Goal: Task Accomplishment & Management: Manage account settings

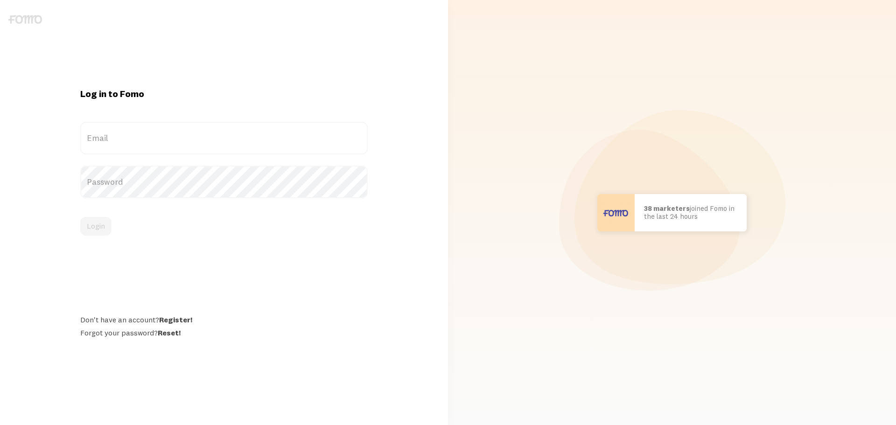
click at [217, 140] on label "Email" at bounding box center [224, 138] width 288 height 33
click at [217, 140] on input "Email" at bounding box center [224, 138] width 288 height 33
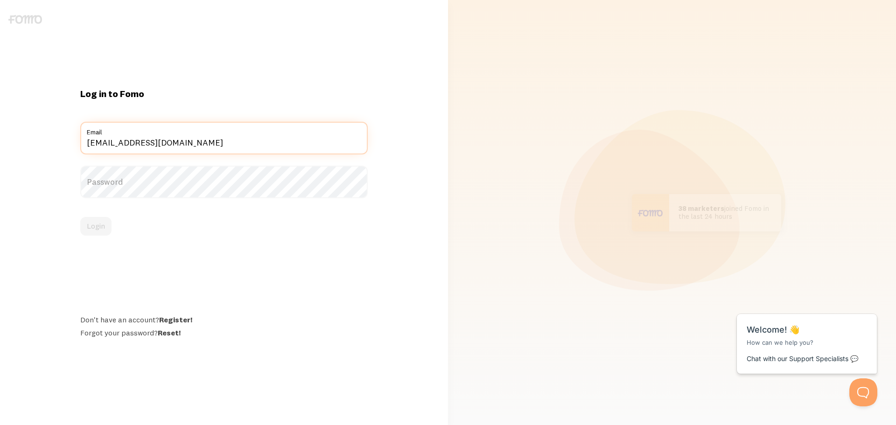
type input "[EMAIL_ADDRESS][DOMAIN_NAME]"
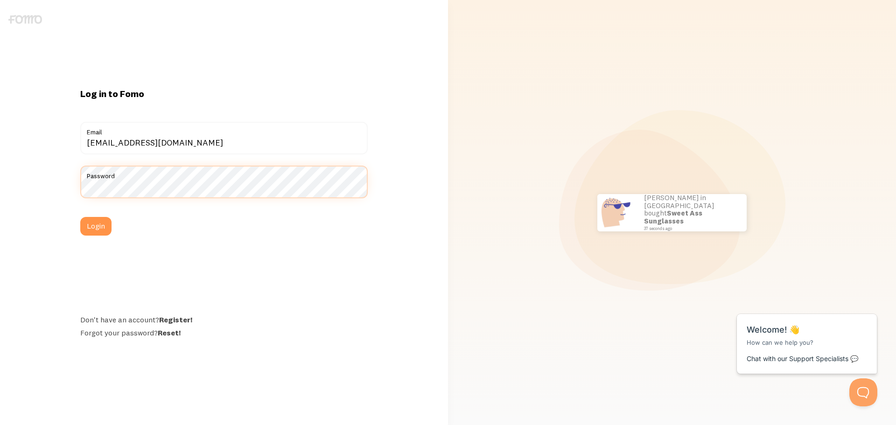
click at [80, 217] on button "Login" at bounding box center [95, 226] width 31 height 19
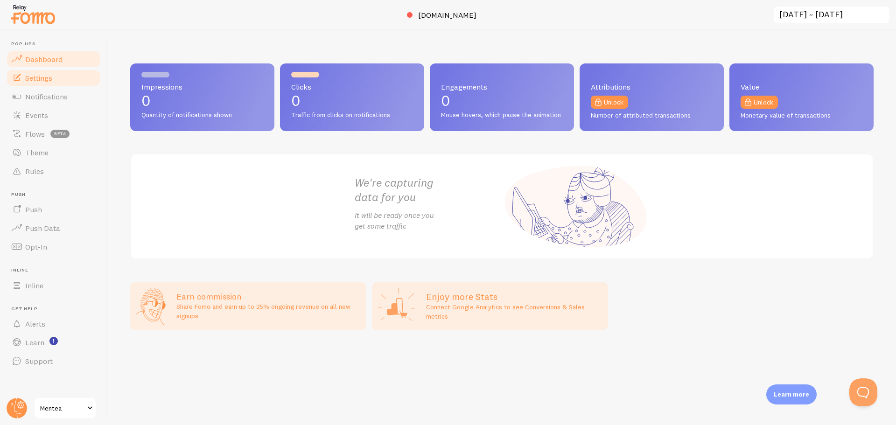
click at [40, 79] on span "Settings" at bounding box center [38, 77] width 27 height 9
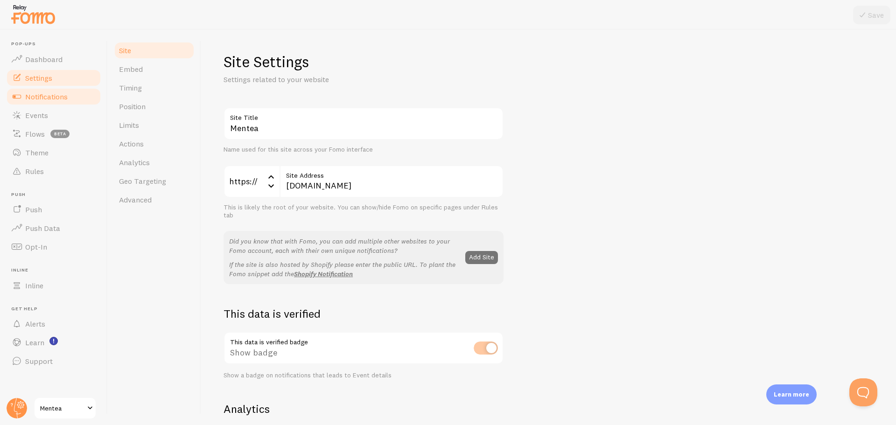
click at [64, 92] on span "Notifications" at bounding box center [46, 96] width 42 height 9
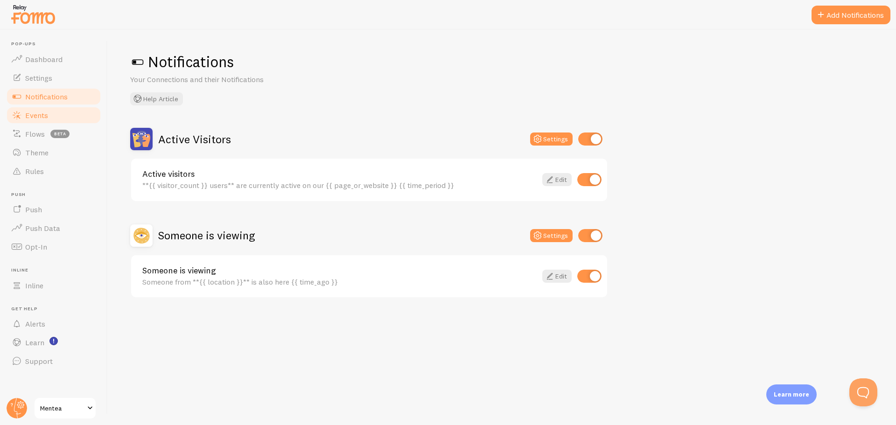
click at [63, 117] on link "Events" at bounding box center [54, 115] width 96 height 19
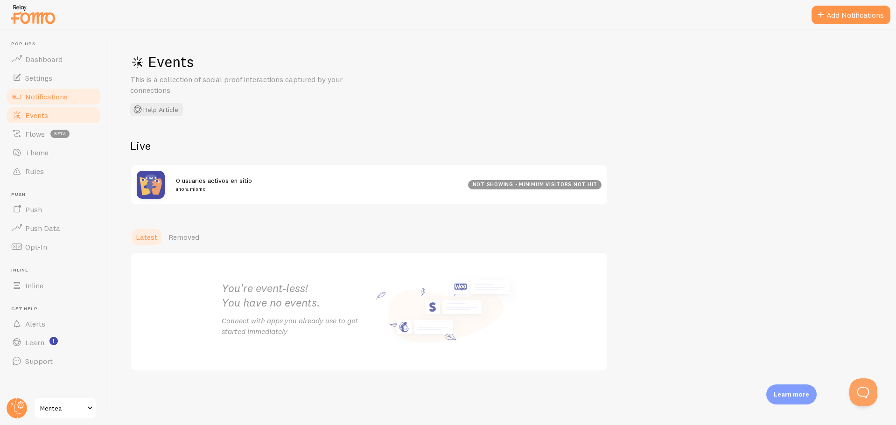
click at [65, 102] on link "Notifications" at bounding box center [54, 96] width 96 height 19
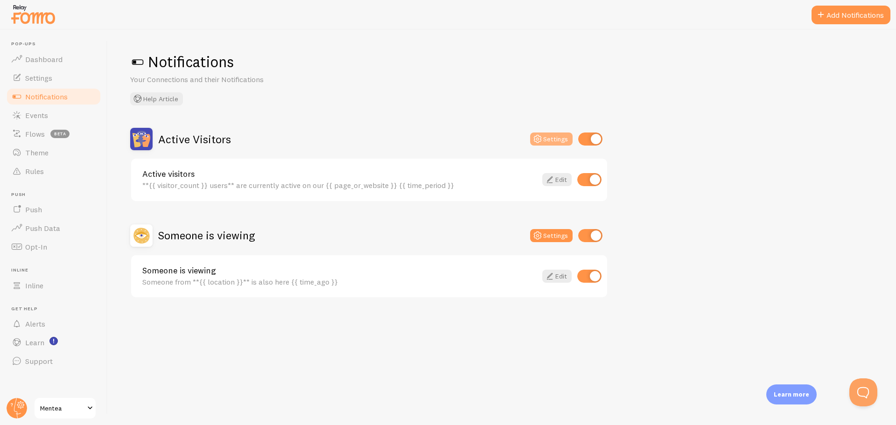
click at [552, 139] on button "Settings" at bounding box center [551, 139] width 42 height 13
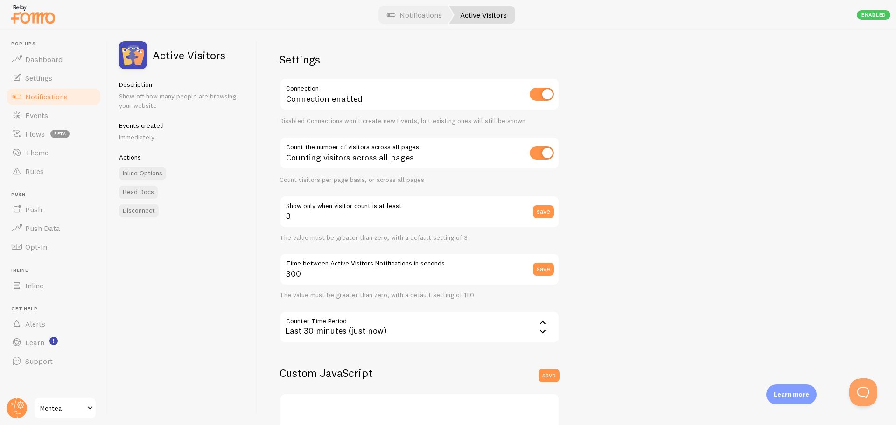
click at [40, 94] on span "Notifications" at bounding box center [46, 96] width 42 height 9
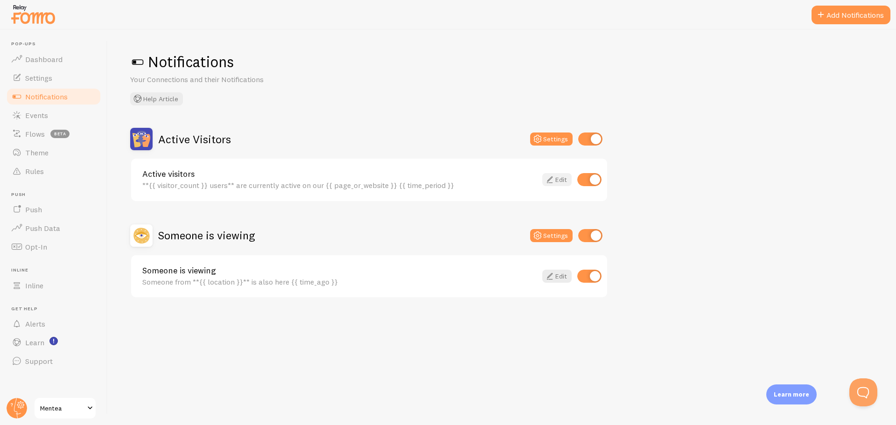
click at [560, 182] on link "Edit" at bounding box center [556, 179] width 29 height 13
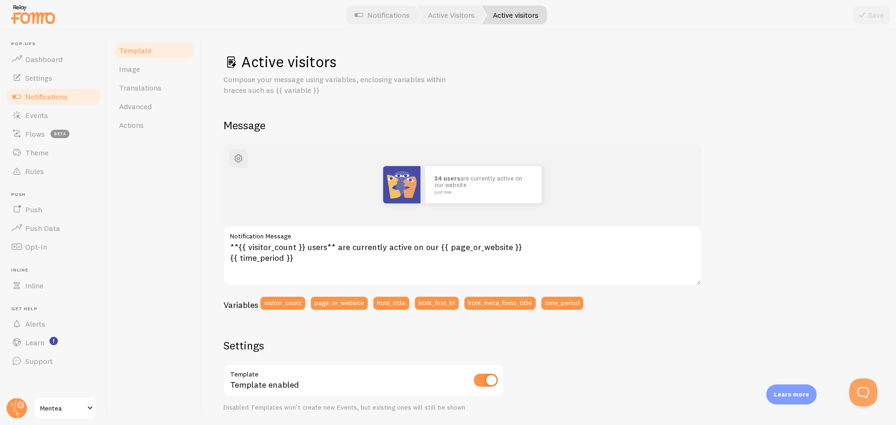
click at [57, 99] on span "Notifications" at bounding box center [46, 96] width 42 height 9
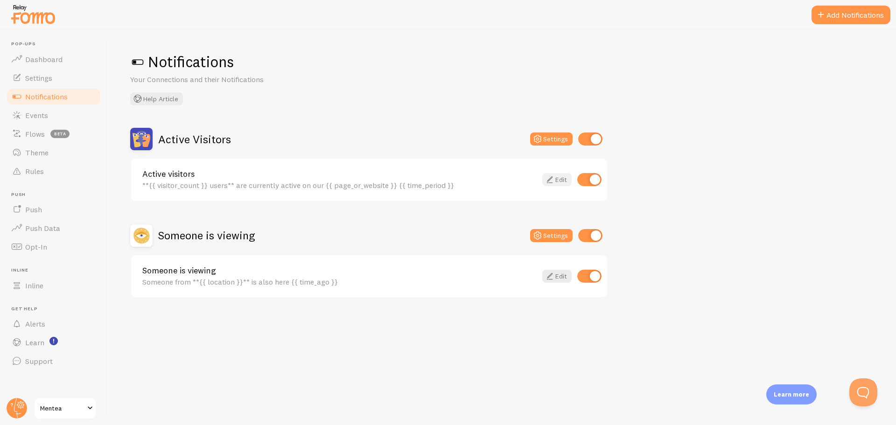
click at [557, 181] on link "Edit" at bounding box center [556, 179] width 29 height 13
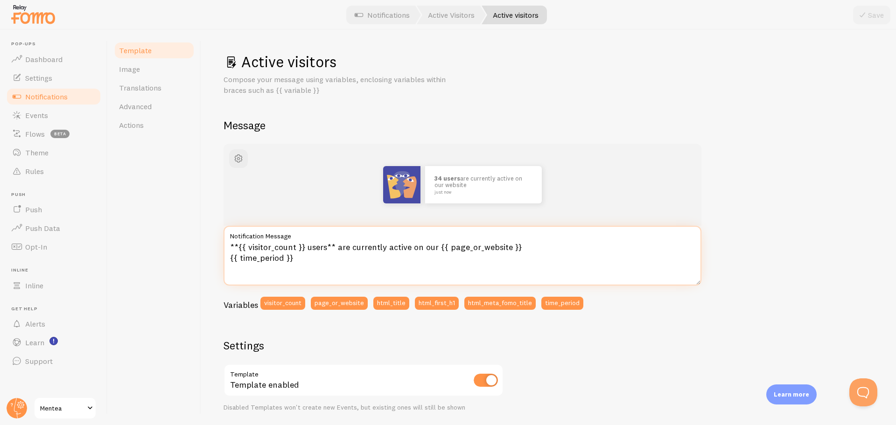
drag, startPoint x: 322, startPoint y: 263, endPoint x: 211, endPoint y: 247, distance: 111.8
click at [211, 247] on div "Active visitors Compose your message using variables, enclosing variables withi…" at bounding box center [548, 227] width 695 height 395
paste textarea "{% lor %} <ips do="sita-consecte-adipisc" elits="doei-tempor" inci-utl="ETDO_MA…"
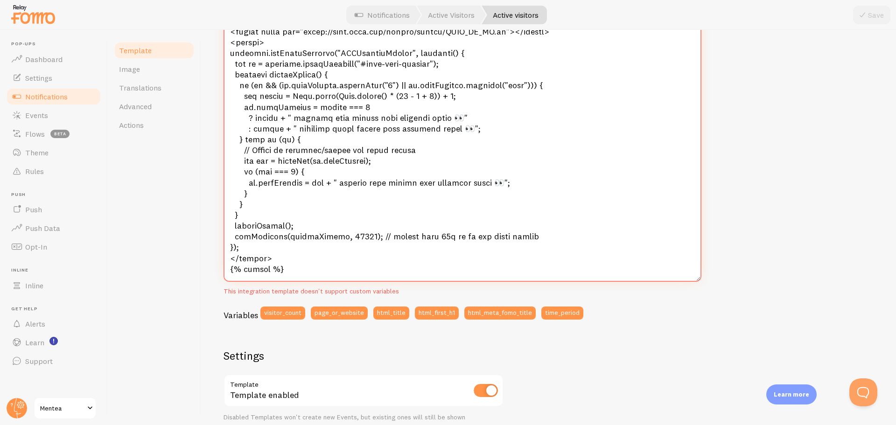
scroll to position [280, 0]
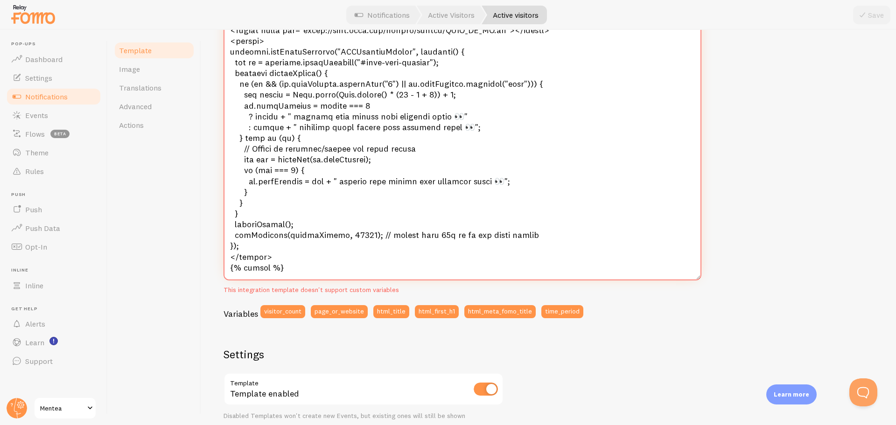
type textarea "**{{ visitor_count }} users** are currently active on our {{ page_or_website }}…"
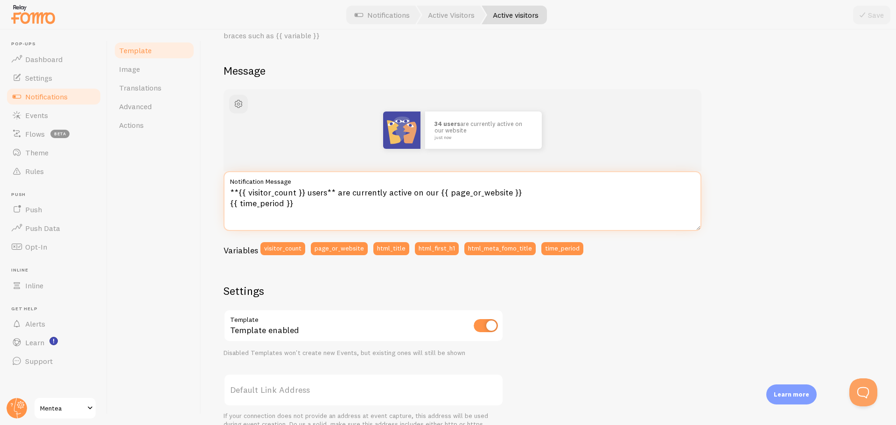
scroll to position [16, 0]
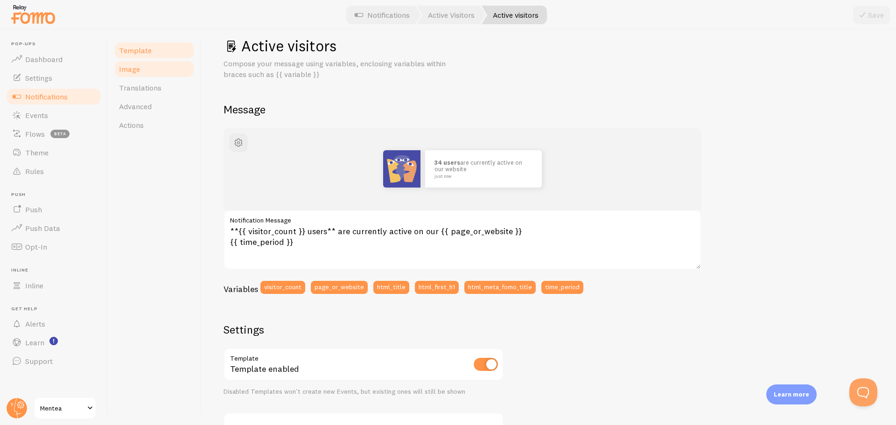
click at [162, 70] on link "Image" at bounding box center [154, 69] width 82 height 19
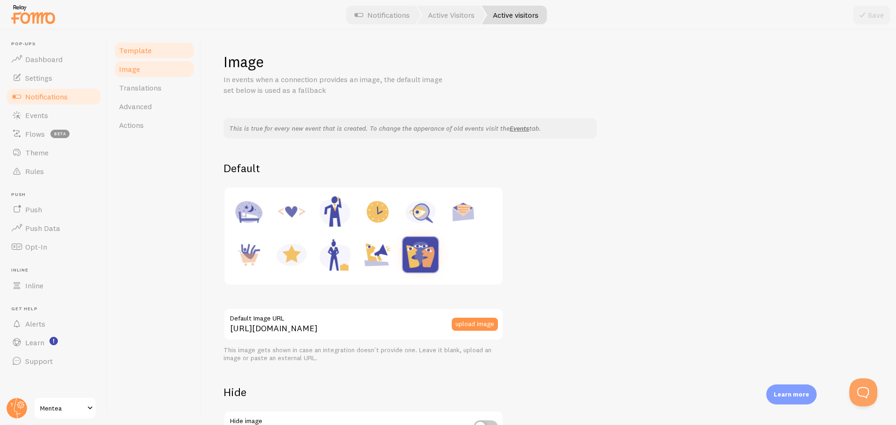
click at [156, 48] on link "Template" at bounding box center [154, 50] width 82 height 19
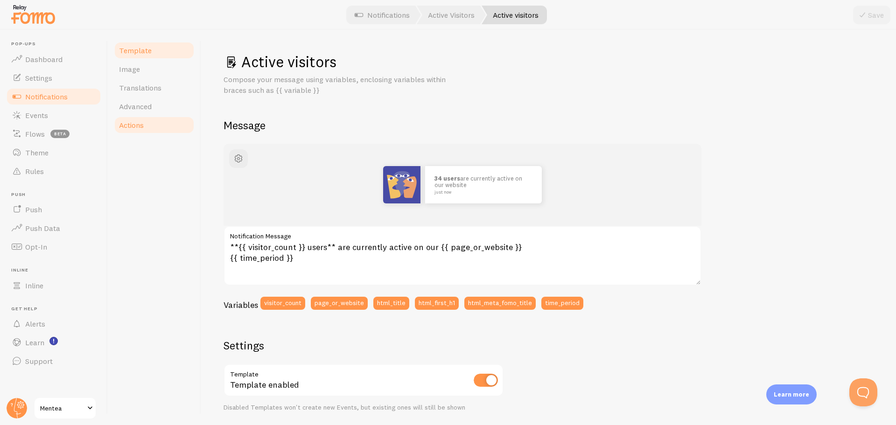
click at [155, 125] on link "Actions" at bounding box center [154, 125] width 82 height 19
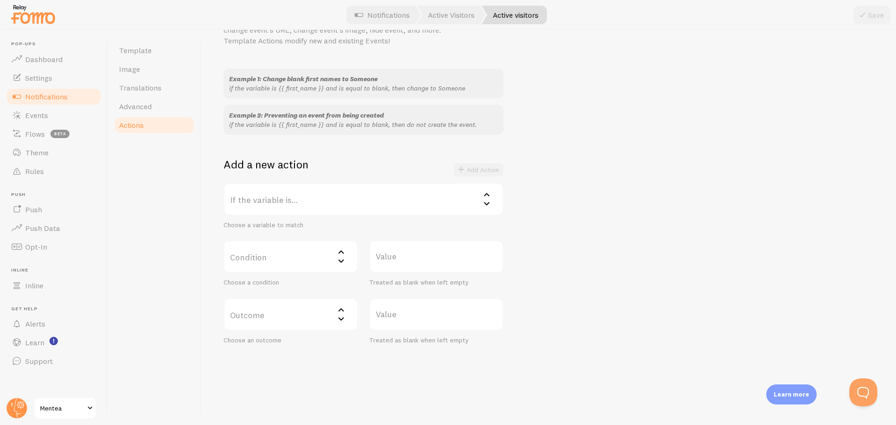
scroll to position [14, 0]
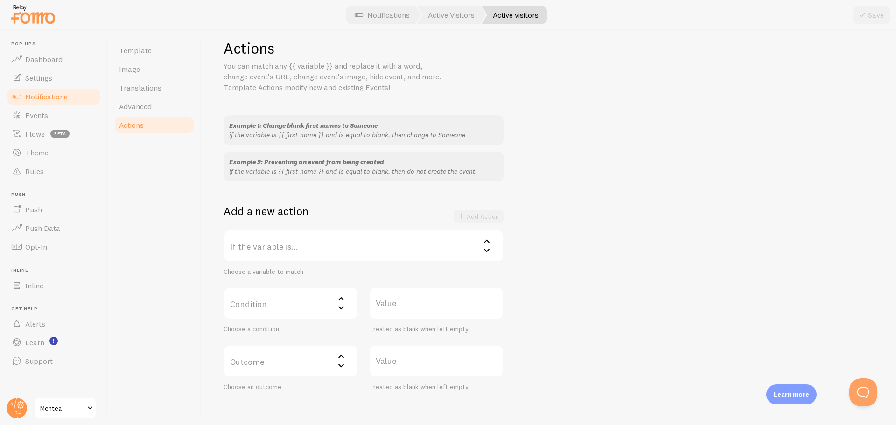
click at [461, 256] on label "If the variable is..." at bounding box center [364, 246] width 280 height 33
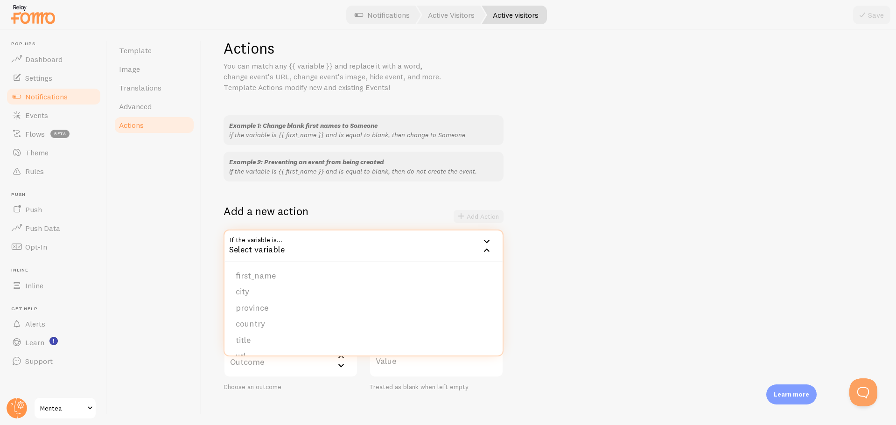
click at [673, 265] on div "Example 1: Change blank first names to Someone if the variable is {{ first_name…" at bounding box center [549, 253] width 650 height 276
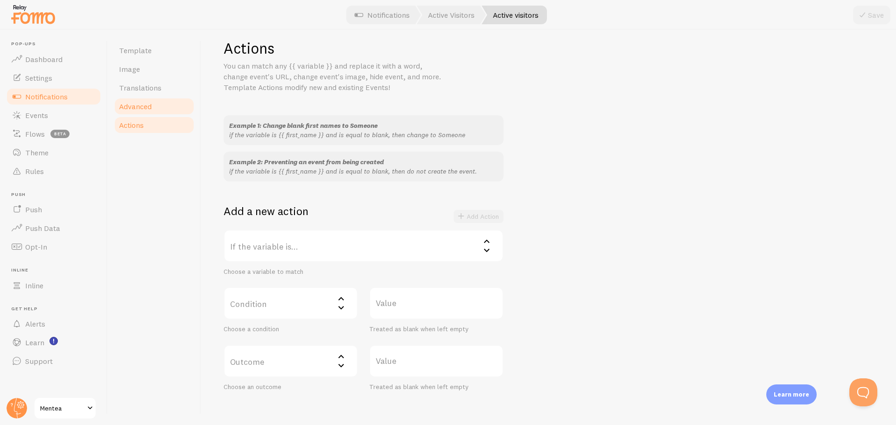
click at [149, 106] on span "Advanced" at bounding box center [135, 106] width 33 height 9
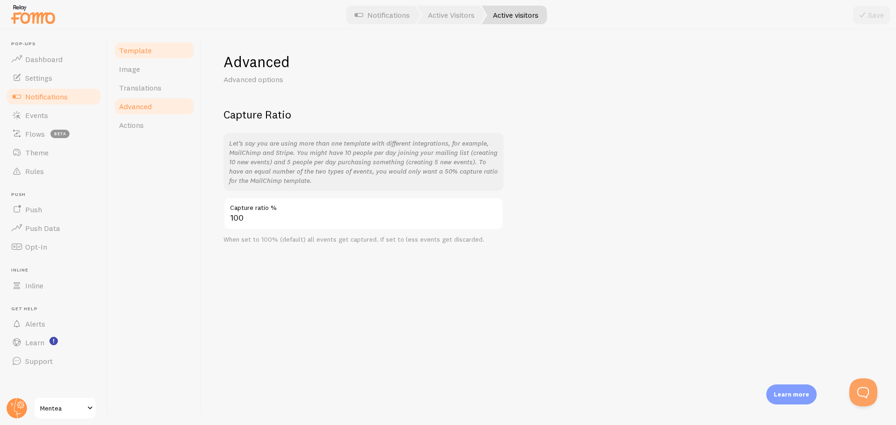
click at [141, 49] on span "Template" at bounding box center [135, 50] width 33 height 9
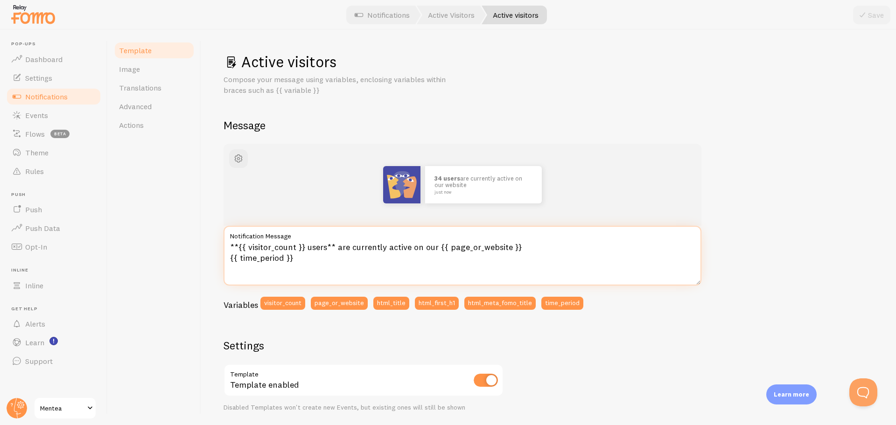
drag, startPoint x: 310, startPoint y: 265, endPoint x: 180, endPoint y: 243, distance: 132.1
click at [180, 243] on div "Template Image Translations Advanced Actions Active visitors Compose your messa…" at bounding box center [502, 227] width 788 height 395
paste textarea "{% raw %} <div id="fomo-visitors-dyn" class="fomo-inline" data-aid="AQUI_EL_ID"…"
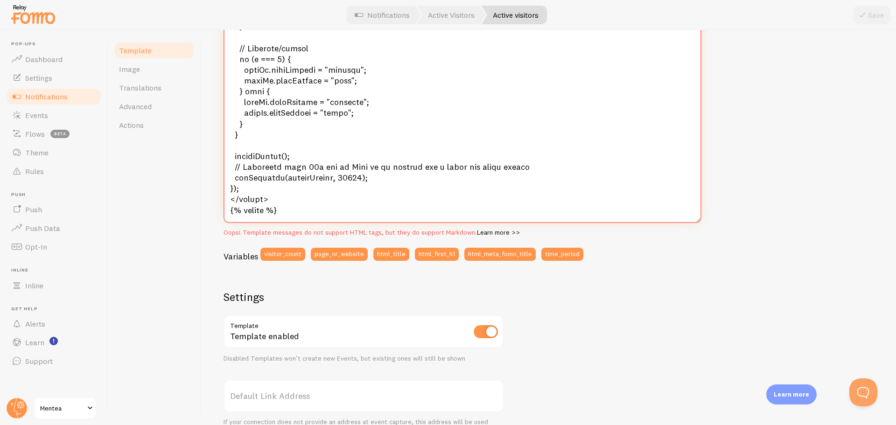
scroll to position [519, 0]
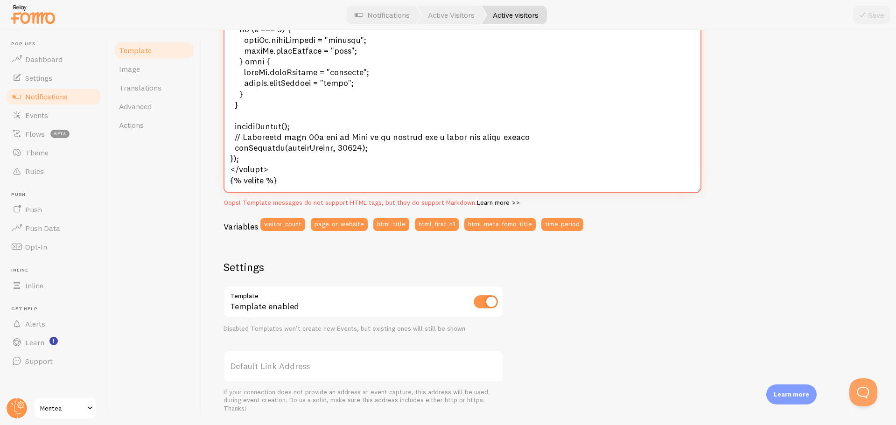
drag, startPoint x: 229, startPoint y: 244, endPoint x: 358, endPoint y: 187, distance: 140.7
paste textarea "👀 <span id="fomo-count-dyn">{{ visitor_count }}</span> <span id="fomo-noun-dyn"…"
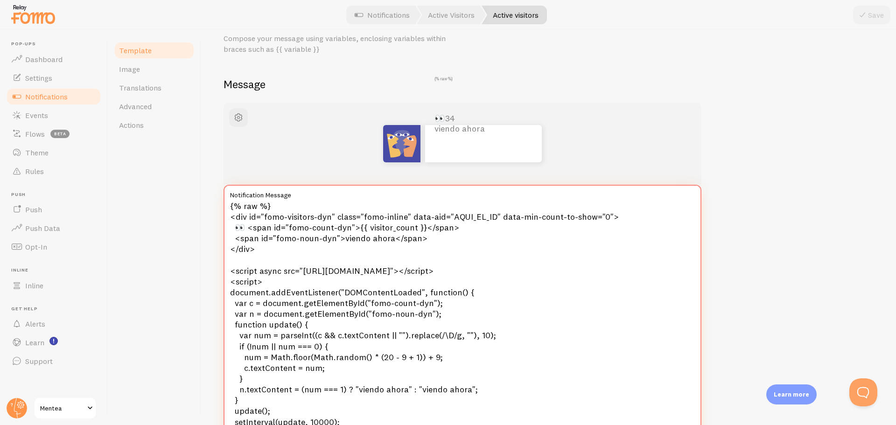
scroll to position [29, 0]
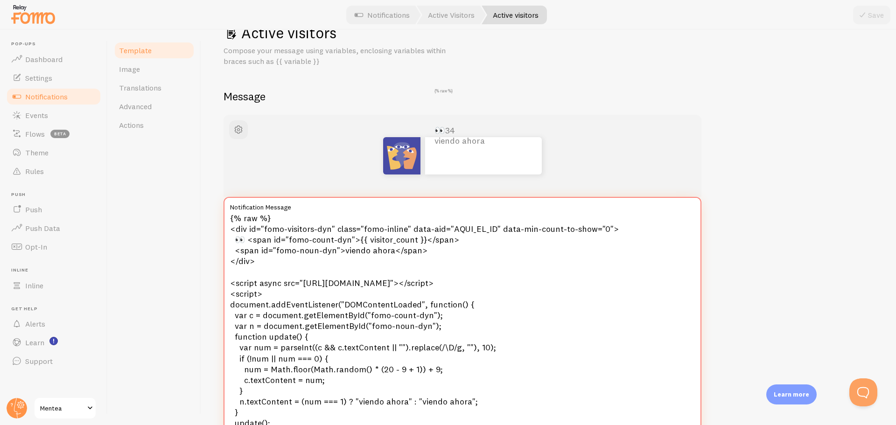
drag, startPoint x: 281, startPoint y: 218, endPoint x: 205, endPoint y: 218, distance: 76.1
click at [205, 218] on div "Active visitors Compose your message using variables, enclosing variables withi…" at bounding box center [548, 227] width 695 height 395
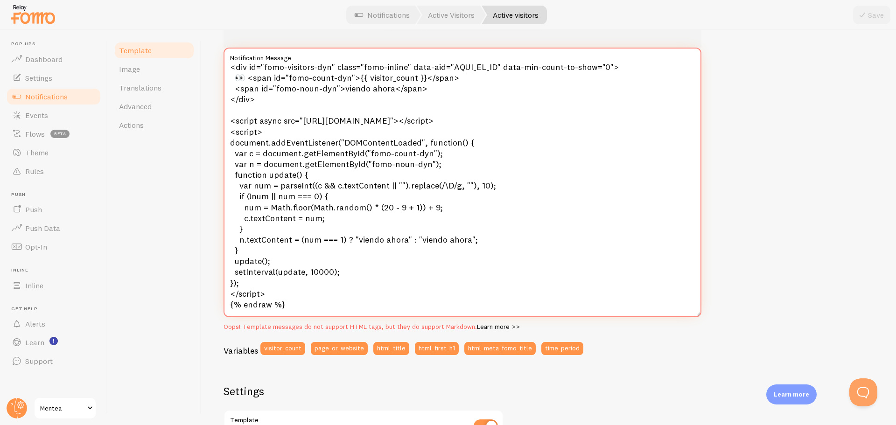
scroll to position [356, 0]
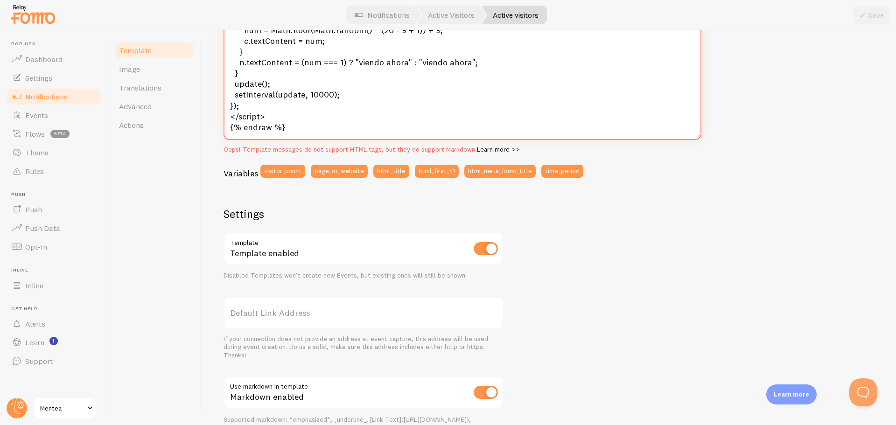
drag, startPoint x: 286, startPoint y: 127, endPoint x: 221, endPoint y: 123, distance: 65.4
click at [221, 123] on div "Active visitors Compose your message using variables, enclosing variables withi…" at bounding box center [548, 227] width 695 height 395
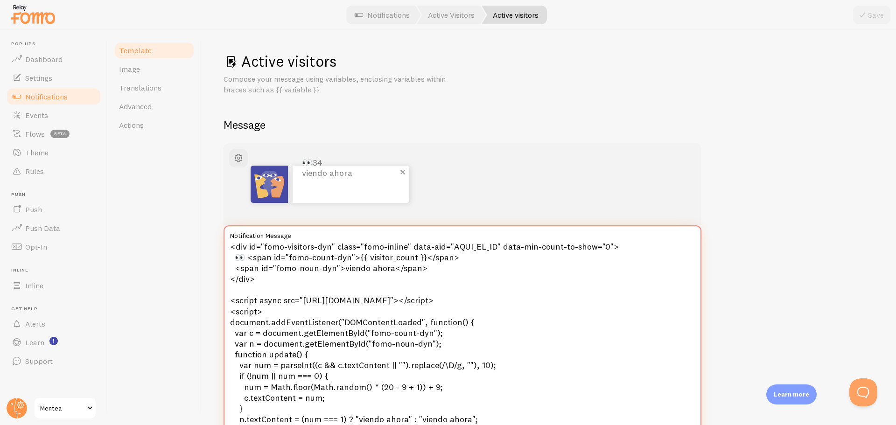
scroll to position [0, 0]
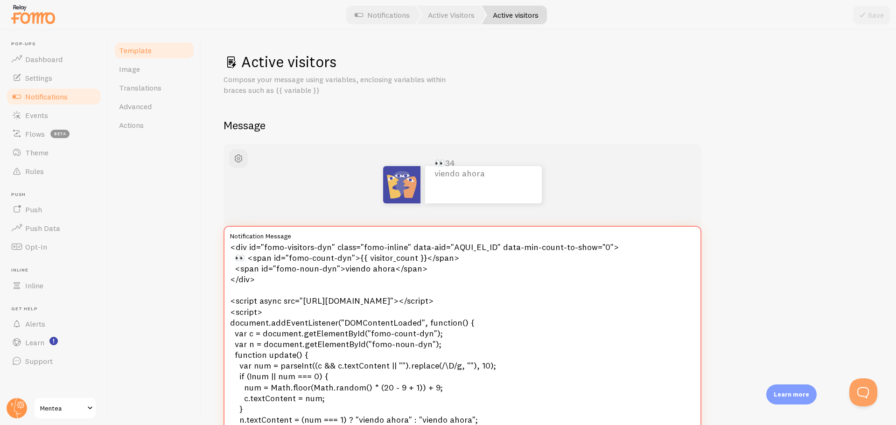
type textarea "<div id="fomo-visitors-dyn" class="fomo-inline" data-aid="AQUI_EL_ID" data-min-…"
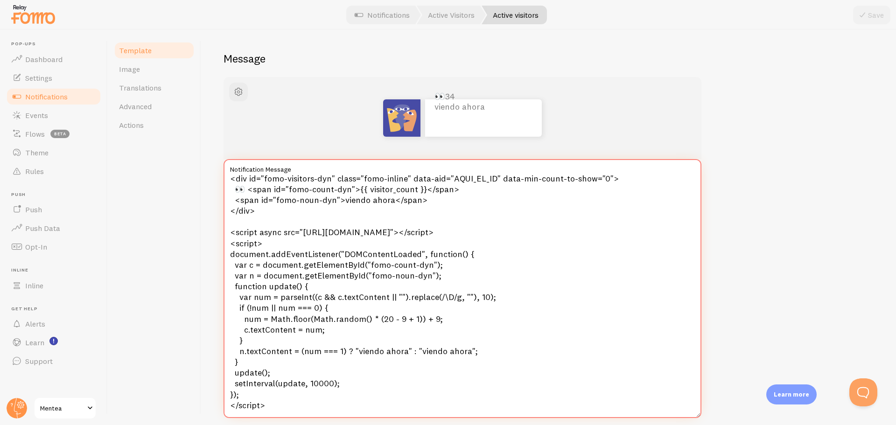
scroll to position [89, 0]
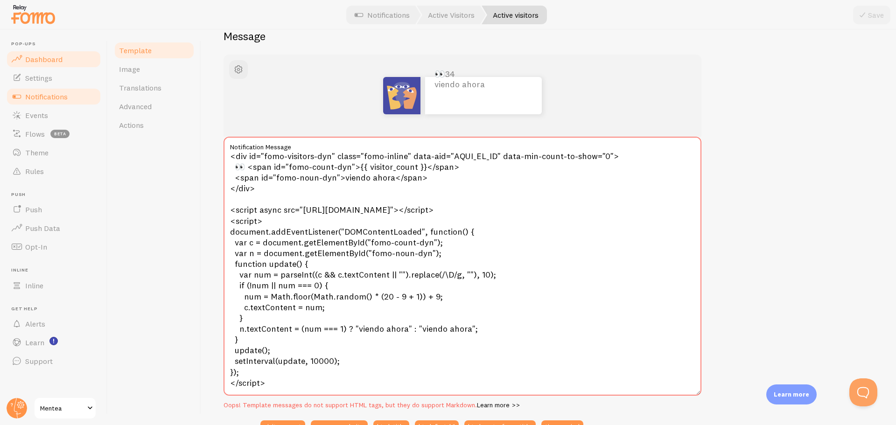
click at [48, 52] on link "Dashboard" at bounding box center [54, 59] width 96 height 19
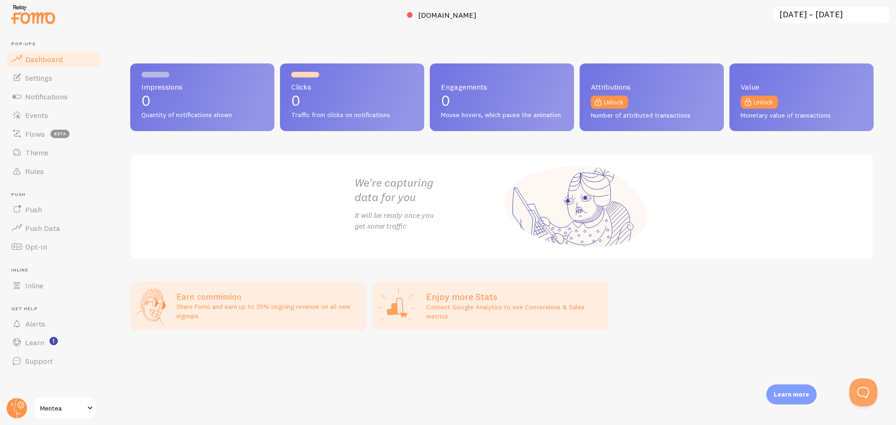
click at [59, 410] on span "Mentea" at bounding box center [62, 408] width 44 height 11
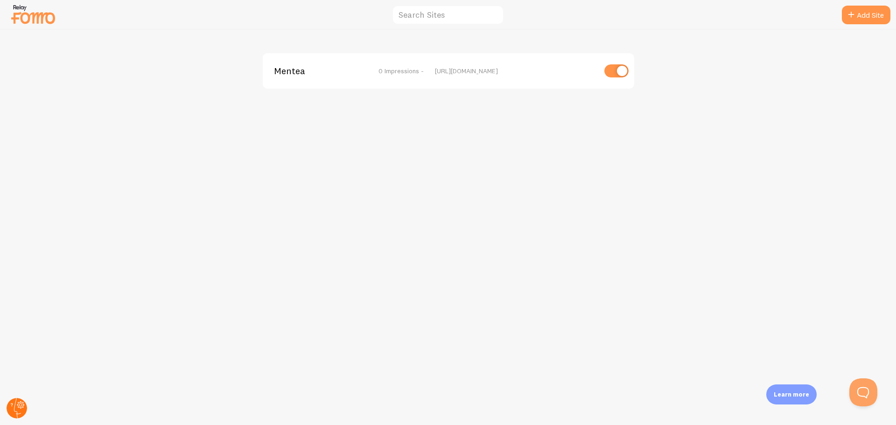
click at [22, 409] on circle at bounding box center [17, 408] width 21 height 21
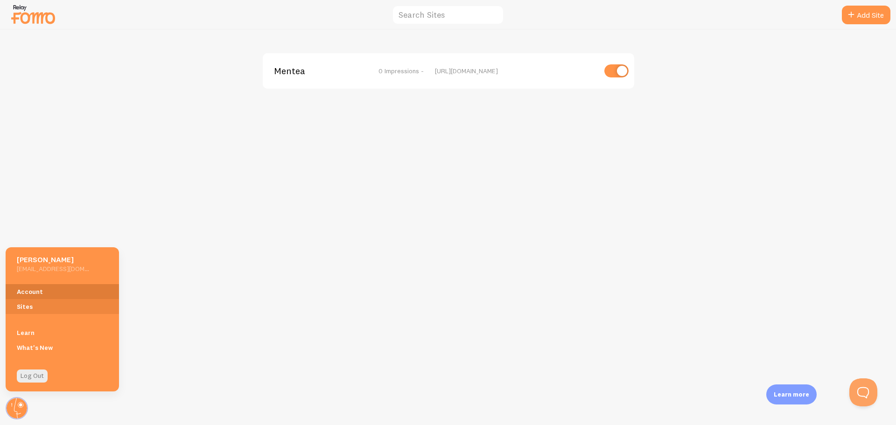
click at [52, 293] on link "Account" at bounding box center [62, 291] width 113 height 15
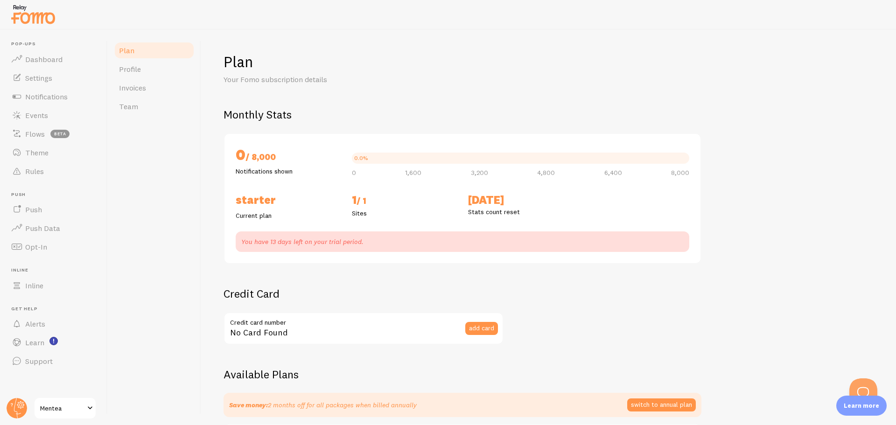
checkbox input "true"
click at [56, 93] on span "Notifications" at bounding box center [46, 96] width 42 height 9
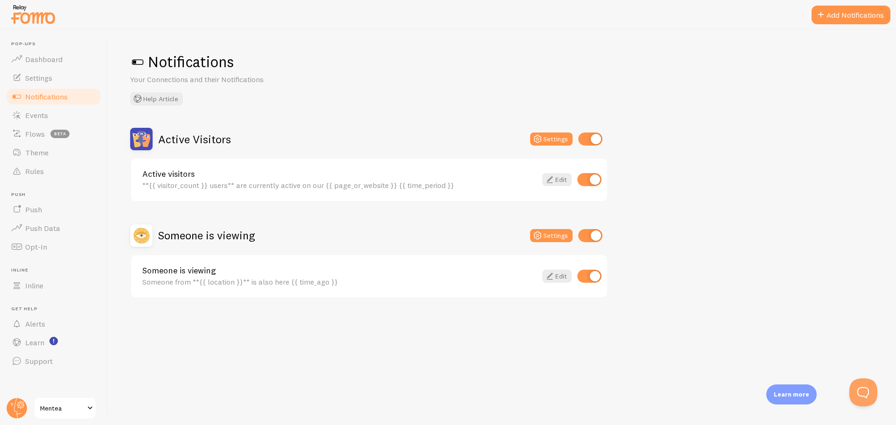
click at [224, 178] on link "Active visitors" at bounding box center [339, 174] width 394 height 8
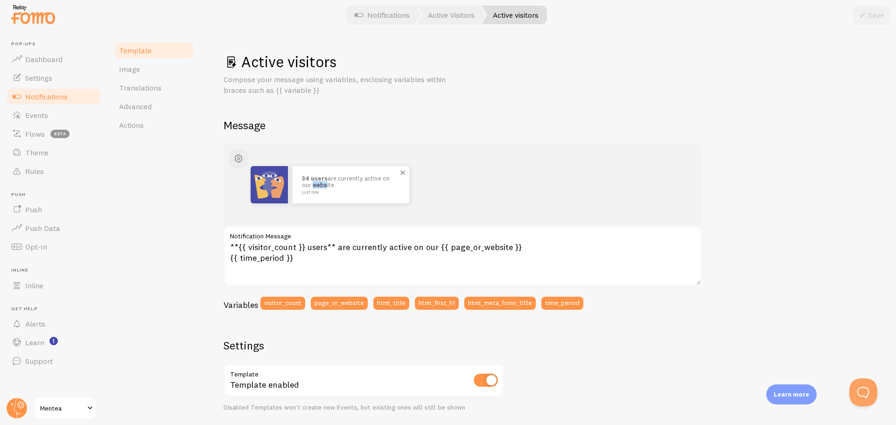
drag, startPoint x: 455, startPoint y: 186, endPoint x: 433, endPoint y: 180, distance: 22.3
click at [433, 180] on div "34 users are currently active on our website just now" at bounding box center [462, 184] width 433 height 37
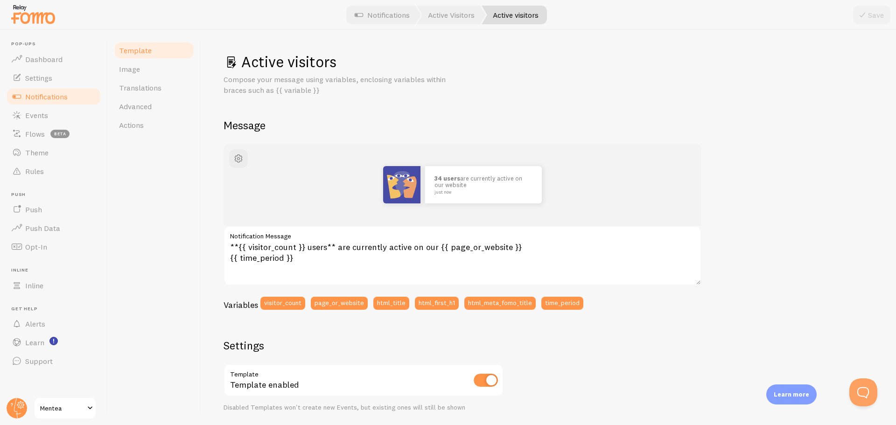
click at [449, 184] on div "34 users are currently active on our website just now" at bounding box center [462, 184] width 433 height 37
drag, startPoint x: 458, startPoint y: 184, endPoint x: 436, endPoint y: 179, distance: 23.1
click at [436, 179] on div "34 users are currently active on our website just now" at bounding box center [462, 184] width 433 height 37
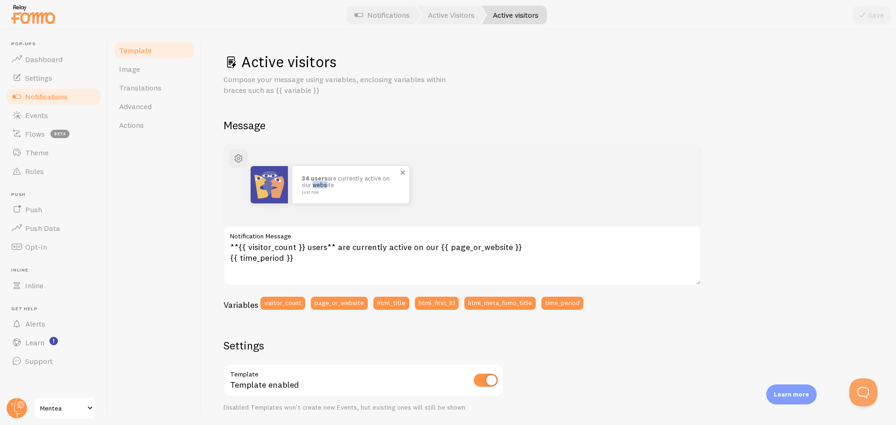
click at [439, 181] on div "34 users are currently active on our website just now" at bounding box center [462, 184] width 433 height 37
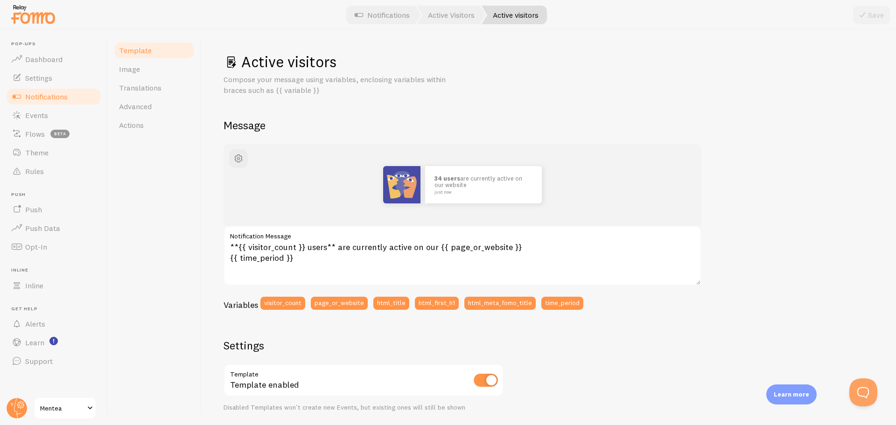
drag, startPoint x: 434, startPoint y: 180, endPoint x: 459, endPoint y: 185, distance: 25.4
click at [459, 185] on div "34 users are currently active on our website just now" at bounding box center [483, 184] width 117 height 37
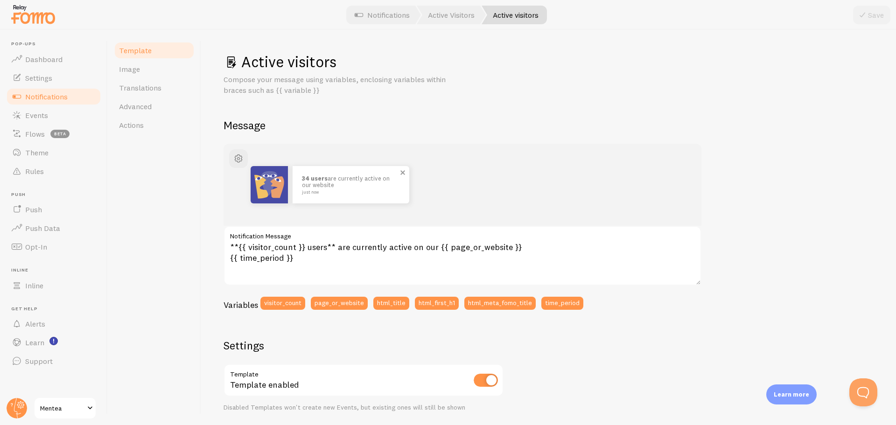
drag, startPoint x: 458, startPoint y: 186, endPoint x: 441, endPoint y: 182, distance: 17.3
click at [400, 179] on p "34 users are currently active on our website just now" at bounding box center [351, 184] width 98 height 19
copy p "4 users are currently active on our website"
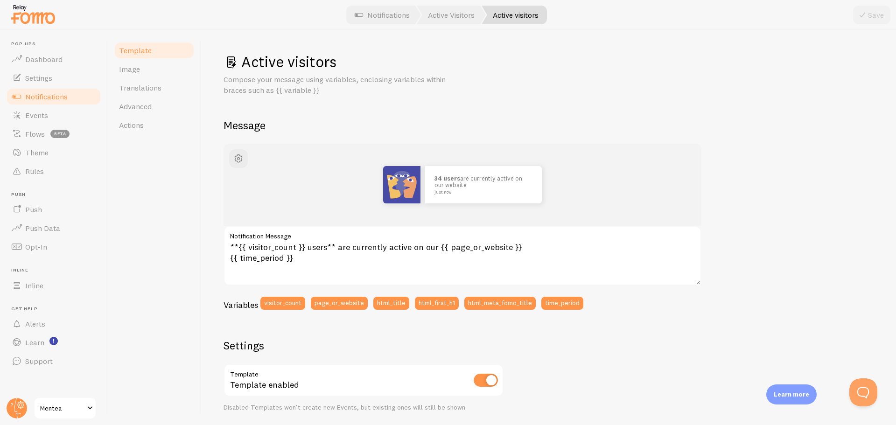
click at [64, 101] on link "Notifications" at bounding box center [54, 96] width 96 height 19
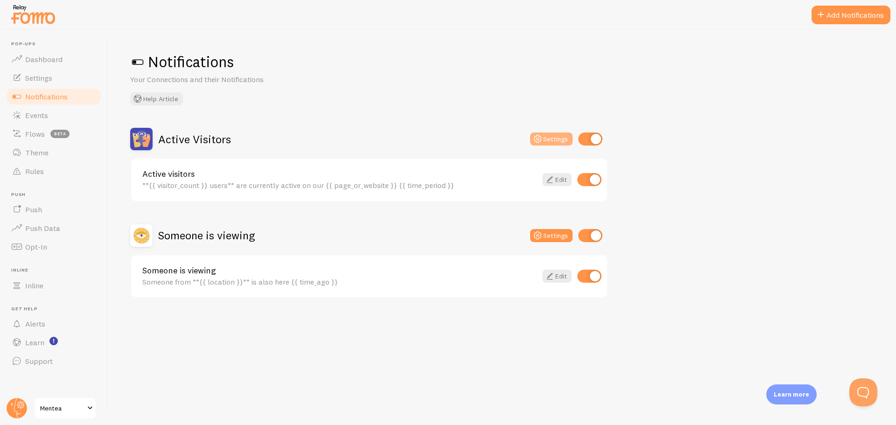
click at [555, 134] on button "Settings" at bounding box center [551, 139] width 42 height 13
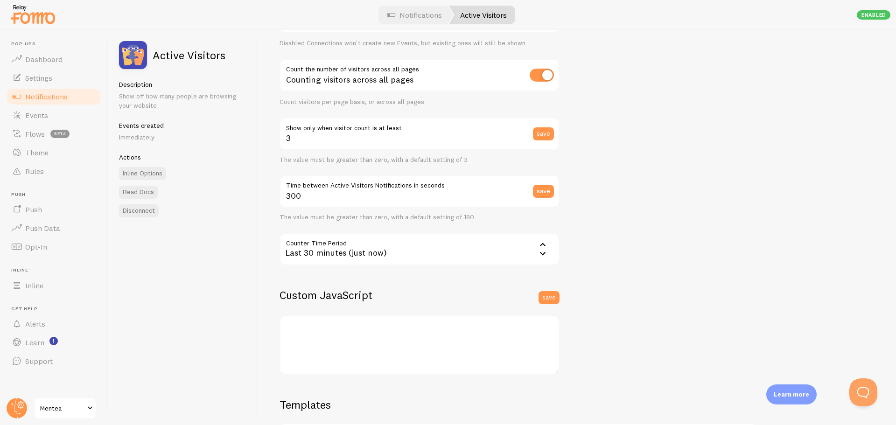
scroll to position [162, 0]
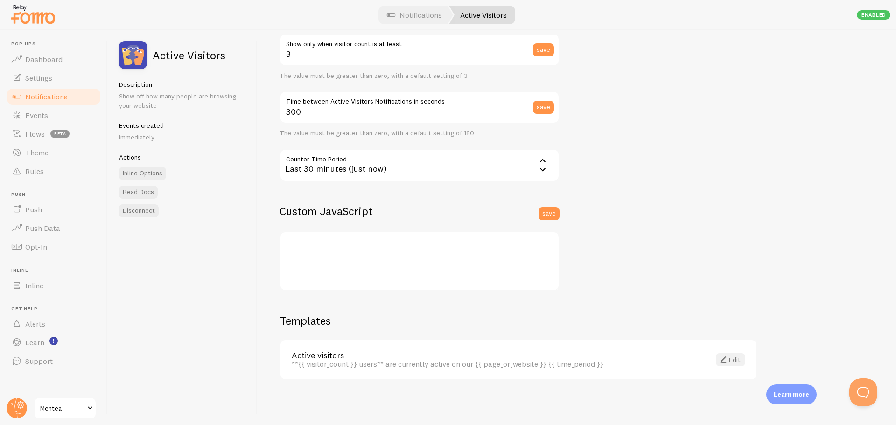
click at [725, 364] on span at bounding box center [723, 359] width 11 height 11
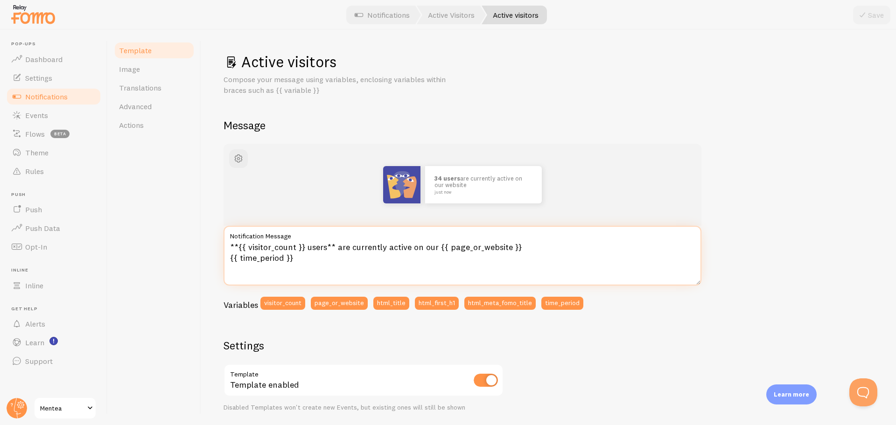
drag, startPoint x: 313, startPoint y: 260, endPoint x: 176, endPoint y: 242, distance: 138.9
click at [176, 240] on div "Template Image Translations Advanced Actions Active visitors Compose your messa…" at bounding box center [502, 227] width 788 height 395
paste textarea "<div id="fomo-visitors" class="fomo-inline" data-aid="AQUI_EL_ID" data-min-coun…"
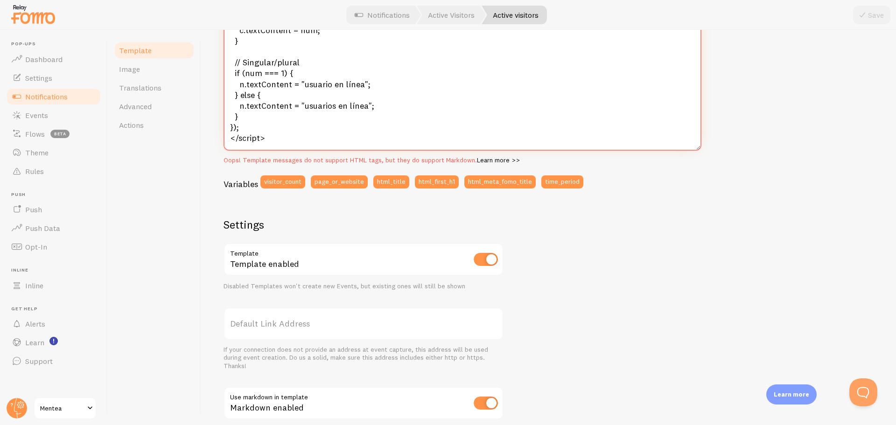
scroll to position [366, 0]
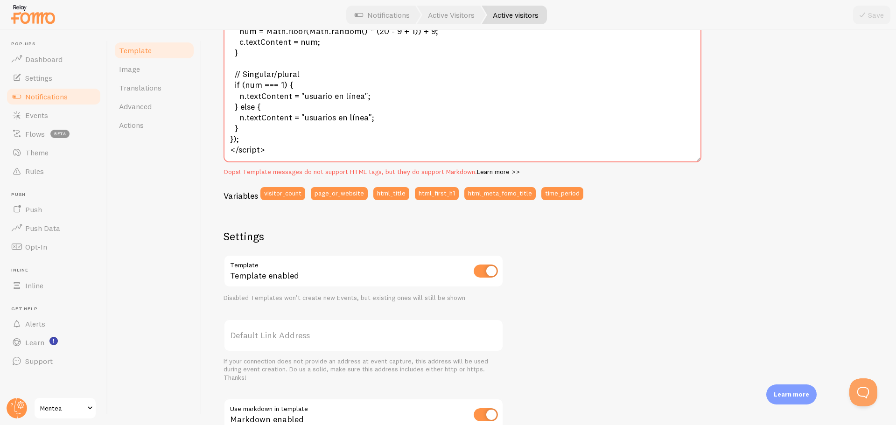
click at [505, 172] on link "Learn more >>" at bounding box center [498, 172] width 43 height 8
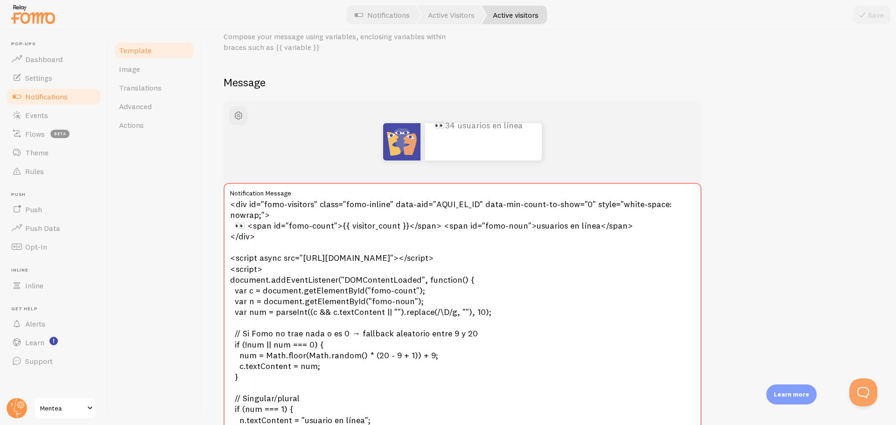
scroll to position [39, 0]
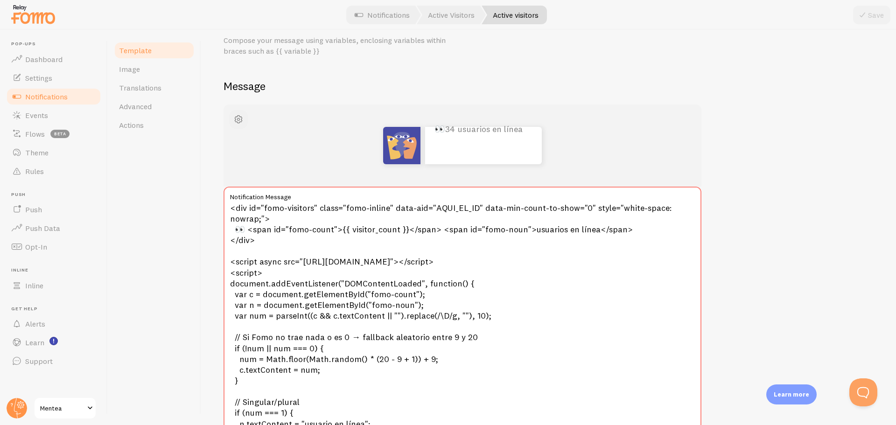
click at [245, 121] on button "button" at bounding box center [238, 119] width 19 height 19
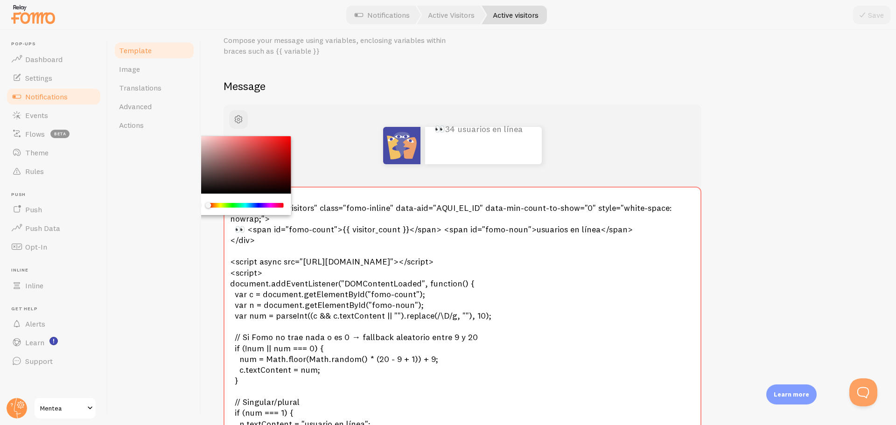
click at [394, 97] on div "Active visitors Compose your message using variables, enclosing variables withi…" at bounding box center [549, 433] width 650 height 840
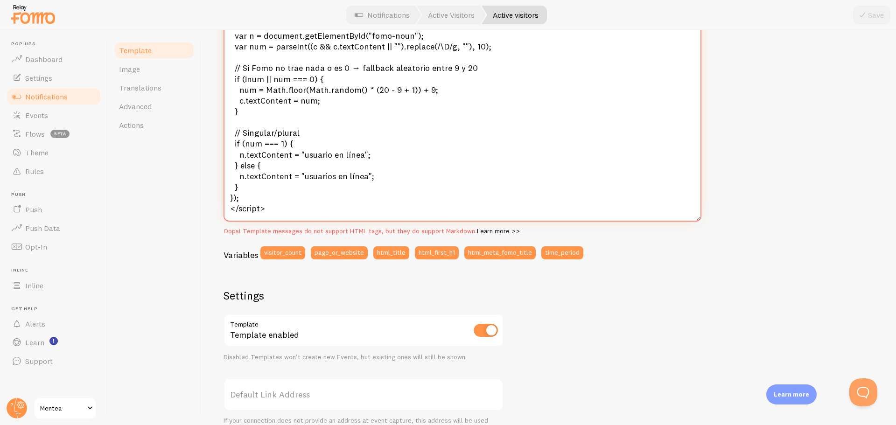
scroll to position [440, 0]
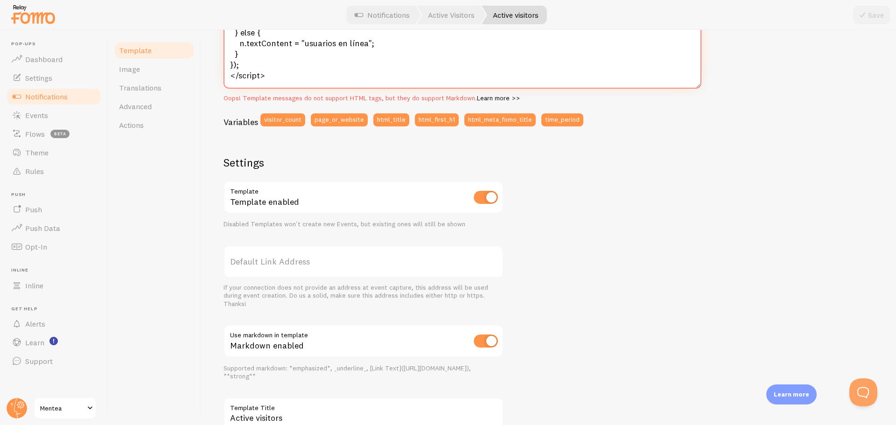
drag, startPoint x: 230, startPoint y: 208, endPoint x: 319, endPoint y: 85, distance: 151.4
paste textarea "class="fomo-inline" data-aid="AQUI_EL_ID" data-min-count-to-show="0" style="whi…"
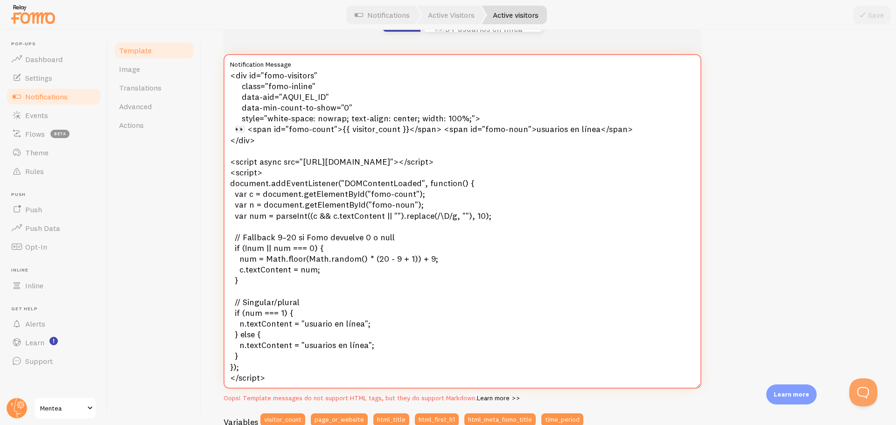
scroll to position [32, 0]
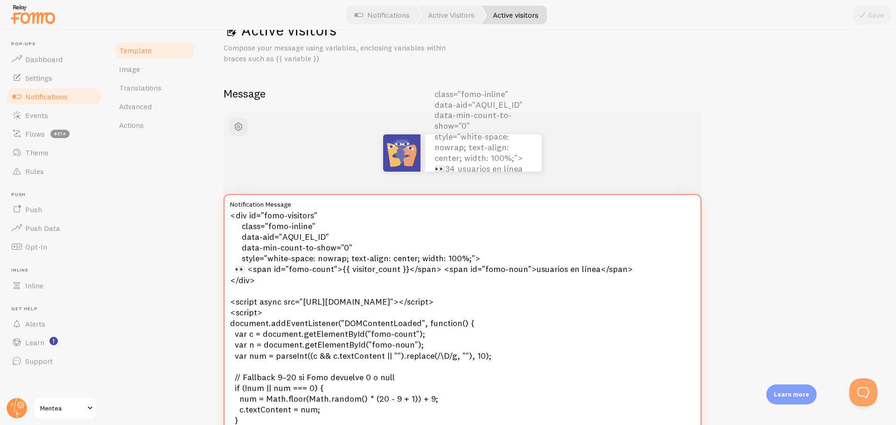
type textarea "<div id="fomo-visitors" class="fomo-inline" data-aid="AQUI_EL_ID" data-min-coun…"
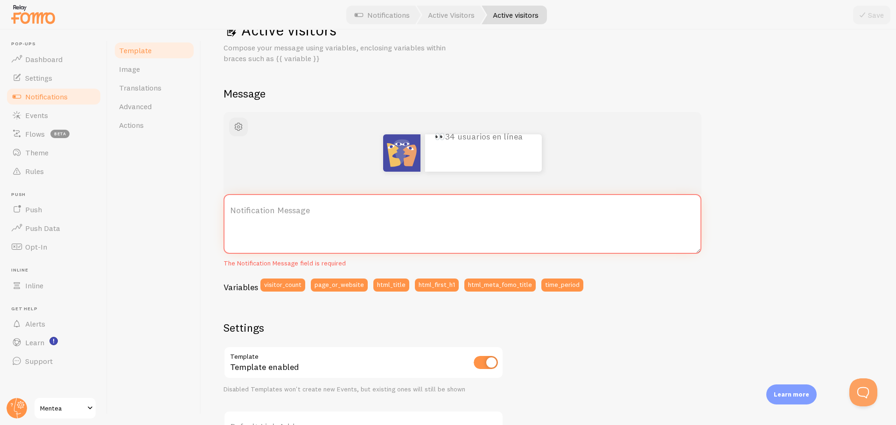
paste textarea "<div id="fomo-visitors" class="fomo-inline" data-aid="AQUI_EL_ID" data-min-coun…"
type textarea "<div id="fomo-visitors" class="fomo-inline" data-aid="AQUI_EL_ID" data-min-coun…"
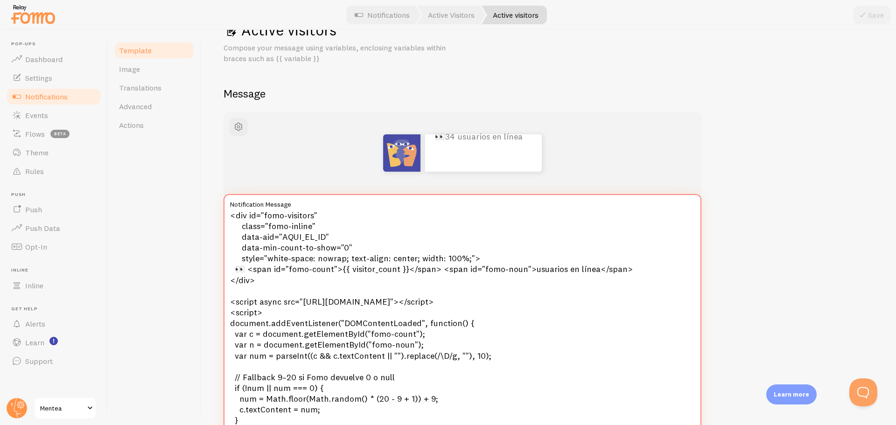
scroll to position [130, 0]
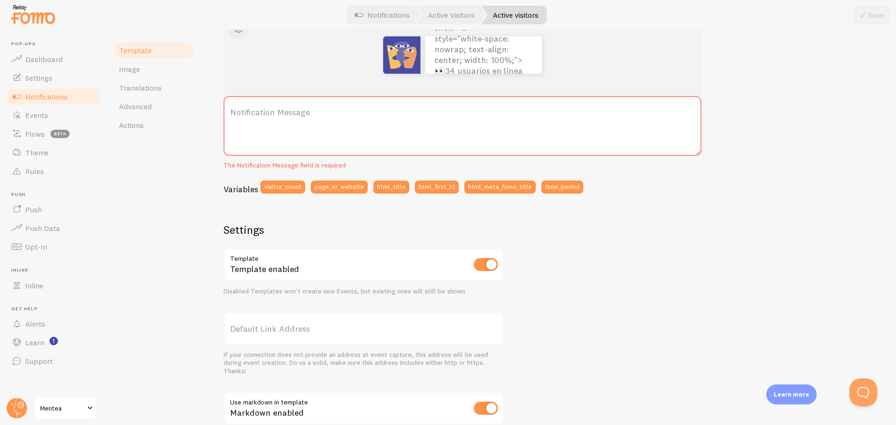
click at [39, 98] on span "Notifications" at bounding box center [46, 96] width 42 height 9
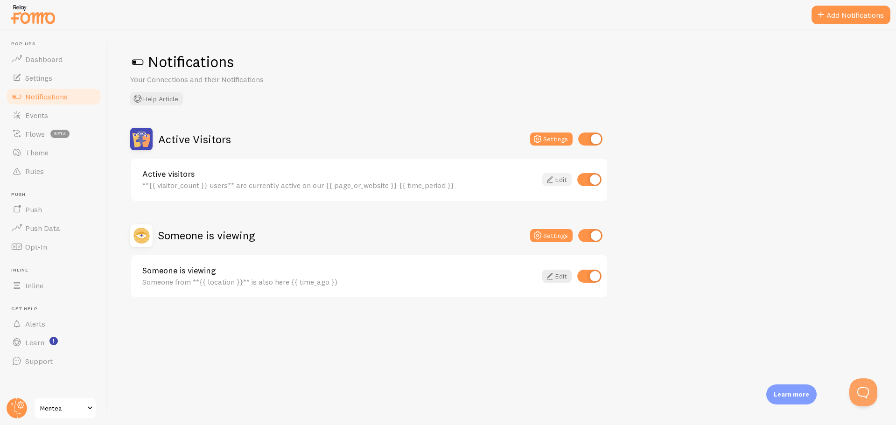
click at [557, 184] on link "Edit" at bounding box center [556, 179] width 29 height 13
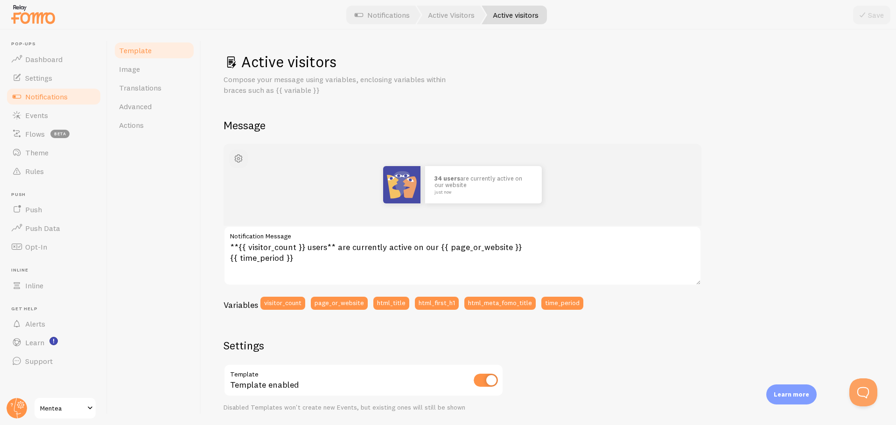
click at [241, 153] on span "button" at bounding box center [238, 158] width 11 height 11
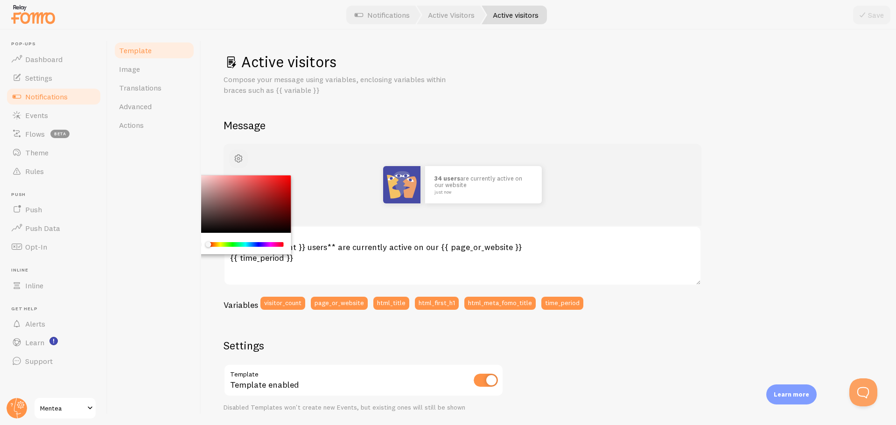
click at [238, 156] on span "button" at bounding box center [238, 158] width 11 height 11
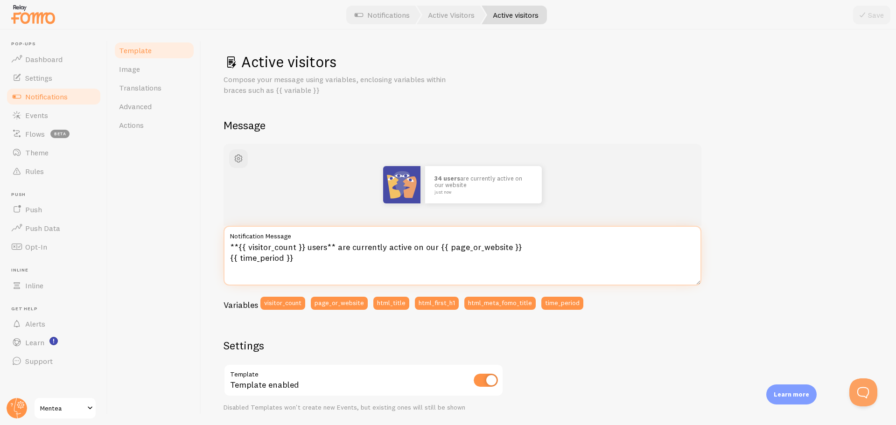
drag, startPoint x: 314, startPoint y: 263, endPoint x: 156, endPoint y: 219, distance: 164.2
click at [156, 219] on div "Template Image Translations Advanced Actions Active visitors Compose your messa…" at bounding box center [502, 227] width 788 height 395
paste textarea "<div id="fomo-visitors" class="fomo-inline" data-aid="266862" data-min-count-to…"
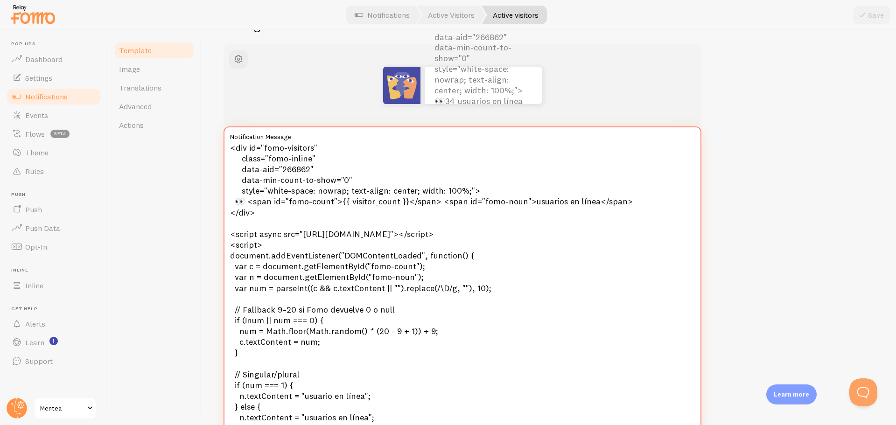
scroll to position [83, 0]
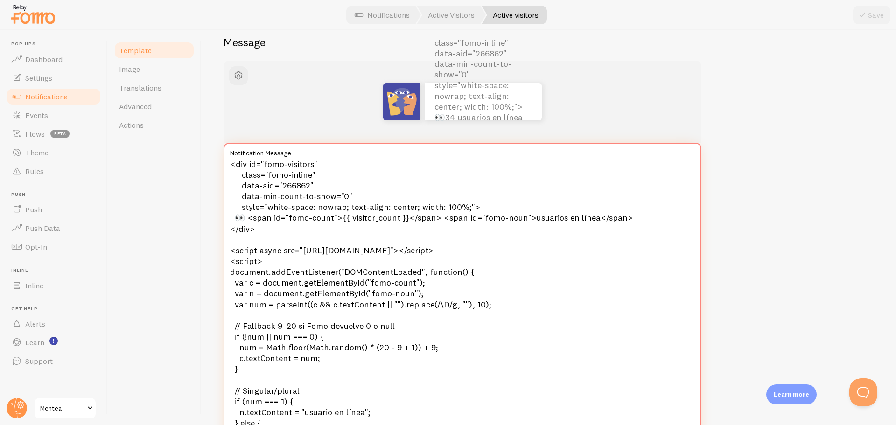
type textarea "<div id="fomo-visitors" class="fomo-inline" data-aid="266862" data-min-count-to…"
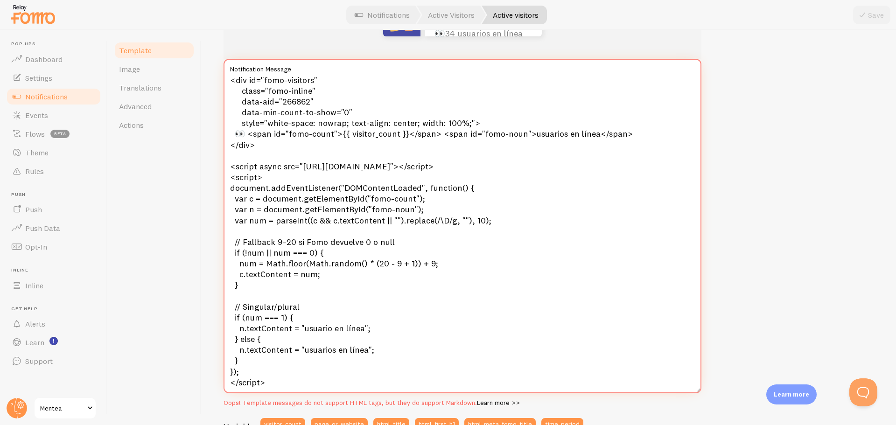
scroll to position [0, 0]
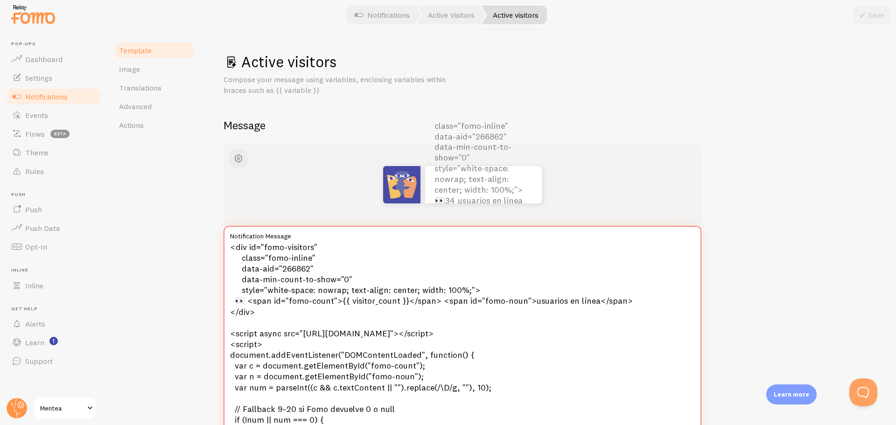
drag, startPoint x: 251, startPoint y: 210, endPoint x: 182, endPoint y: 29, distance: 193.2
click at [184, 3] on div "Pop-ups Dashboard Settings Notifications Events Flows beta Theme Rules Push Pus…" at bounding box center [448, 212] width 896 height 425
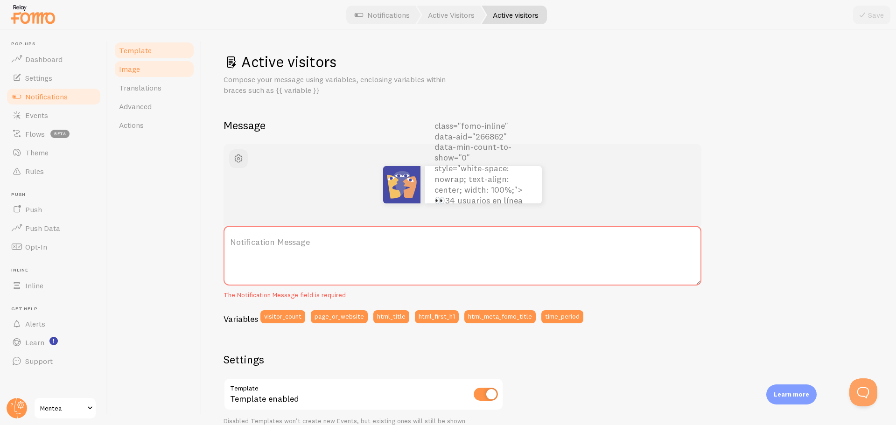
click at [169, 74] on link "Image" at bounding box center [154, 69] width 82 height 19
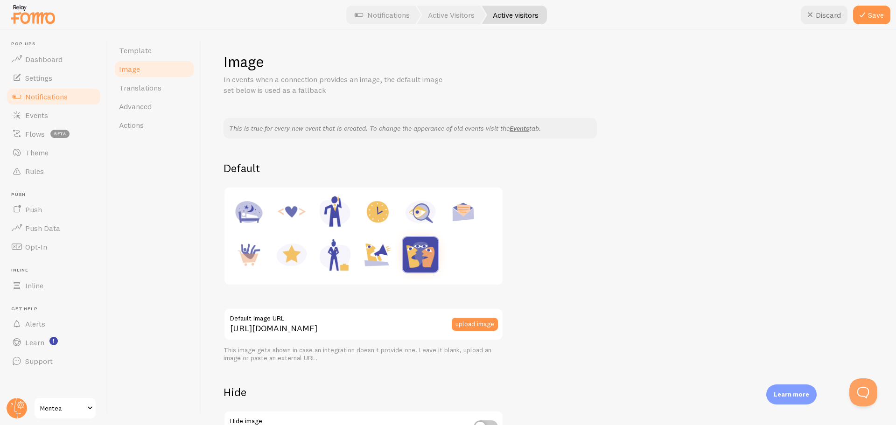
click at [422, 215] on img at bounding box center [420, 211] width 35 height 35
type input "https://fomo.com/images/widget/template_defaults/inquiry.jpg"
click at [154, 54] on link "Template" at bounding box center [154, 50] width 82 height 19
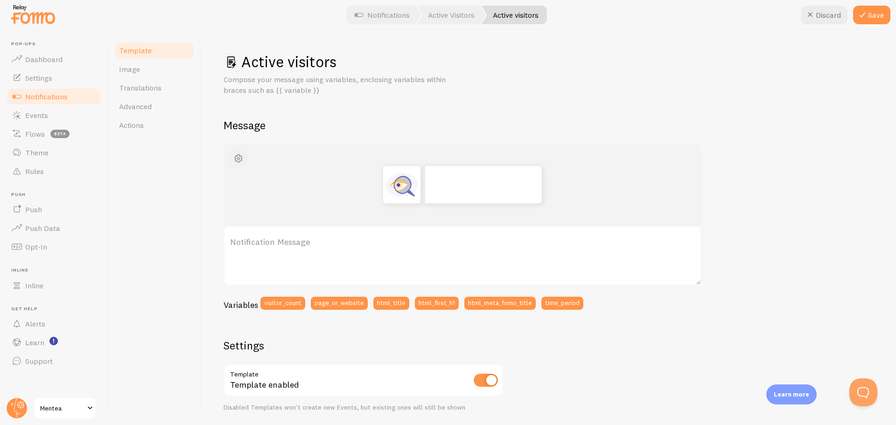
click at [238, 160] on span "button" at bounding box center [238, 158] width 11 height 11
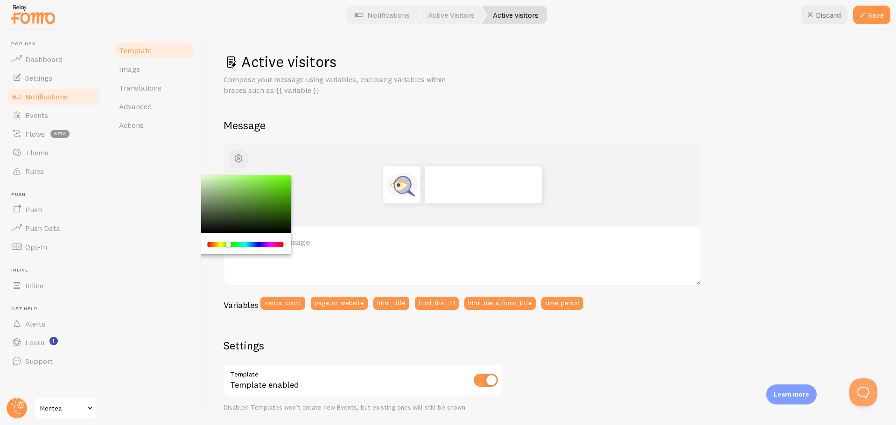
click at [228, 242] on div "Chrome color picker" at bounding box center [246, 244] width 74 height 5
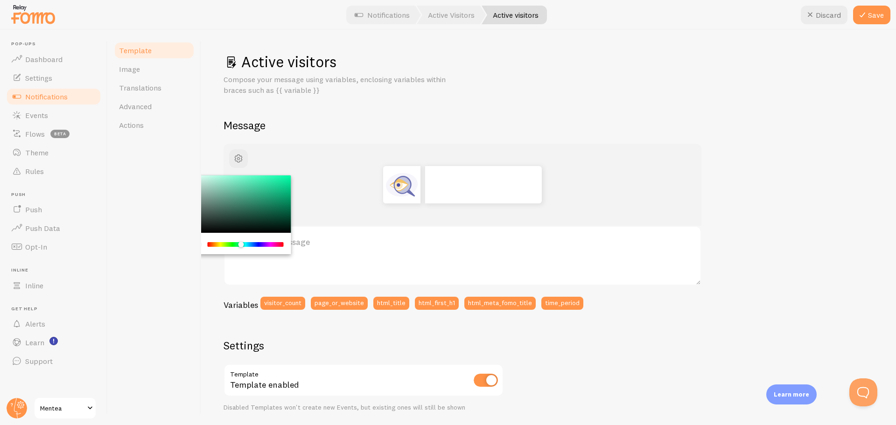
click at [241, 245] on div "Chrome color picker" at bounding box center [246, 244] width 74 height 5
click at [233, 246] on div "Chrome color picker" at bounding box center [246, 244] width 74 height 5
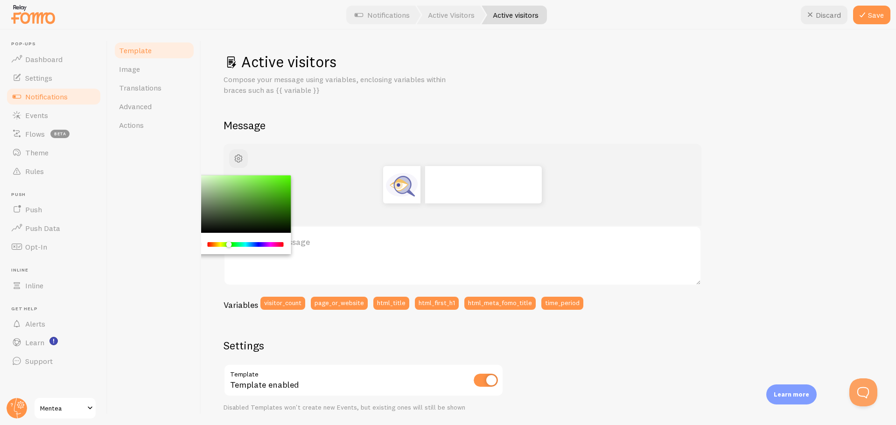
click at [229, 244] on div "Chrome color picker" at bounding box center [246, 244] width 74 height 5
click at [210, 143] on div "Active visitors Compose your message using variables, enclosing variables withi…" at bounding box center [548, 227] width 695 height 395
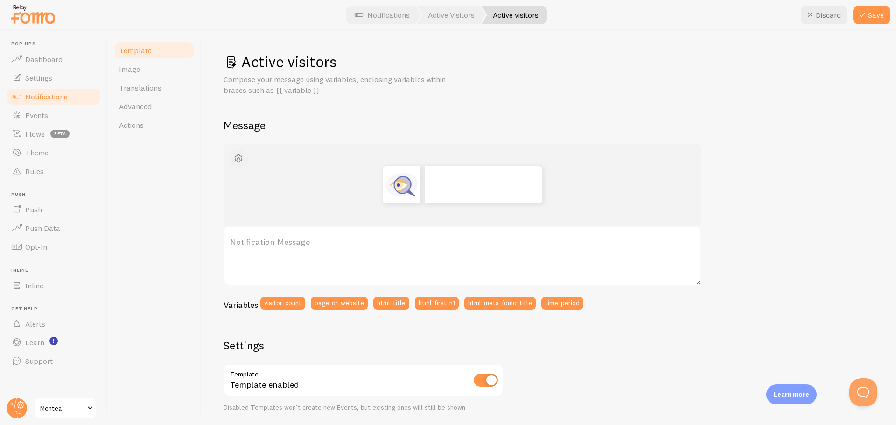
click at [239, 156] on span "button" at bounding box center [238, 158] width 11 height 11
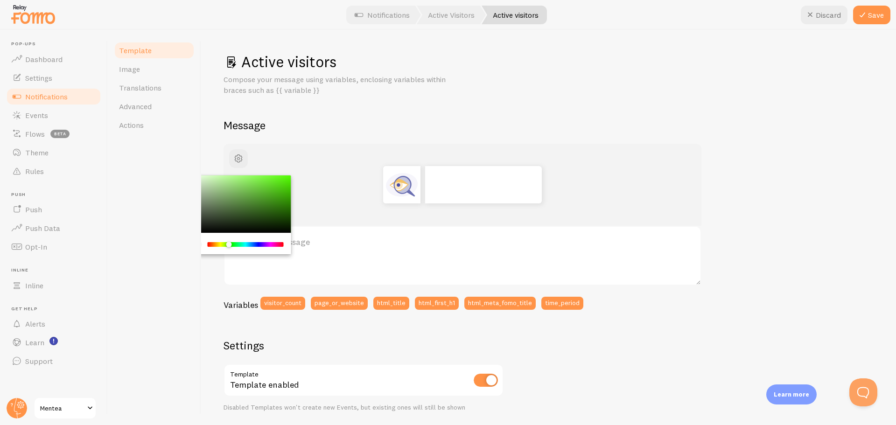
click at [202, 129] on div "Active visitors Compose your message using variables, enclosing variables withi…" at bounding box center [548, 227] width 695 height 395
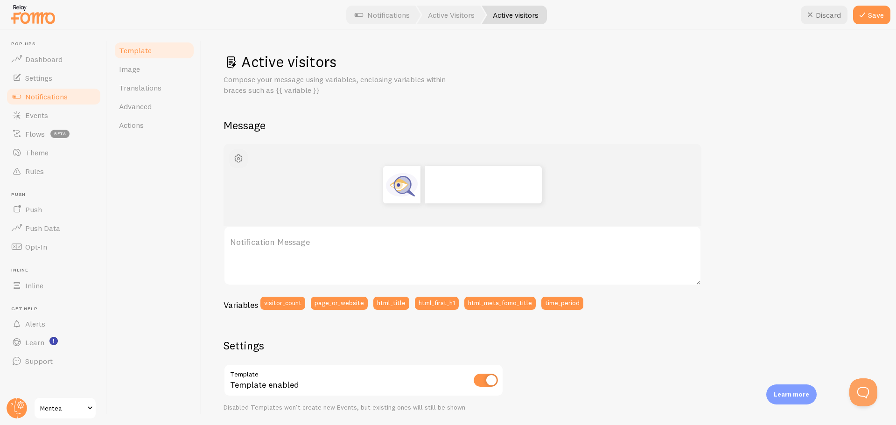
click at [237, 155] on span "button" at bounding box center [238, 158] width 11 height 11
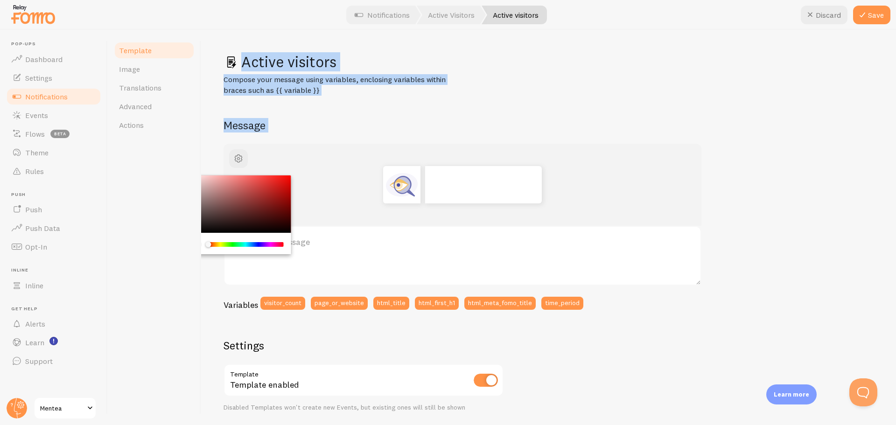
drag, startPoint x: 231, startPoint y: 245, endPoint x: 185, endPoint y: 245, distance: 45.8
click at [185, 245] on div "Template Image Translations Advanced Actions Active visitors Compose your messa…" at bounding box center [502, 227] width 788 height 395
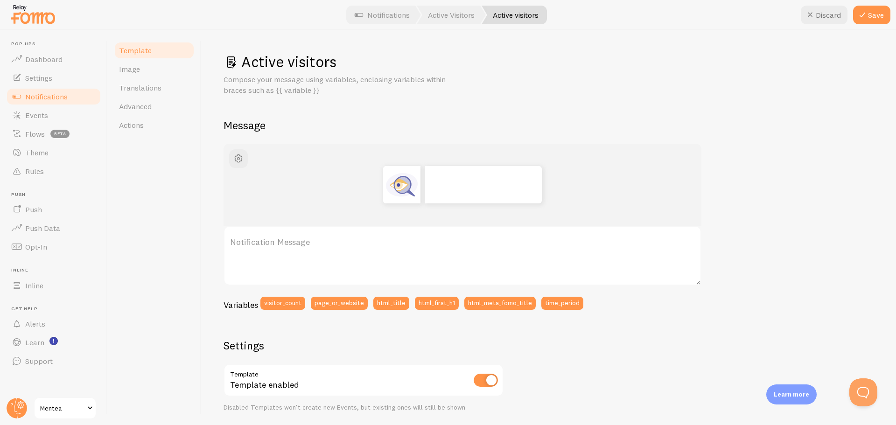
click at [207, 150] on div "Active visitors Compose your message using variables, enclosing variables withi…" at bounding box center [548, 227] width 695 height 395
click at [246, 168] on div at bounding box center [463, 185] width 478 height 82
click at [240, 157] on span "button" at bounding box center [238, 158] width 11 height 11
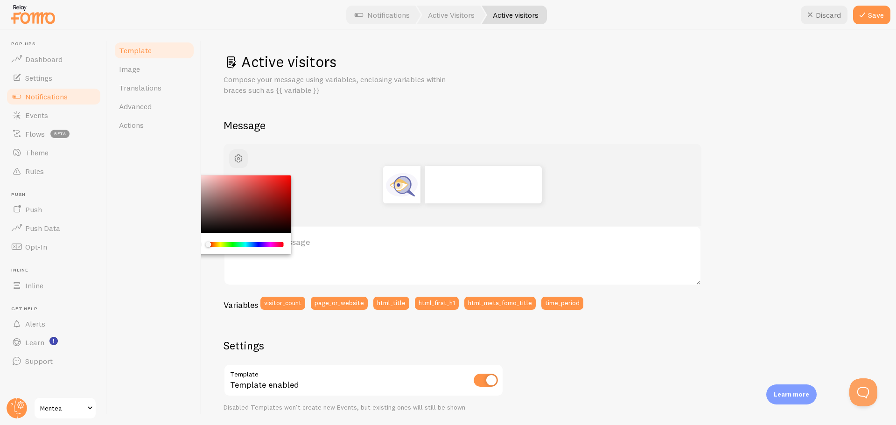
click at [213, 104] on div "Active visitors Compose your message using variables, enclosing variables withi…" at bounding box center [548, 227] width 695 height 395
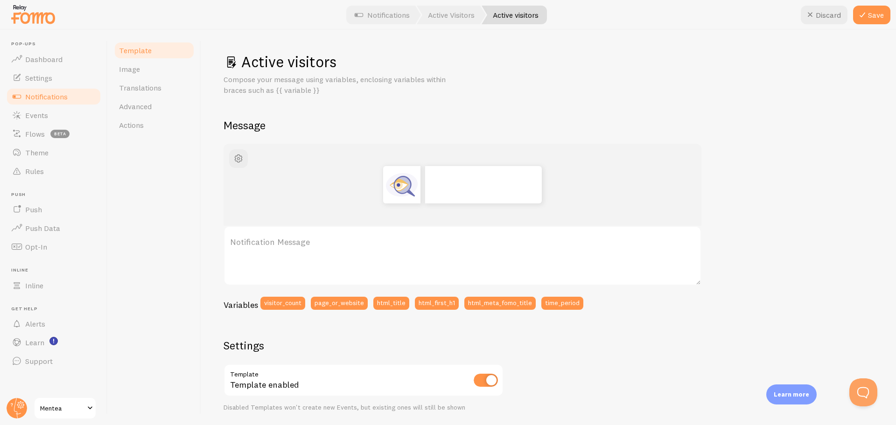
click at [289, 243] on label "Notification Message" at bounding box center [463, 242] width 478 height 33
click at [289, 243] on textarea "Notification Message" at bounding box center [463, 256] width 478 height 60
paste textarea "<div id="fomo-visitors-266862" class="fomo-inline" data-aid="266862" data-min-c…"
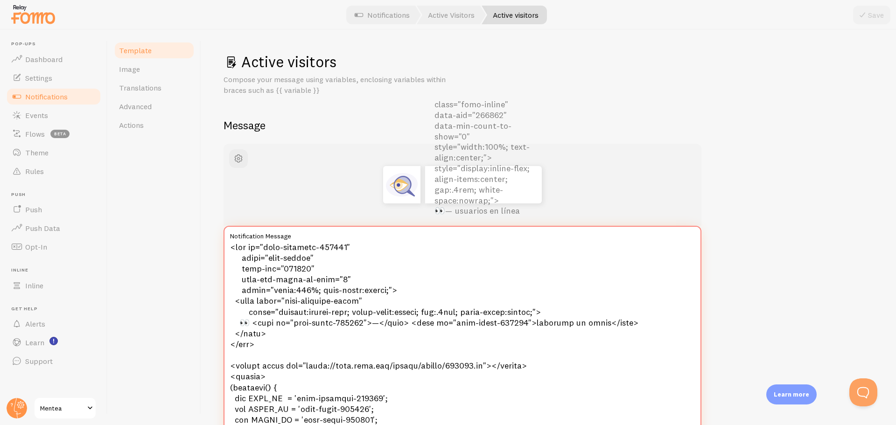
drag, startPoint x: 290, startPoint y: 322, endPoint x: 224, endPoint y: 242, distance: 103.4
paste textarea "script async src="https://load.fomo.com/widget/inline/266862.js">"
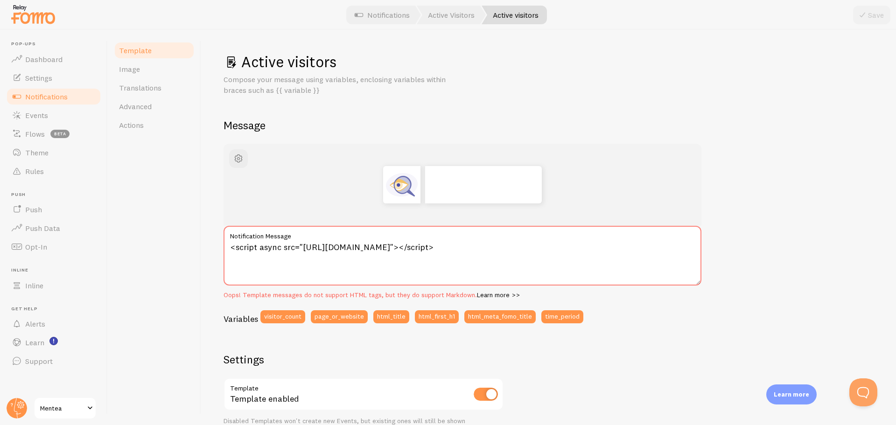
click at [189, 246] on div "Template Image Translations Advanced Actions" at bounding box center [154, 227] width 93 height 395
drag, startPoint x: 563, startPoint y: 252, endPoint x: 130, endPoint y: 251, distance: 433.2
click at [130, 251] on div "Template Image Translations Advanced Actions Active visitors Compose your messa…" at bounding box center [502, 227] width 788 height 395
paste textarea "{{ first_name | fallback: "Alguien" }} en {{ city | fallback: "algún lugar inte…"
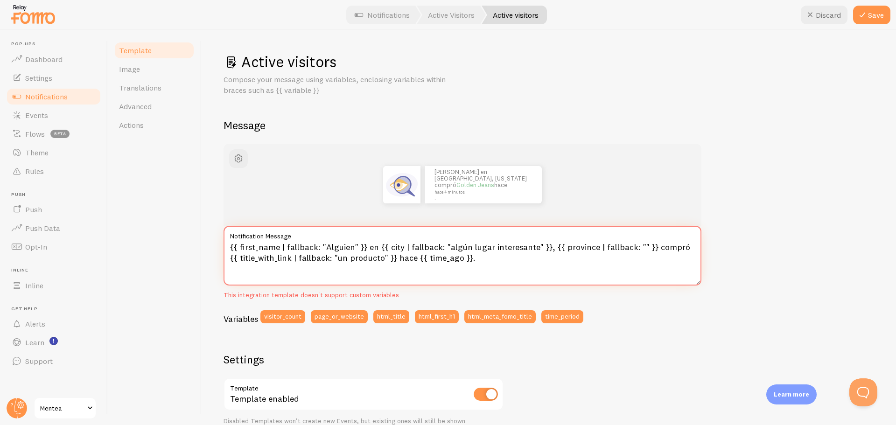
drag, startPoint x: 497, startPoint y: 262, endPoint x: 215, endPoint y: 244, distance: 282.6
click at [215, 244] on div "Active visitors Compose your message using variables, enclosing variables withi…" at bounding box center [548, 227] width 695 height 395
paste textarea "sample: "Lucía", "Carlos", "María", "Javier", "Carmen", "Antonio", "Laura", "Ma…"
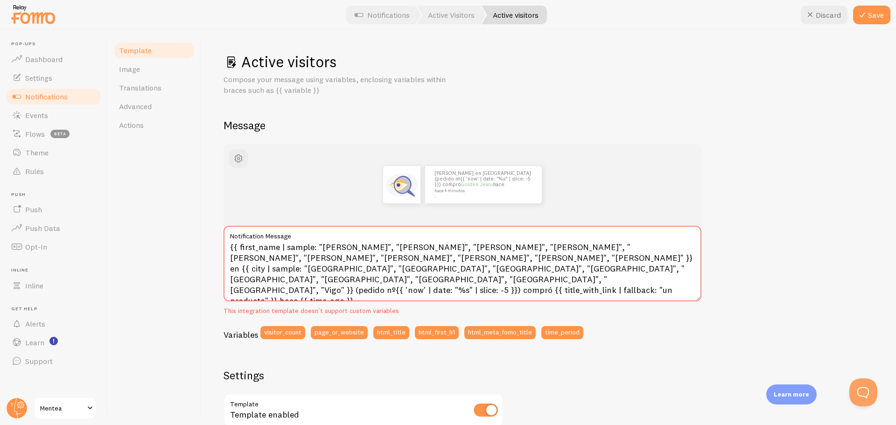
click at [792, 253] on div "John en San Francisco (pedido nº{{ 'now' | date: "%s" | slice: -5 }}) compró Go…" at bounding box center [549, 404] width 650 height 521
drag, startPoint x: 229, startPoint y: 268, endPoint x: 395, endPoint y: 270, distance: 166.2
click at [395, 270] on textarea "{{ first_name | sample: "Lucía", "Carlos", "María", "Javier", "Carmen", "Antoni…" at bounding box center [463, 264] width 478 height 76
click at [372, 269] on textarea "{{ first_name | sample: "Lucía", "Carlos", "María", "Javier", "Carmen", "Antoni…" at bounding box center [463, 264] width 478 height 76
type textarea "{{ first_name | sample: "Lucía", "Carlos", "María", "Javier", "Carmen", "Antoni…"
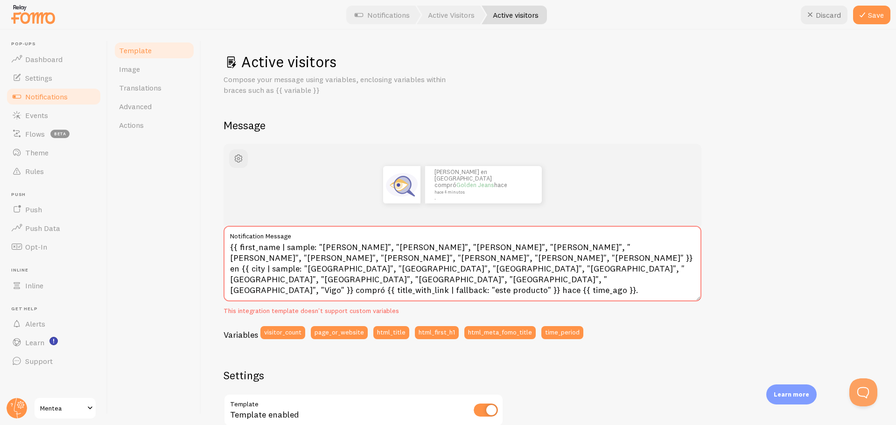
click at [755, 221] on div "John en San Francisco compró Golden Jeans hace hace 4 minutos . {{ first_name |…" at bounding box center [549, 404] width 650 height 521
click at [883, 8] on button "Save" at bounding box center [871, 15] width 37 height 19
click at [753, 243] on div "John en San Francisco compró Golden Jeans hace hace 4 minutos . {{ first_name |…" at bounding box center [549, 404] width 650 height 521
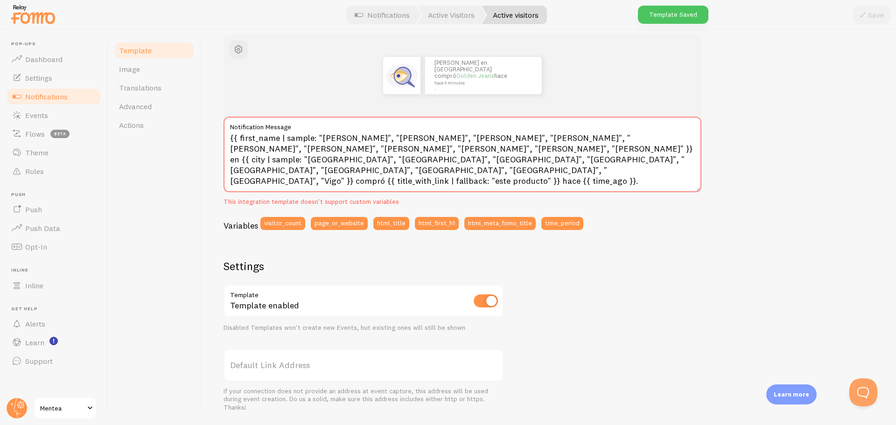
scroll to position [92, 0]
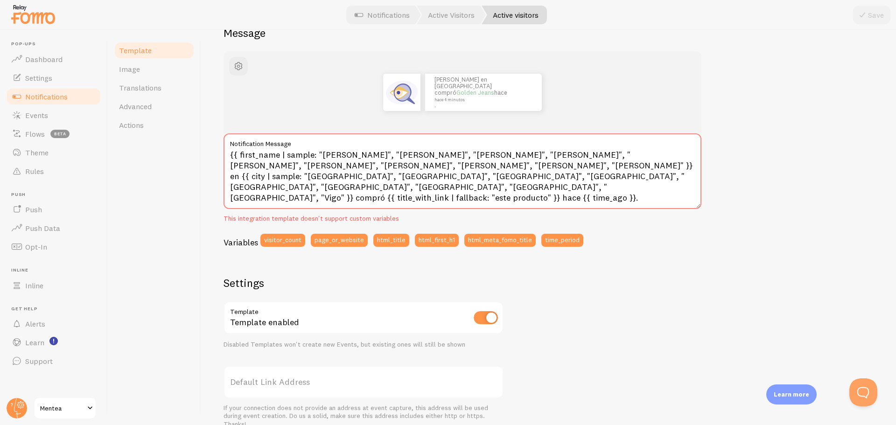
click at [70, 97] on link "Notifications" at bounding box center [54, 96] width 96 height 19
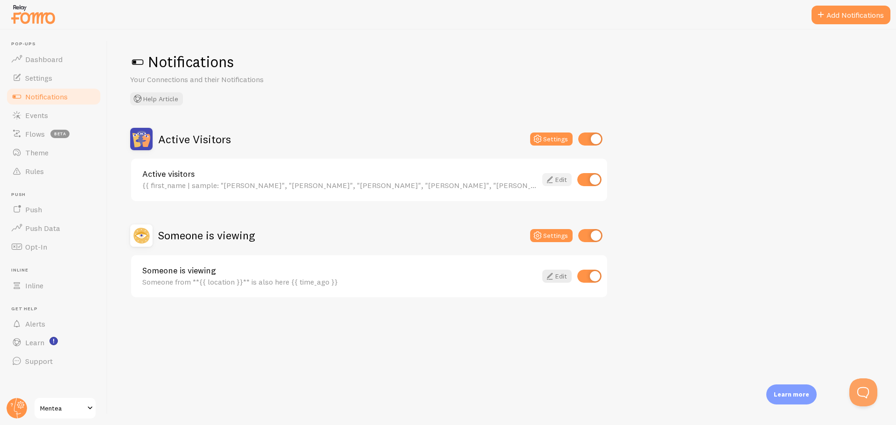
click at [559, 179] on link "Edit" at bounding box center [556, 179] width 29 height 13
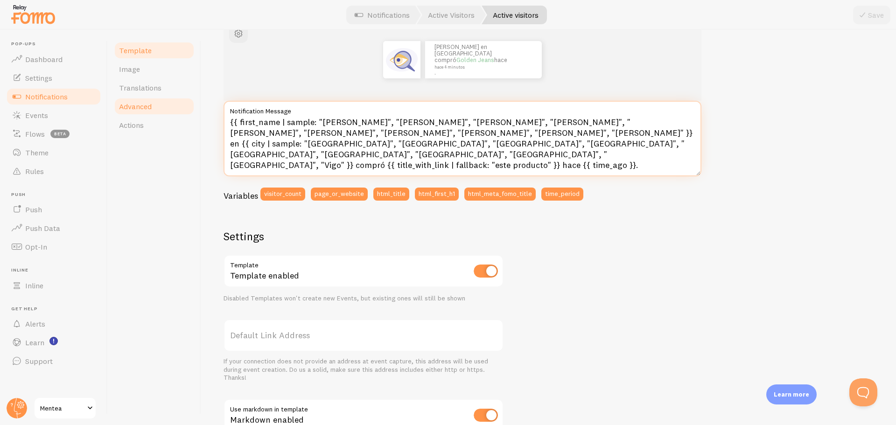
drag, startPoint x: 538, startPoint y: 142, endPoint x: 190, endPoint y: 105, distance: 349.8
click at [190, 105] on div "Template Image Translations Advanced Actions Active visitors Compose your messa…" at bounding box center [502, 227] width 788 height 395
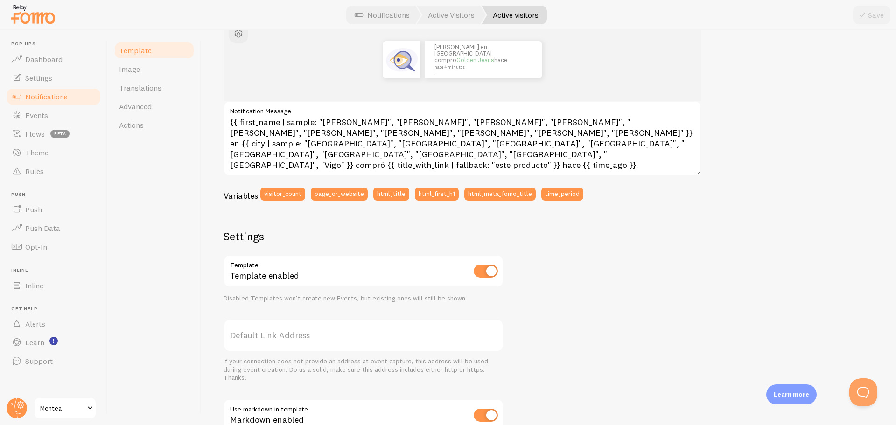
click at [62, 99] on span "Notifications" at bounding box center [46, 96] width 42 height 9
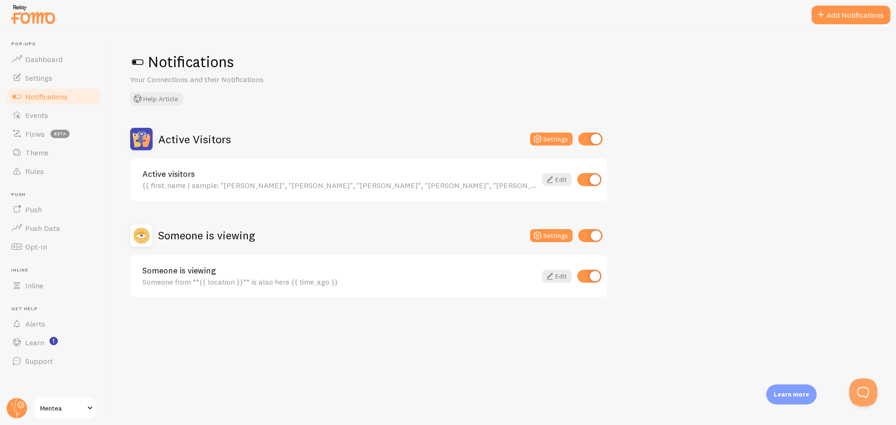
click at [555, 284] on div "Someone is viewing Someone from **{{ location }}** is also here {{ time_ago }} …" at bounding box center [369, 276] width 476 height 42
click at [556, 280] on link "Edit" at bounding box center [556, 276] width 29 height 13
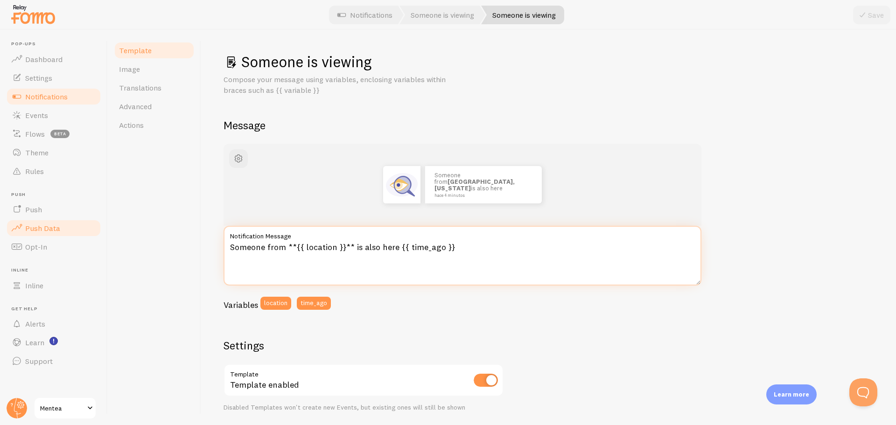
drag, startPoint x: 479, startPoint y: 250, endPoint x: 59, endPoint y: 236, distance: 419.9
click at [59, 236] on main "Pop-ups Dashboard Settings Notifications Events Flows beta Theme Rules Push Pus…" at bounding box center [448, 227] width 896 height 395
paste textarea "{{ first_name | sample: "Lucía", "Carlos", "María", "Javier", "Carmen", "Antoni…"
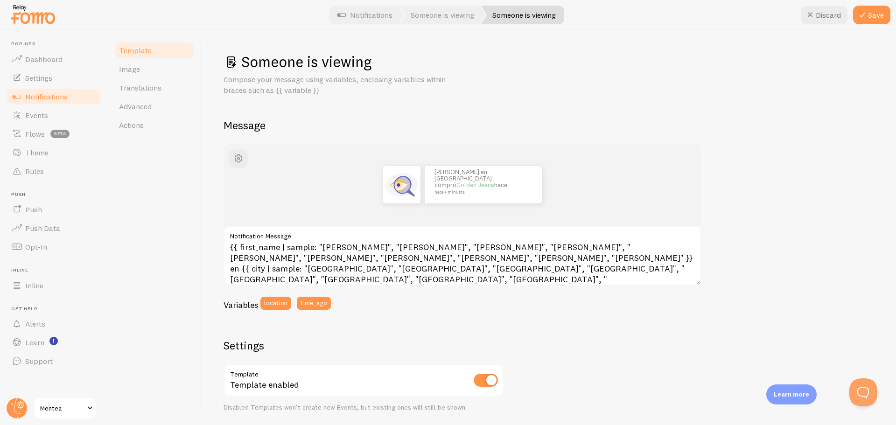
click at [547, 316] on div "Variables location time_ago" at bounding box center [463, 307] width 478 height 20
drag, startPoint x: 462, startPoint y: 267, endPoint x: 492, endPoint y: 269, distance: 30.4
click at [492, 269] on textarea "{{ first_name | sample: "Lucía", "Carlos", "María", "Javier", "Carmen", "Antoni…" at bounding box center [463, 256] width 478 height 60
click at [450, 269] on textarea "{{ first_name | sample: "Lucía", "Carlos", "María", "Javier", "Carmen", "Antoni…" at bounding box center [463, 256] width 478 height 60
type textarea "{{ first_name | sample: "Lucía", "Carlos", "María", "Javier", "Carmen", "Antoni…"
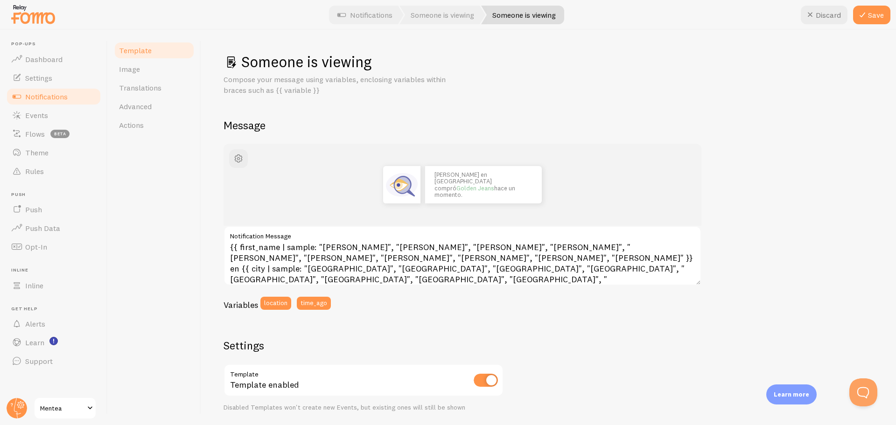
click at [753, 280] on div "John en San Francisco compró Golden Jeans hace un momento. {{ first_name | samp…" at bounding box center [549, 390] width 650 height 492
click at [874, 10] on button "Save" at bounding box center [871, 15] width 37 height 19
click at [58, 99] on span "Notifications" at bounding box center [46, 96] width 42 height 9
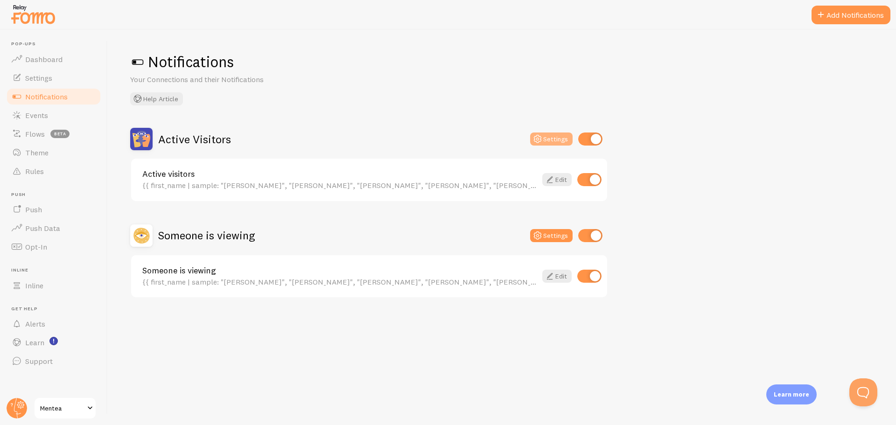
click at [551, 141] on button "Settings" at bounding box center [551, 139] width 42 height 13
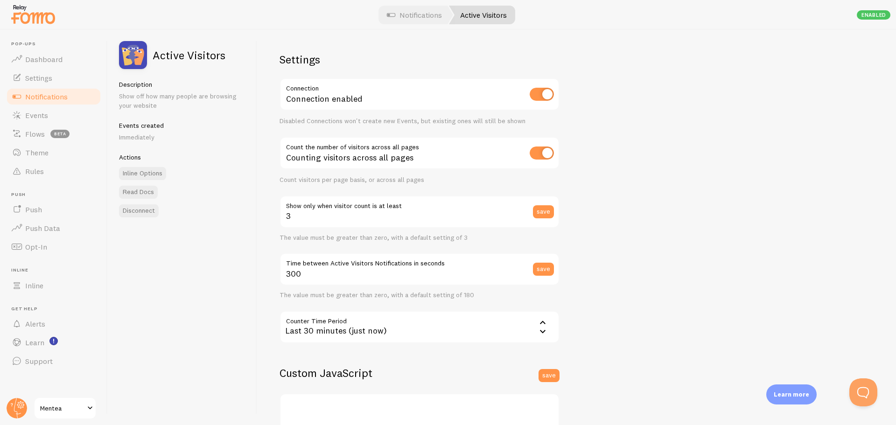
click at [54, 98] on span "Notifications" at bounding box center [46, 96] width 42 height 9
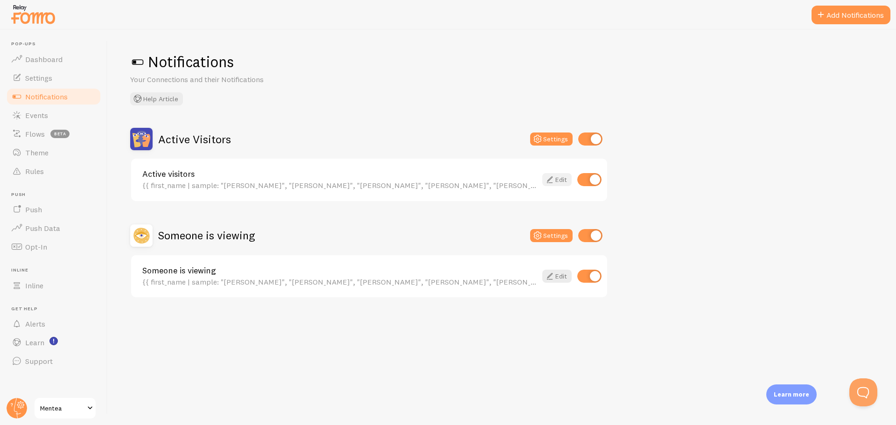
click at [564, 178] on link "Edit" at bounding box center [556, 179] width 29 height 13
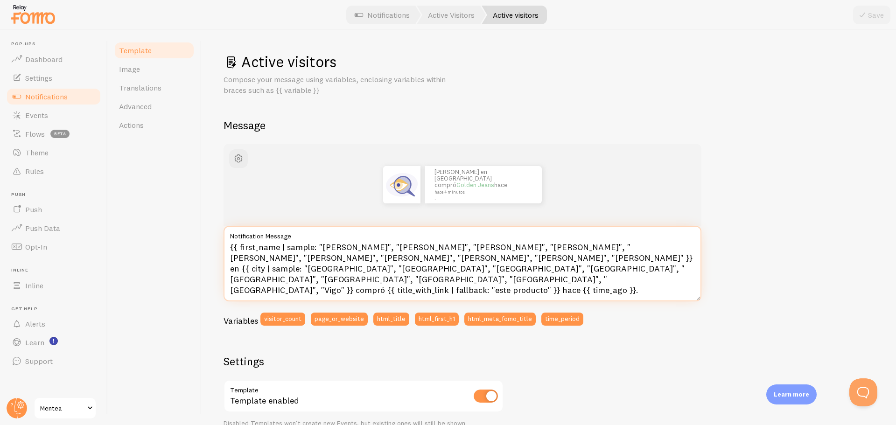
drag, startPoint x: 477, startPoint y: 269, endPoint x: 212, endPoint y: 244, distance: 265.9
click at [212, 244] on div "Active visitors Compose your message using variables, enclosing variables withi…" at bounding box center [548, 227] width 695 height 395
paste textarea "% assign segundos = 'now' | date: '%s' | plus: 0 %} {% assign aleatorio = segun…"
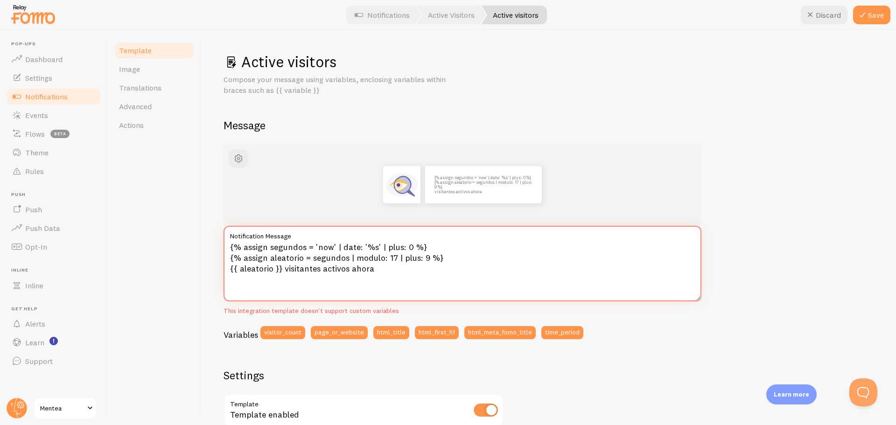
drag, startPoint x: 428, startPoint y: 276, endPoint x: 196, endPoint y: 225, distance: 237.5
click at [196, 225] on div "Template Image Translations Advanced Actions Active visitors Compose your messa…" at bounding box center [502, 227] width 788 height 395
drag, startPoint x: 377, startPoint y: 269, endPoint x: 191, endPoint y: 233, distance: 189.2
click at [191, 233] on div "Template Image Translations Advanced Actions Active visitors Compose your messa…" at bounding box center [502, 227] width 788 height 395
paste textarea "timestamp = 'now' | date: "%S" | plus: 0 %} {% assign visitors = timestamp | mo…"
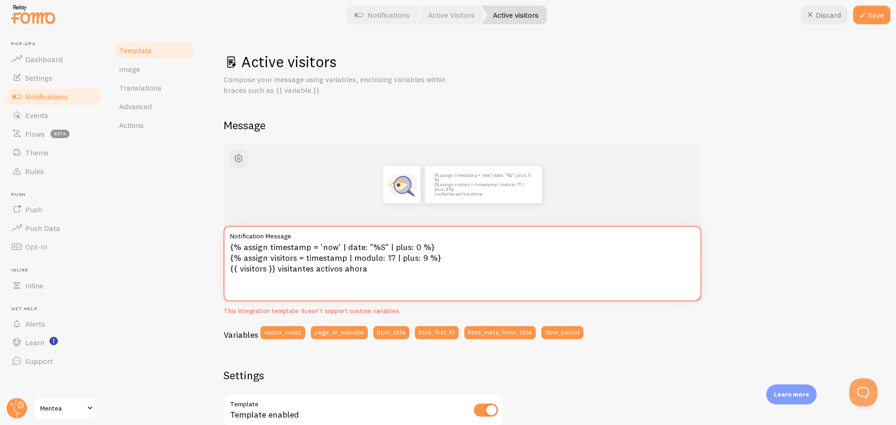
type textarea "{% assign timestamp = 'now' | date: "%S" | plus: 0 %} {% assign visitors = time…"
click at [46, 95] on span "Notifications" at bounding box center [46, 96] width 42 height 9
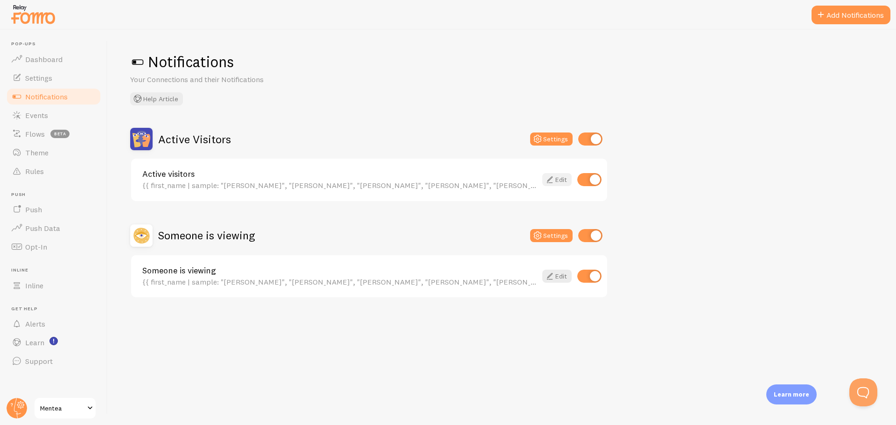
click at [569, 175] on link "Edit" at bounding box center [556, 179] width 29 height 13
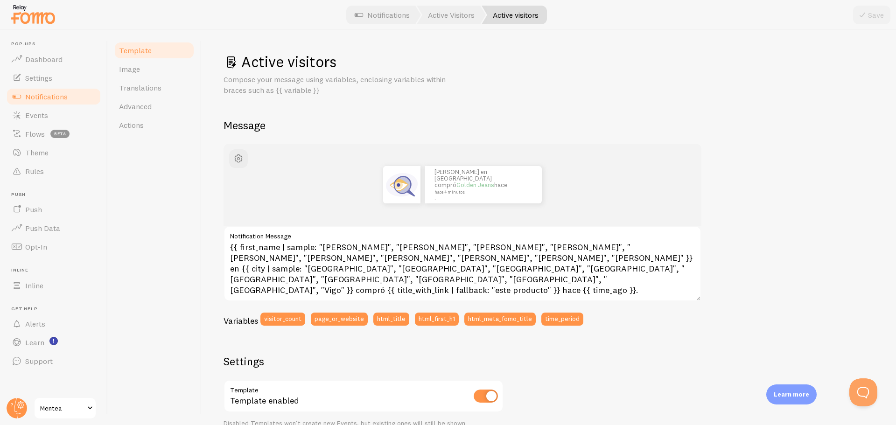
click at [44, 92] on span "Notifications" at bounding box center [46, 96] width 42 height 9
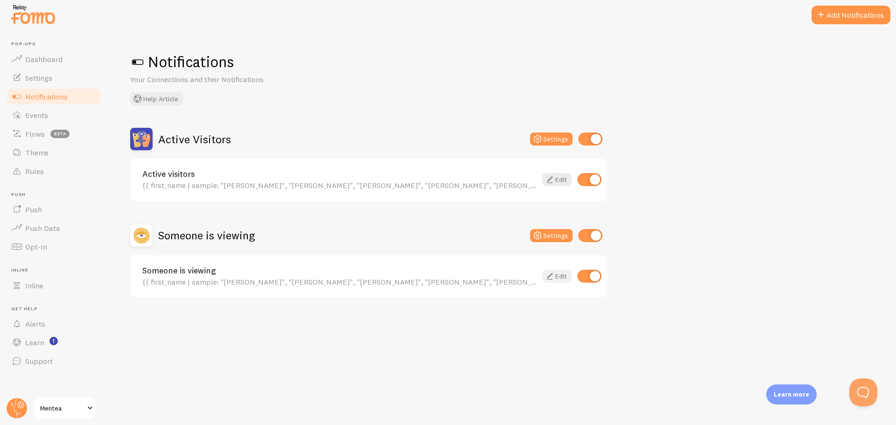
click at [558, 276] on link "Edit" at bounding box center [556, 276] width 29 height 13
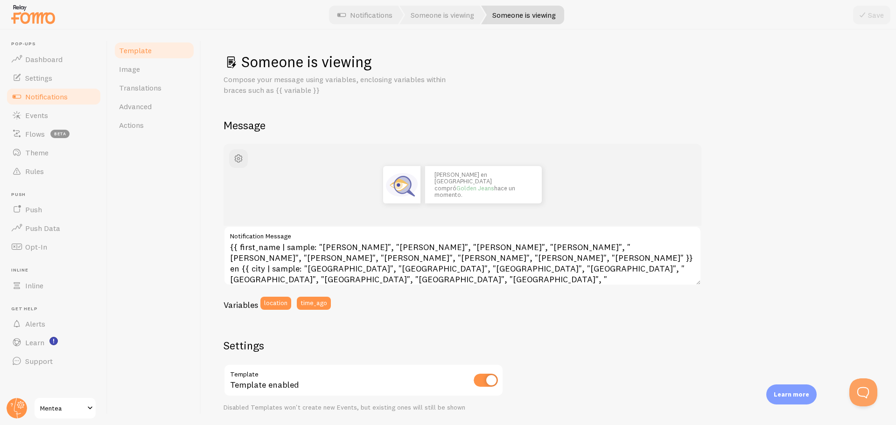
click at [60, 95] on span "Notifications" at bounding box center [46, 96] width 42 height 9
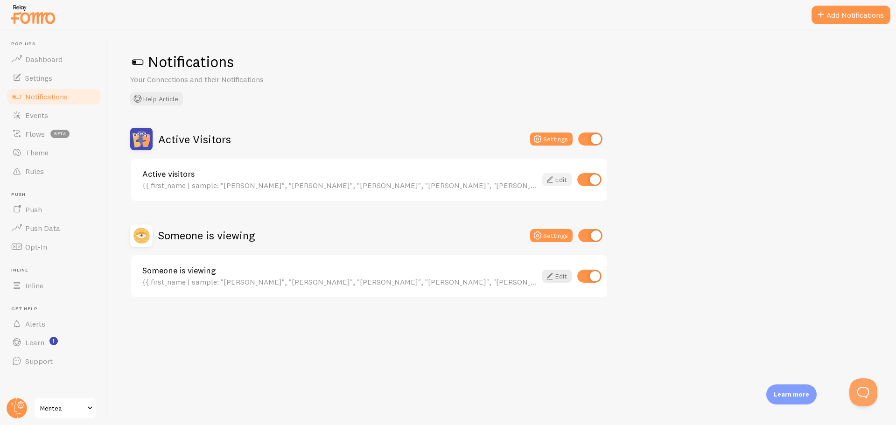
click at [555, 179] on icon at bounding box center [549, 179] width 11 height 11
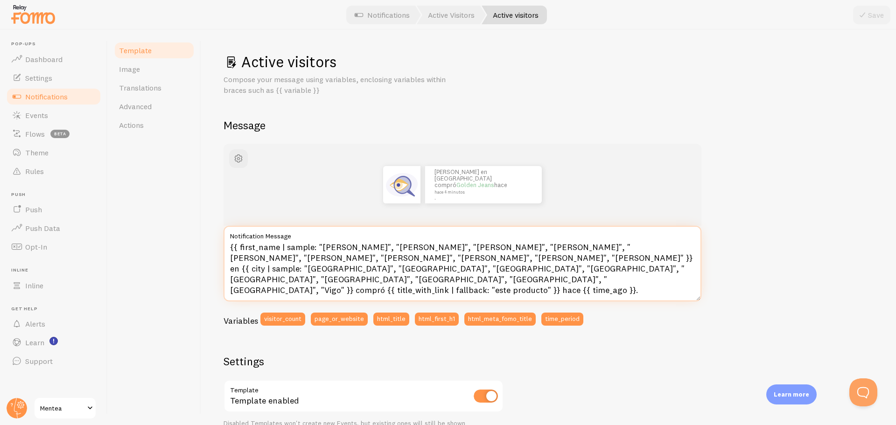
drag, startPoint x: 545, startPoint y: 271, endPoint x: 199, endPoint y: 243, distance: 347.6
click at [199, 243] on div "Template Image Translations Advanced Actions Active visitors Compose your messa…" at bounding box center [502, 227] width 788 height 395
paste textarea "<div id="visitantes" style="text-align:center; font-weight:500; white-space:now…"
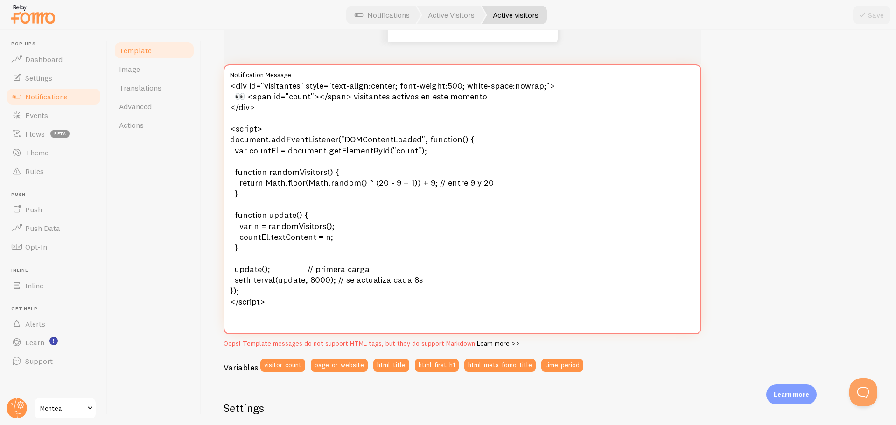
scroll to position [90, 0]
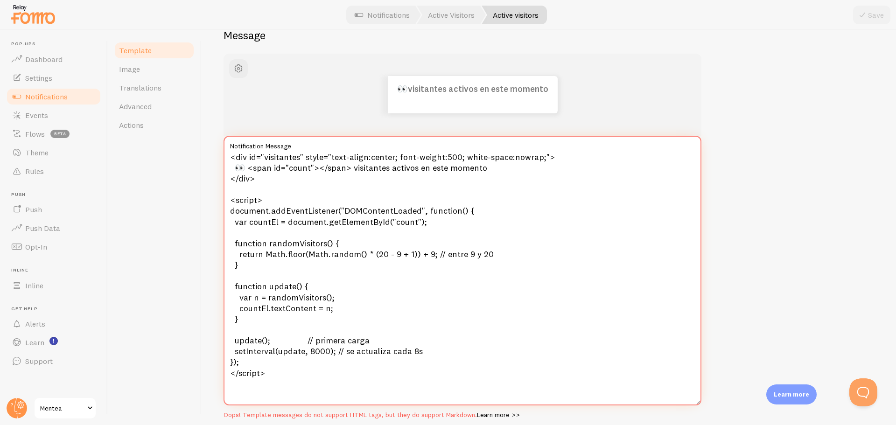
type textarea "<div id="visitantes" style="text-align:center; font-weight:500; white-space:now…"
click at [784, 142] on div "👀 visitantes activos en este momento <div id="visitantes" style="text-align:cen…" at bounding box center [549, 412] width 650 height 716
drag, startPoint x: 548, startPoint y: 90, endPoint x: 361, endPoint y: 89, distance: 187.2
click at [372, 90] on div "👀 visitantes activos en este momento" at bounding box center [340, 83] width 151 height 21
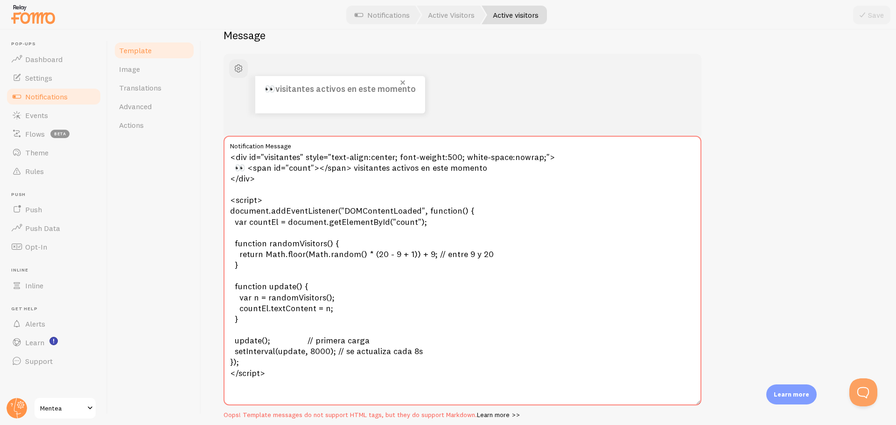
click at [398, 92] on div "👀 visitantes activos en este momento" at bounding box center [340, 83] width 151 height 21
drag, startPoint x: 418, startPoint y: 90, endPoint x: 263, endPoint y: 89, distance: 155.0
click at [263, 89] on div "👀 visitantes activos en este momento" at bounding box center [340, 94] width 170 height 37
copy div "👀 visitantes activos en este momento"
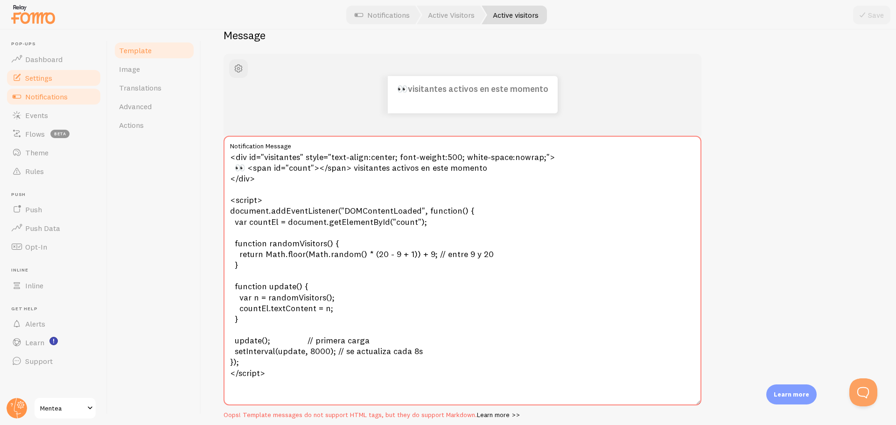
click at [48, 78] on span "Settings" at bounding box center [38, 77] width 27 height 9
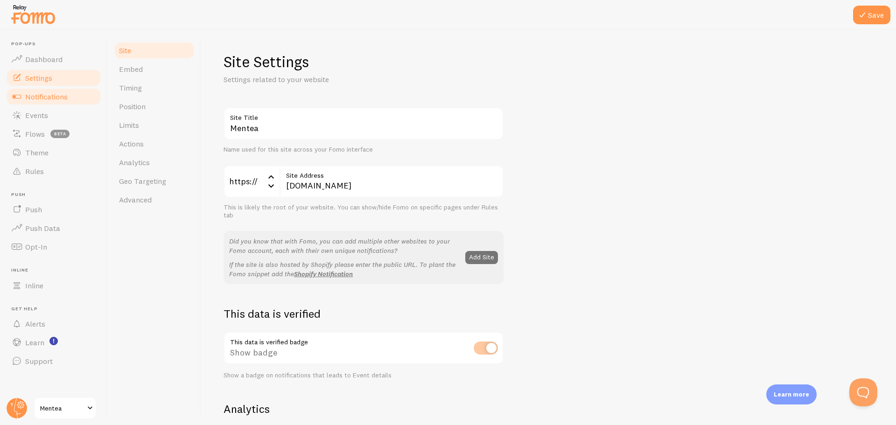
click at [45, 98] on span "Notifications" at bounding box center [46, 96] width 42 height 9
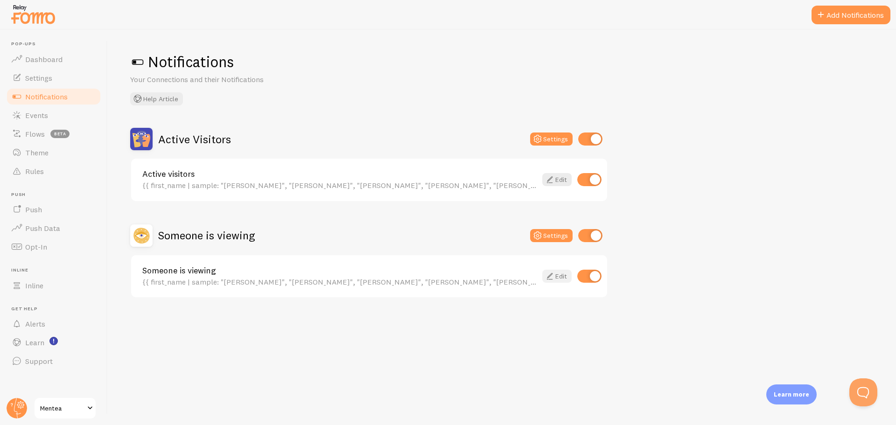
click at [558, 280] on link "Edit" at bounding box center [556, 276] width 29 height 13
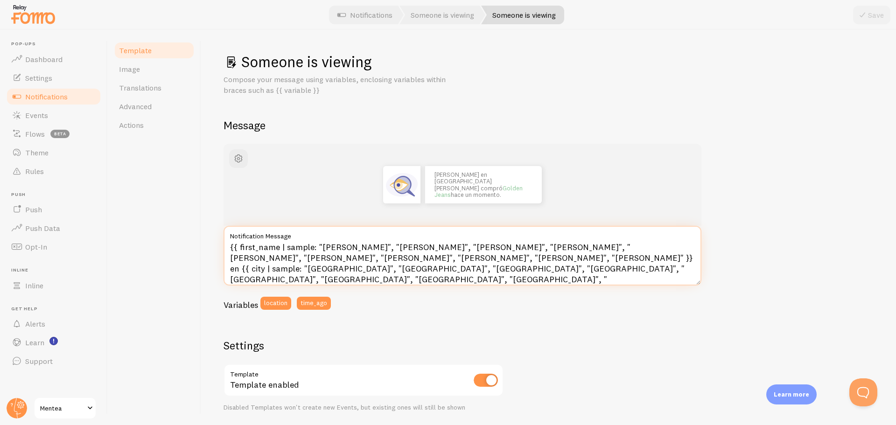
drag, startPoint x: 508, startPoint y: 268, endPoint x: 146, endPoint y: 230, distance: 364.3
click at [146, 230] on div "Template Image Translations Advanced Actions Someone is viewing Compose your me…" at bounding box center [502, 227] width 788 height 395
paste textarea "(pedido nº{{ 'now' | date: "%s" | slice: -5 }}) compró {{ title_with_link | fal…"
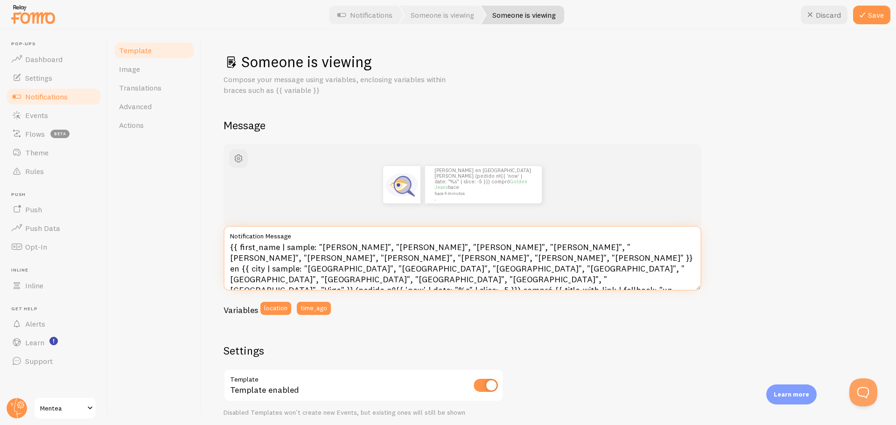
drag, startPoint x: 229, startPoint y: 269, endPoint x: 395, endPoint y: 270, distance: 165.7
click at [395, 270] on textarea "{{ first_name | sample: "[PERSON_NAME]", "[PERSON_NAME]", "[PERSON_NAME]", "[PE…" at bounding box center [463, 258] width 478 height 65
drag, startPoint x: 328, startPoint y: 269, endPoint x: 355, endPoint y: 269, distance: 27.1
click at [355, 269] on textarea "{{ first_name | sample: "[PERSON_NAME]", "[PERSON_NAME]", "[PERSON_NAME]", "[PE…" at bounding box center [463, 258] width 478 height 65
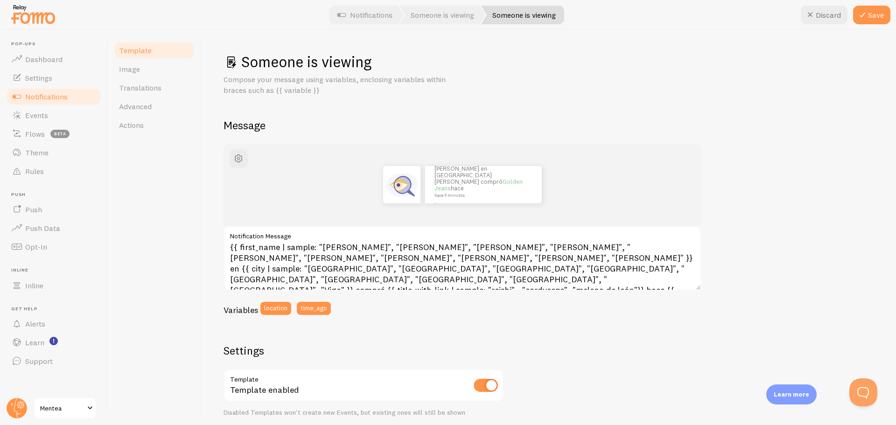
click at [634, 339] on div "John en San Francisco compró Golden Jeans hace hace 4 minutos . {{ first_name |…" at bounding box center [549, 392] width 650 height 497
click at [870, 17] on button "Save" at bounding box center [871, 15] width 37 height 19
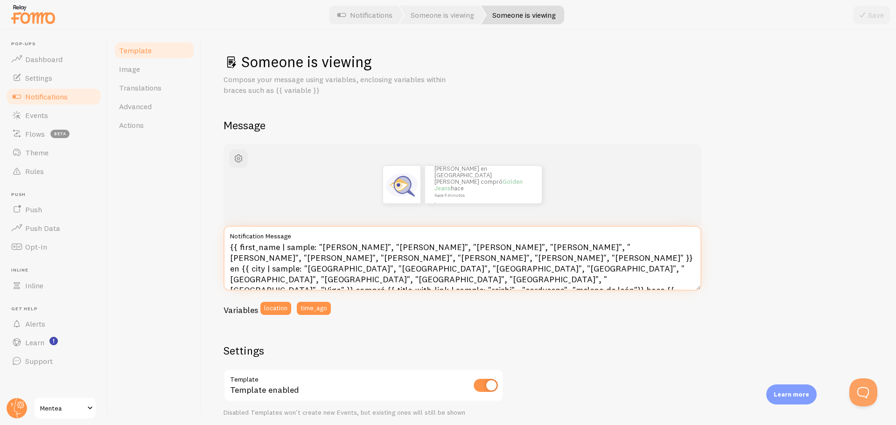
click at [615, 268] on textarea "{{ first_name | sample: "Lucía", "Carlos", "María", "Javier", "Carmen", "Antoni…" at bounding box center [463, 258] width 478 height 65
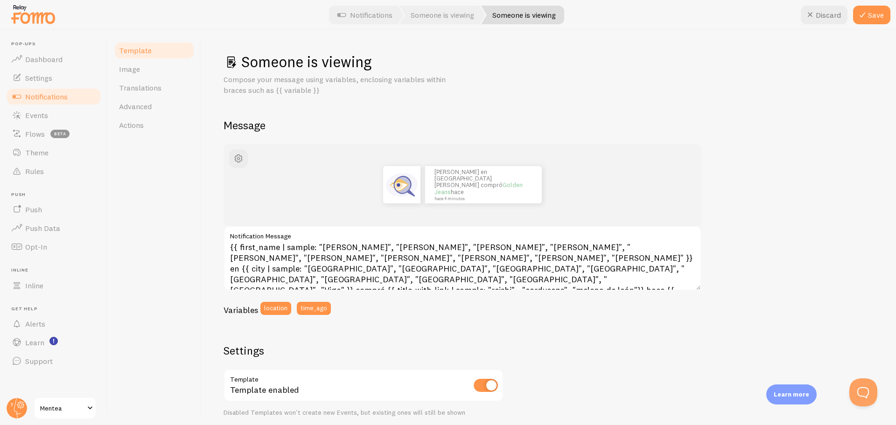
click at [773, 273] on div "John en San Francisco compró Golden Jeans hace hace 4 minutos {{ first_name | s…" at bounding box center [549, 392] width 650 height 497
click at [873, 15] on button "Save" at bounding box center [871, 15] width 37 height 19
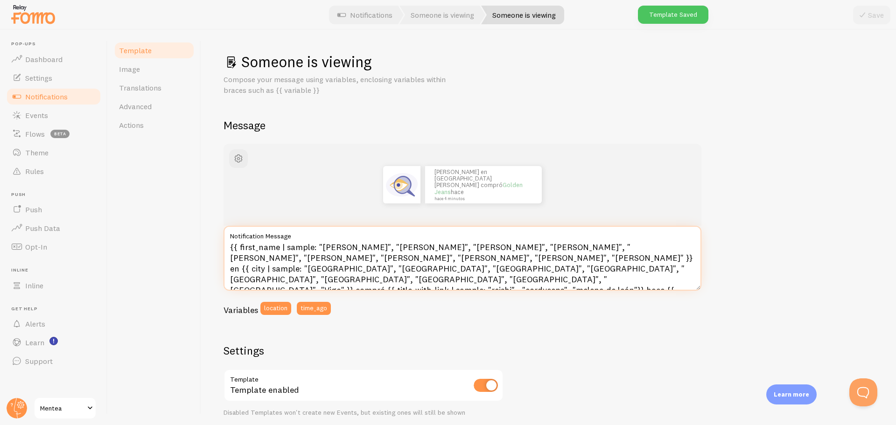
click at [507, 271] on textarea "{{ first_name | sample: "Lucía", "Carlos", "María", "Javier", "Carmen", "Antoni…" at bounding box center [463, 258] width 478 height 65
type textarea "{{ first_name | sample: "Lucía", "Carlos", "María", "Javier", "Carmen", "Antoni…"
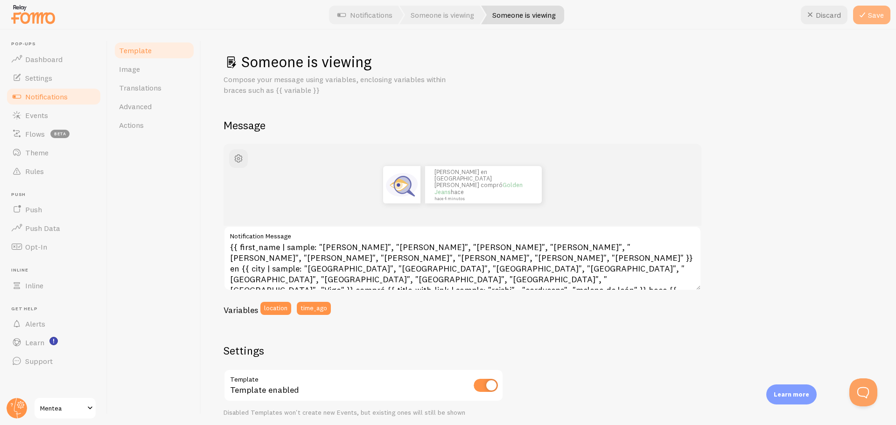
click at [865, 13] on icon at bounding box center [862, 14] width 11 height 11
click at [56, 80] on link "Settings" at bounding box center [54, 78] width 96 height 19
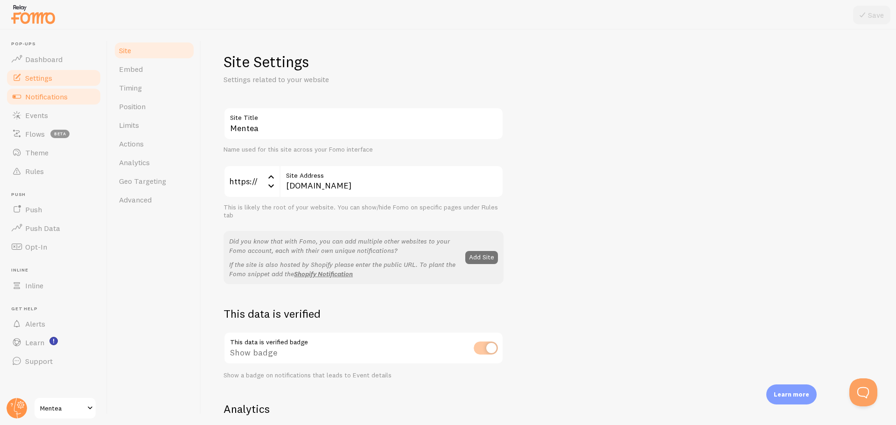
click at [56, 87] on link "Notifications" at bounding box center [54, 96] width 96 height 19
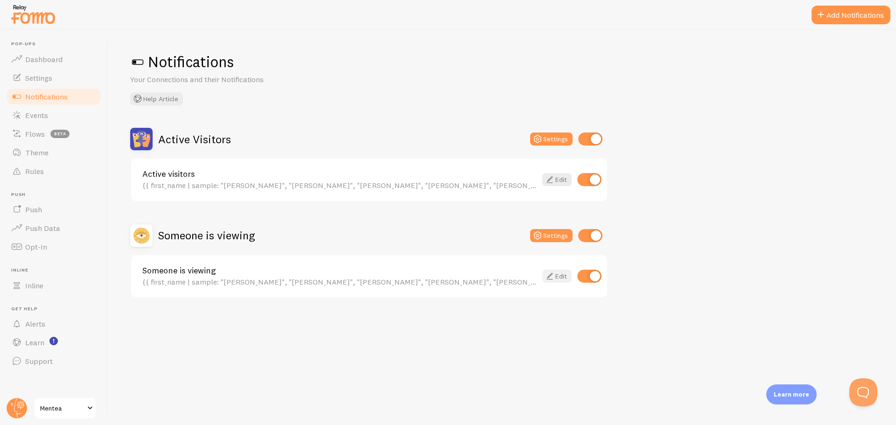
click at [555, 276] on link "Edit" at bounding box center [556, 276] width 29 height 13
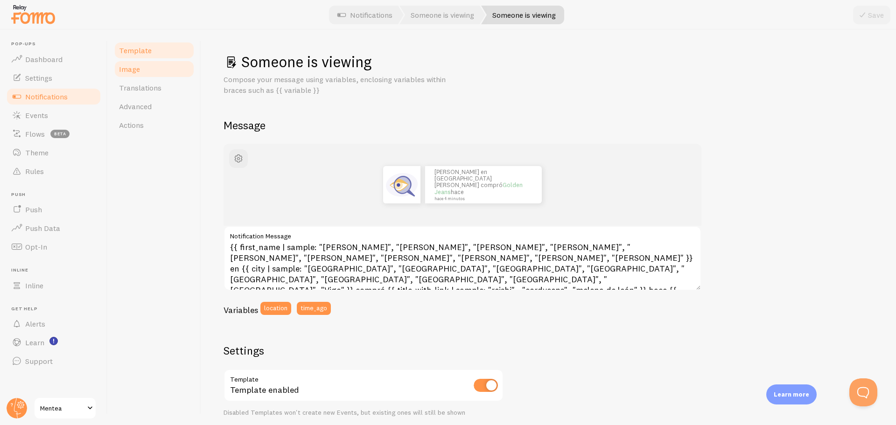
click at [148, 74] on link "Image" at bounding box center [154, 69] width 82 height 19
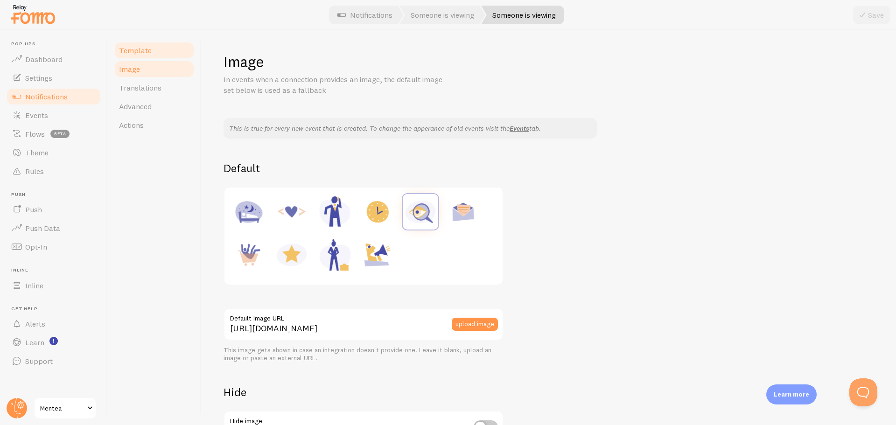
click at [168, 54] on link "Template" at bounding box center [154, 50] width 82 height 19
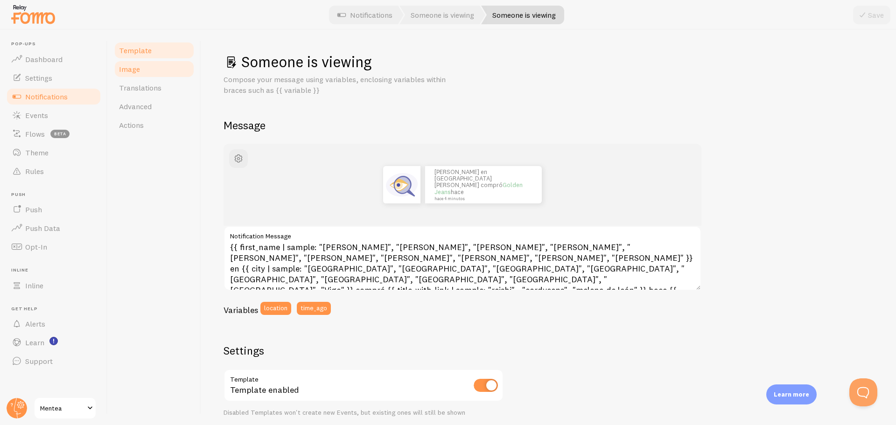
click at [164, 67] on link "Image" at bounding box center [154, 69] width 82 height 19
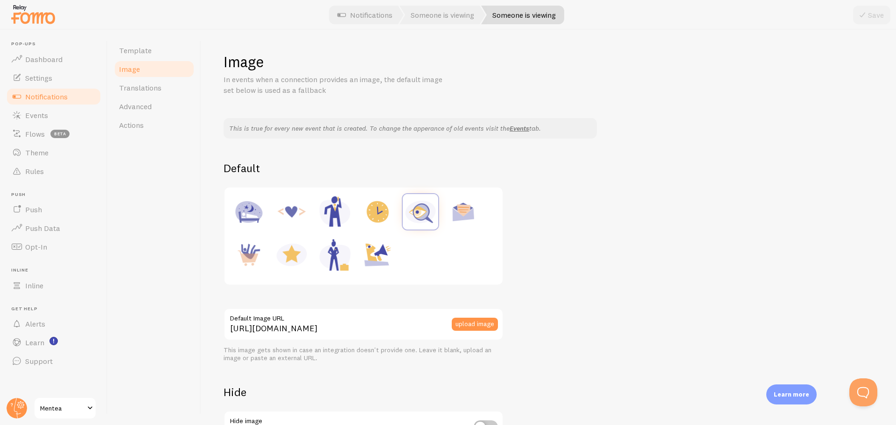
click at [289, 252] on img at bounding box center [291, 254] width 35 height 35
type input "https://fomo.com/images/widget/template_defaults/rating.jpg"
click at [147, 45] on link "Template" at bounding box center [154, 50] width 82 height 19
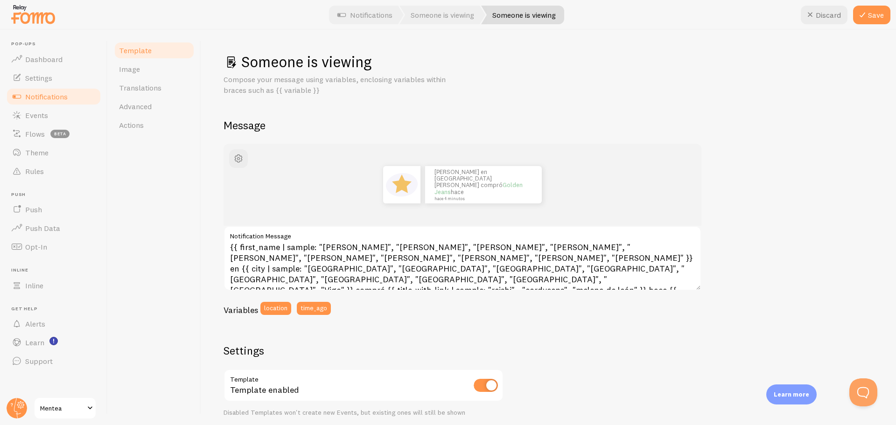
click at [202, 211] on div "Someone is viewing Compose your message using variables, enclosing variables wi…" at bounding box center [548, 227] width 695 height 395
click at [880, 14] on button "Save" at bounding box center [871, 15] width 37 height 19
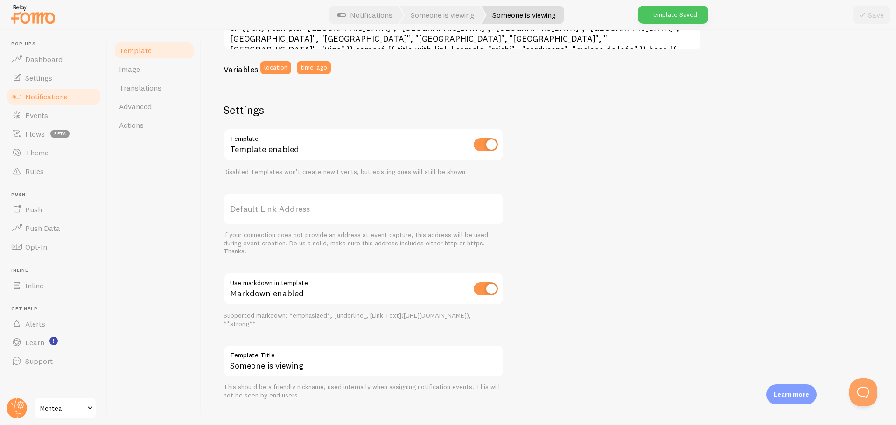
scroll to position [254, 0]
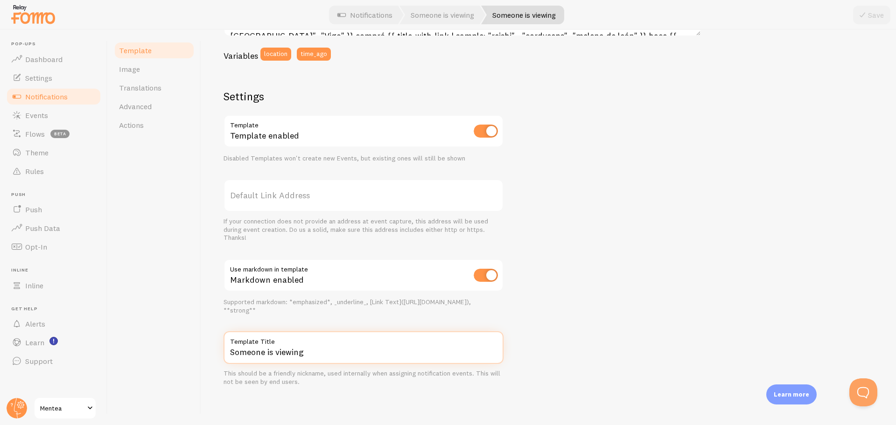
click at [275, 352] on input "Someone is viewing" at bounding box center [364, 347] width 280 height 33
drag, startPoint x: 310, startPoint y: 356, endPoint x: 178, endPoint y: 351, distance: 131.7
click at [178, 351] on div "Template Image Translations Advanced Actions Someone is viewing Compose your me…" at bounding box center [502, 227] width 788 height 395
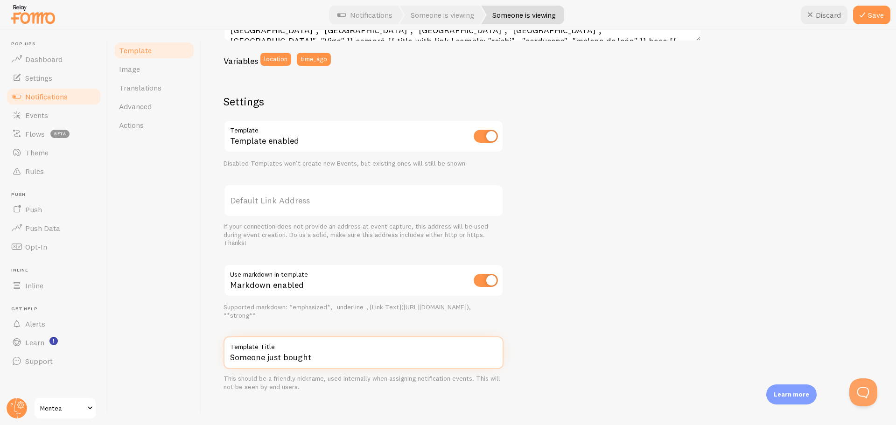
type input "Someone just bought"
click at [570, 287] on div "John en San Francisco compró Golden Jeans hace hace 4 minutos {{ first_name | s…" at bounding box center [549, 142] width 650 height 497
click at [871, 12] on button "Save" at bounding box center [871, 15] width 37 height 19
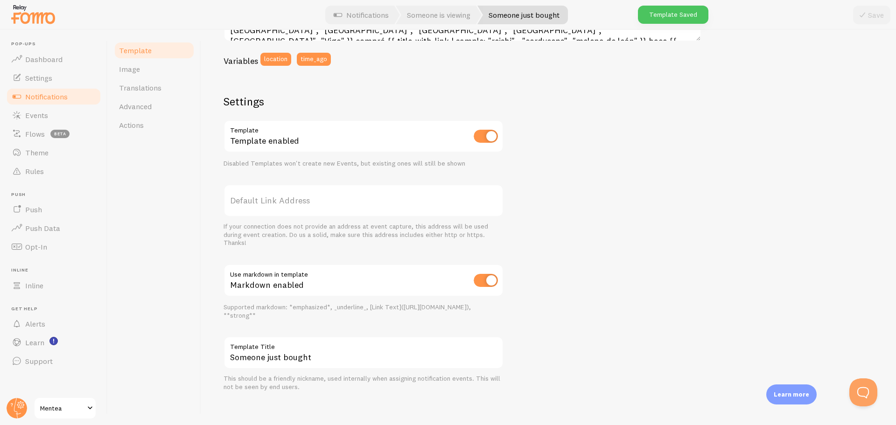
click at [91, 101] on link "Notifications" at bounding box center [54, 96] width 96 height 19
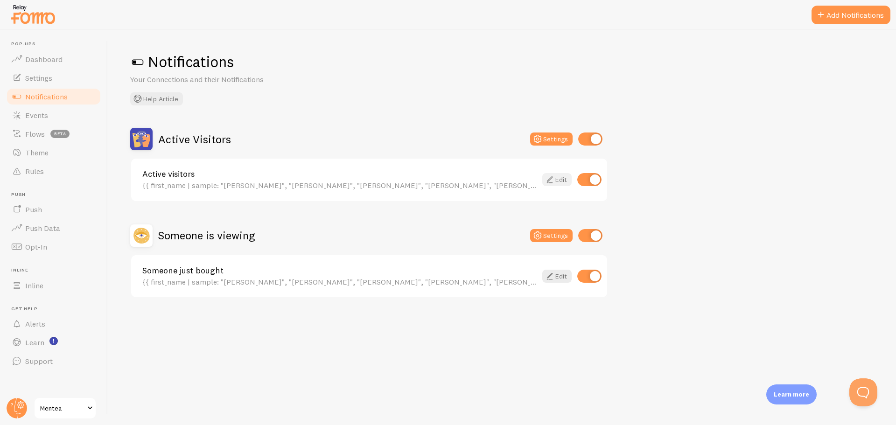
click at [556, 183] on link "Edit" at bounding box center [556, 179] width 29 height 13
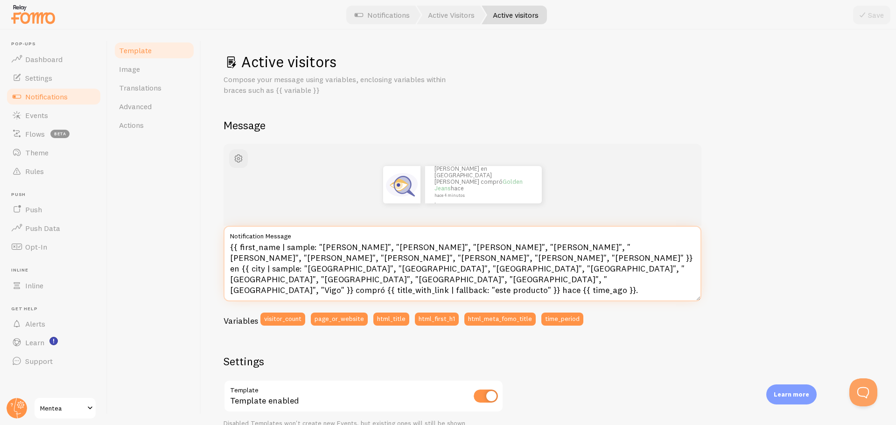
drag, startPoint x: 260, startPoint y: 253, endPoint x: 155, endPoint y: 242, distance: 106.0
click at [155, 242] on div "Template Image Translations Advanced Actions Active visitors Compose your messa…" at bounding box center [502, 227] width 788 height 395
paste textarea "<span id="fomo-count-inline" style="white-space:nowrap">—</span> visitantes act…"
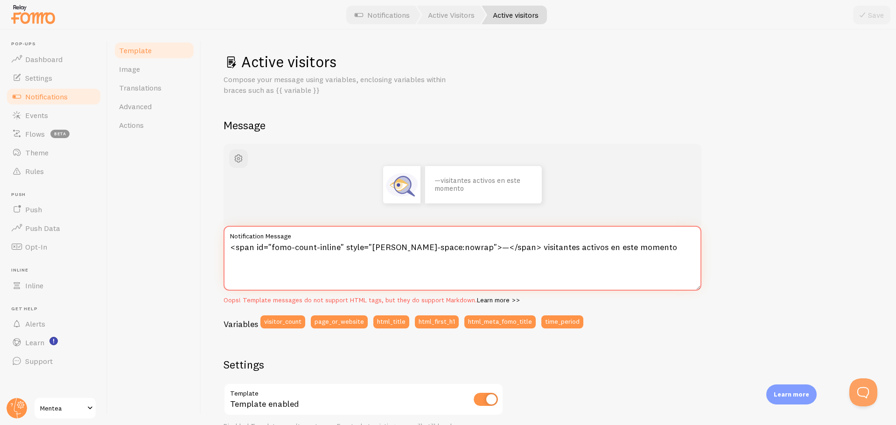
drag, startPoint x: 654, startPoint y: 252, endPoint x: 167, endPoint y: 249, distance: 486.9
click at [167, 249] on div "Template Image Translations Advanced Actions Active visitors Compose your messa…" at bounding box center [502, 227] width 788 height 395
paste textarea "👀 <span id="fomo-count-inline" style="white-space:nowrap">—</span> visitantes a…"
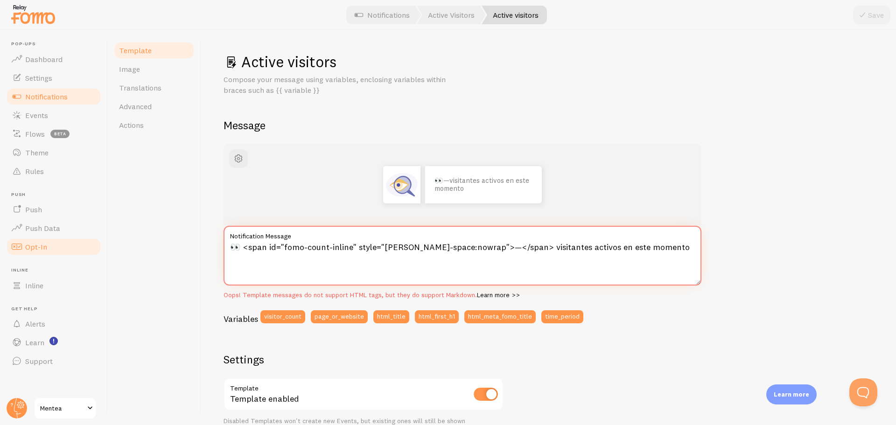
drag, startPoint x: 663, startPoint y: 250, endPoint x: 27, endPoint y: 247, distance: 636.8
click at [27, 247] on main "Pop-ups Dashboard Settings Notifications Events Flows beta Theme Rules Push Pus…" at bounding box center [448, 227] width 896 height 395
paste textarea ">--</span> visitantes activos en este momento"
click at [700, 327] on div "Variables visitor_count page_or_website html_title html_first_h1 html_meta_fomo…" at bounding box center [463, 320] width 478 height 20
drag, startPoint x: 500, startPoint y: 246, endPoint x: 213, endPoint y: 251, distance: 287.2
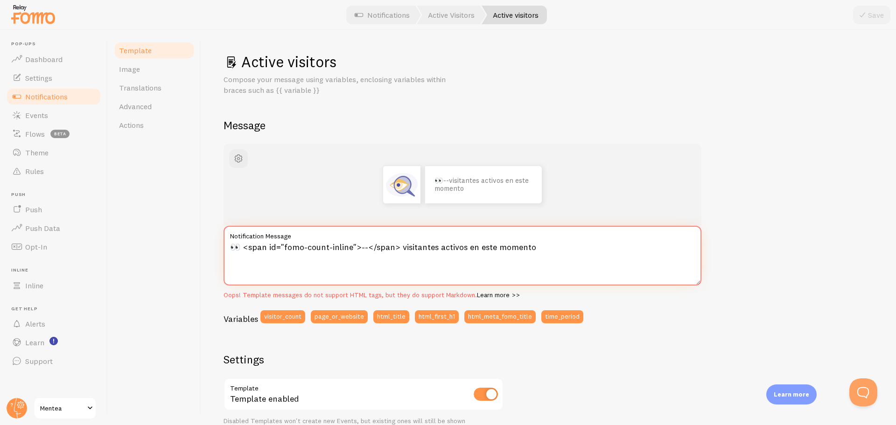
click at [213, 251] on div "Active visitors Compose your message using variables, enclosing variables withi…" at bounding box center [548, 227] width 695 height 395
paste textarea "<div id="fomo-visitors-dynamic" class="fomo-inline" data-aid="AQUI_EL_ID" data-…"
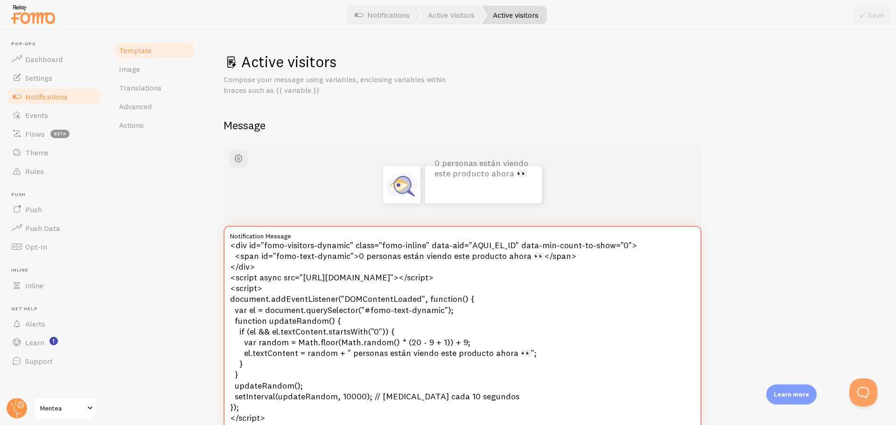
scroll to position [47, 0]
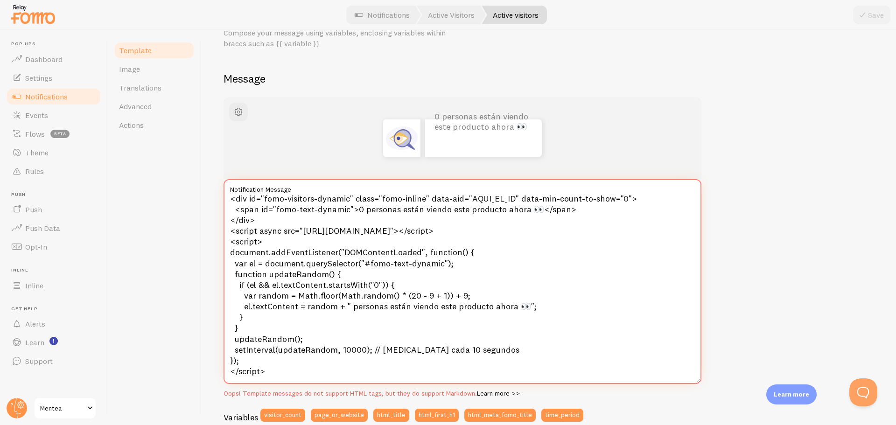
drag, startPoint x: 306, startPoint y: 376, endPoint x: 218, endPoint y: 201, distance: 195.8
click at [218, 201] on div "Active visitors Compose your message using variables, enclosing variables withi…" at bounding box center [548, 227] width 695 height 395
paste textarea "266862" data-min-count-to-show="0"> <span id="fomo-text-dynamic">-- visitantes …"
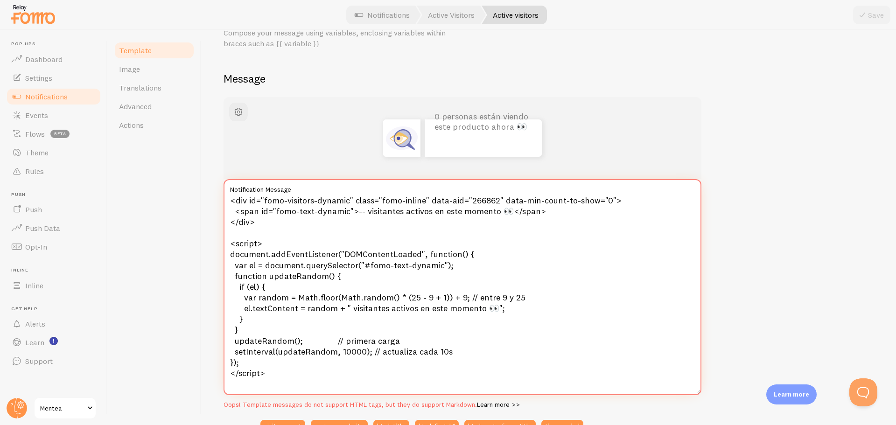
scroll to position [0, 0]
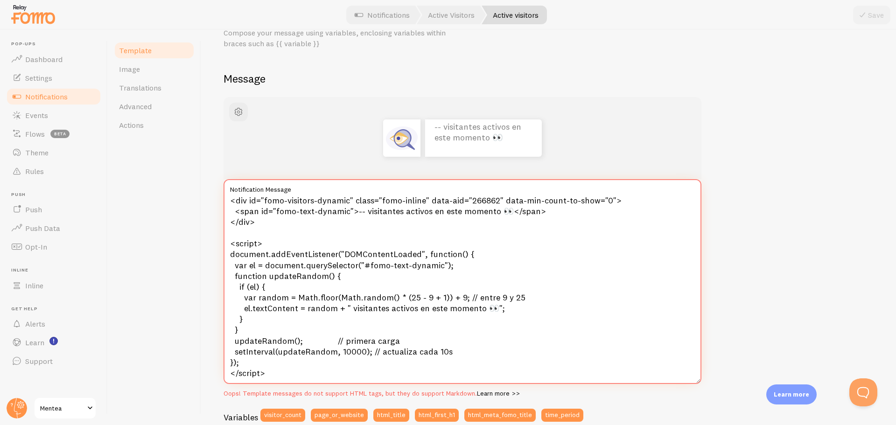
type textarea "<div id="fomo-visitors-dynamic" class="fomo-inline" data-aid="266862" data-min-…"
click at [760, 275] on div "-- visitantes activos en este momento 👀 <div id="fomo-visitors-dynamic" class="…" at bounding box center [549, 422] width 650 height 651
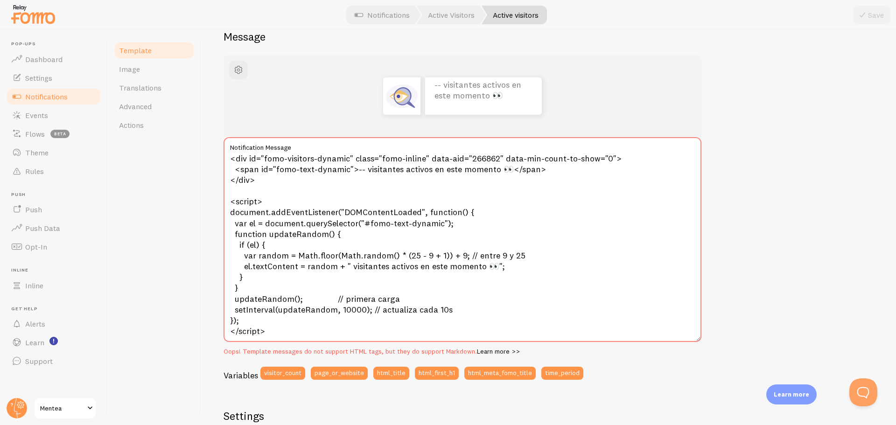
scroll to position [93, 0]
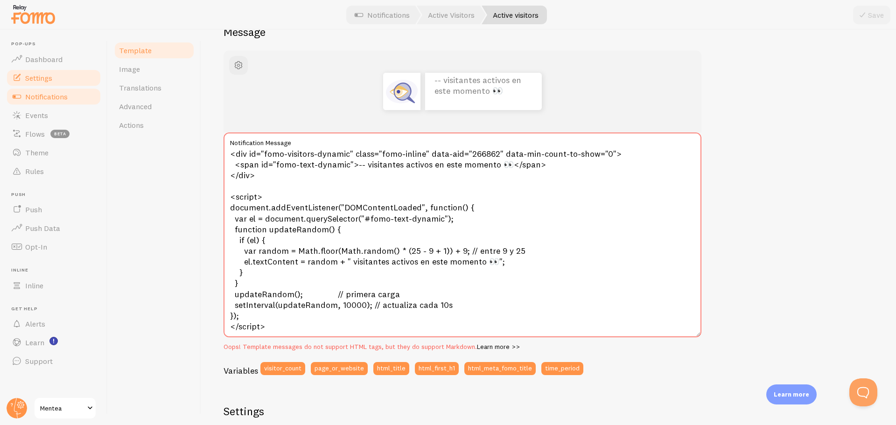
click at [56, 82] on link "Settings" at bounding box center [54, 78] width 96 height 19
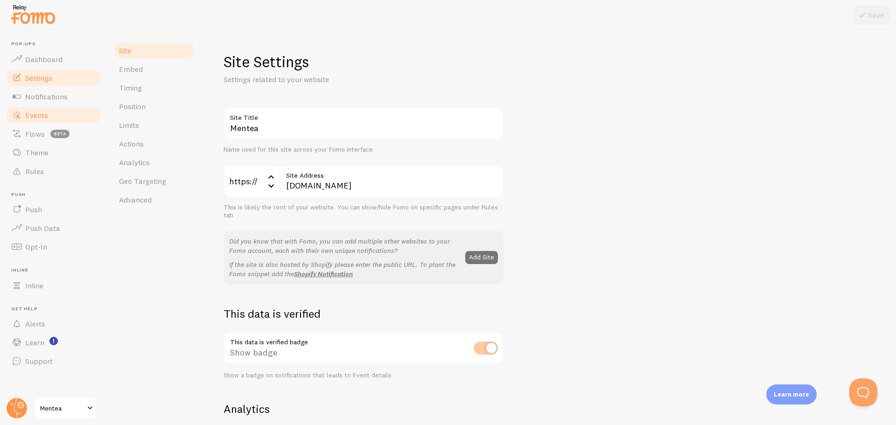
click at [73, 107] on link "Events" at bounding box center [54, 115] width 96 height 19
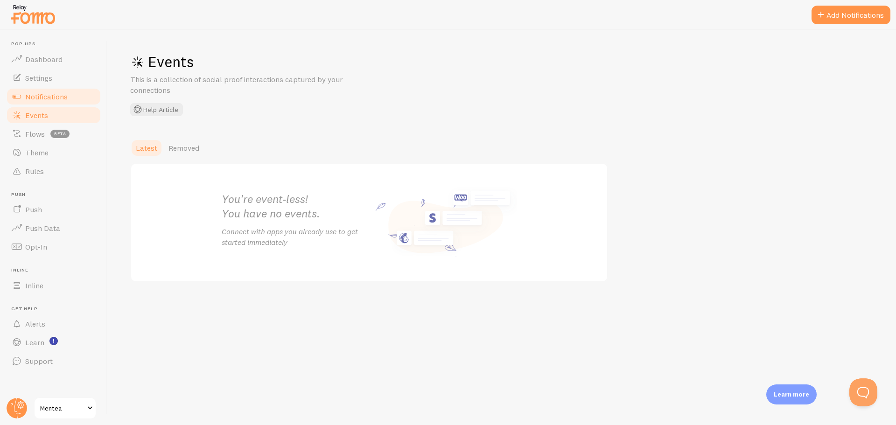
click at [70, 98] on link "Notifications" at bounding box center [54, 96] width 96 height 19
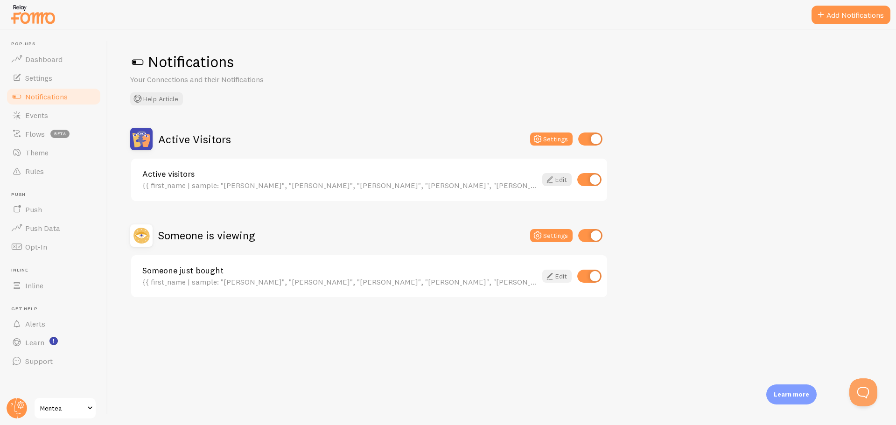
click at [560, 277] on link "Edit" at bounding box center [556, 276] width 29 height 13
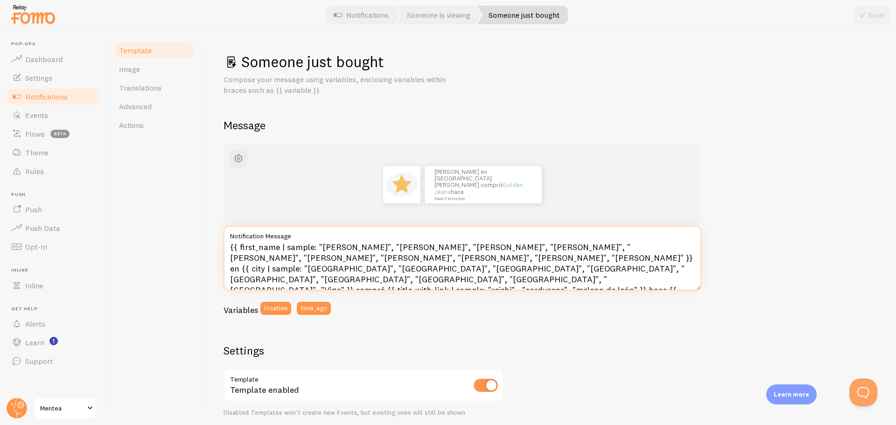
drag, startPoint x: 538, startPoint y: 271, endPoint x: 520, endPoint y: 267, distance: 19.1
click at [520, 267] on textarea "{{ first_name | sample: "Lucía", "Carlos", "María", "Javier", "Carmen", "Antoni…" at bounding box center [463, 258] width 478 height 65
type textarea "{{ first_name | sample: "[PERSON_NAME]", "[PERSON_NAME]", "[PERSON_NAME]", "[PE…"
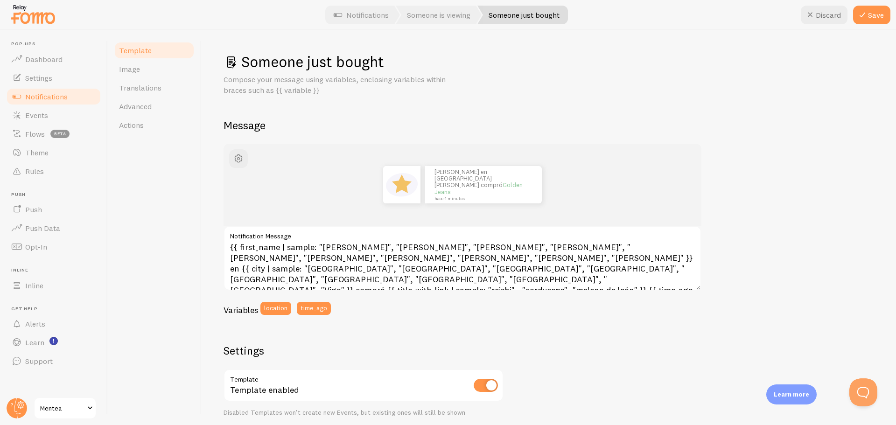
click at [772, 290] on div "John en San Francisco compró Golden Jeans hace 4 minutos {{ first_name | sample…" at bounding box center [549, 392] width 650 height 497
drag, startPoint x: 873, startPoint y: 17, endPoint x: 776, endPoint y: 69, distance: 110.7
click at [873, 16] on button "Save" at bounding box center [871, 15] width 37 height 19
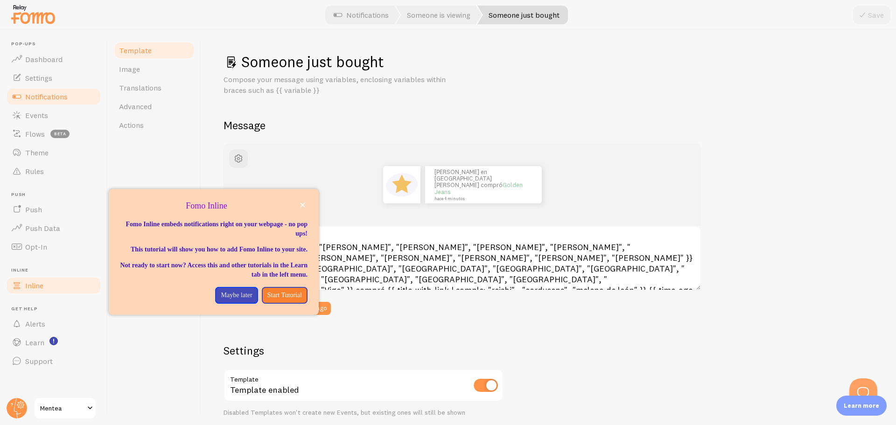
click at [34, 285] on span "Inline" at bounding box center [34, 285] width 18 height 9
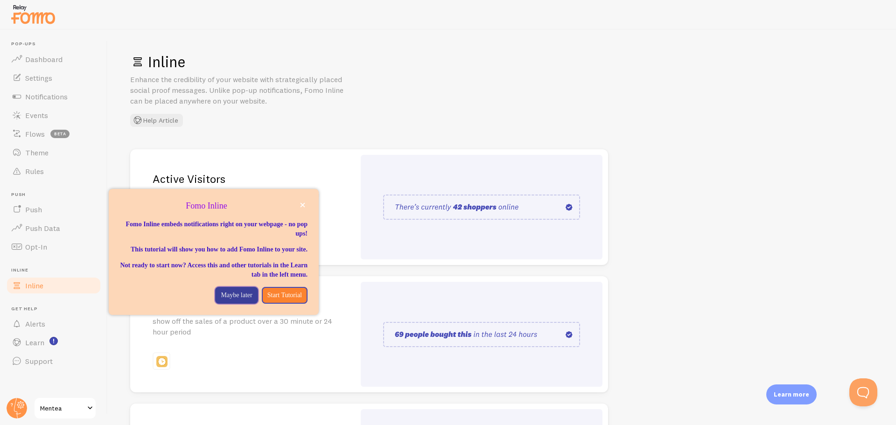
click at [232, 300] on p "Maybe later" at bounding box center [236, 295] width 31 height 9
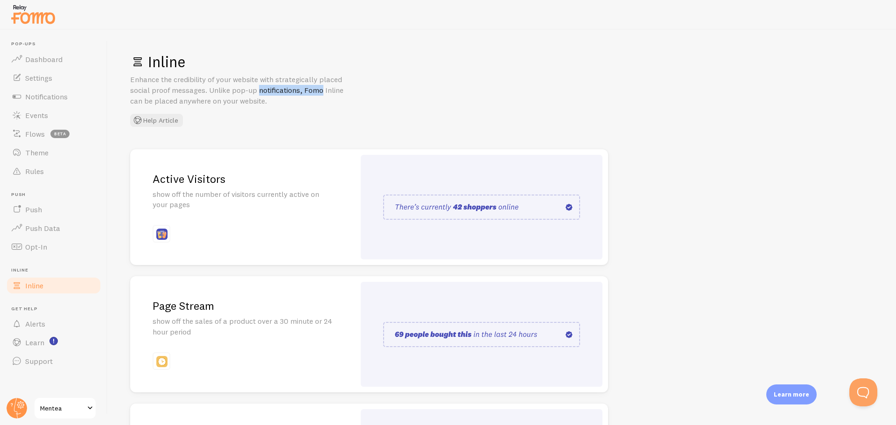
drag, startPoint x: 212, startPoint y: 90, endPoint x: 274, endPoint y: 90, distance: 61.2
click at [274, 90] on p "Enhance the credibility of your website with strategically placed social proof …" at bounding box center [242, 90] width 224 height 32
click at [269, 92] on p "Enhance the credibility of your website with strategically placed social proof …" at bounding box center [242, 90] width 224 height 32
drag, startPoint x: 216, startPoint y: 91, endPoint x: 307, endPoint y: 90, distance: 91.5
click at [307, 90] on p "Enhance the credibility of your website with strategically placed social proof …" at bounding box center [242, 90] width 224 height 32
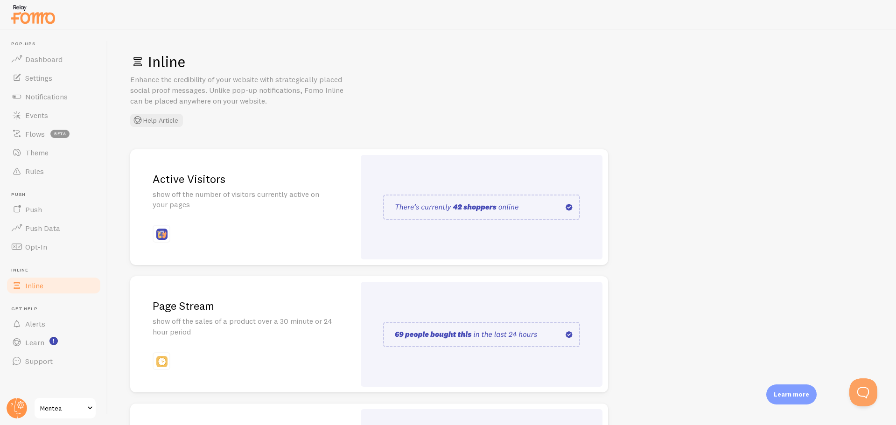
click at [319, 91] on p "Enhance the credibility of your website with strategically placed social proof …" at bounding box center [242, 90] width 224 height 32
drag, startPoint x: 151, startPoint y: 99, endPoint x: 218, endPoint y: 100, distance: 66.3
click at [213, 100] on p "Enhance the credibility of your website with strategically placed social proof …" at bounding box center [242, 90] width 224 height 32
click at [222, 100] on p "Enhance the credibility of your website with strategically placed social proof …" at bounding box center [242, 90] width 224 height 32
click at [306, 319] on p "show off the sales of a product over a 30 minute or 24 hour period" at bounding box center [243, 326] width 180 height 21
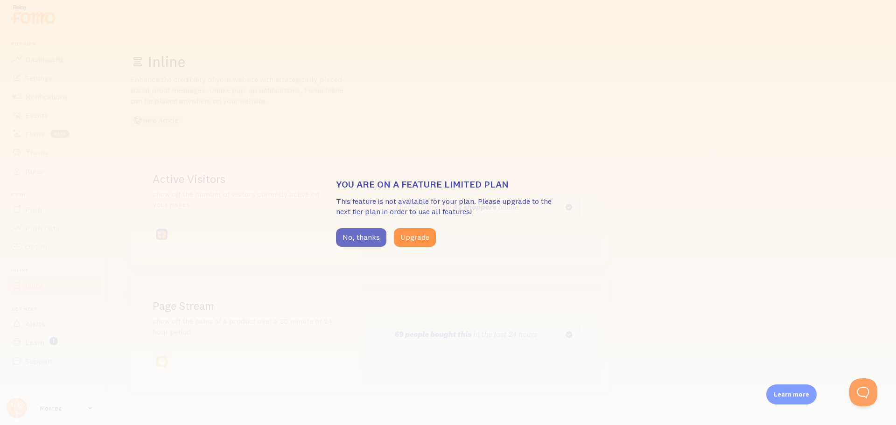
click at [361, 237] on button "No, thanks" at bounding box center [361, 237] width 50 height 19
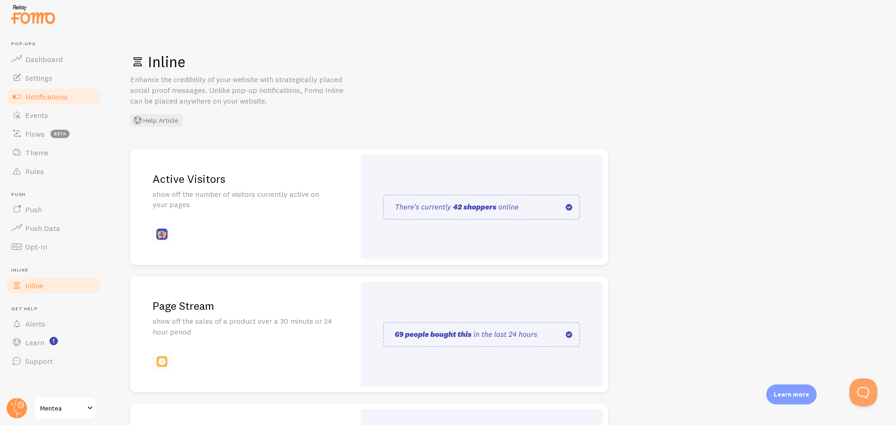
click at [54, 97] on span "Notifications" at bounding box center [46, 96] width 42 height 9
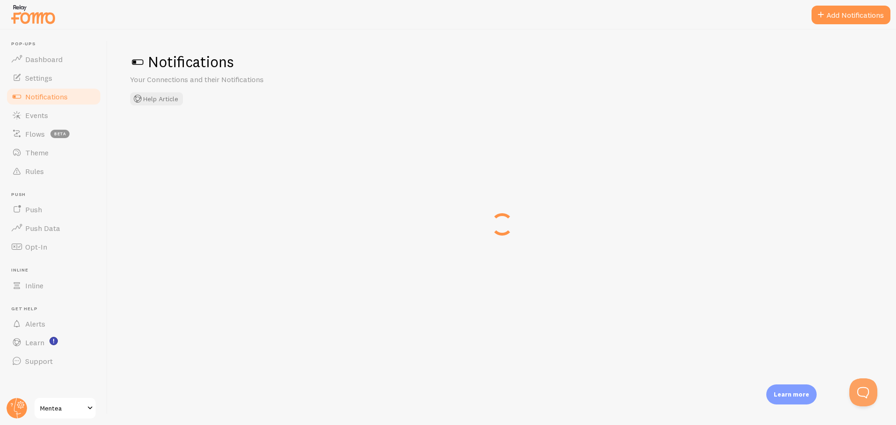
checkbox input "false"
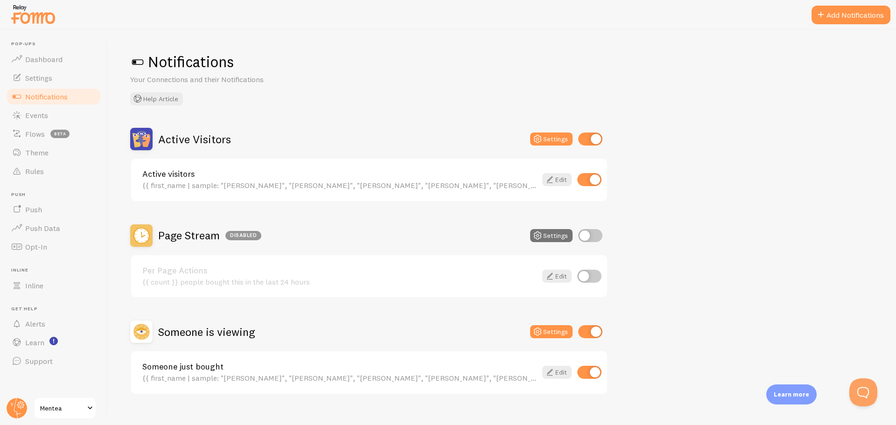
scroll to position [14, 0]
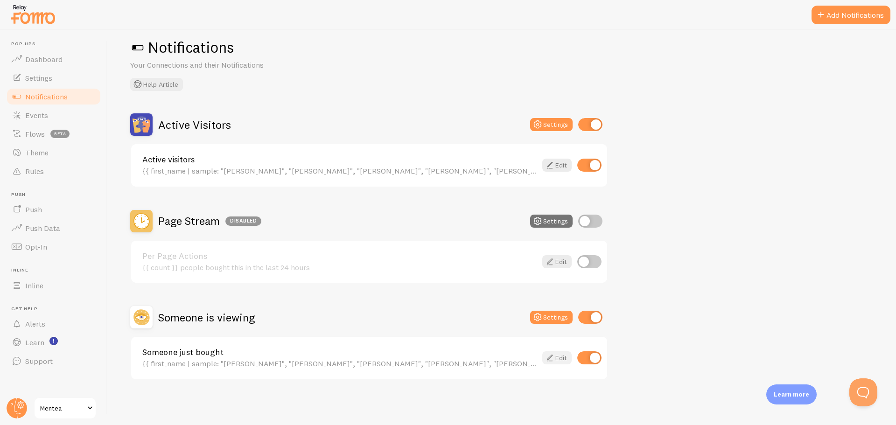
click at [558, 354] on link "Edit" at bounding box center [556, 358] width 29 height 13
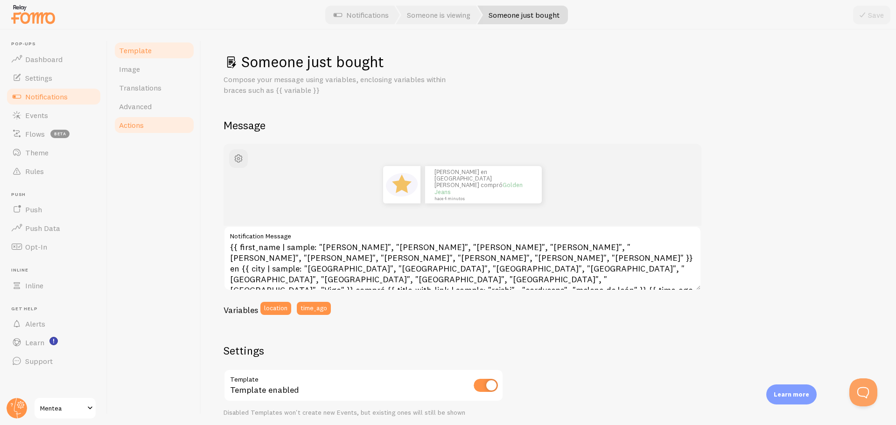
click at [152, 123] on link "Actions" at bounding box center [154, 125] width 82 height 19
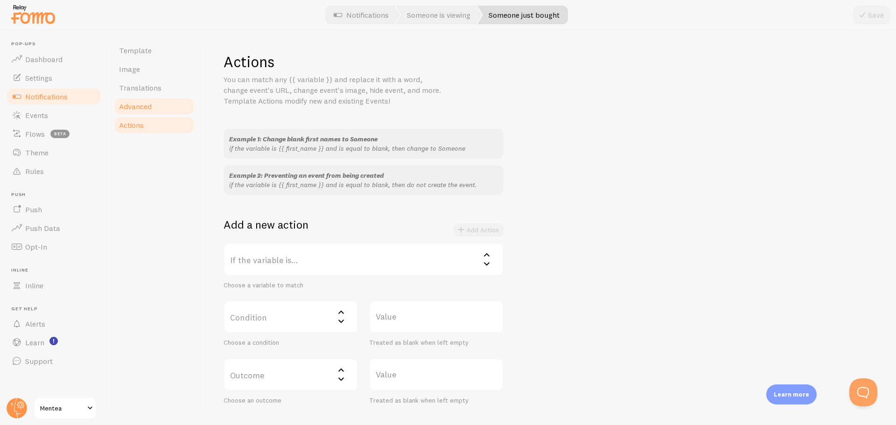
click at [155, 113] on link "Advanced" at bounding box center [154, 106] width 82 height 19
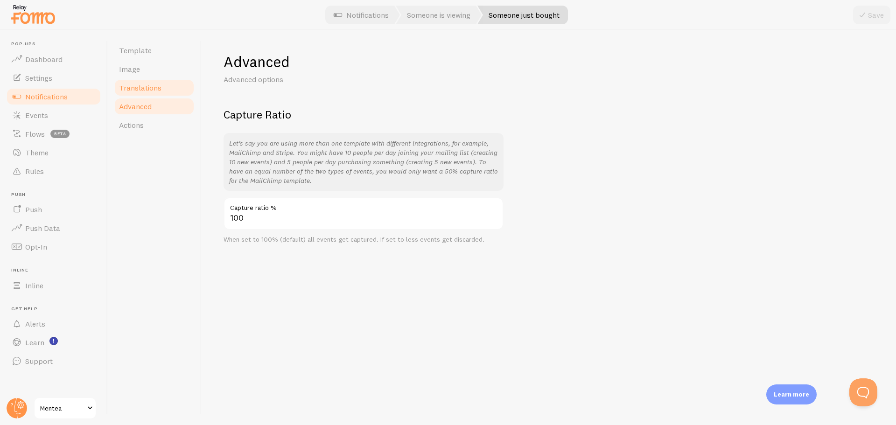
click at [162, 89] on link "Translations" at bounding box center [154, 87] width 82 height 19
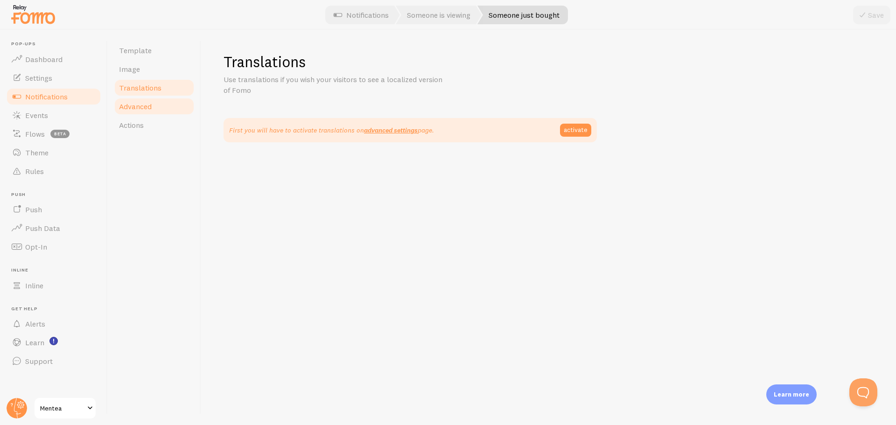
click at [155, 106] on link "Advanced" at bounding box center [154, 106] width 82 height 19
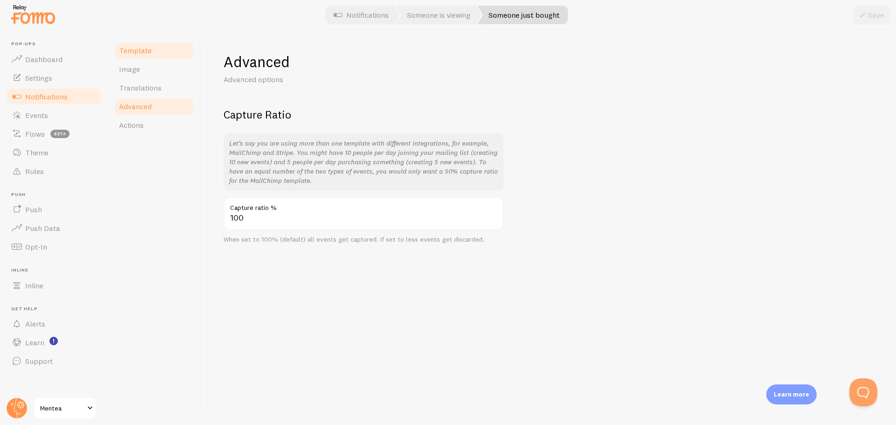
click at [147, 57] on link "Template" at bounding box center [154, 50] width 82 height 19
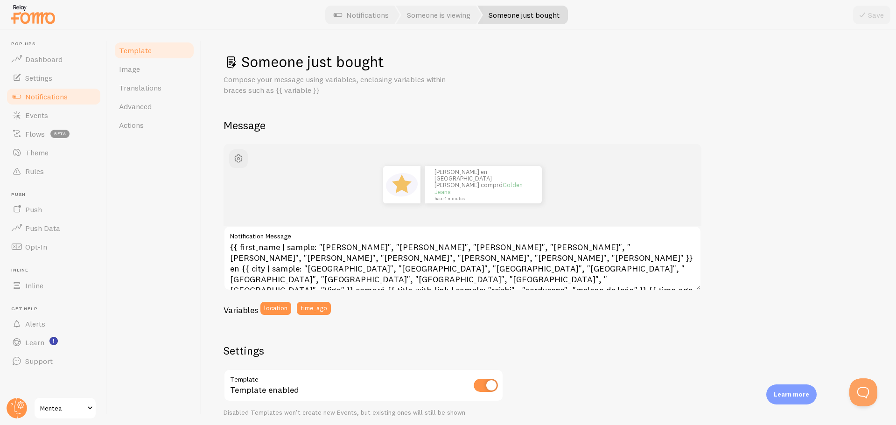
click at [66, 91] on link "Notifications" at bounding box center [54, 96] width 96 height 19
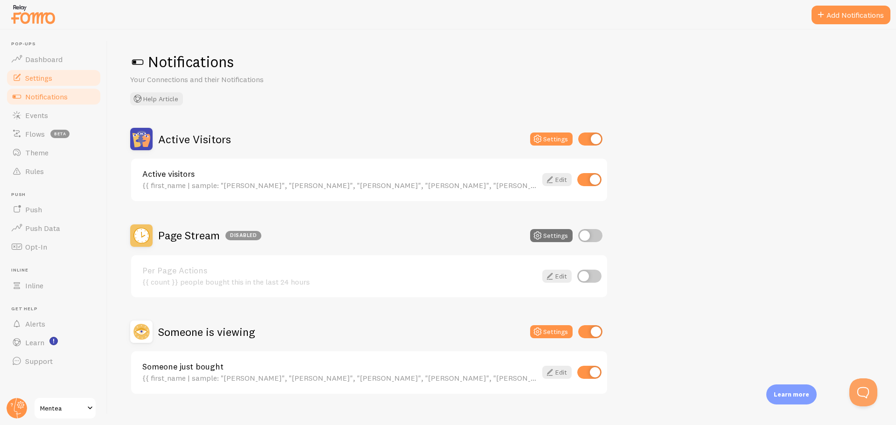
click at [57, 83] on link "Settings" at bounding box center [54, 78] width 96 height 19
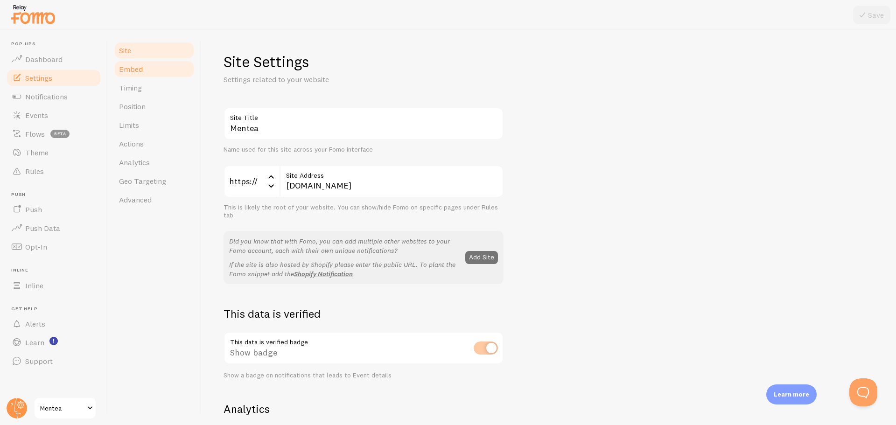
click at [153, 69] on link "Embed" at bounding box center [154, 69] width 82 height 19
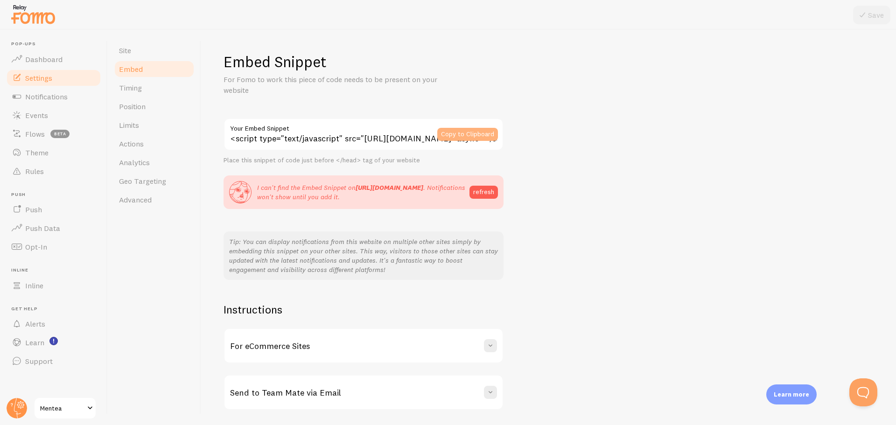
click at [466, 133] on button "Copy to Clipboard" at bounding box center [467, 134] width 61 height 13
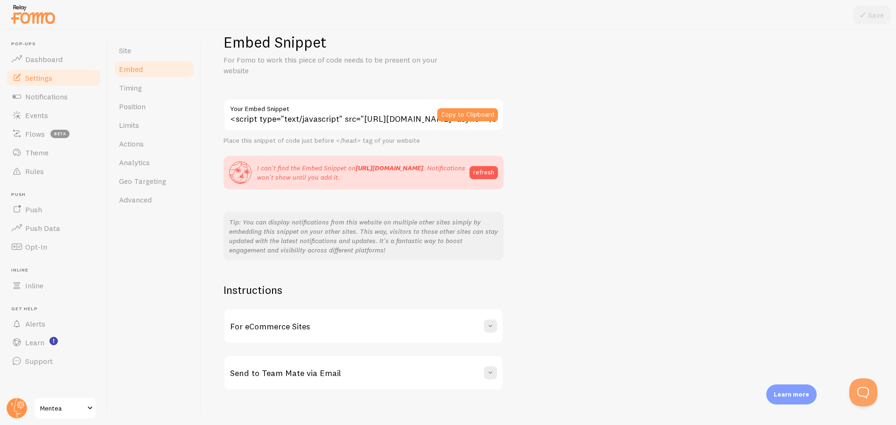
scroll to position [30, 0]
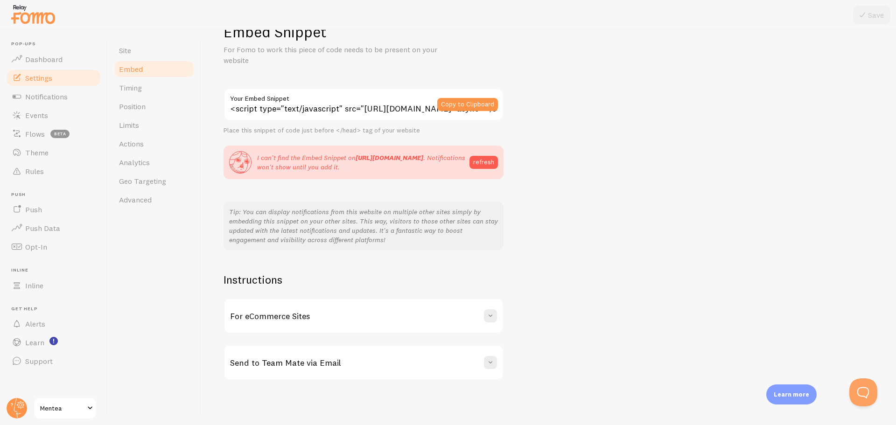
click at [411, 323] on div "For eCommerce Sites" at bounding box center [364, 316] width 278 height 34
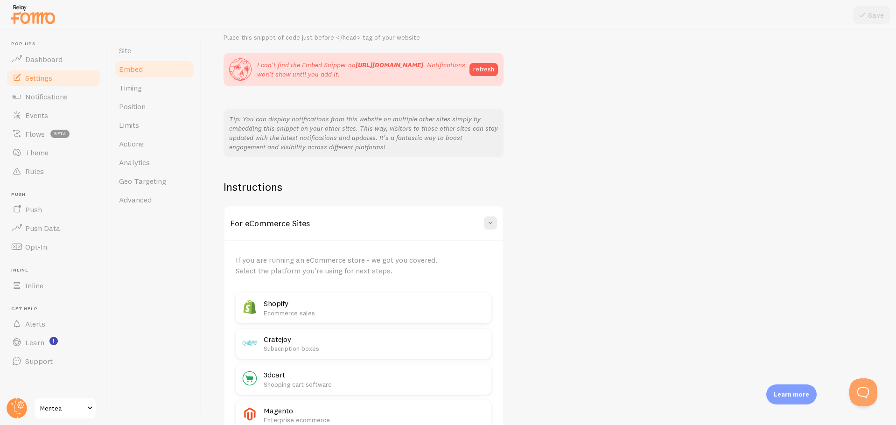
scroll to position [123, 0]
click at [295, 316] on p "Ecommerce sales" at bounding box center [375, 312] width 222 height 9
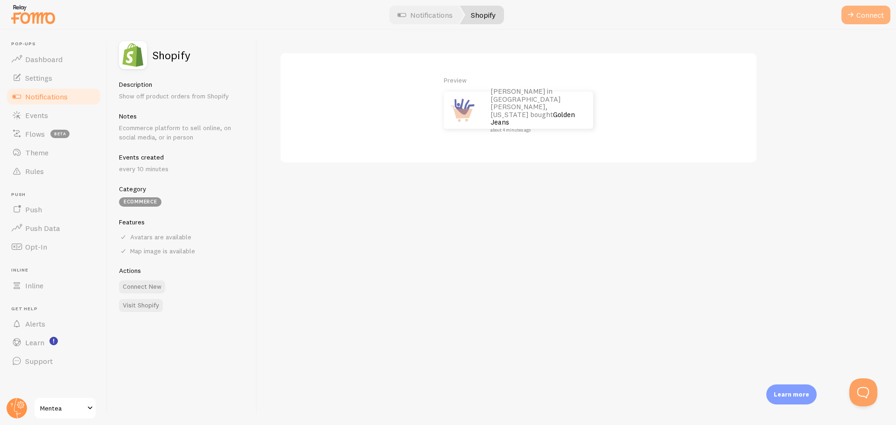
click at [876, 14] on button "Connect" at bounding box center [866, 15] width 49 height 19
click at [866, 19] on button "Continue" at bounding box center [865, 15] width 51 height 19
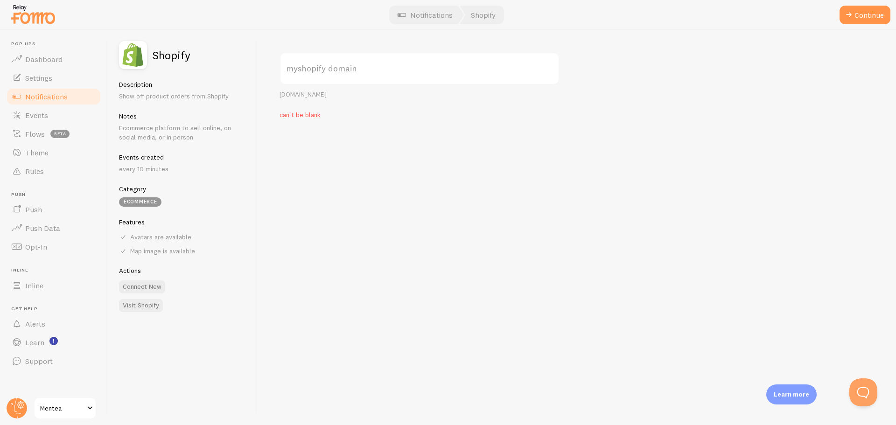
click at [330, 74] on label "myshopify domain" at bounding box center [420, 68] width 280 height 33
click at [330, 74] on input "myshopify domain" at bounding box center [420, 68] width 280 height 33
paste input "627gi3-7f.myshopify.com"
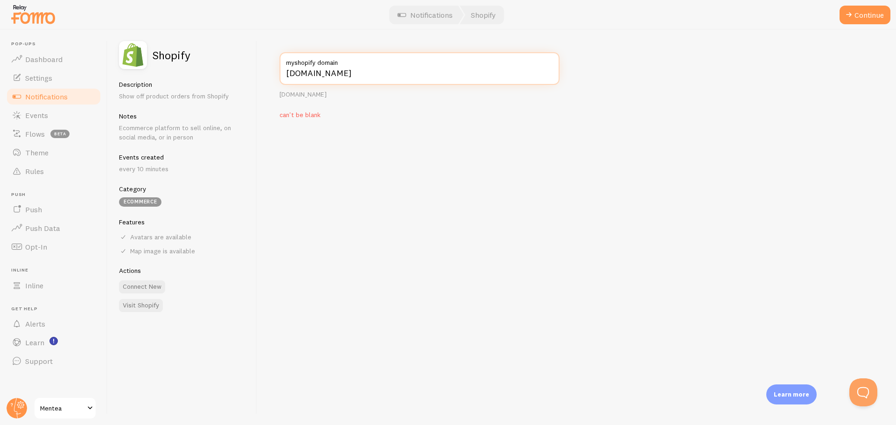
type input "627gi3-7f.myshopify.com"
click at [411, 129] on div "627gi3-7f.myshopify.com myshopify domain your-shop.myshopify.com can't be blank" at bounding box center [576, 227] width 639 height 395
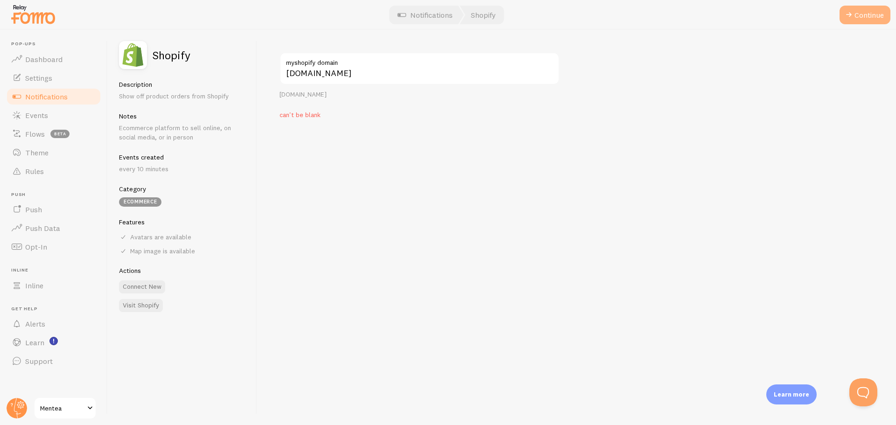
click at [854, 20] on span at bounding box center [849, 14] width 11 height 11
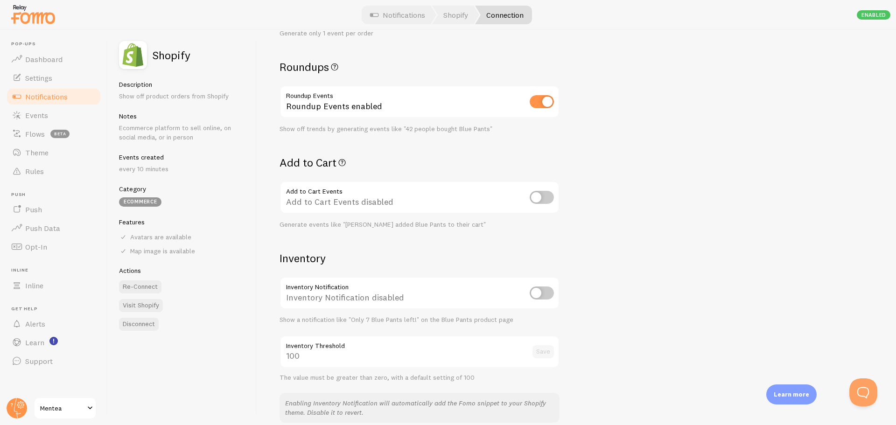
scroll to position [280, 0]
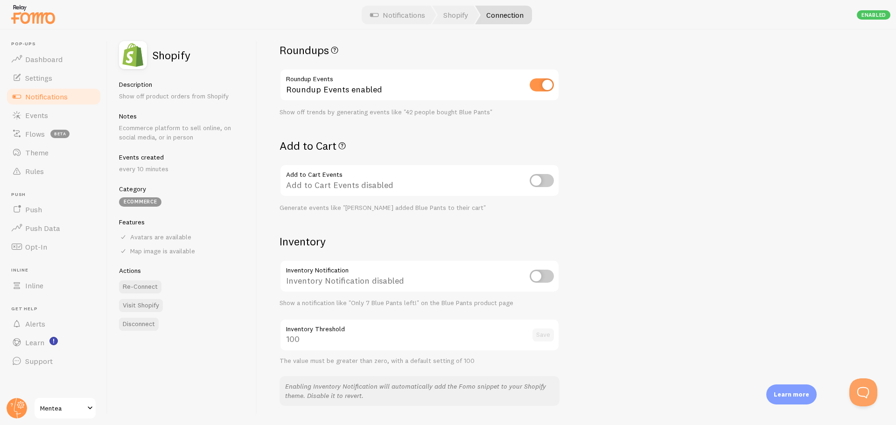
click at [348, 146] on icon at bounding box center [342, 146] width 11 height 14
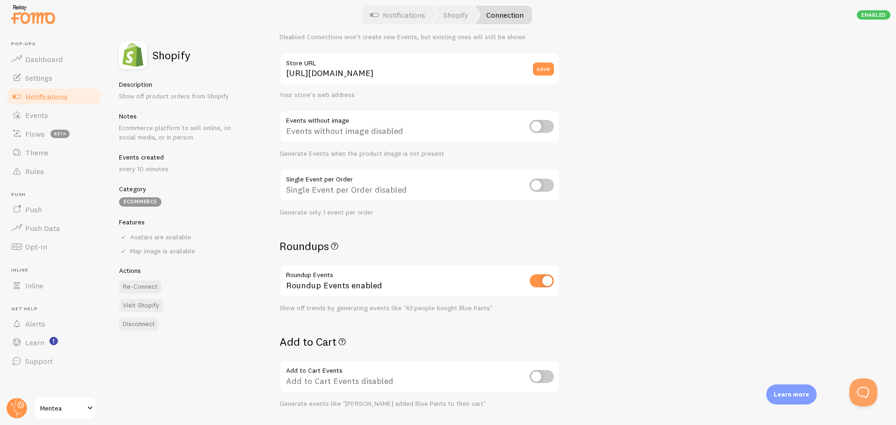
scroll to position [0, 0]
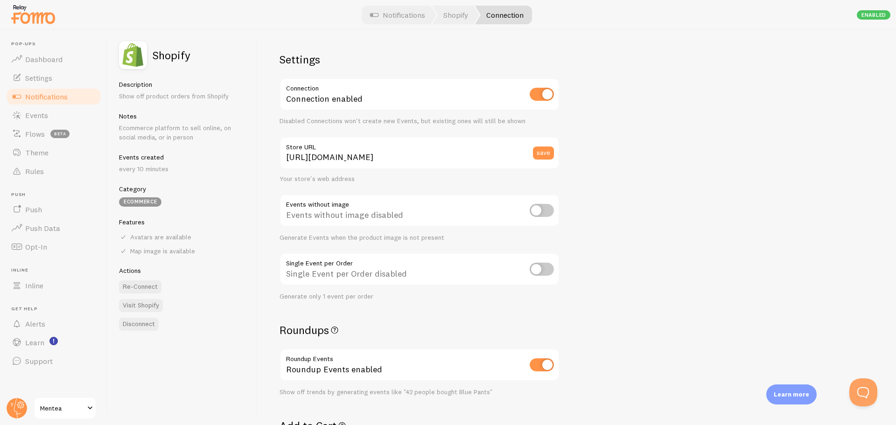
click at [493, 12] on link "Connection" at bounding box center [503, 15] width 57 height 19
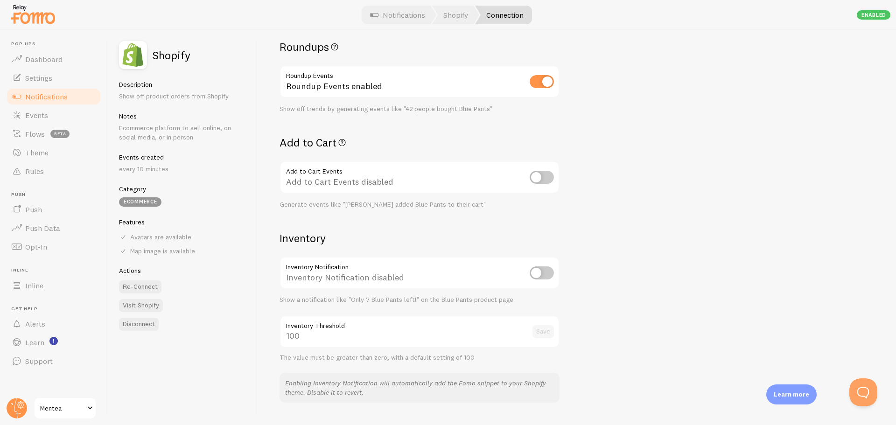
scroll to position [3, 0]
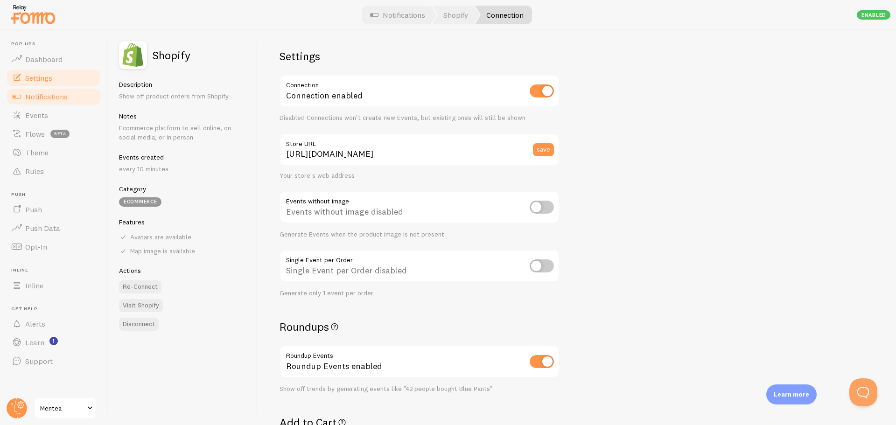
click at [48, 73] on span "Settings" at bounding box center [38, 77] width 27 height 9
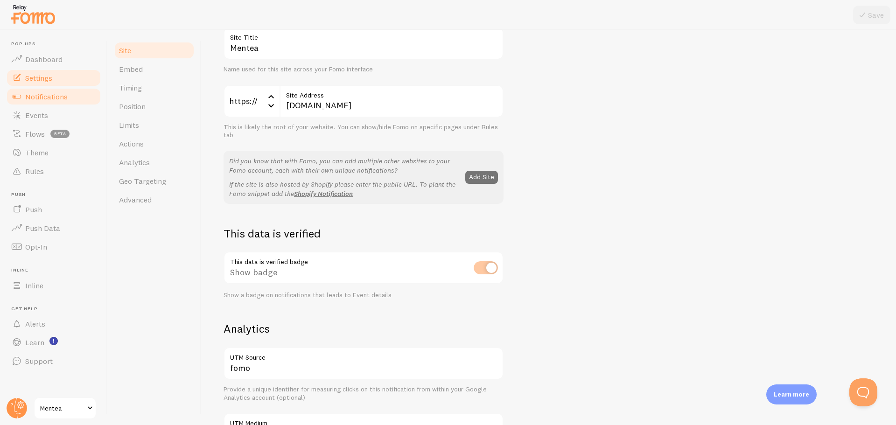
scroll to position [47, 0]
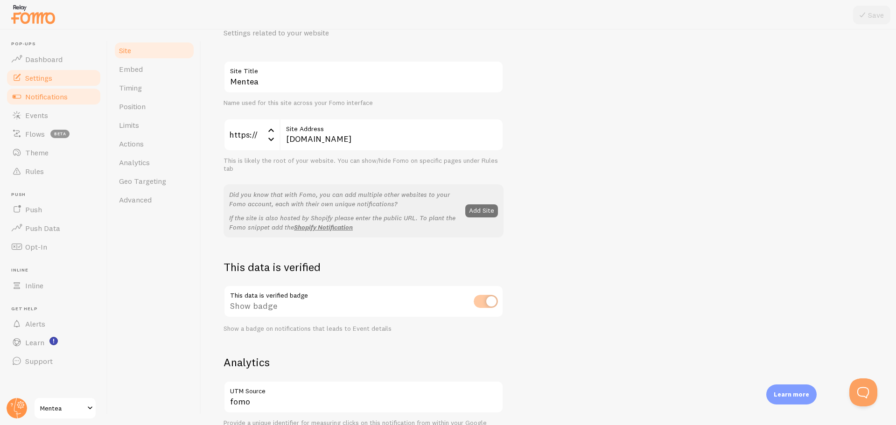
click at [58, 91] on link "Notifications" at bounding box center [54, 96] width 96 height 19
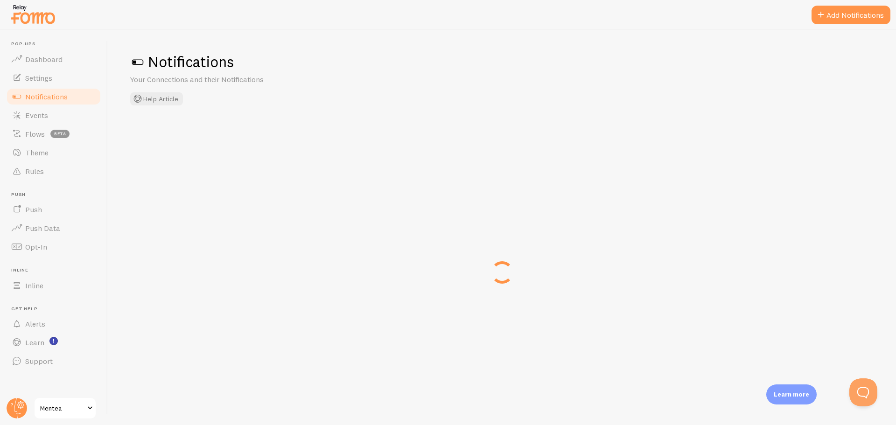
checkbox input "true"
checkbox input "false"
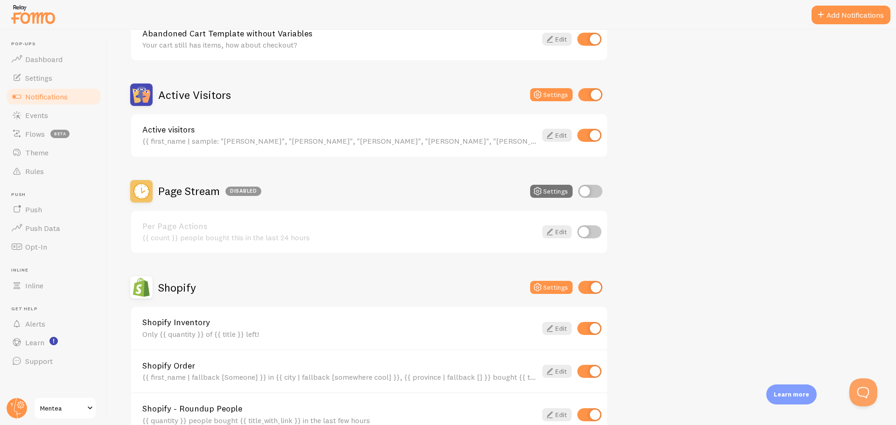
scroll to position [47, 0]
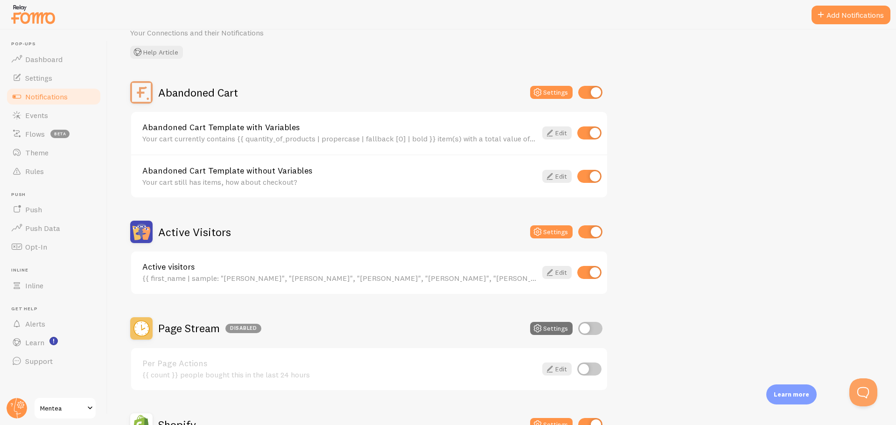
click at [582, 93] on input "checkbox" at bounding box center [590, 92] width 24 height 13
checkbox input "false"
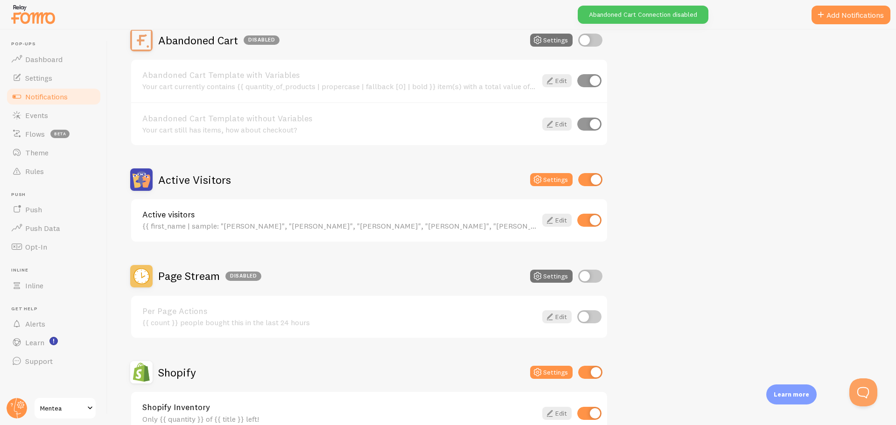
scroll to position [140, 0]
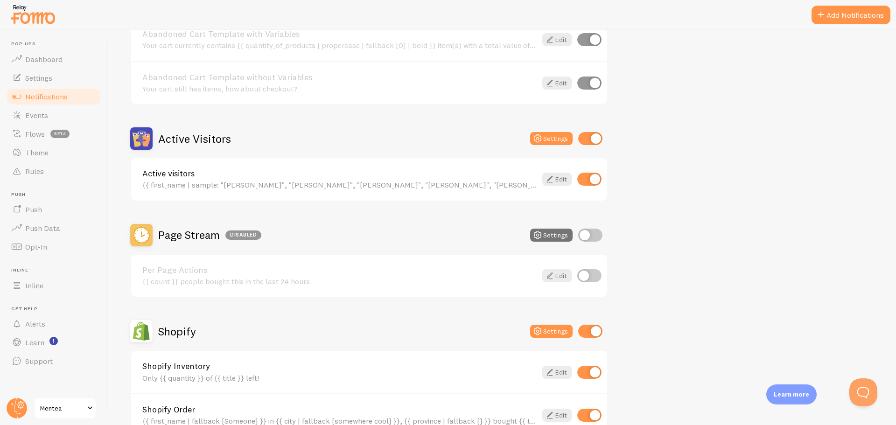
click at [591, 329] on input "checkbox" at bounding box center [590, 331] width 24 height 13
checkbox input "false"
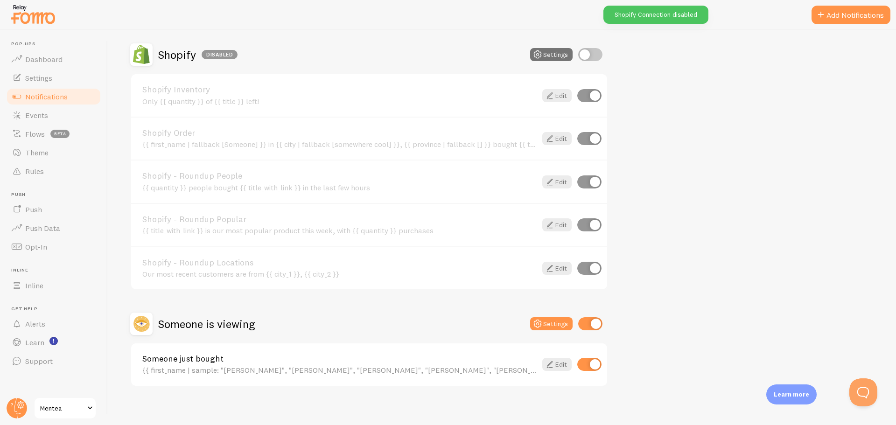
scroll to position [420, 0]
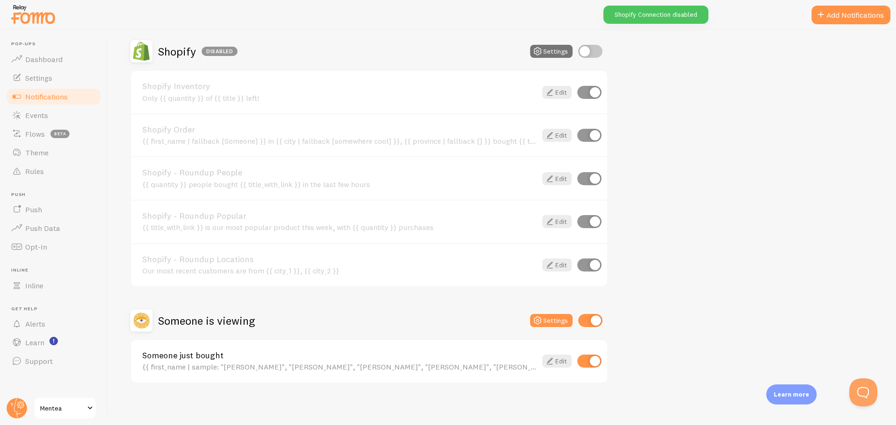
click at [590, 322] on input "checkbox" at bounding box center [590, 320] width 24 height 13
checkbox input "false"
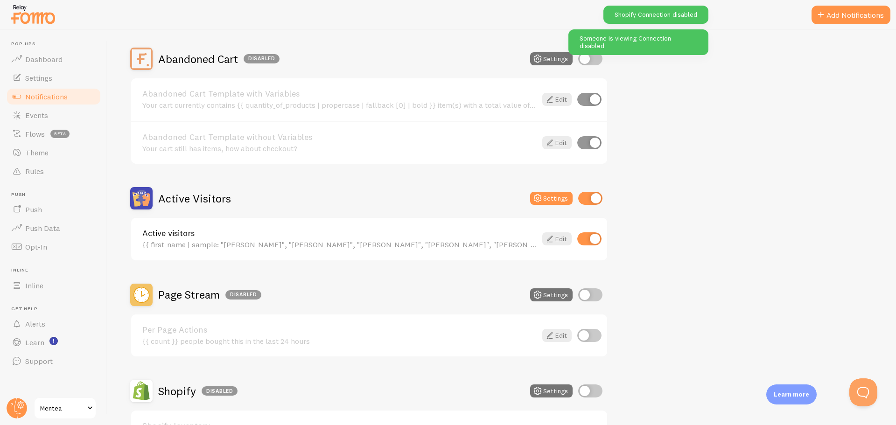
scroll to position [0, 0]
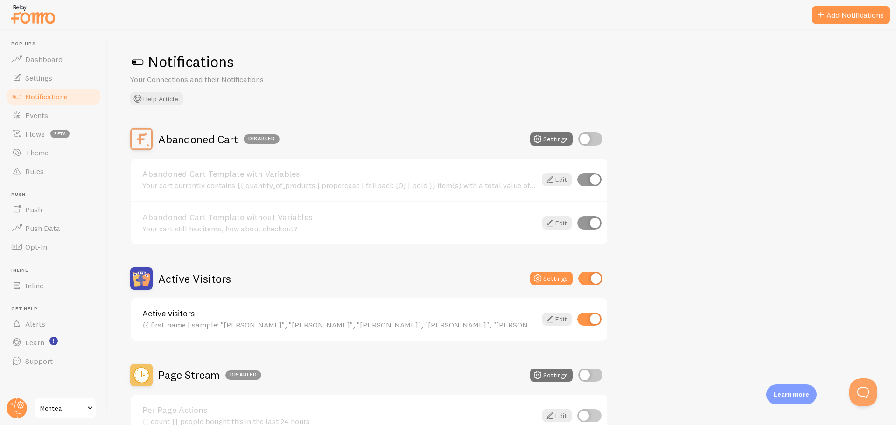
click at [578, 222] on input "checkbox" at bounding box center [589, 223] width 24 height 13
click at [601, 221] on input "checkbox" at bounding box center [589, 223] width 24 height 13
checkbox input "true"
click at [547, 222] on icon at bounding box center [549, 223] width 11 height 11
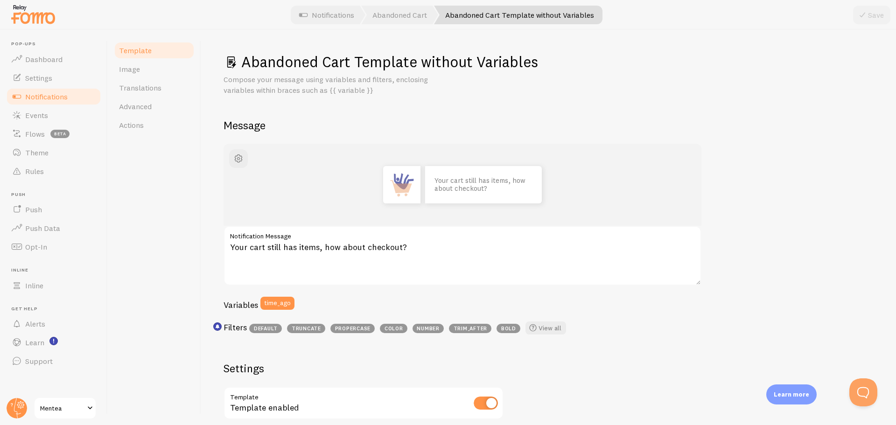
click at [55, 100] on span "Notifications" at bounding box center [46, 96] width 42 height 9
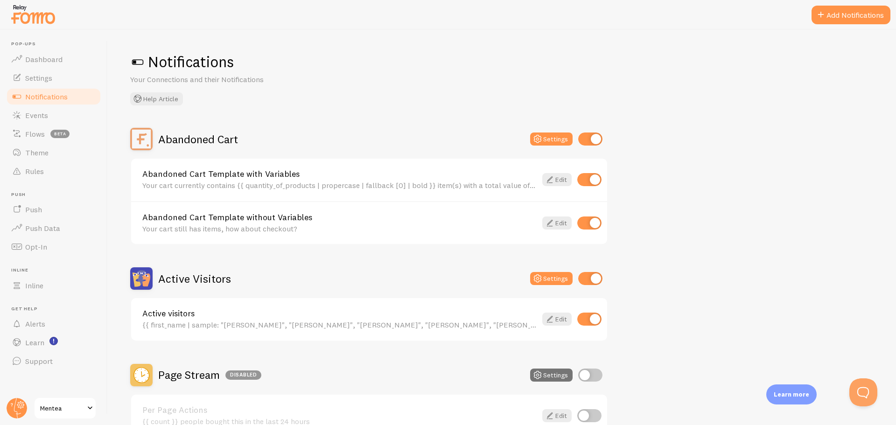
click at [587, 137] on input "checkbox" at bounding box center [590, 139] width 24 height 13
checkbox input "false"
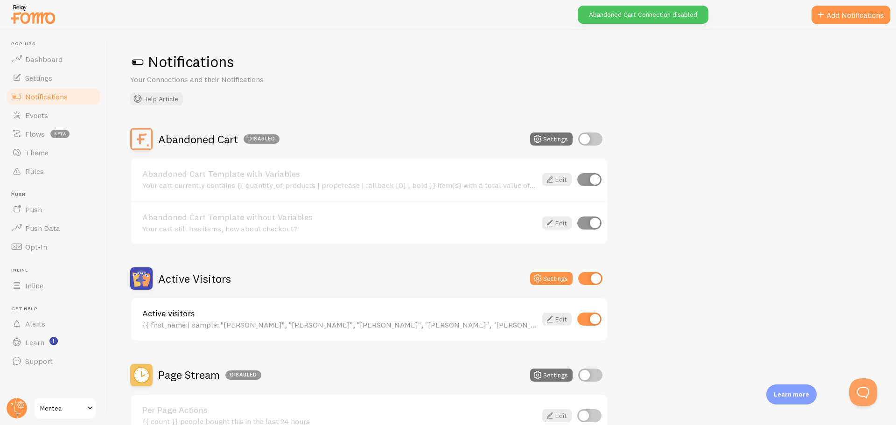
click at [290, 221] on link "Abandoned Cart Template without Variables" at bounding box center [339, 217] width 394 height 8
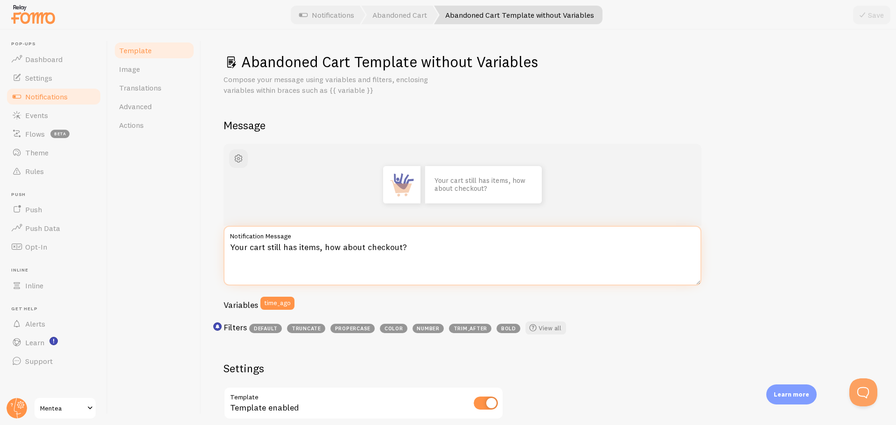
drag, startPoint x: 333, startPoint y: 246, endPoint x: 217, endPoint y: 246, distance: 116.2
click at [217, 246] on div "Abandoned Cart Template without Variables Compose your message using variables …" at bounding box center [548, 227] width 695 height 395
paste textarea "Tu carrito aún tiene artículos, ¿quieres finalizar tu compra"
type textarea "Tu carrito aún tiene artículos, ¿quieres finalizar tu compra?"
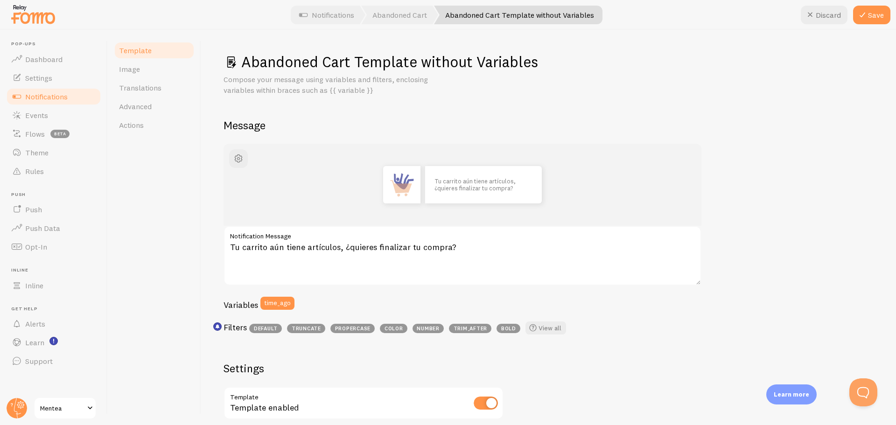
click at [679, 181] on div "Tu carrito aún tiene artículos, ¿quieres finalizar tu compra?" at bounding box center [463, 185] width 478 height 82
click at [880, 10] on button "Save" at bounding box center [871, 15] width 37 height 19
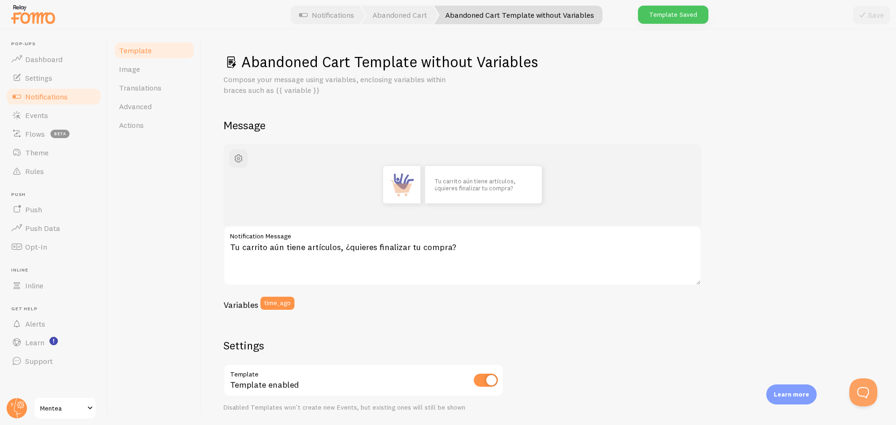
click at [47, 93] on span "Notifications" at bounding box center [46, 96] width 42 height 9
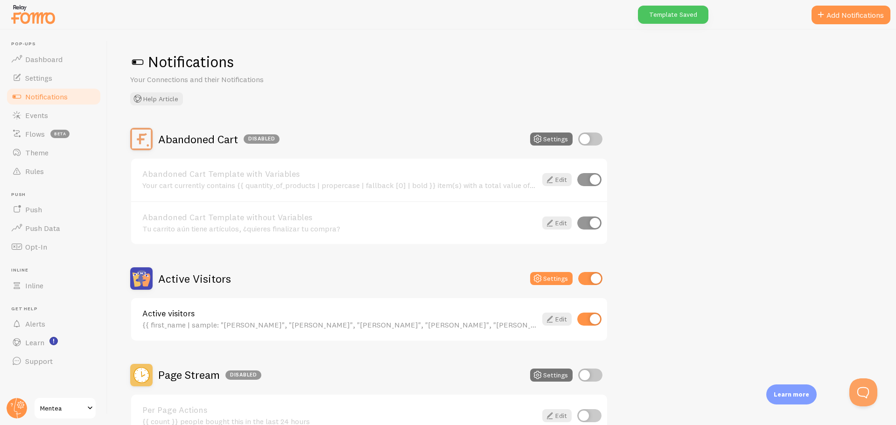
click at [594, 144] on input "checkbox" at bounding box center [590, 139] width 24 height 13
checkbox input "true"
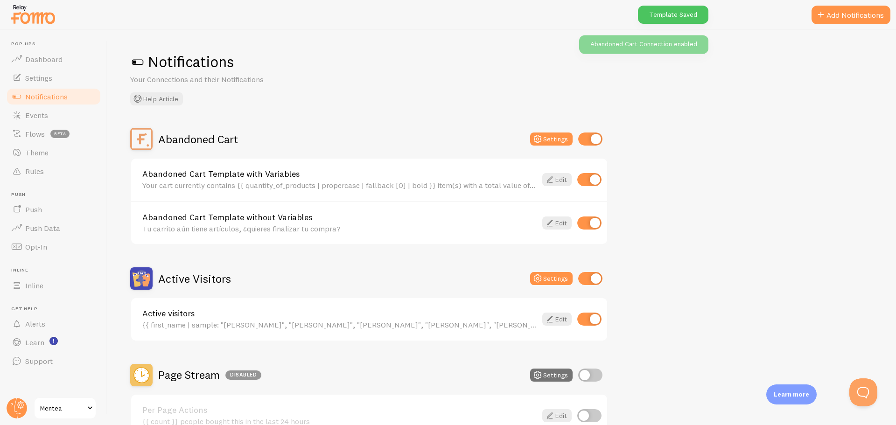
click at [588, 177] on input "checkbox" at bounding box center [589, 179] width 24 height 13
checkbox input "false"
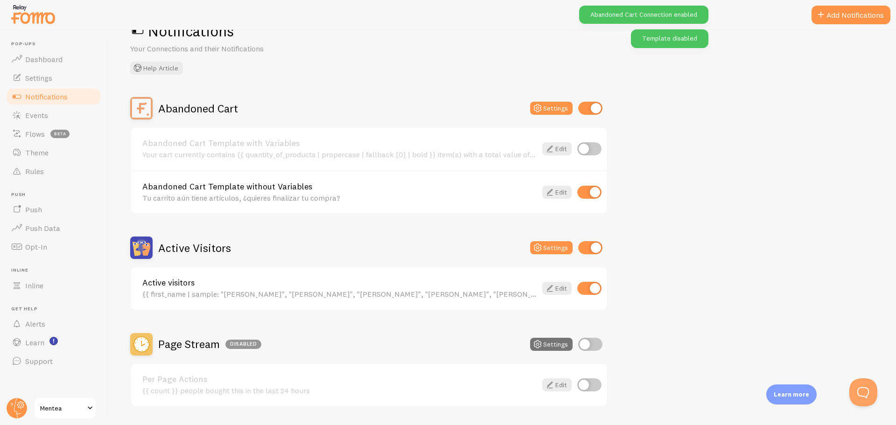
scroll to position [47, 0]
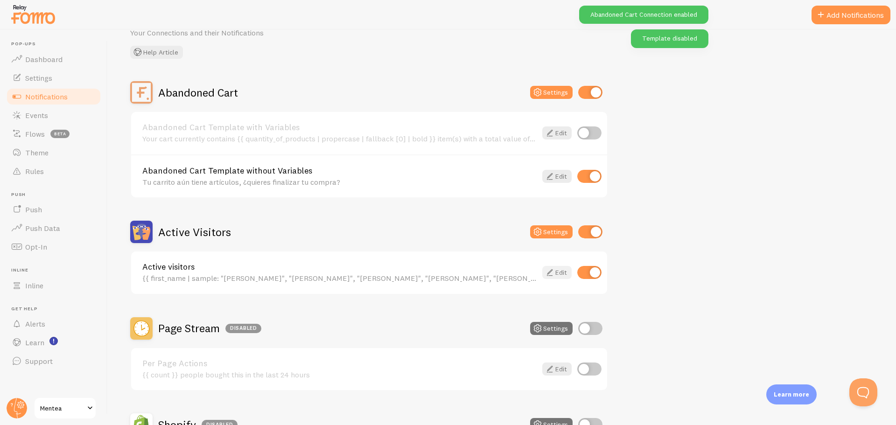
click at [562, 268] on link "Edit" at bounding box center [556, 272] width 29 height 13
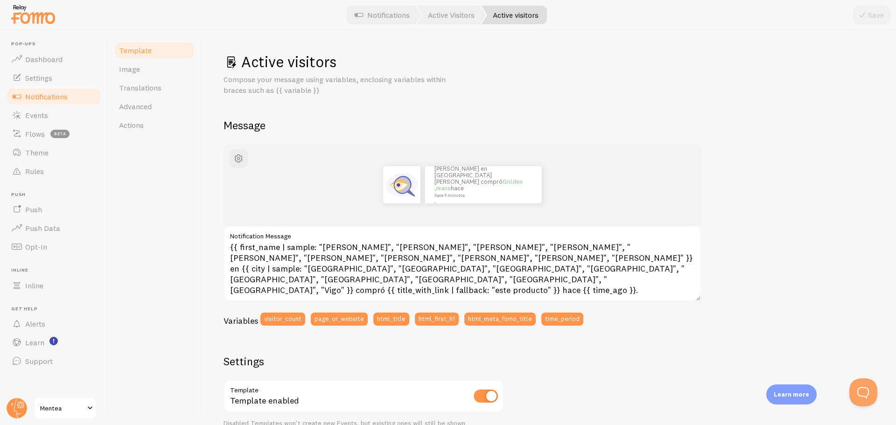
click at [40, 98] on span "Notifications" at bounding box center [46, 96] width 42 height 9
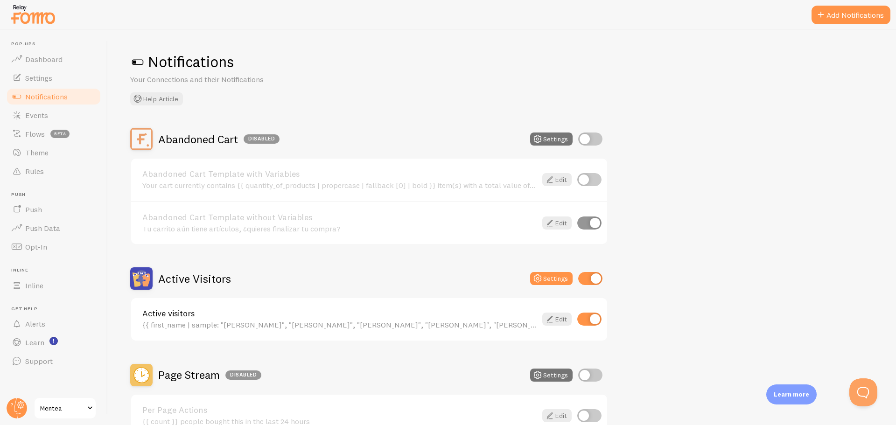
scroll to position [47, 0]
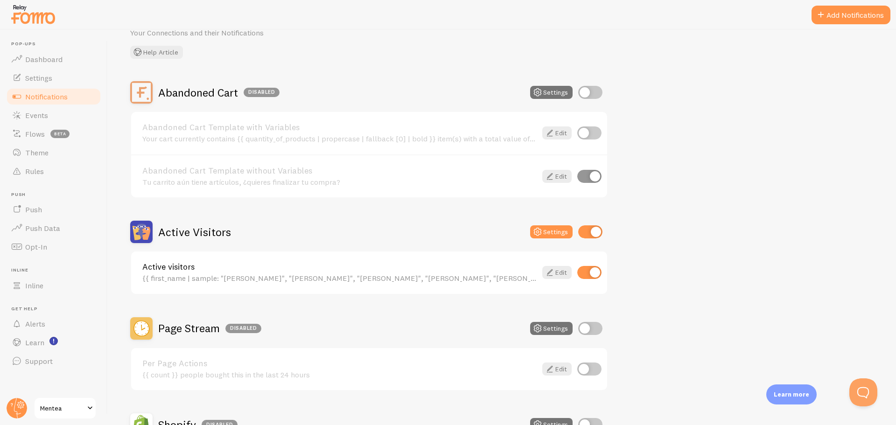
click at [595, 90] on input "checkbox" at bounding box center [590, 92] width 24 height 13
checkbox input "true"
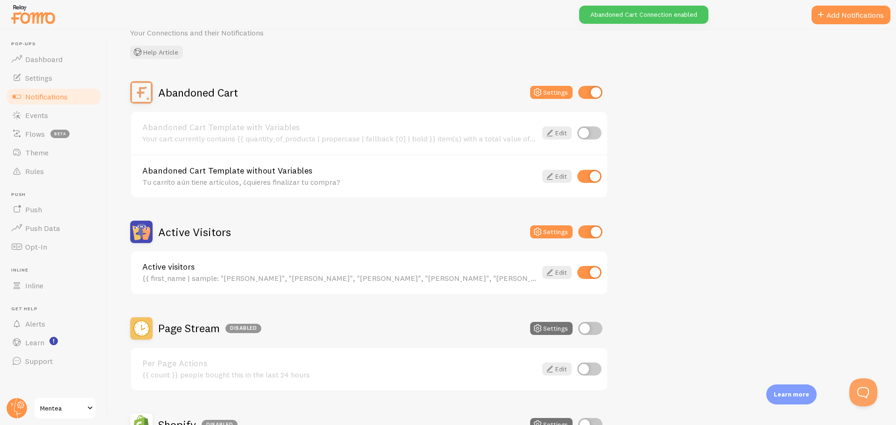
click at [675, 207] on div "Abandoned Cart Settings Abandoned Cart Template with Variables Your cart curren…" at bounding box center [502, 419] width 744 height 676
click at [60, 94] on span "Notifications" at bounding box center [46, 96] width 42 height 9
click at [73, 79] on link "Settings" at bounding box center [54, 78] width 96 height 19
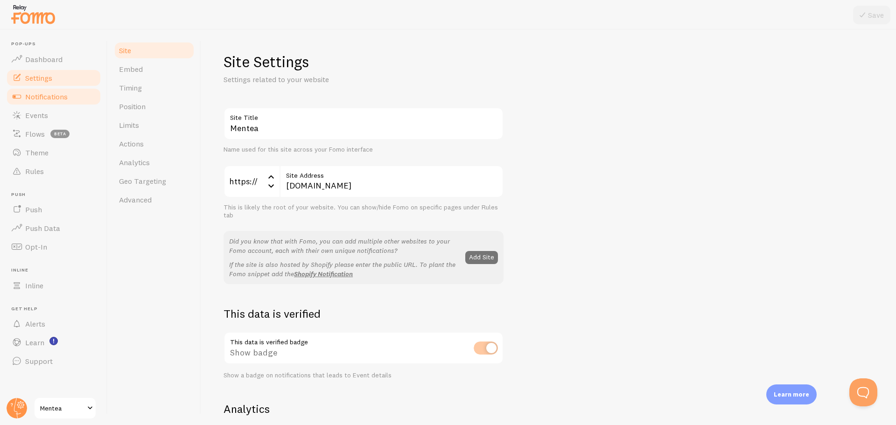
click at [60, 94] on span "Notifications" at bounding box center [46, 96] width 42 height 9
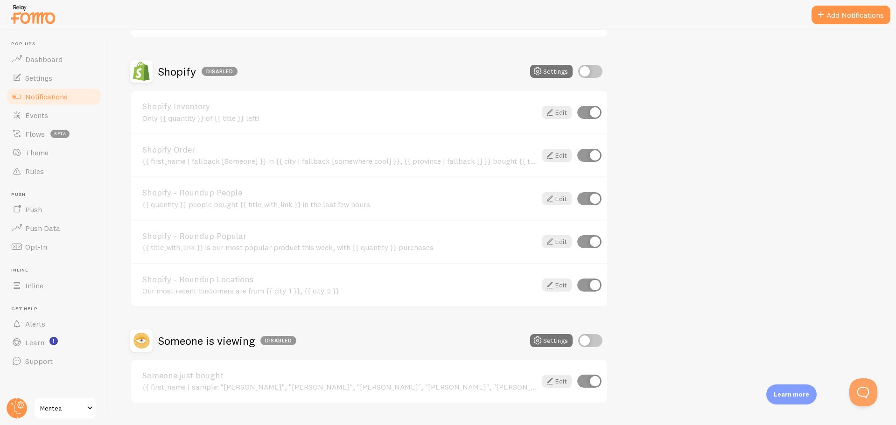
scroll to position [423, 0]
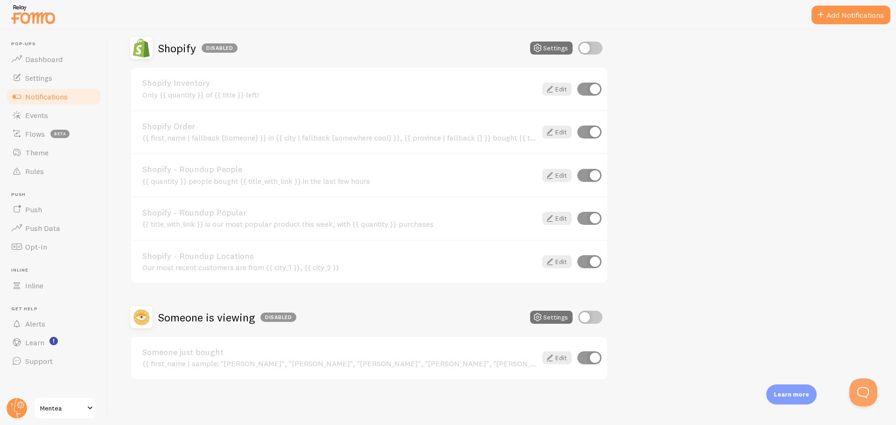
click at [77, 102] on link "Notifications" at bounding box center [54, 96] width 96 height 19
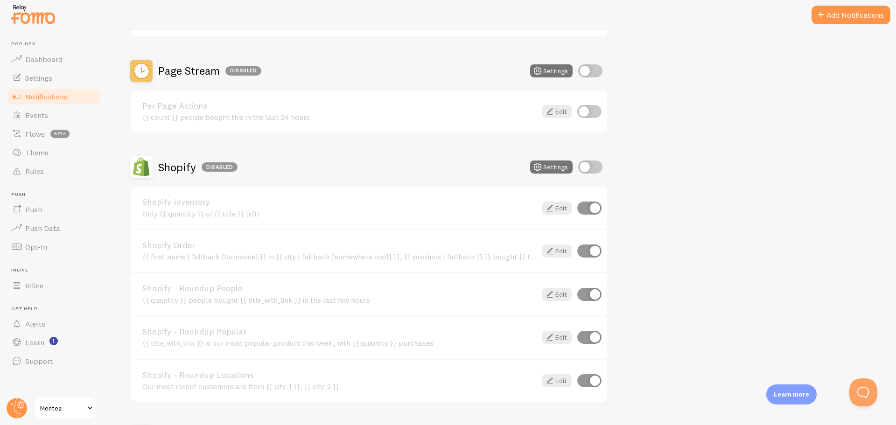
scroll to position [327, 0]
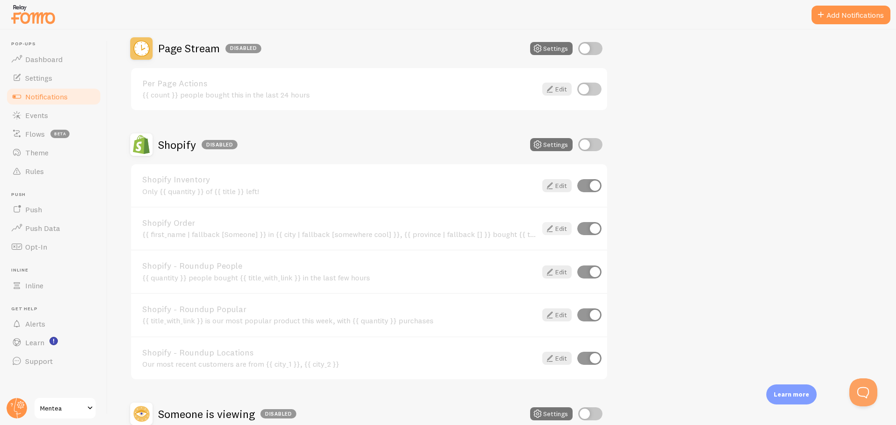
click at [556, 229] on link "Edit" at bounding box center [556, 228] width 29 height 13
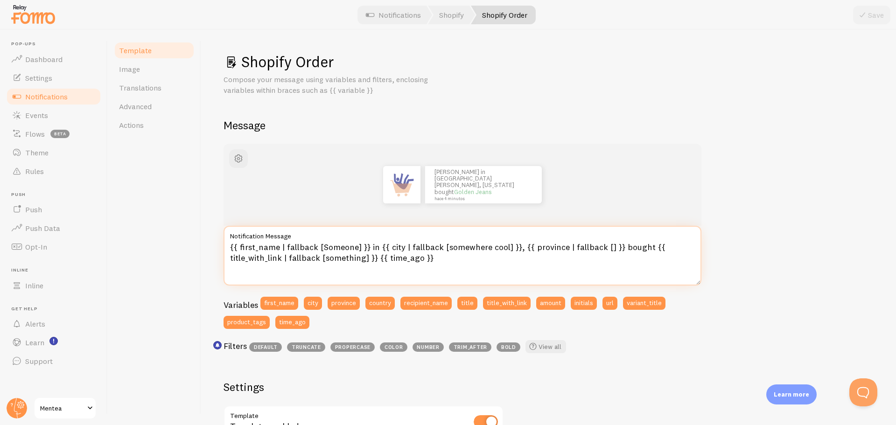
drag, startPoint x: 615, startPoint y: 246, endPoint x: 641, endPoint y: 247, distance: 25.2
click at [641, 247] on textarea "{{ first_name | fallback [Someone] }} in {{ city | fallback [somewhere cool] }}…" at bounding box center [463, 256] width 478 height 60
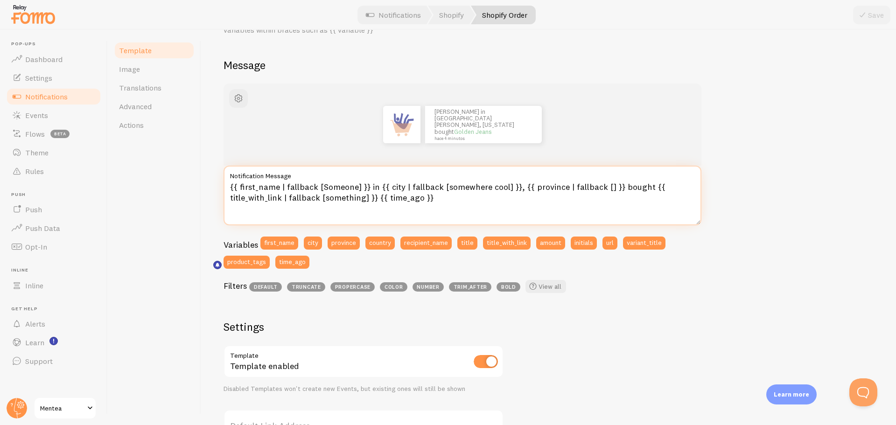
scroll to position [57, 0]
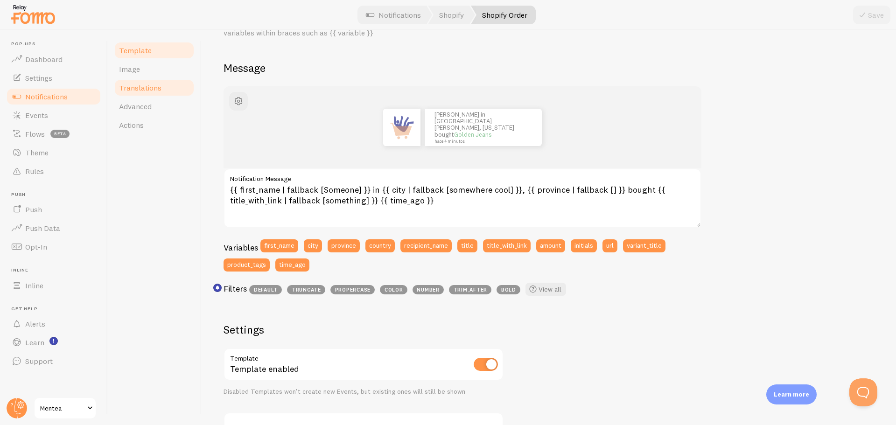
click at [148, 94] on link "Translations" at bounding box center [154, 87] width 82 height 19
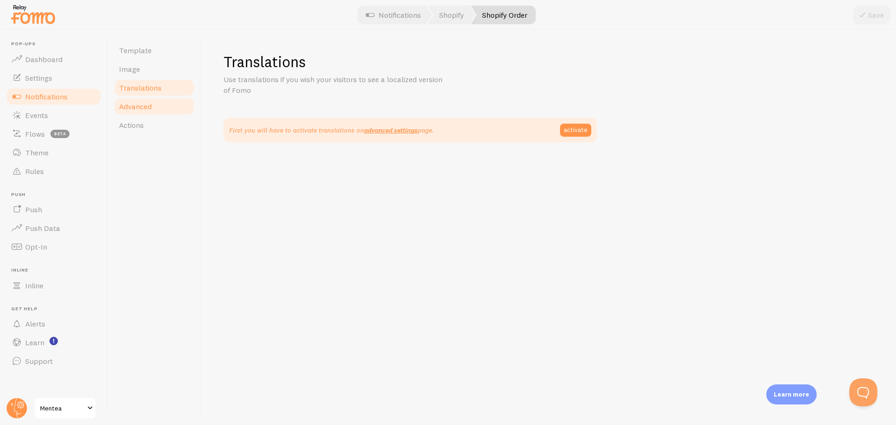
click at [141, 108] on span "Advanced" at bounding box center [135, 106] width 33 height 9
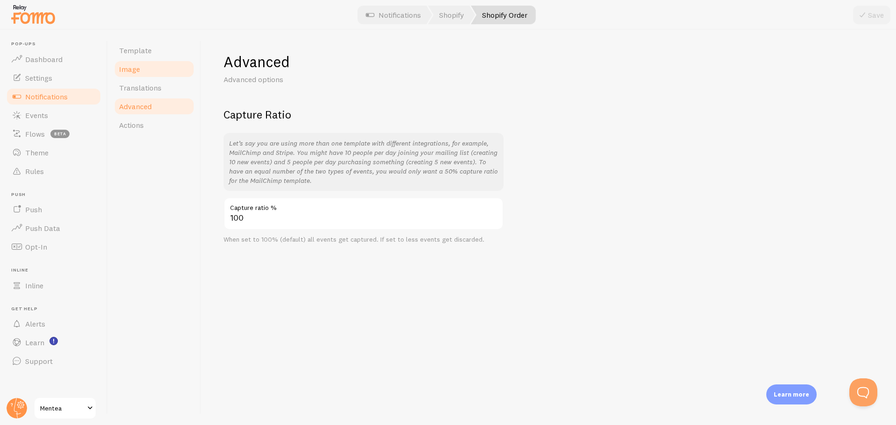
click at [152, 74] on link "Image" at bounding box center [154, 69] width 82 height 19
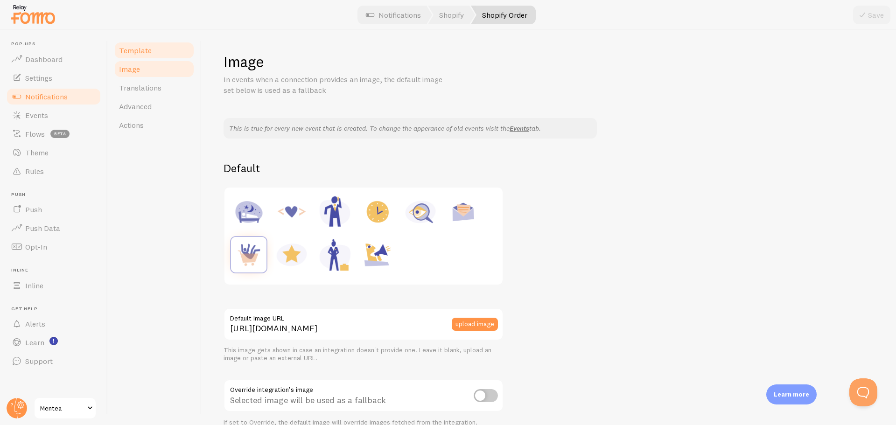
click at [164, 54] on link "Template" at bounding box center [154, 50] width 82 height 19
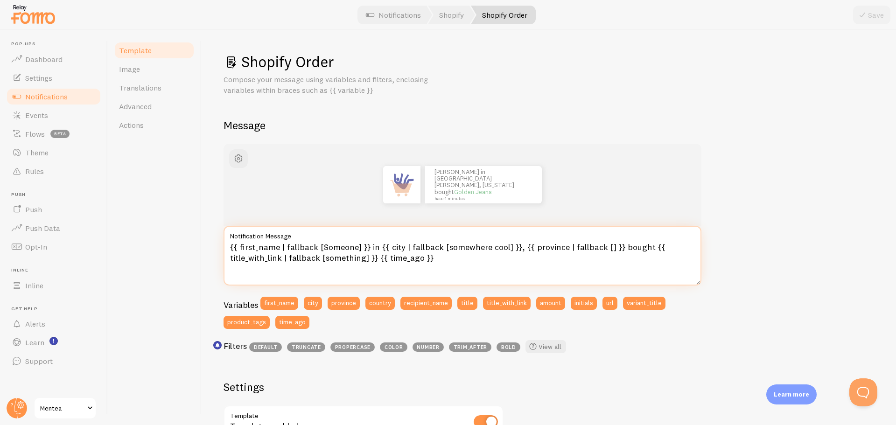
drag, startPoint x: 616, startPoint y: 248, endPoint x: 641, endPoint y: 249, distance: 25.7
click at [641, 249] on textarea "{{ first_name | fallback [Someone] }} in {{ city | fallback [somewhere cool] }}…" at bounding box center [463, 256] width 478 height 60
type textarea "{{ first_name | fallback [Someone] }} in {{ city | fallback [somewhere cool] }}…"
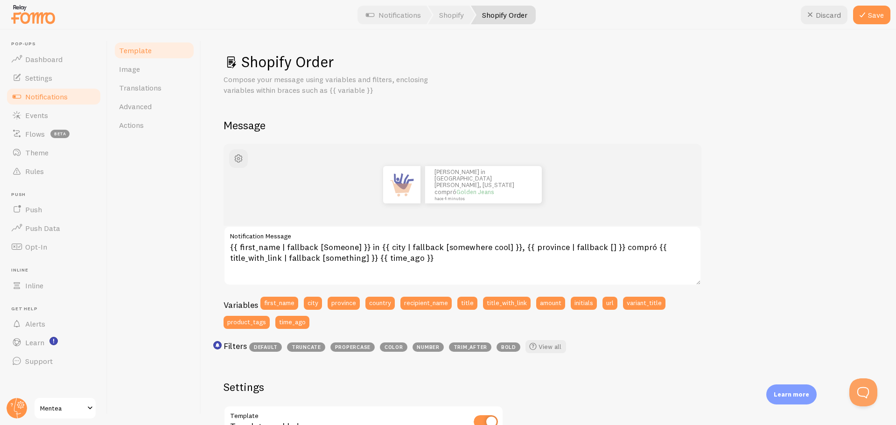
click at [716, 199] on div "John in San Francisco, California compró Golden Jeans hace 4 minutos {{ first_n…" at bounding box center [549, 411] width 650 height 534
click at [864, 11] on icon at bounding box center [862, 14] width 11 height 11
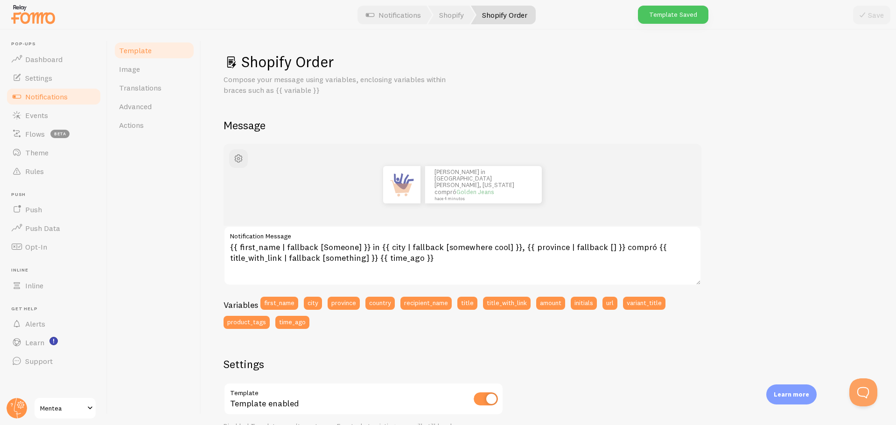
click at [68, 93] on link "Notifications" at bounding box center [54, 96] width 96 height 19
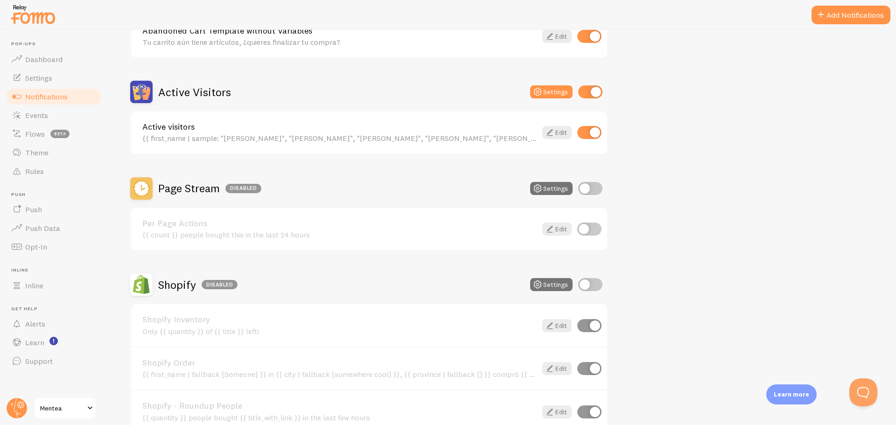
scroll to position [233, 0]
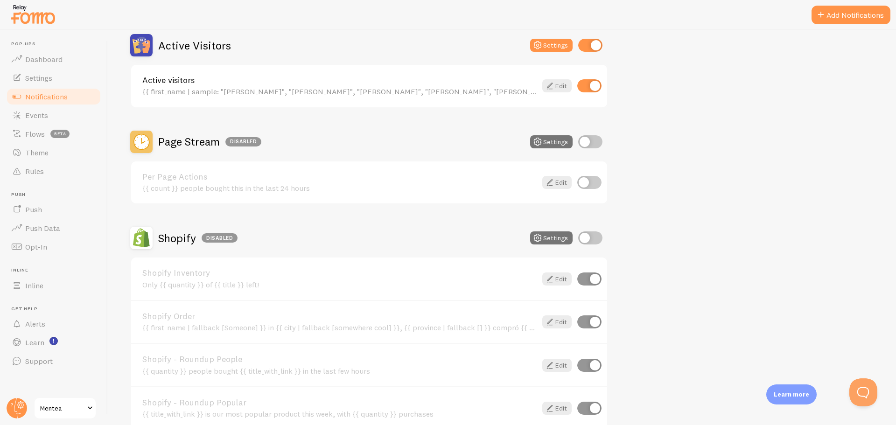
click at [583, 279] on input "checkbox" at bounding box center [589, 279] width 24 height 13
checkbox input "false"
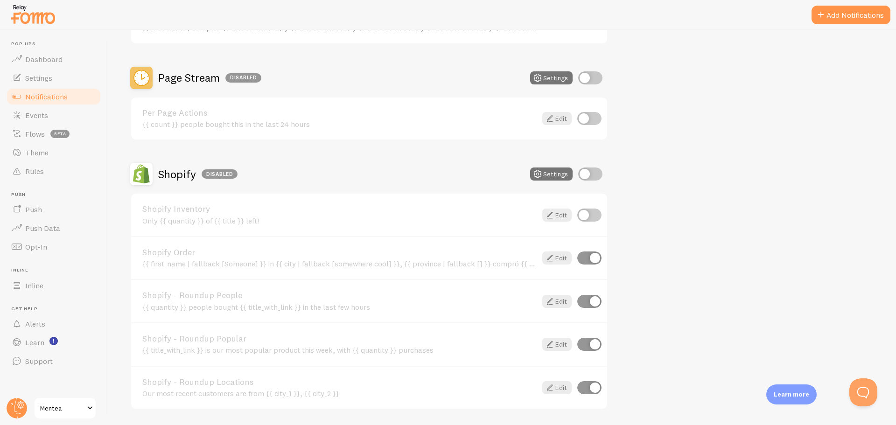
scroll to position [327, 0]
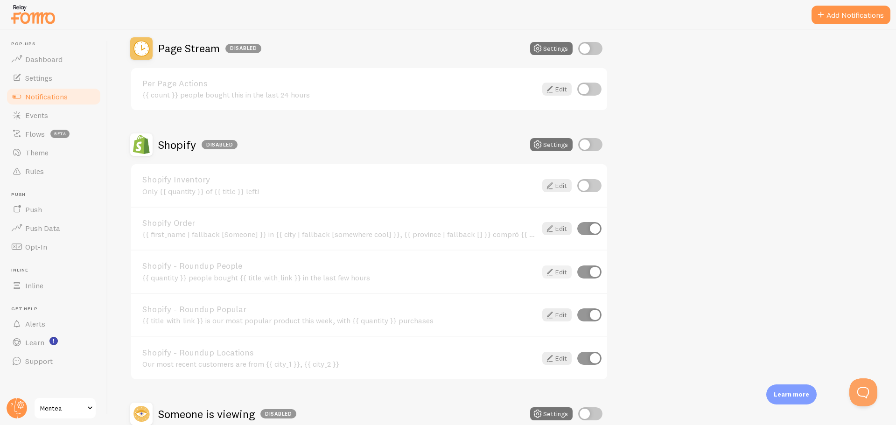
click at [551, 271] on icon at bounding box center [549, 272] width 11 height 11
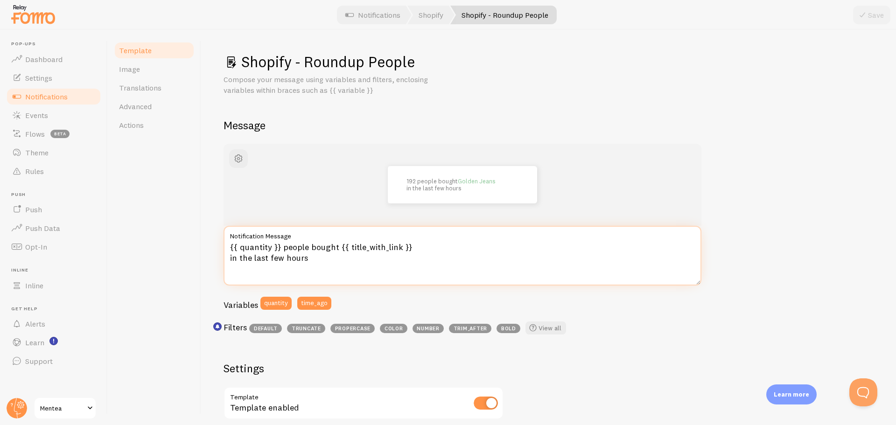
drag, startPoint x: 282, startPoint y: 246, endPoint x: 337, endPoint y: 248, distance: 54.2
click at [337, 248] on textarea "{{ quantity }} people bought {{ title_with_link }} in the last few hours" at bounding box center [463, 256] width 478 height 60
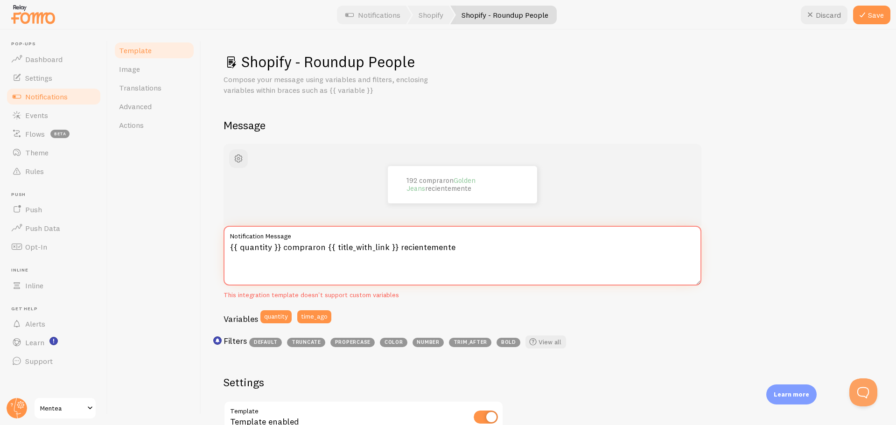
type textarea "{{ quantity }} compraron {{ title_with_link }} recientemente"
click at [797, 189] on div "192 compraron Golden Jeans recientemente {{ quantity }} compraron {{ title_with…" at bounding box center [549, 408] width 650 height 528
click at [872, 9] on button "Save" at bounding box center [871, 15] width 37 height 19
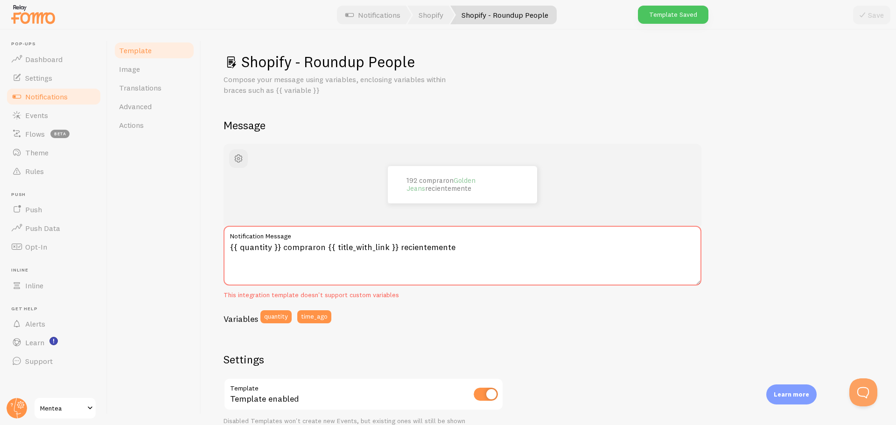
click at [57, 95] on span "Notifications" at bounding box center [46, 96] width 42 height 9
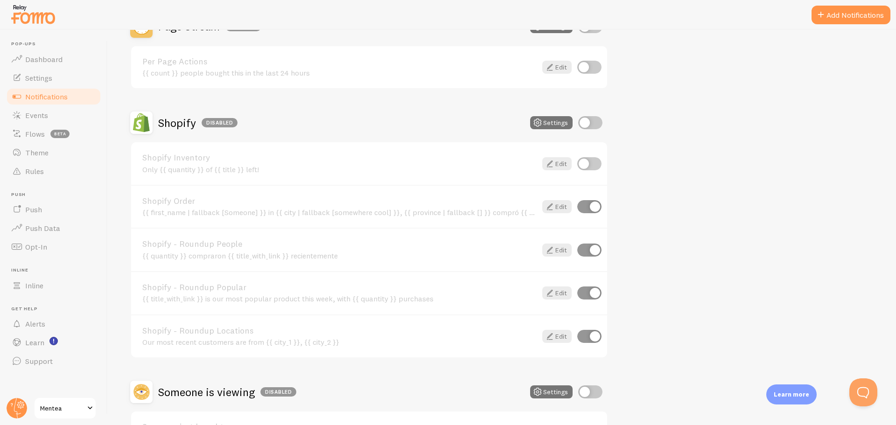
scroll to position [373, 0]
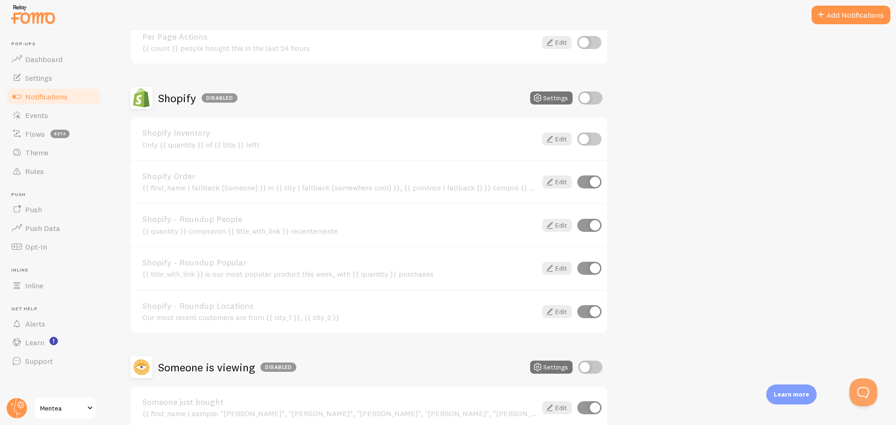
click at [590, 313] on input "checkbox" at bounding box center [589, 311] width 24 height 13
checkbox input "false"
click at [595, 99] on input "checkbox" at bounding box center [590, 98] width 24 height 13
checkbox input "true"
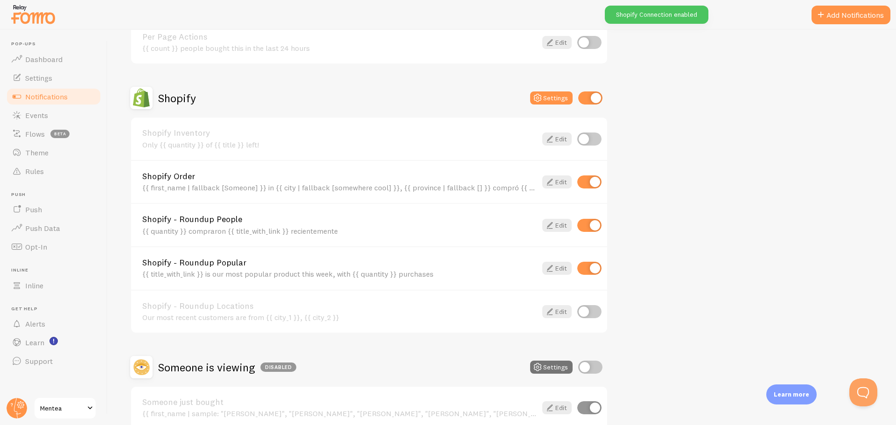
click at [585, 268] on input "checkbox" at bounding box center [589, 268] width 24 height 13
checkbox input "false"
click at [639, 272] on div "Abandoned Cart Settings Abandoned Cart Template with Variables Your cart curren…" at bounding box center [502, 92] width 744 height 676
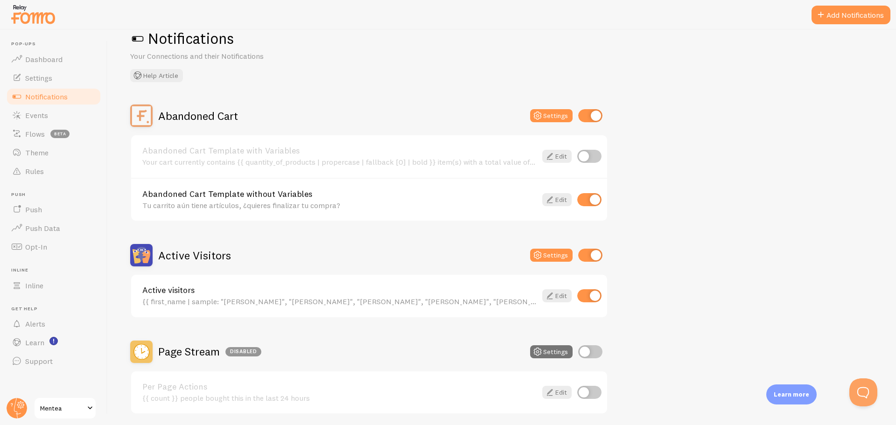
scroll to position [3, 0]
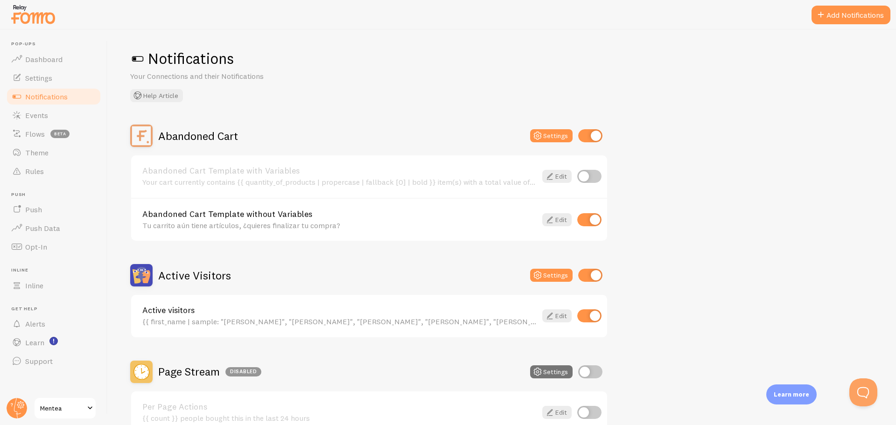
click at [583, 317] on input "checkbox" at bounding box center [589, 316] width 24 height 13
checkbox input "false"
click at [592, 269] on input "checkbox" at bounding box center [590, 275] width 24 height 13
checkbox input "false"
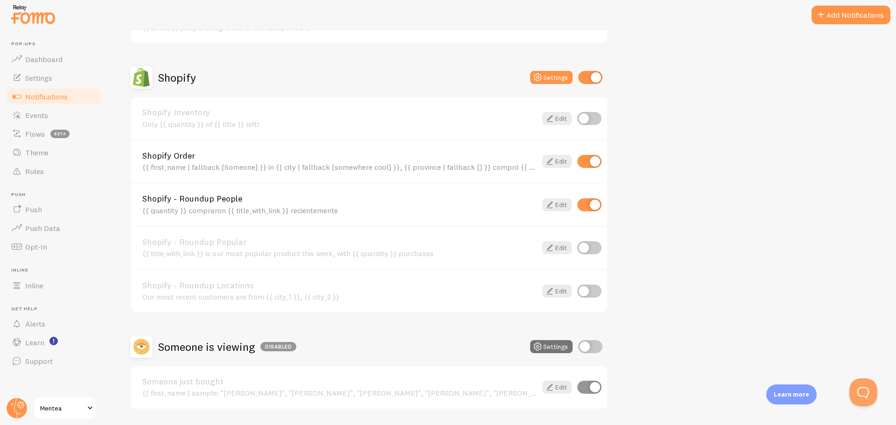
scroll to position [423, 0]
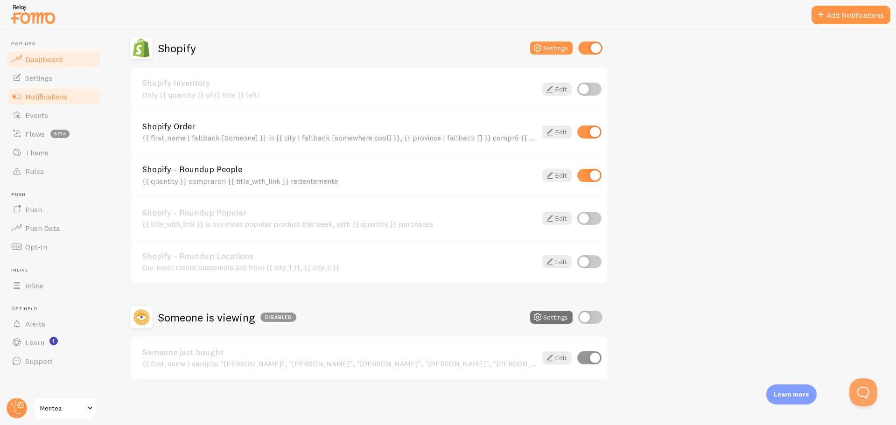
click at [50, 58] on span "Dashboard" at bounding box center [43, 59] width 37 height 9
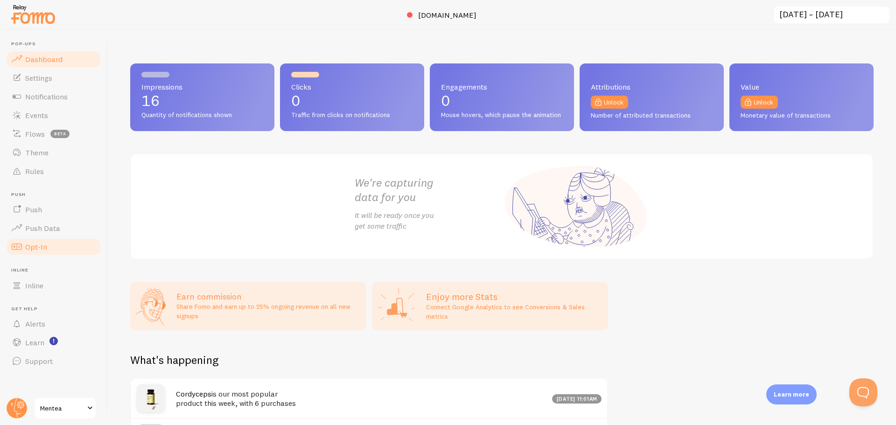
click at [58, 252] on link "Opt-In" at bounding box center [54, 247] width 96 height 19
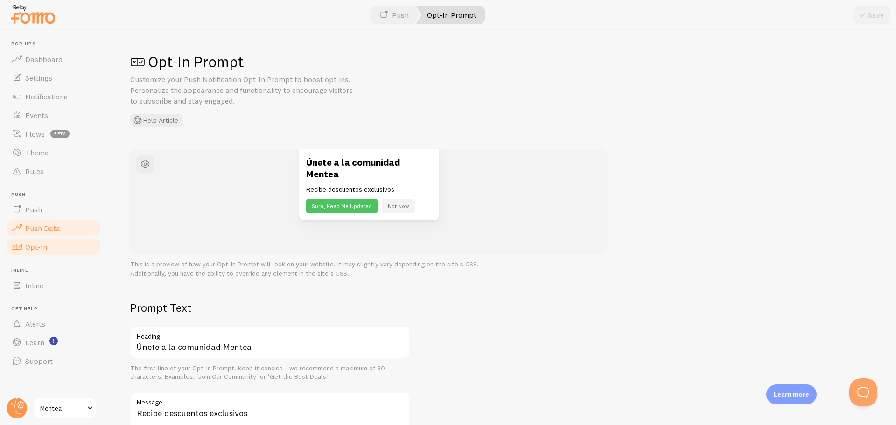
click at [61, 231] on link "Push Data" at bounding box center [54, 228] width 96 height 19
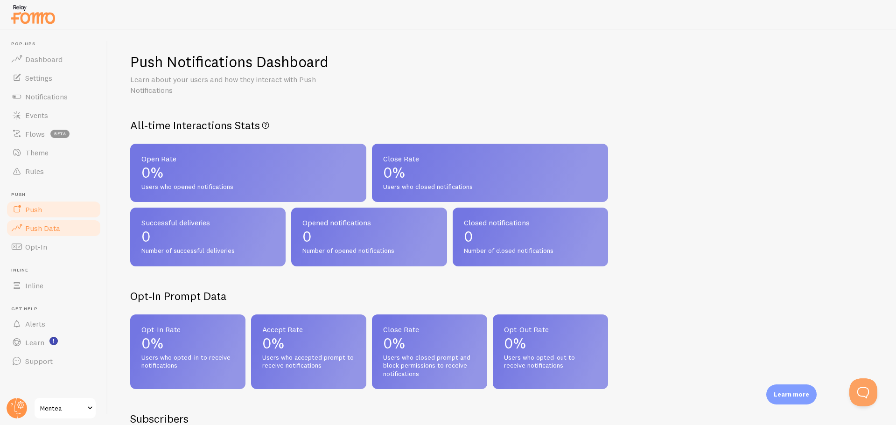
click at [63, 214] on link "Push" at bounding box center [54, 209] width 96 height 19
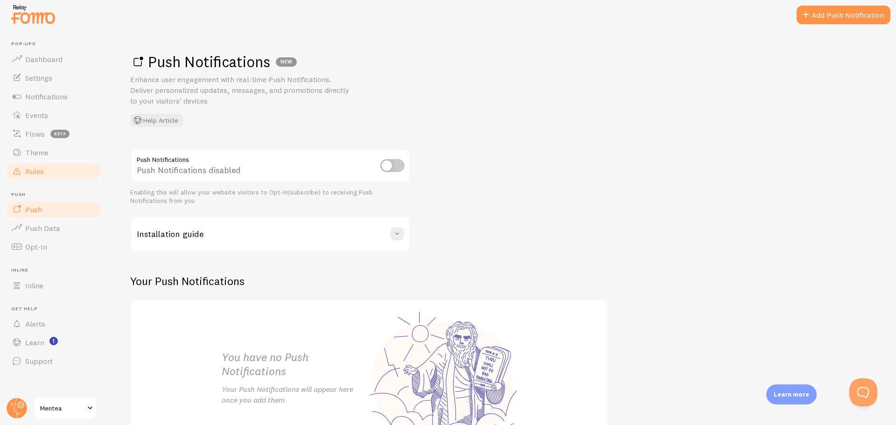
click at [54, 172] on link "Rules" at bounding box center [54, 171] width 96 height 19
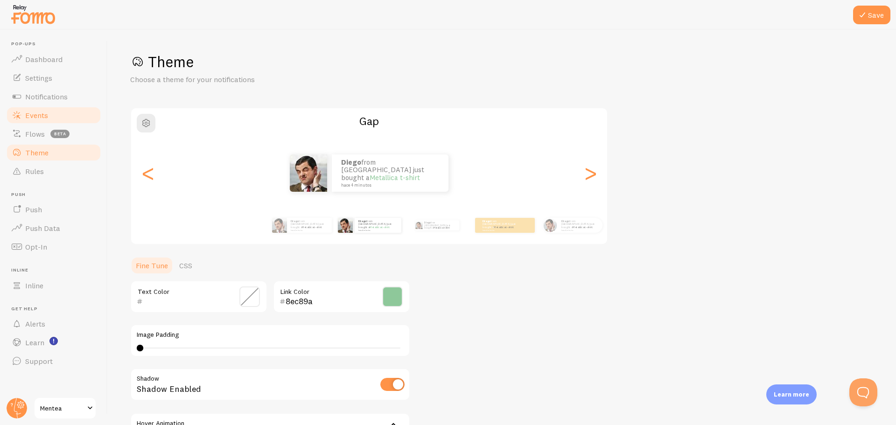
click at [70, 115] on link "Events" at bounding box center [54, 115] width 96 height 19
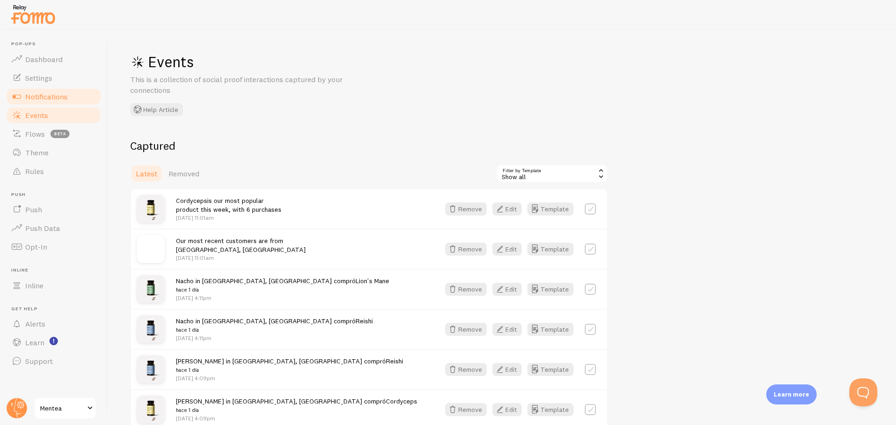
click at [70, 92] on link "Notifications" at bounding box center [54, 96] width 96 height 19
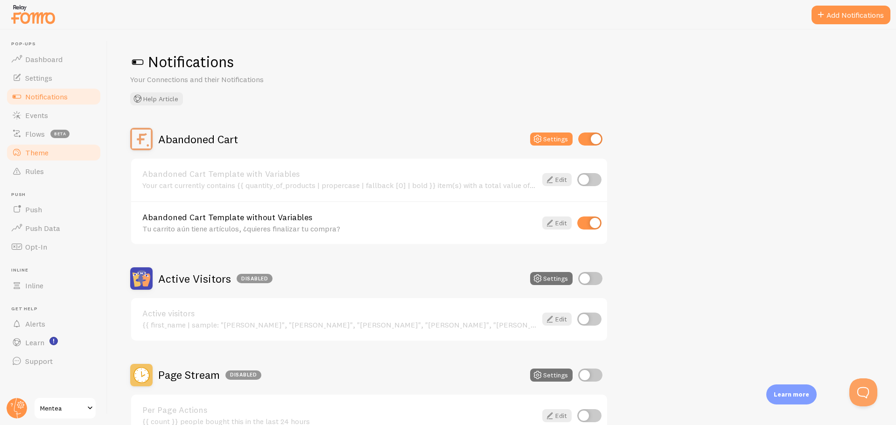
click at [51, 148] on link "Theme" at bounding box center [54, 152] width 96 height 19
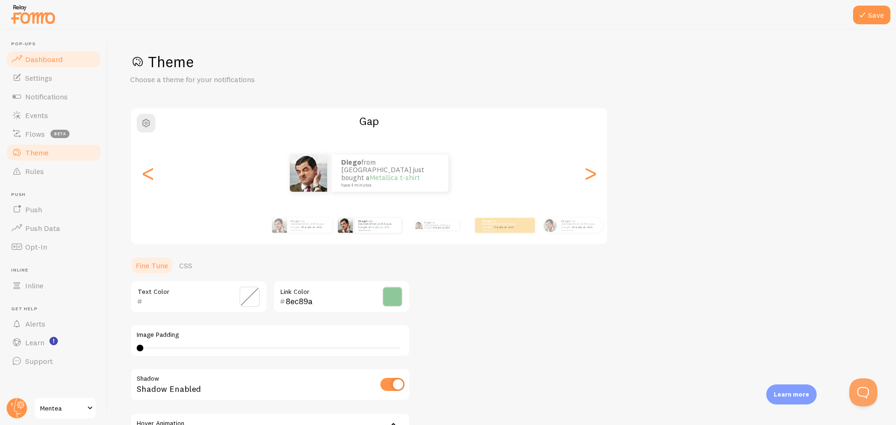
click at [52, 63] on span "Dashboard" at bounding box center [43, 59] width 37 height 9
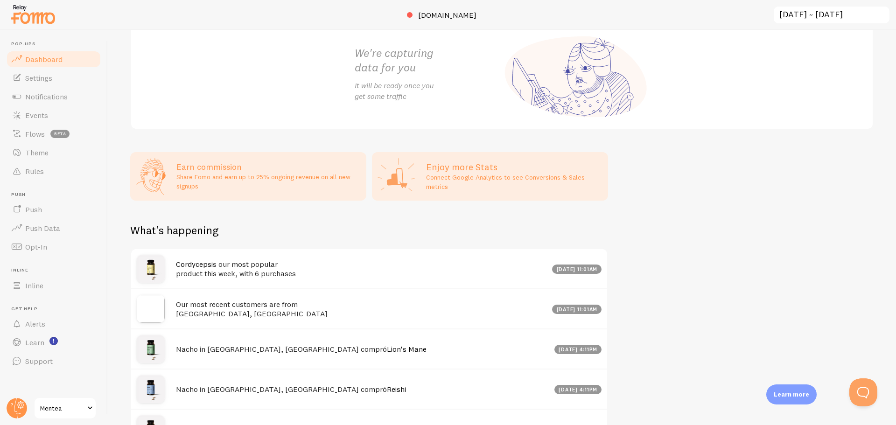
scroll to position [14, 0]
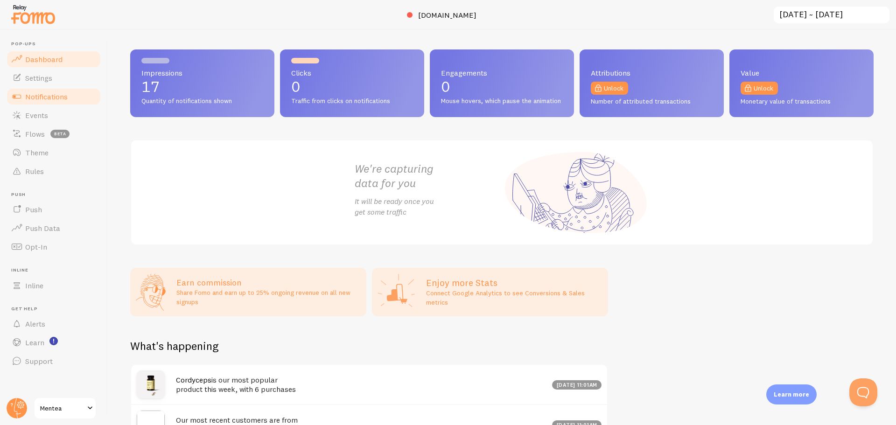
click at [45, 102] on link "Notifications" at bounding box center [54, 96] width 96 height 19
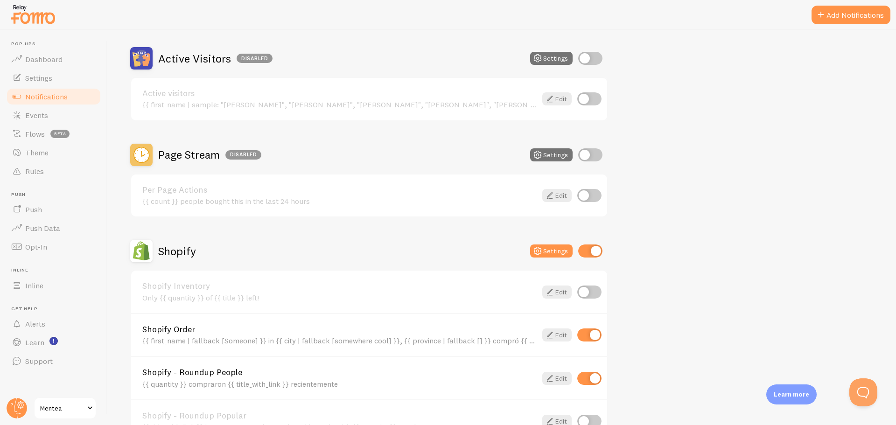
scroll to position [233, 0]
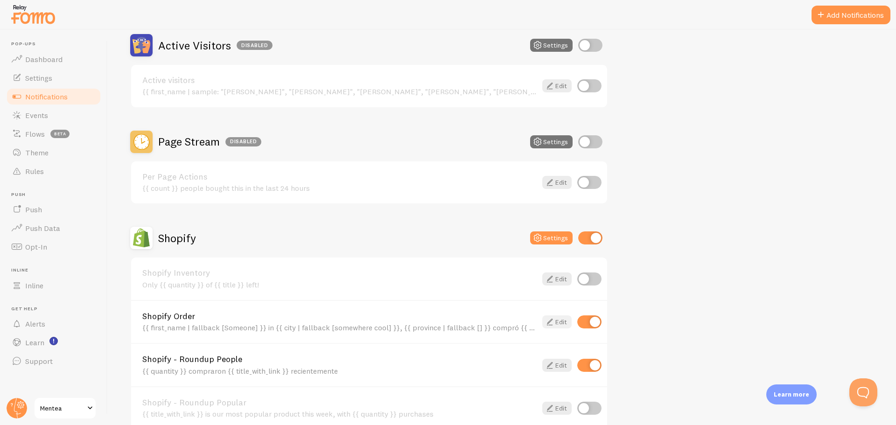
click at [560, 321] on link "Edit" at bounding box center [556, 322] width 29 height 13
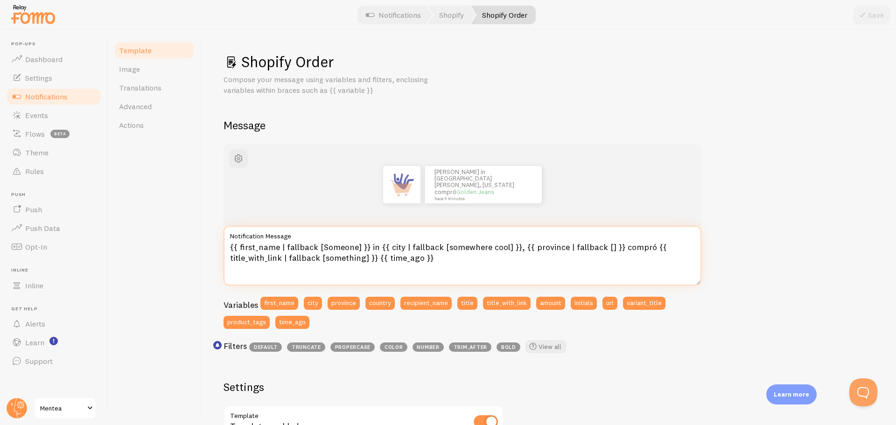
click at [371, 246] on textarea "{{ first_name | fallback [Someone] }} in {{ city | fallback [somewhere cool] }}…" at bounding box center [463, 256] width 478 height 60
type textarea "{{ first_name | fallback [Someone] }} en {{ city | fallback [somewhere cool] }}…"
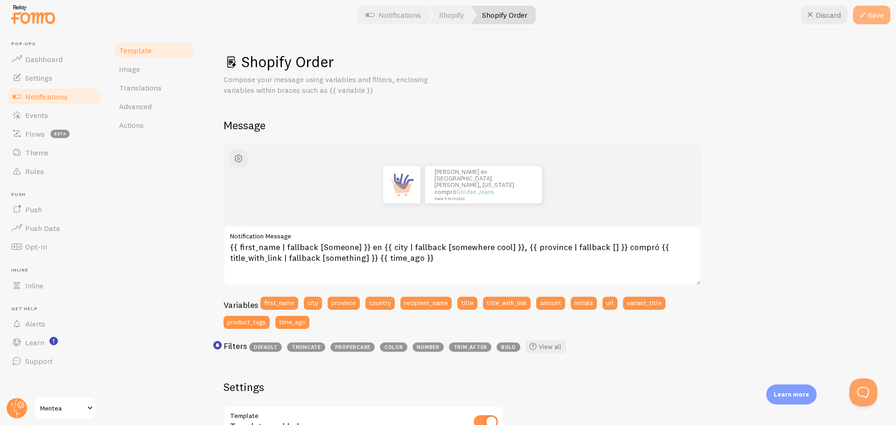
click at [864, 9] on button "Save" at bounding box center [871, 15] width 37 height 19
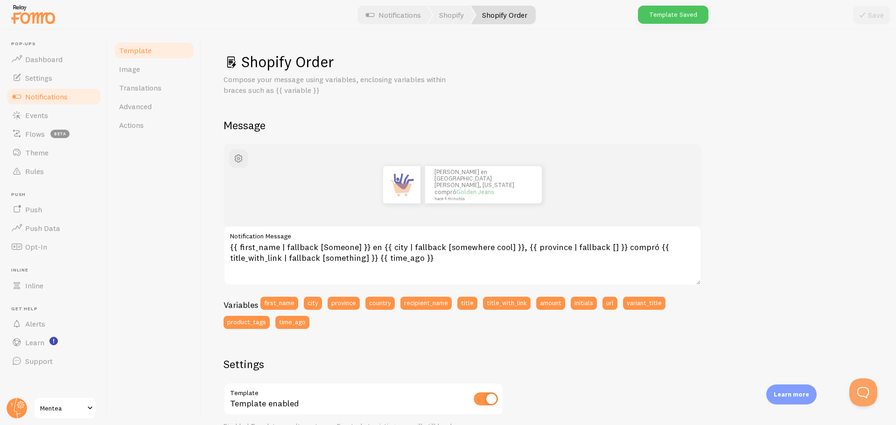
click at [53, 93] on span "Notifications" at bounding box center [46, 96] width 42 height 9
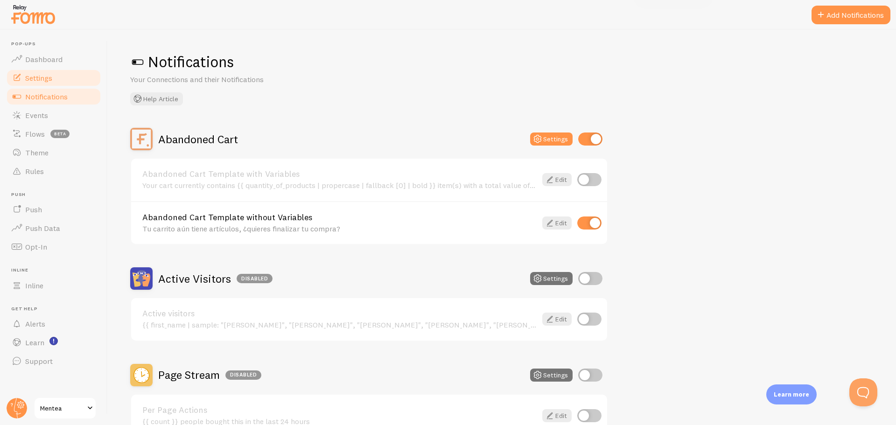
click at [69, 81] on link "Settings" at bounding box center [54, 78] width 96 height 19
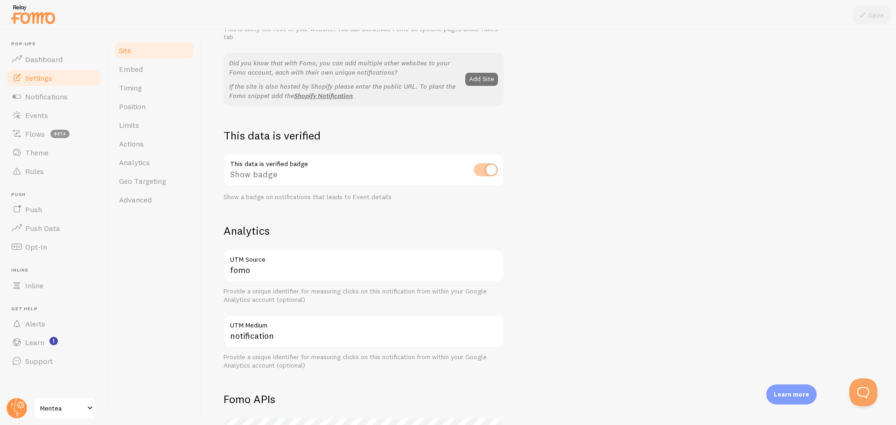
scroll to position [187, 0]
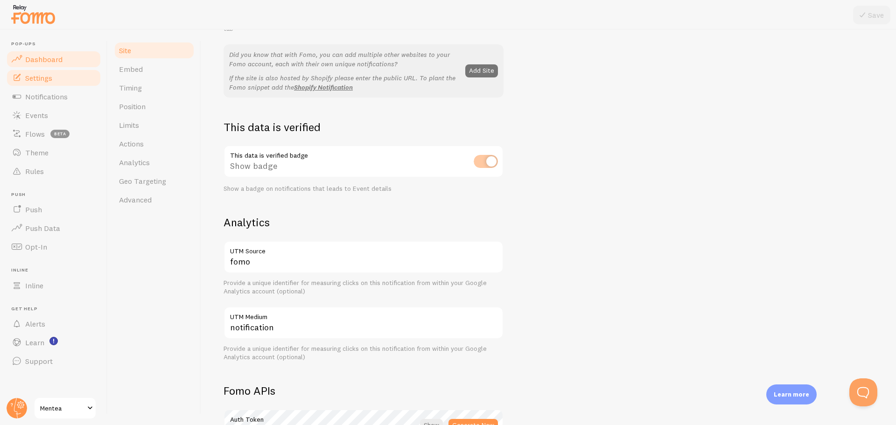
click at [49, 60] on span "Dashboard" at bounding box center [43, 59] width 37 height 9
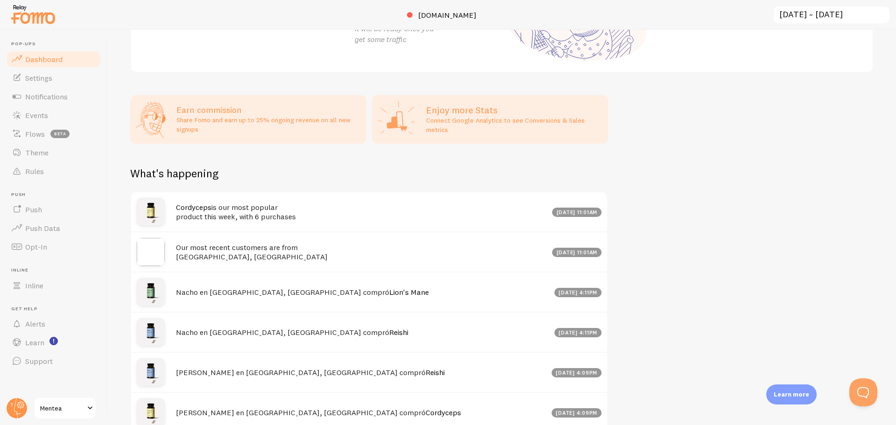
scroll to position [233, 0]
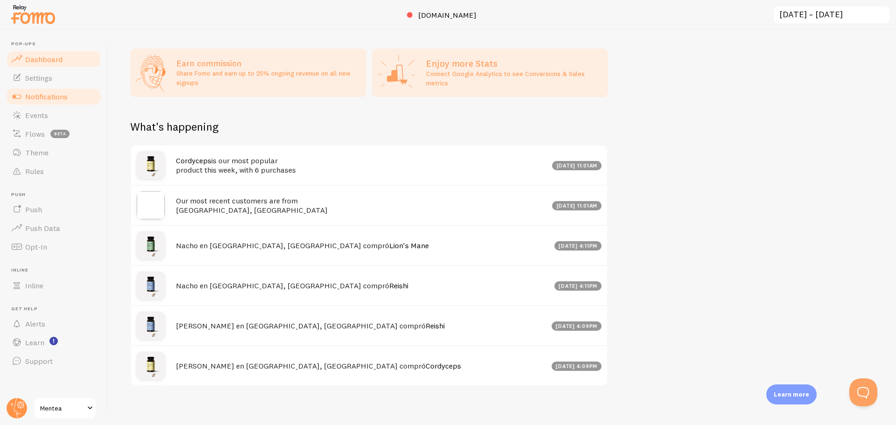
click at [61, 95] on span "Notifications" at bounding box center [46, 96] width 42 height 9
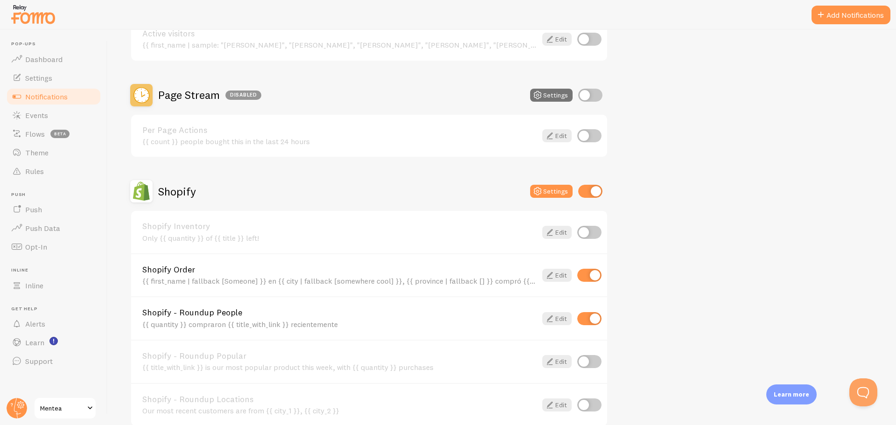
scroll to position [327, 0]
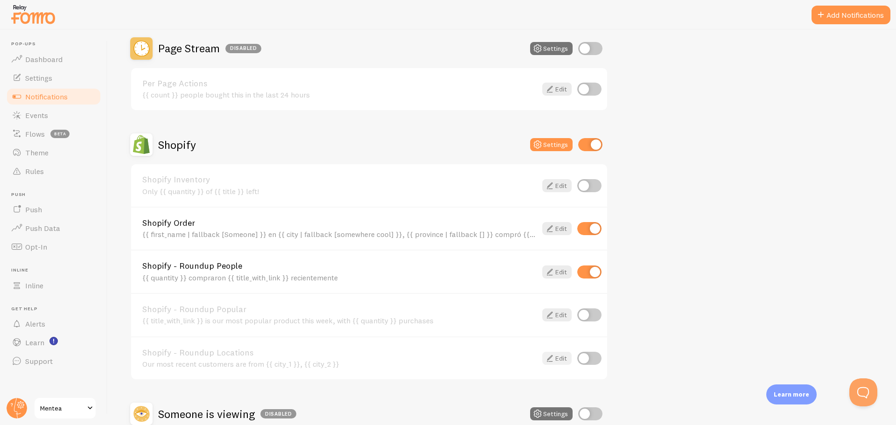
click at [550, 359] on icon at bounding box center [549, 358] width 11 height 11
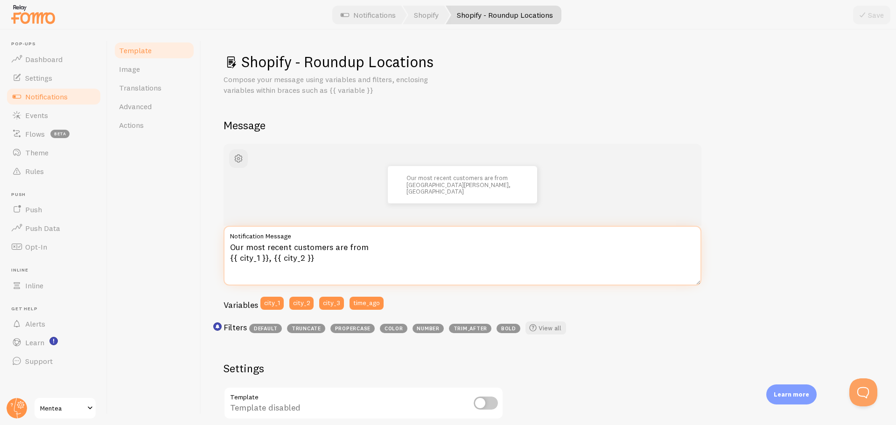
drag, startPoint x: 377, startPoint y: 248, endPoint x: 224, endPoint y: 248, distance: 152.7
click at [224, 248] on textarea "Our most recent customers are from {{ city_1 }}, {{ city_2 }}" at bounding box center [463, 256] width 478 height 60
paste textarea "Nuestros clientes más recientes son de"
type textarea "Nuestros clientes más recientes son de {{ city_1 }}, {{ city_2 }}"
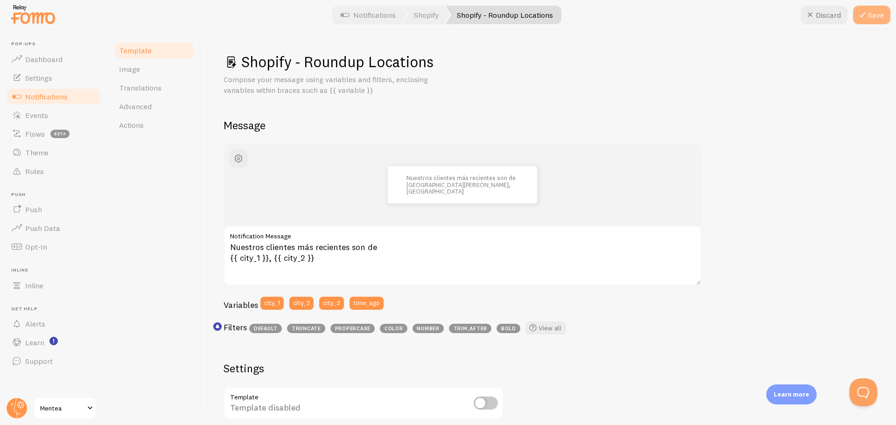
click at [861, 16] on icon at bounding box center [862, 14] width 11 height 11
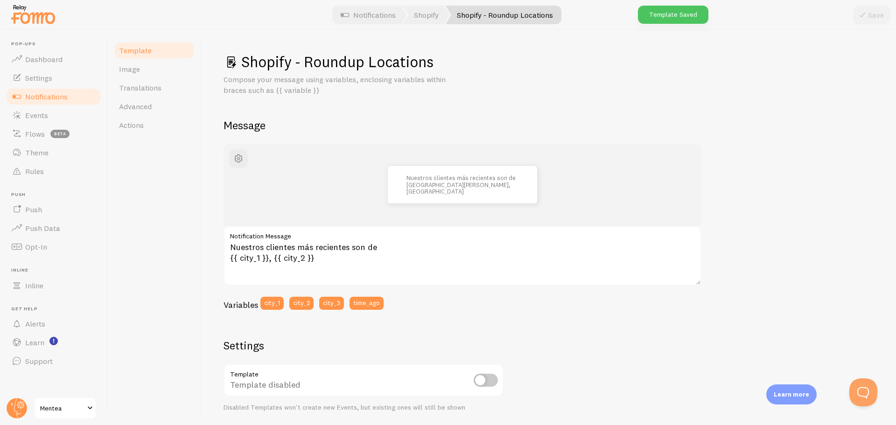
click at [59, 100] on span "Notifications" at bounding box center [46, 96] width 42 height 9
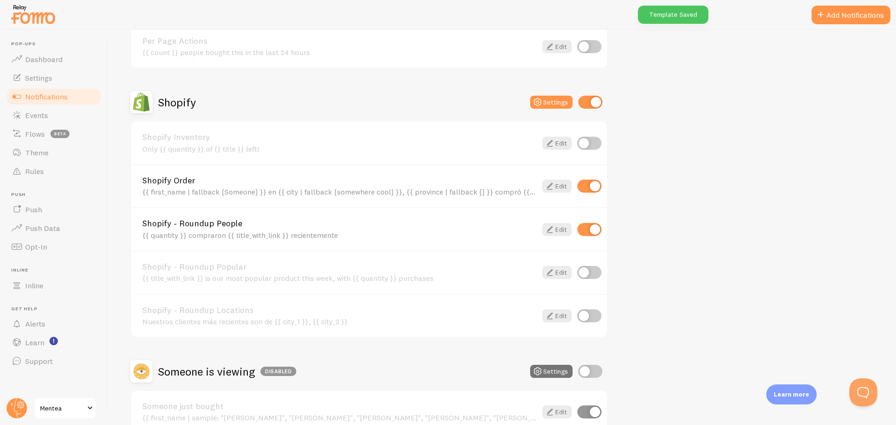
scroll to position [373, 0]
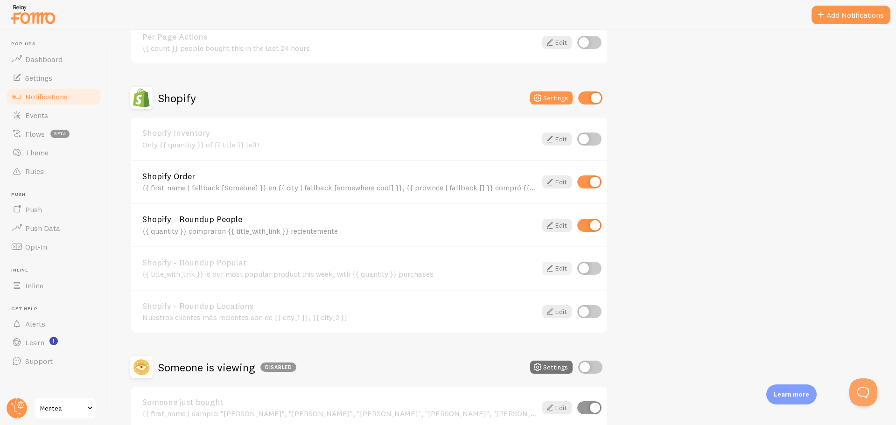
click at [556, 270] on link "Edit" at bounding box center [556, 268] width 29 height 13
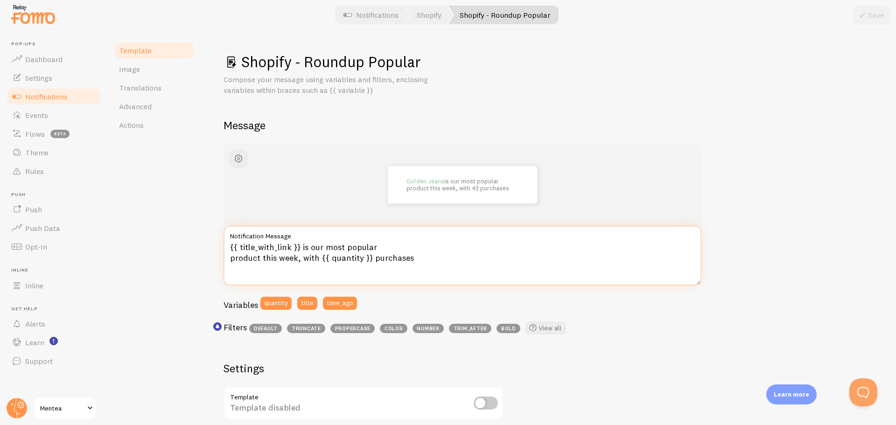
drag, startPoint x: 302, startPoint y: 246, endPoint x: 419, endPoint y: 260, distance: 117.5
click at [419, 260] on textarea "{{ title_with_link }} is our most popular product this week, with {{ quantity }…" at bounding box center [463, 256] width 478 height 60
click at [310, 249] on textarea "{{ title_with_link }} is our most popular product this week, with {{ quantity }…" at bounding box center [463, 256] width 478 height 60
drag, startPoint x: 301, startPoint y: 247, endPoint x: 316, endPoint y: 259, distance: 19.3
click at [316, 259] on textarea "{{ title_with_link }} is our most popular product this week, with {{ quantity }…" at bounding box center [463, 256] width 478 height 60
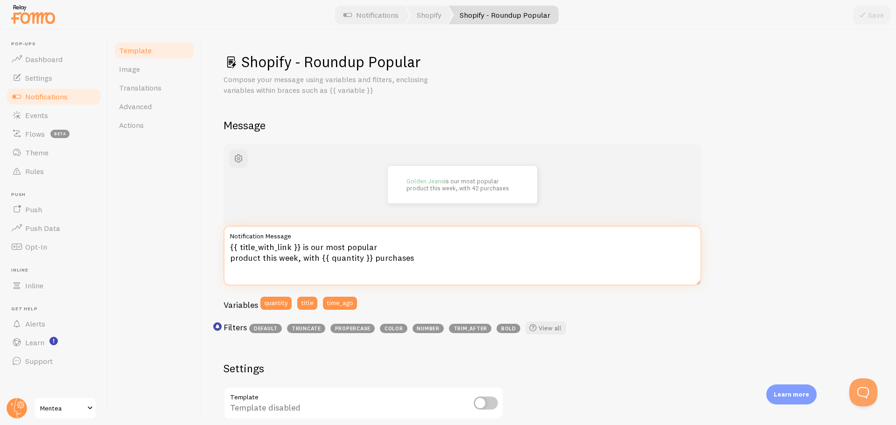
paste textarea "es nuestro producto más popular esta semana, con"
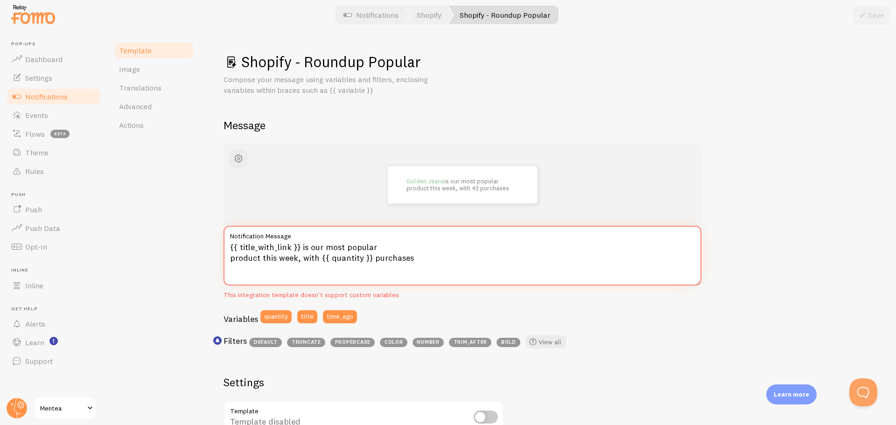
paste textarea "es nuestro producto más popular esta semana, con"
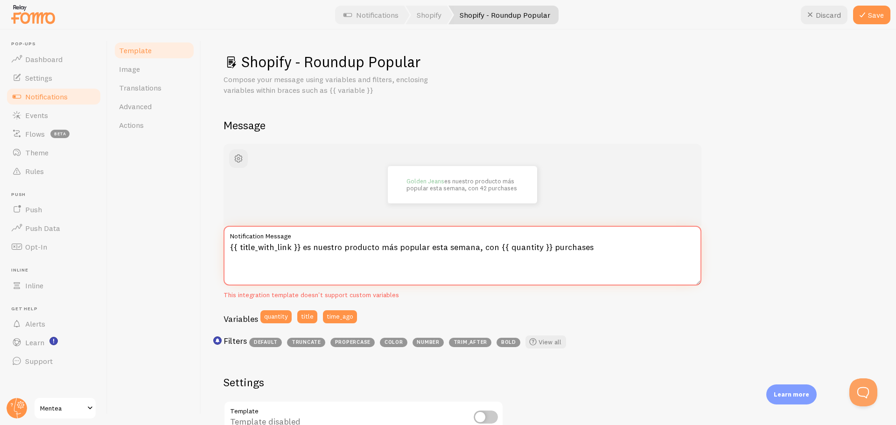
click at [429, 247] on textarea "{{ title_with_link }} es nuestro producto más popular esta semana, con {{ quant…" at bounding box center [463, 256] width 478 height 60
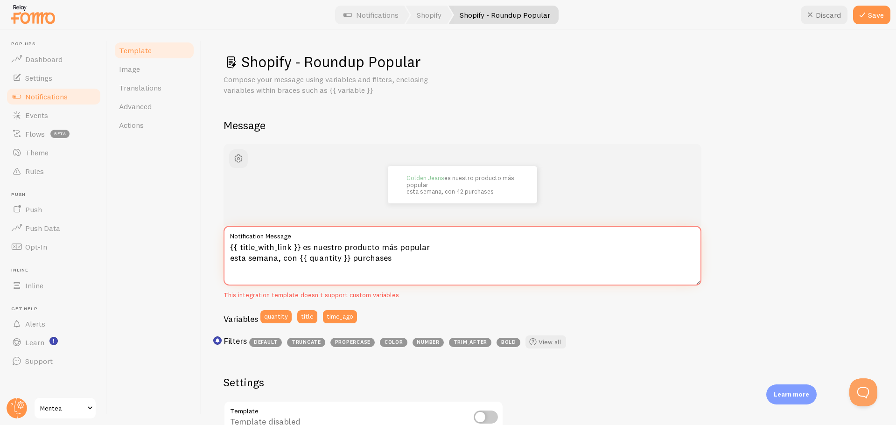
drag, startPoint x: 384, startPoint y: 258, endPoint x: 349, endPoint y: 260, distance: 35.0
click at [349, 260] on textarea "{{ title_with_link }} es nuestro producto más popular esta semana, con {{ quant…" at bounding box center [463, 256] width 478 height 60
type textarea "{{ title_with_link }} es nuestro producto más popular esta semana, con {{ quant…"
click at [869, 13] on button "Save" at bounding box center [871, 15] width 37 height 19
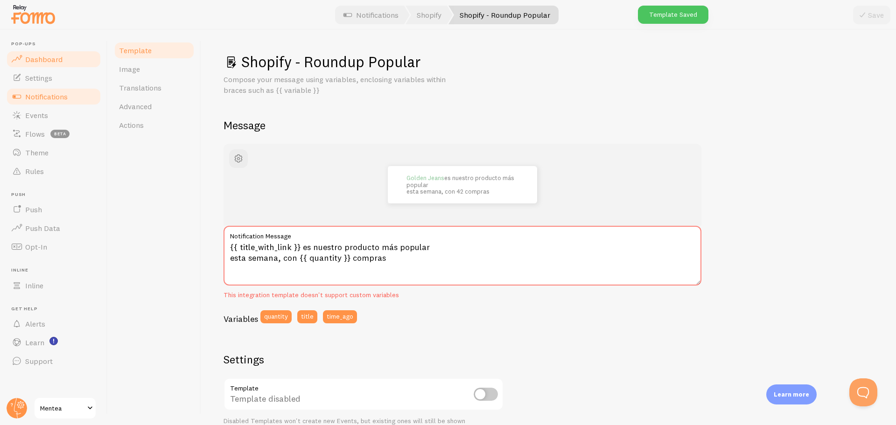
click at [67, 57] on link "Dashboard" at bounding box center [54, 59] width 96 height 19
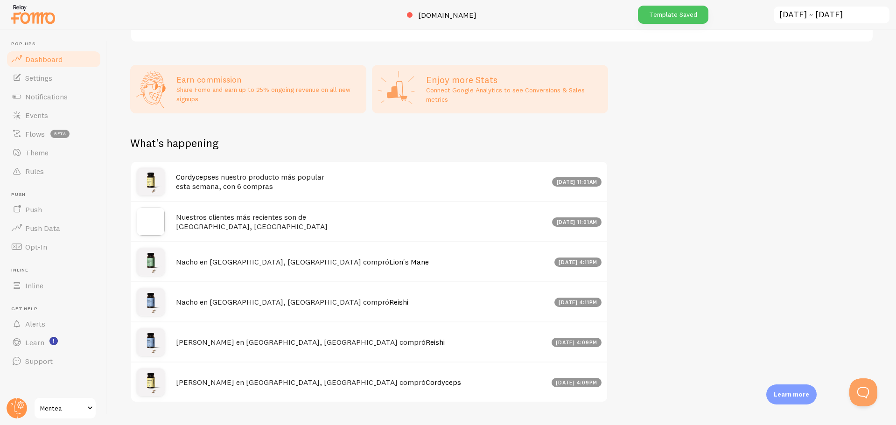
scroll to position [233, 0]
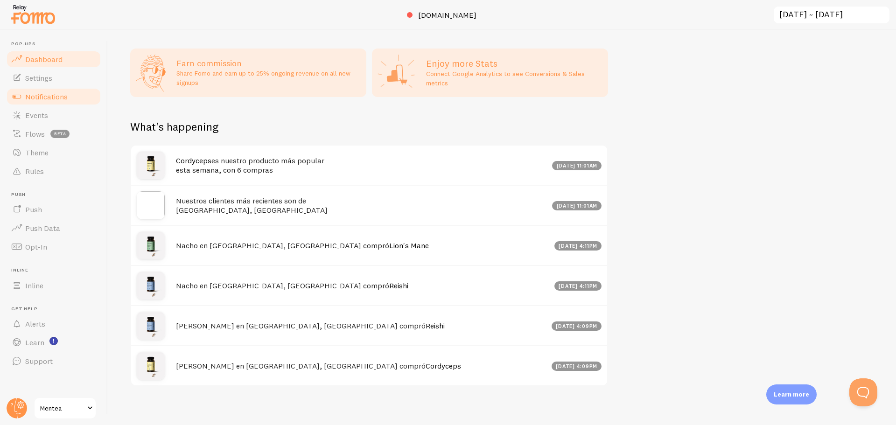
click at [50, 92] on span "Notifications" at bounding box center [46, 96] width 42 height 9
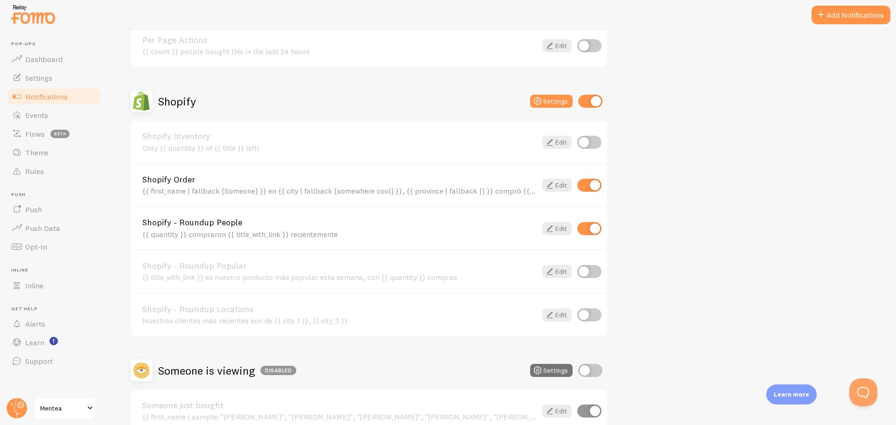
scroll to position [373, 0]
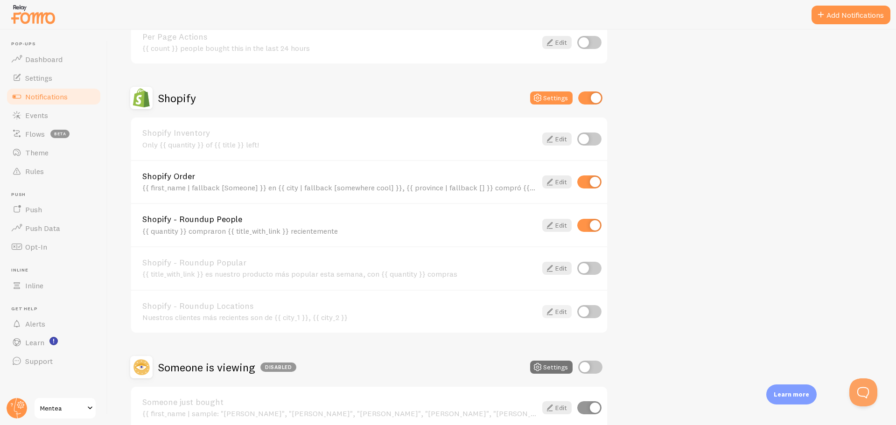
click at [553, 310] on icon at bounding box center [549, 311] width 11 height 11
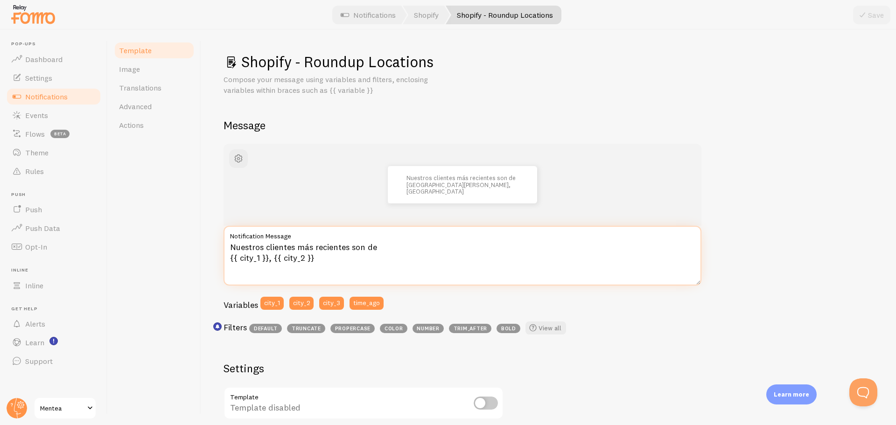
click at [269, 260] on textarea "Nuestros clientes más recientes son de {{ city_1 }}, {{ city_2 }}" at bounding box center [463, 256] width 478 height 60
type textarea "Nuestros clientes más recientes son de {{ city_1 }} y {{ city_2 }}"
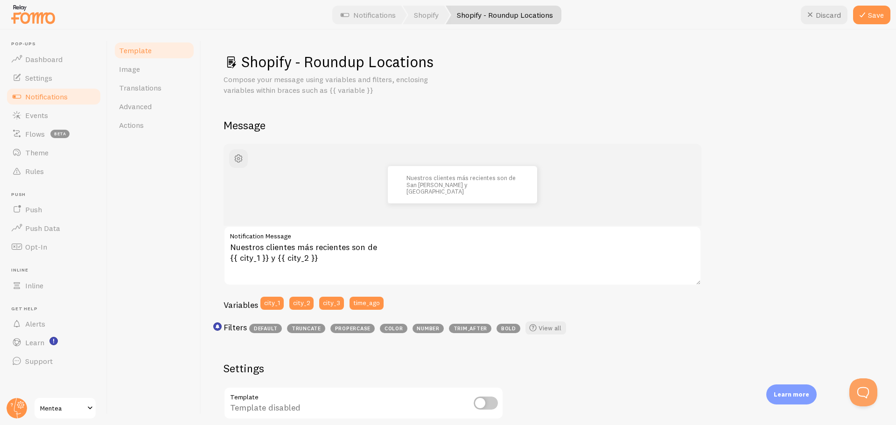
click at [628, 134] on div "Shopify - Roundup Locations Compose your message using variables and filters, e…" at bounding box center [549, 355] width 650 height 606
click at [861, 18] on icon at bounding box center [862, 14] width 11 height 11
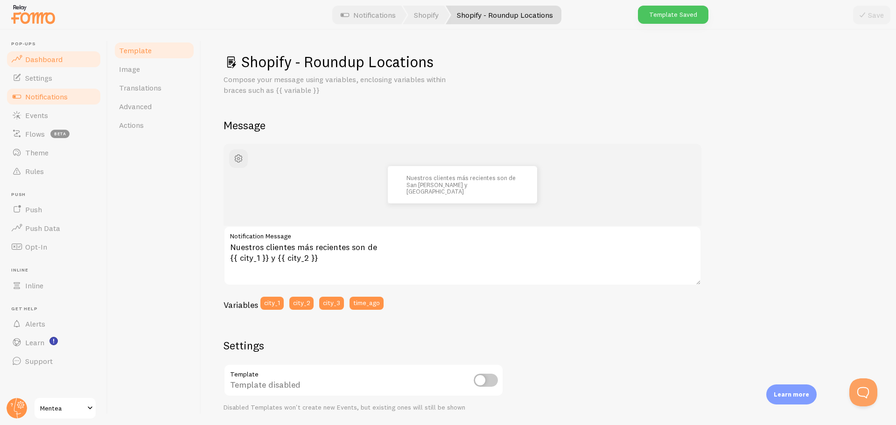
click at [67, 54] on link "Dashboard" at bounding box center [54, 59] width 96 height 19
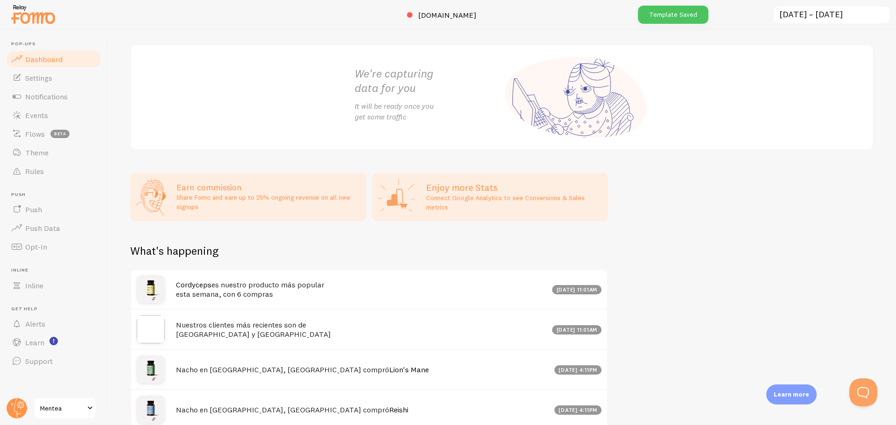
scroll to position [233, 0]
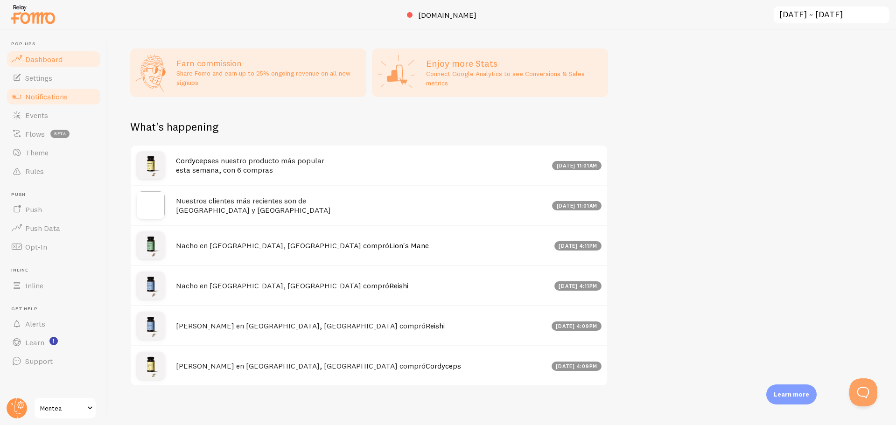
click at [48, 96] on span "Notifications" at bounding box center [46, 96] width 42 height 9
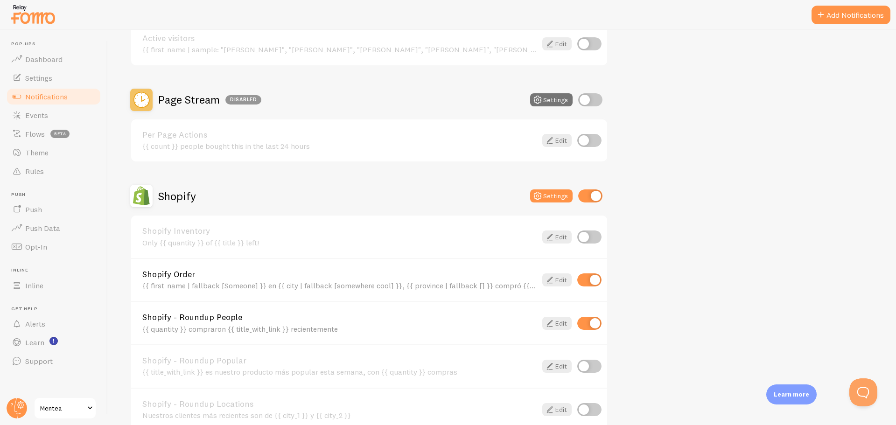
scroll to position [280, 0]
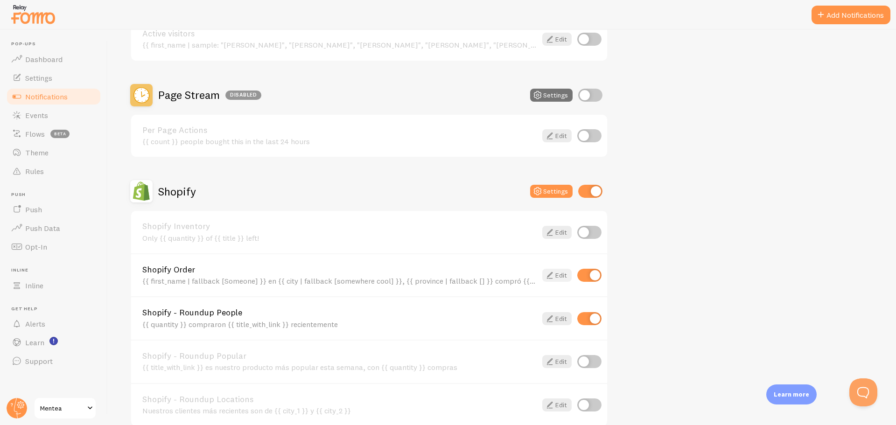
click at [555, 275] on link "Edit" at bounding box center [556, 275] width 29 height 13
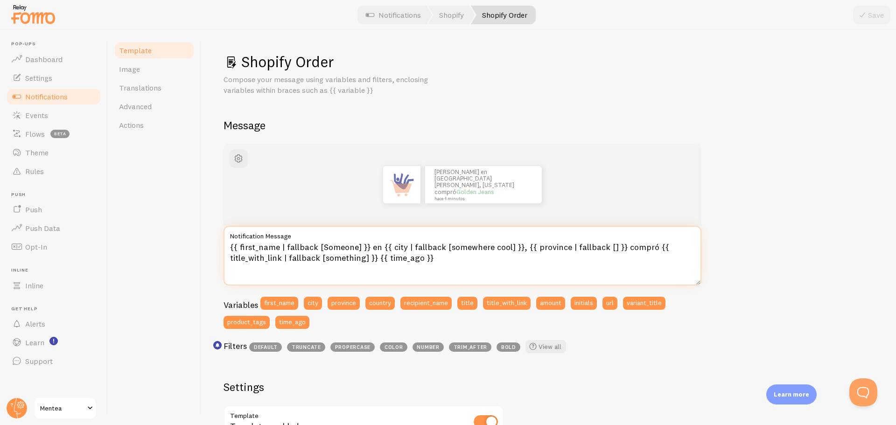
drag, startPoint x: 519, startPoint y: 249, endPoint x: 617, endPoint y: 246, distance: 97.6
click at [617, 246] on textarea "{{ first_name | fallback [Someone] }} en {{ city | fallback [somewhere cool] }}…" at bounding box center [463, 256] width 478 height 60
type textarea "{{ first_name | fallback [Someone] }} en {{ city | fallback [somewhere cool] }}…"
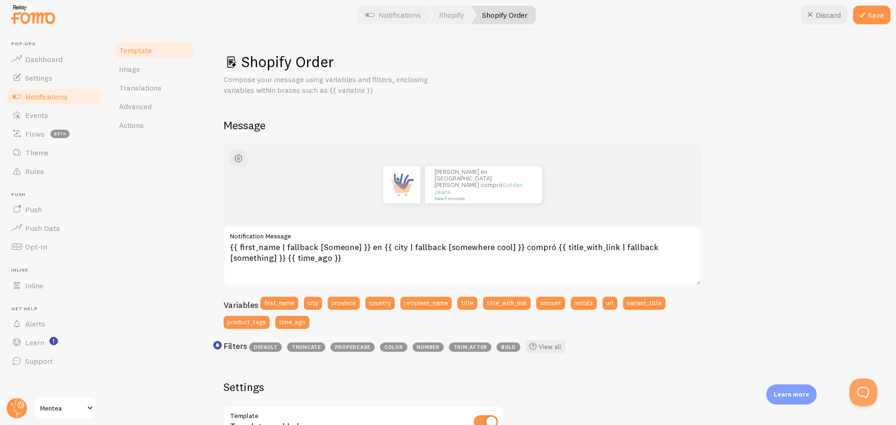
click at [753, 208] on div "John en San Francisco compró Golden Jeans hace 4 minutos {{ first_name | fallba…" at bounding box center [549, 411] width 650 height 534
click at [875, 14] on button "Save" at bounding box center [871, 15] width 37 height 19
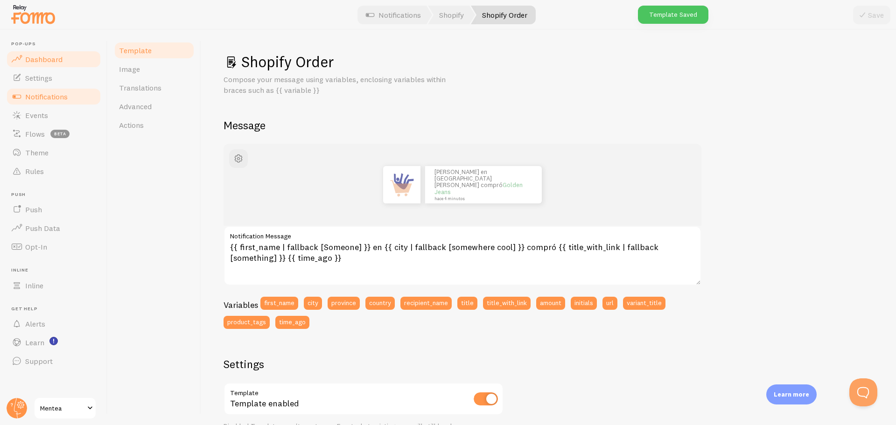
click at [64, 59] on link "Dashboard" at bounding box center [54, 59] width 96 height 19
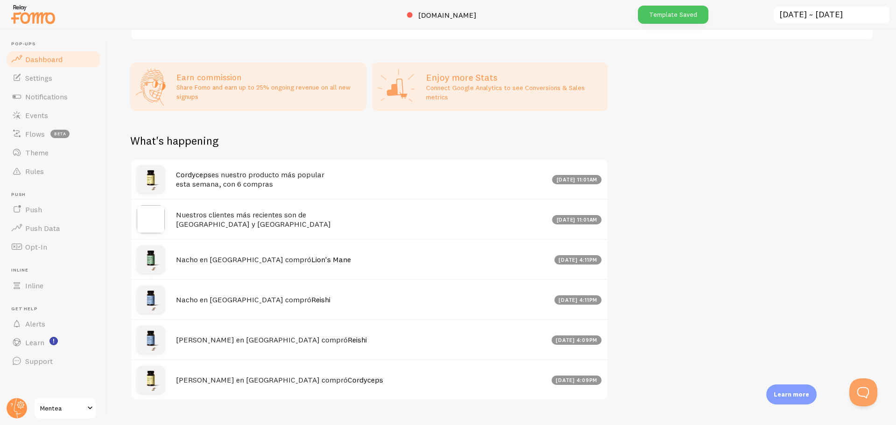
scroll to position [233, 0]
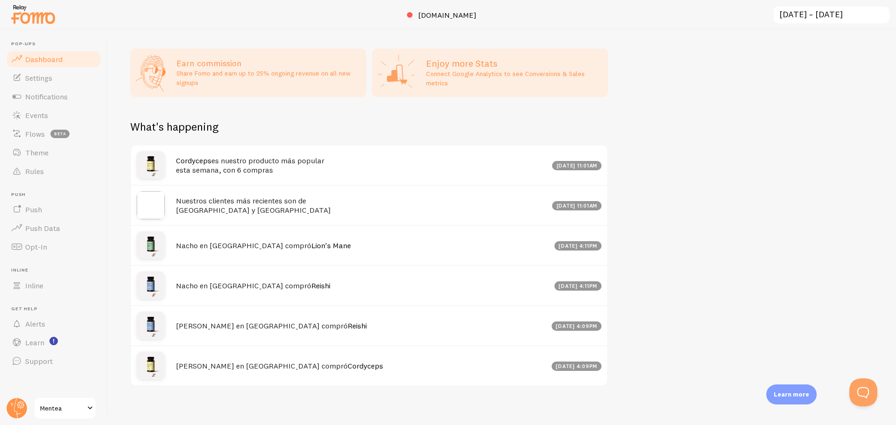
click at [56, 61] on span "Dashboard" at bounding box center [43, 59] width 37 height 9
click at [63, 99] on span "Notifications" at bounding box center [46, 96] width 42 height 9
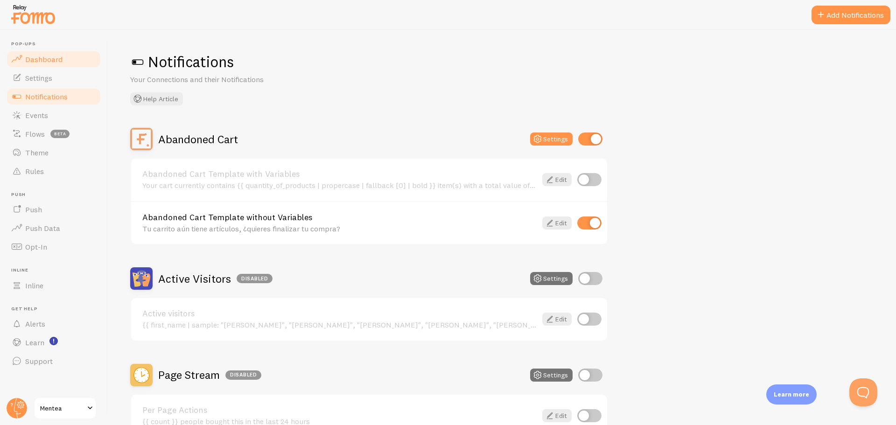
drag, startPoint x: 65, startPoint y: 59, endPoint x: 63, endPoint y: 92, distance: 32.8
click at [65, 59] on link "Dashboard" at bounding box center [54, 59] width 96 height 19
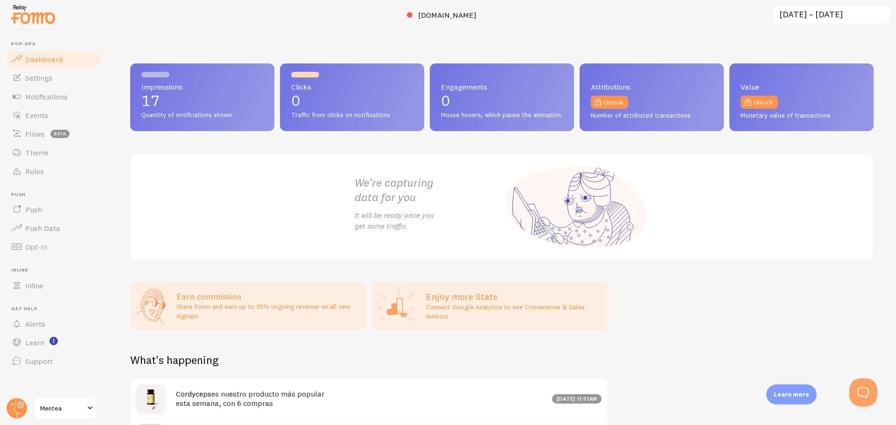
scroll to position [140, 0]
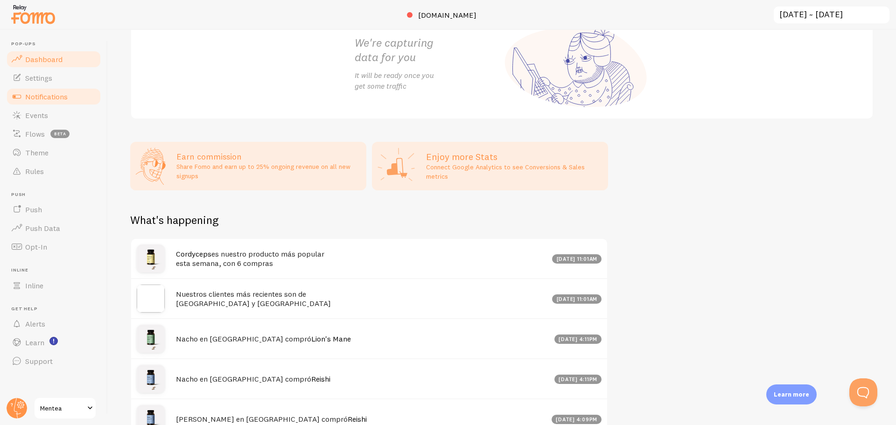
click at [65, 92] on span "Notifications" at bounding box center [46, 96] width 42 height 9
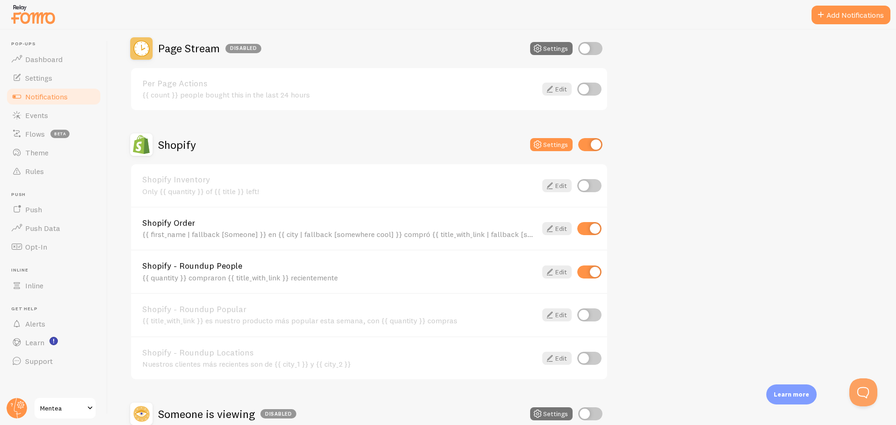
scroll to position [373, 0]
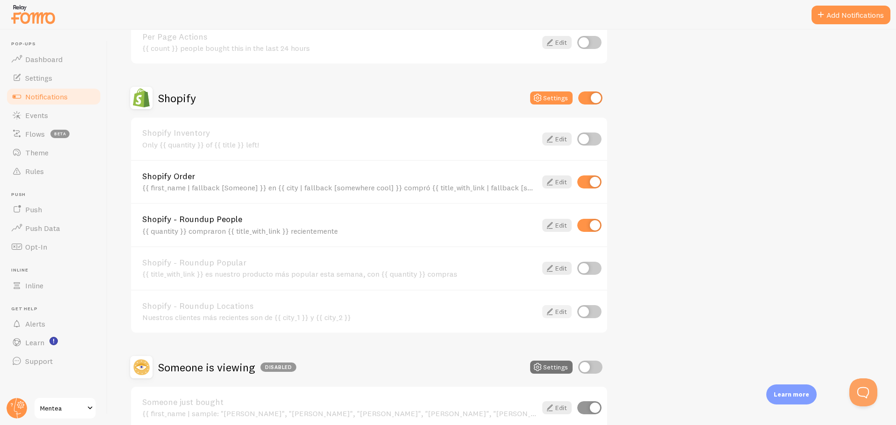
click at [548, 310] on icon at bounding box center [549, 311] width 11 height 11
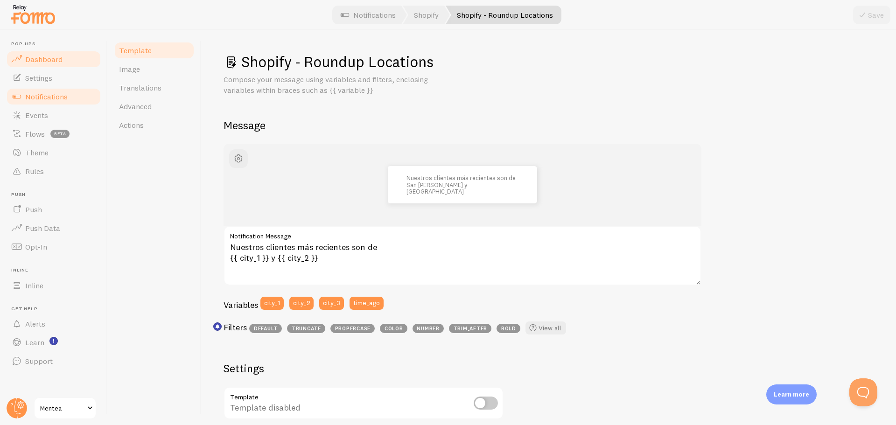
click at [75, 63] on link "Dashboard" at bounding box center [54, 59] width 96 height 19
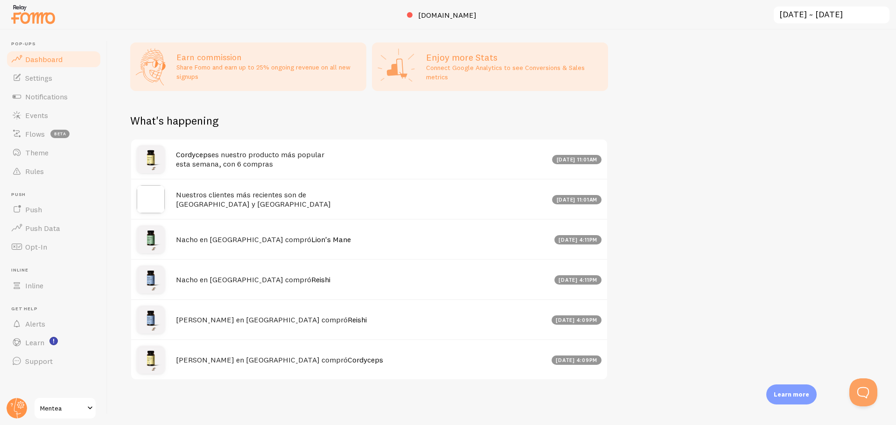
scroll to position [247, 0]
click at [44, 134] on span "Flows" at bounding box center [35, 133] width 20 height 9
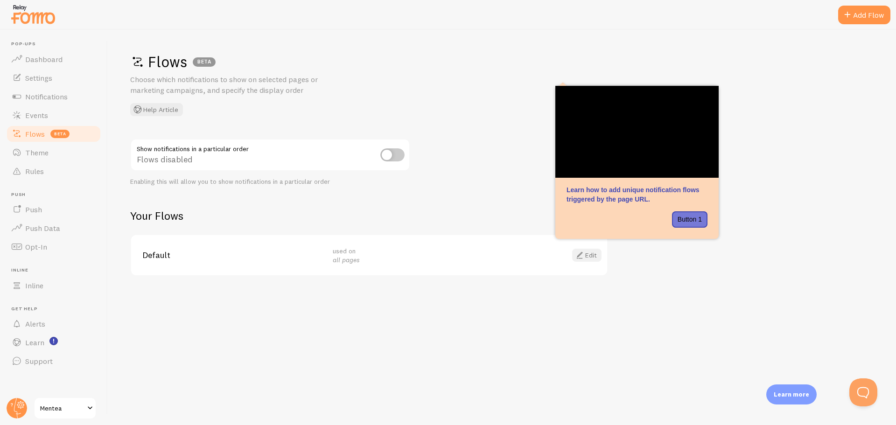
click at [593, 252] on link "Edit" at bounding box center [586, 255] width 29 height 13
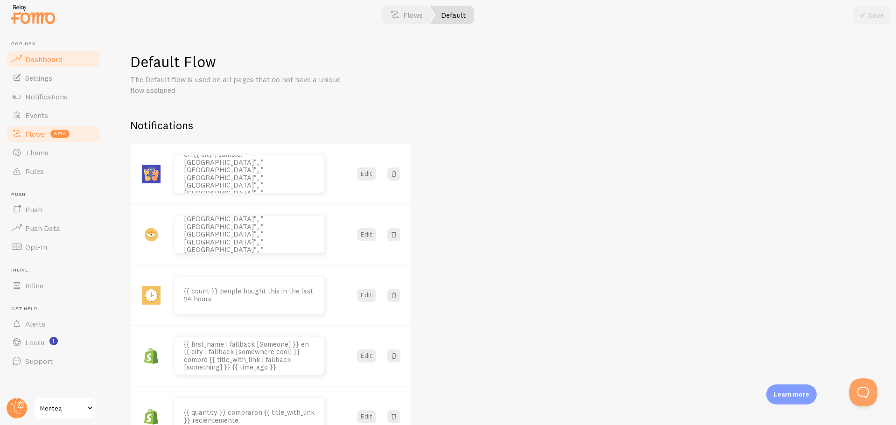
click at [47, 70] on link "Settings" at bounding box center [54, 78] width 96 height 19
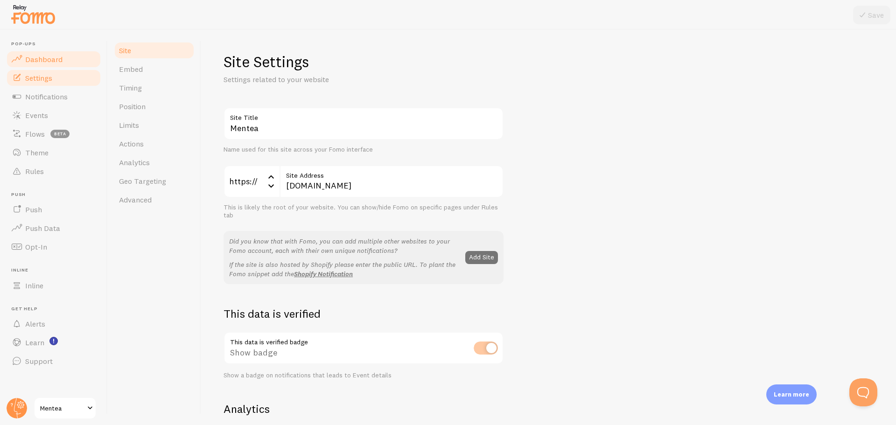
click at [50, 62] on span "Dashboard" at bounding box center [43, 59] width 37 height 9
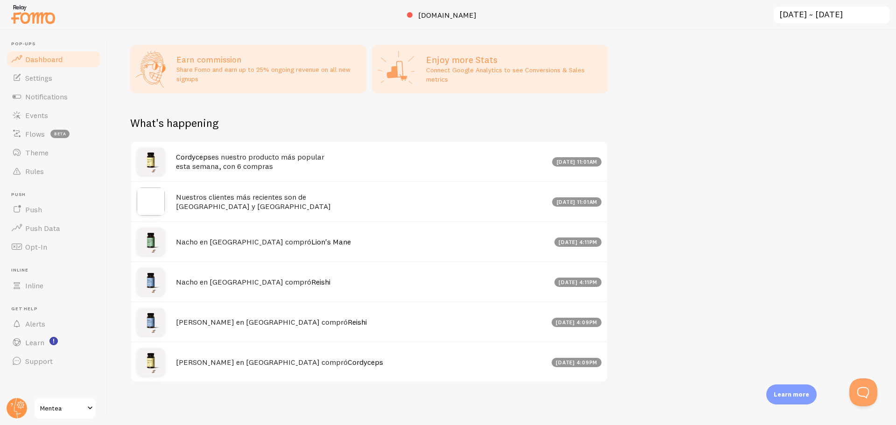
scroll to position [247, 0]
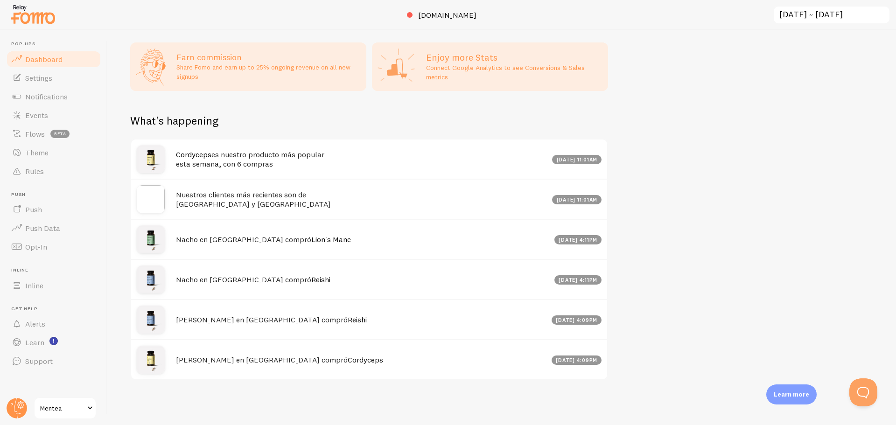
click at [52, 57] on span "Dashboard" at bounding box center [43, 59] width 37 height 9
click at [45, 84] on link "Settings" at bounding box center [54, 78] width 96 height 19
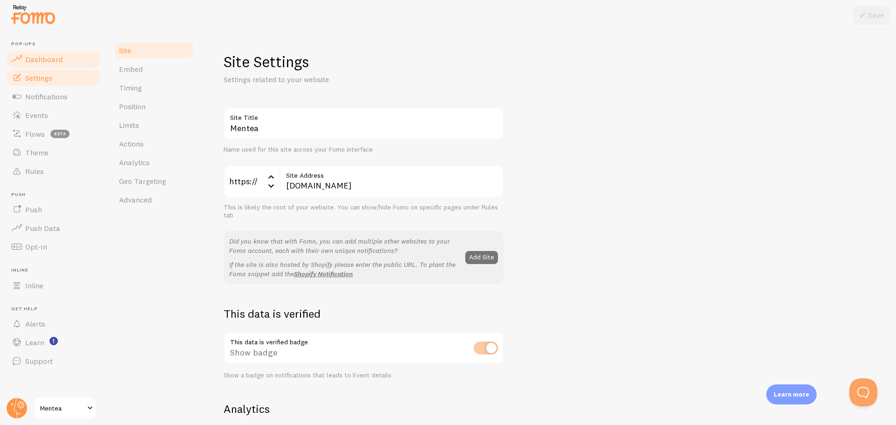
click at [60, 52] on link "Dashboard" at bounding box center [54, 59] width 96 height 19
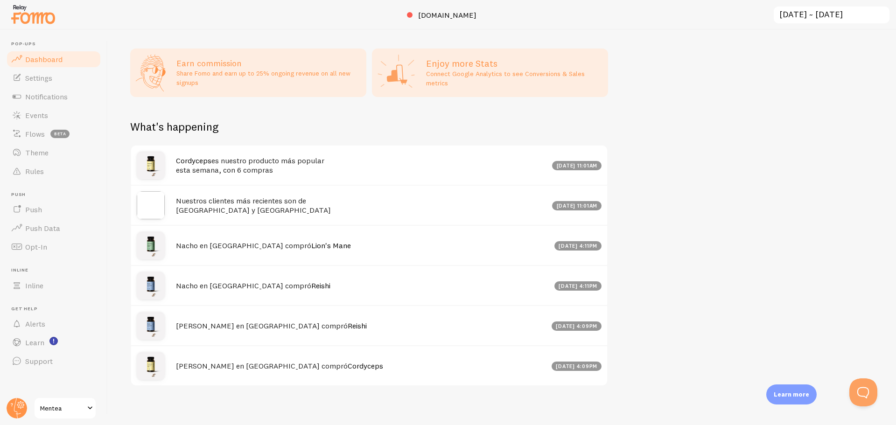
scroll to position [247, 0]
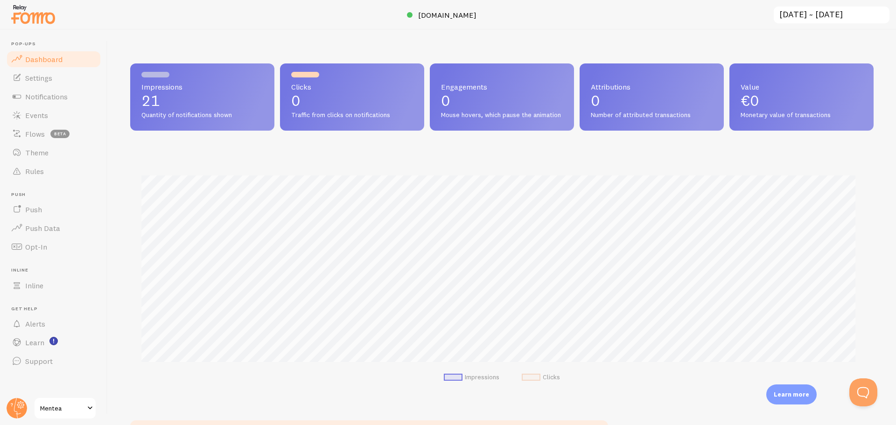
click at [39, 62] on span "Dashboard" at bounding box center [43, 59] width 37 height 9
click at [39, 67] on link "Dashboard" at bounding box center [54, 59] width 96 height 19
click at [41, 72] on link "Settings" at bounding box center [54, 78] width 96 height 19
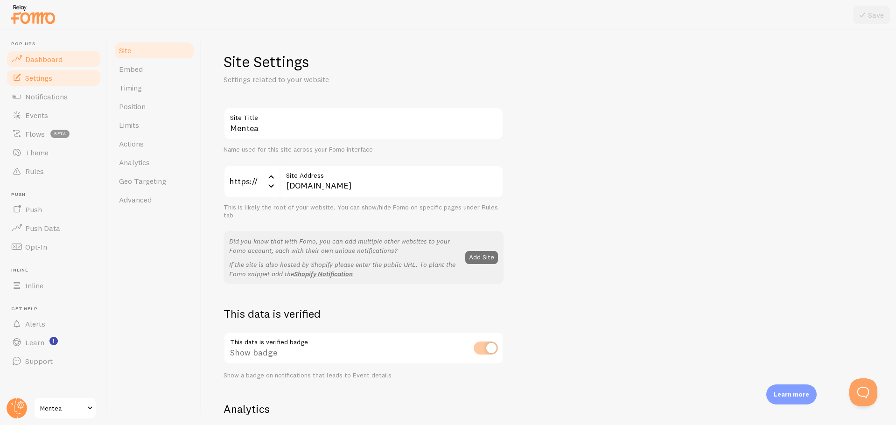
click at [65, 58] on link "Dashboard" at bounding box center [54, 59] width 96 height 19
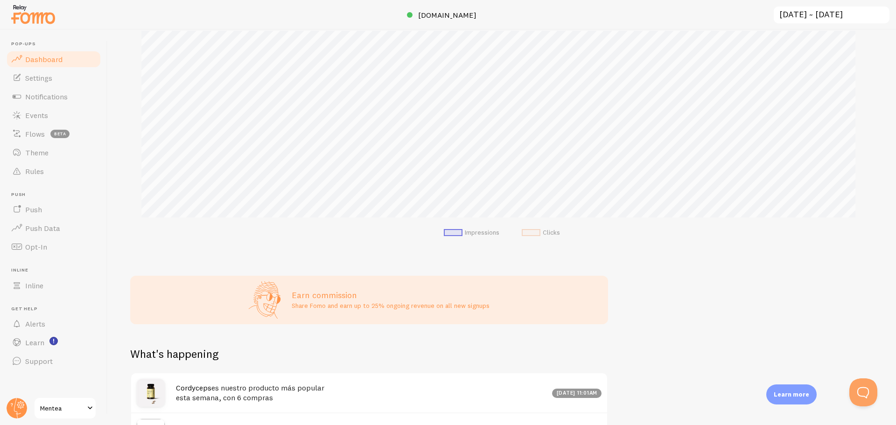
scroll to position [106, 0]
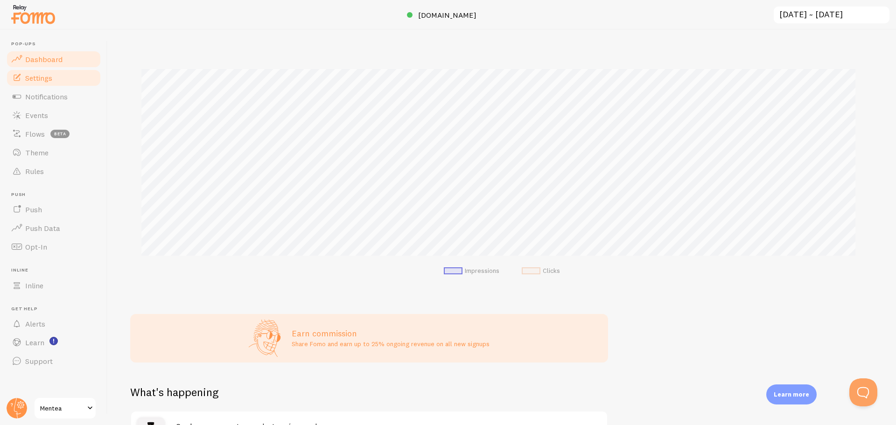
click at [58, 82] on link "Settings" at bounding box center [54, 78] width 96 height 19
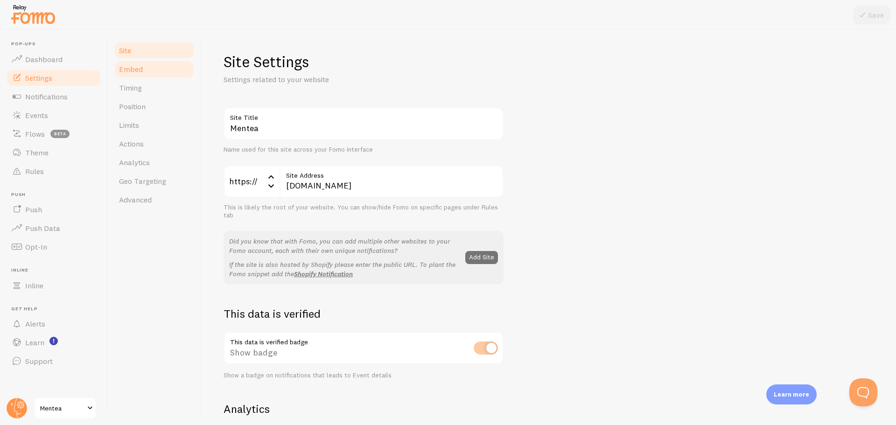
click at [146, 68] on link "Embed" at bounding box center [154, 69] width 82 height 19
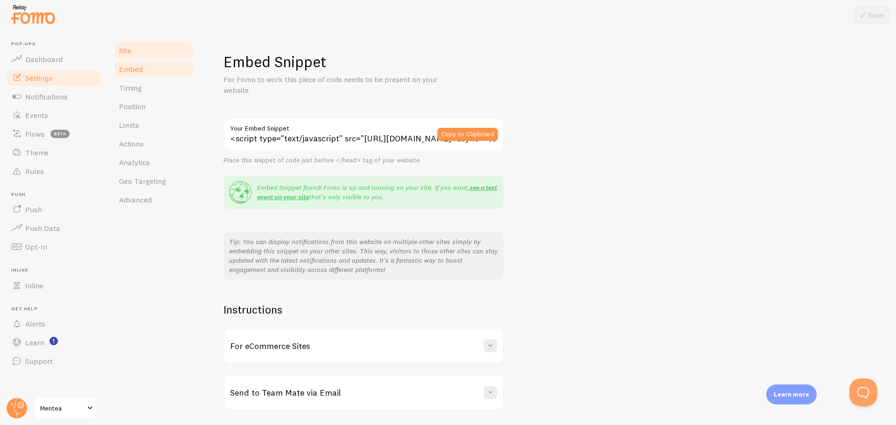
click at [153, 48] on link "Site" at bounding box center [154, 50] width 82 height 19
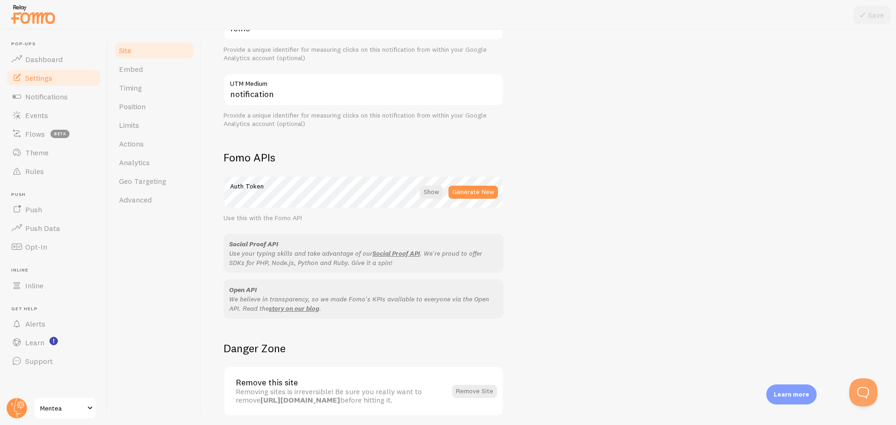
scroll to position [456, 0]
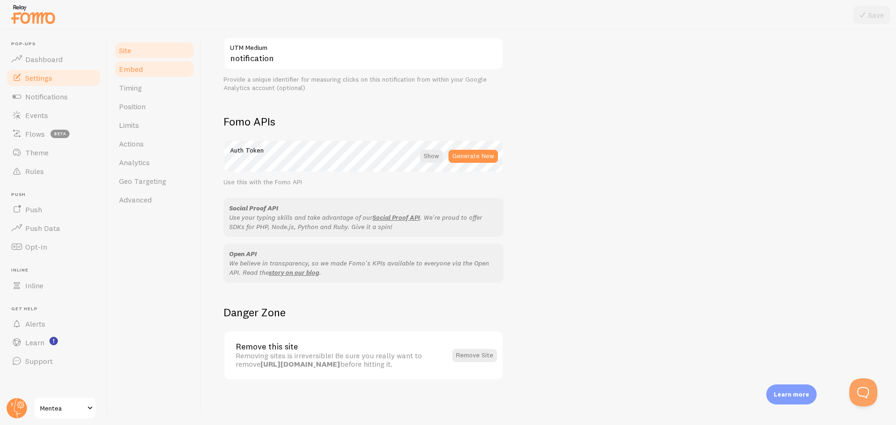
click at [158, 76] on link "Embed" at bounding box center [154, 69] width 82 height 19
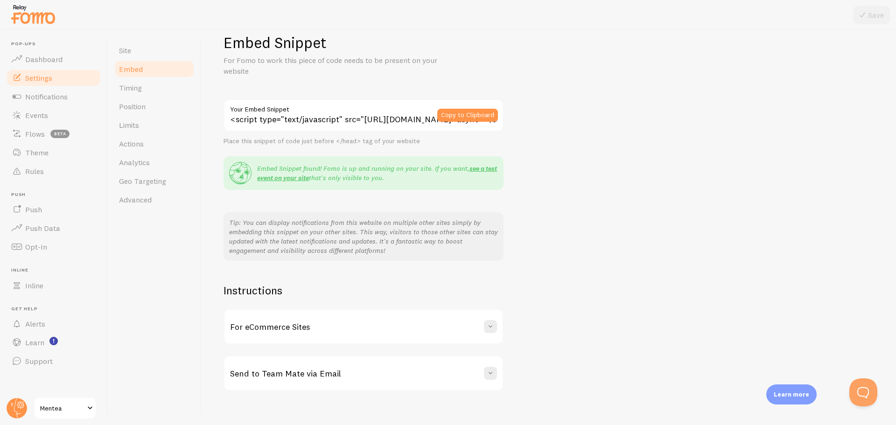
scroll to position [30, 0]
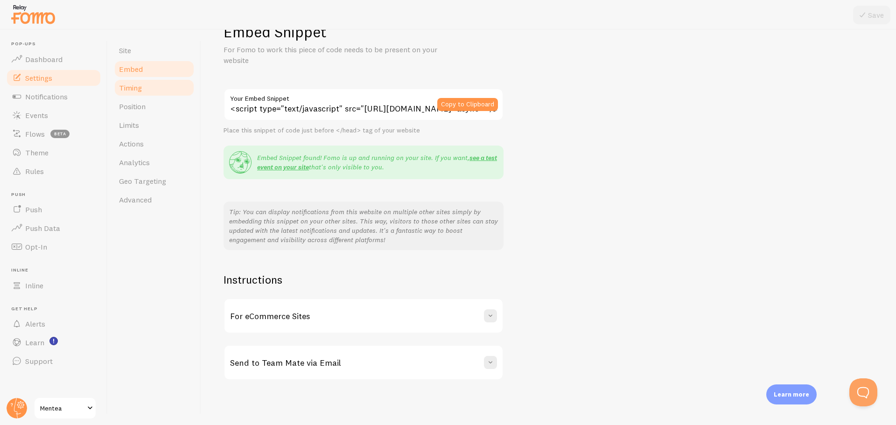
click at [166, 90] on link "Timing" at bounding box center [154, 87] width 82 height 19
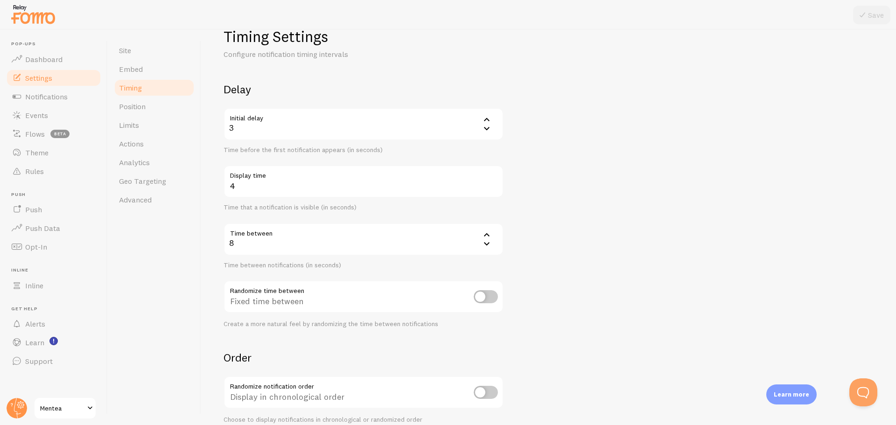
scroll to position [93, 0]
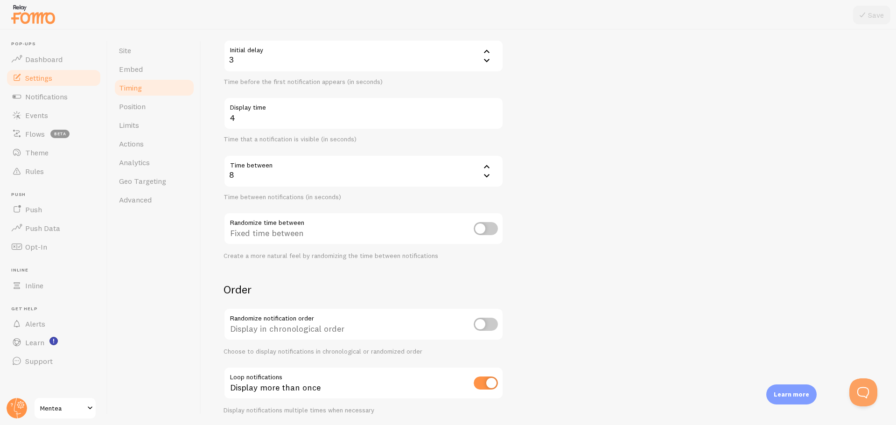
click at [489, 166] on icon at bounding box center [486, 166] width 11 height 11
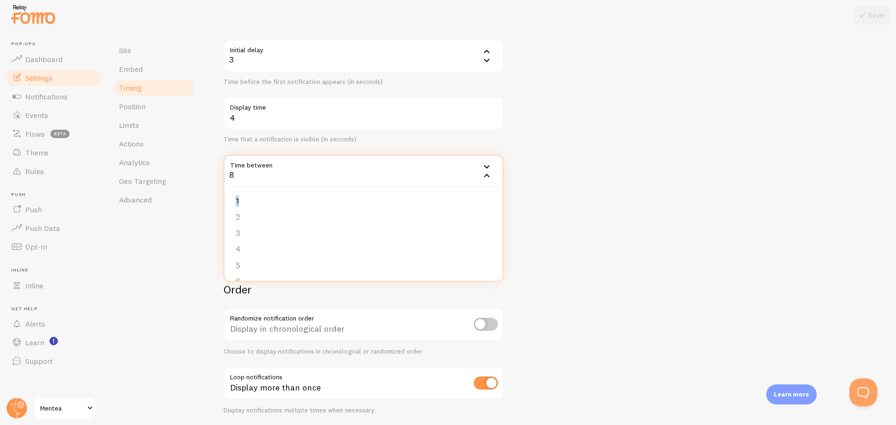
click at [489, 166] on icon at bounding box center [487, 166] width 6 height 3
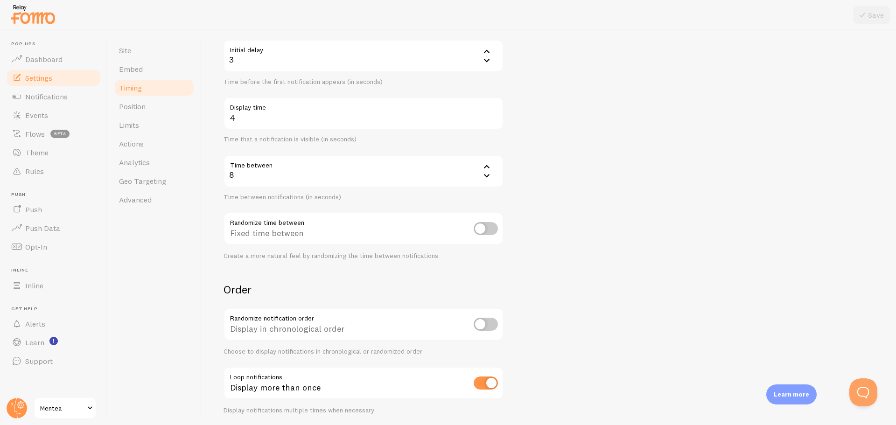
click at [453, 175] on div "8" at bounding box center [364, 171] width 280 height 33
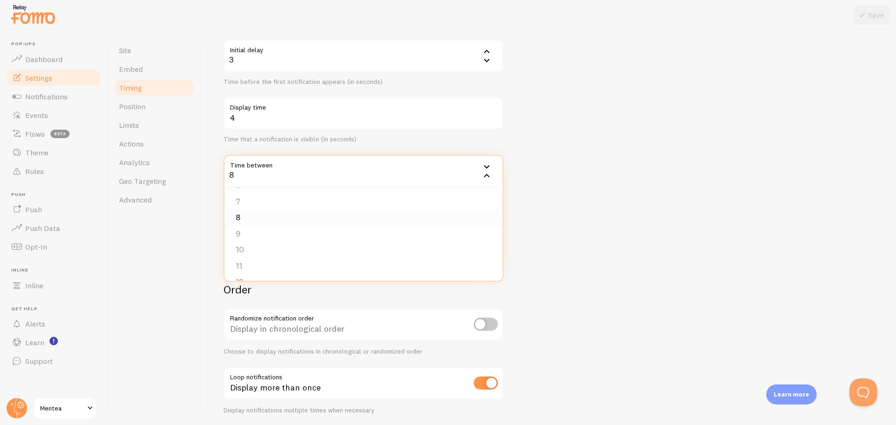
scroll to position [140, 0]
click at [304, 241] on li "12" at bounding box center [364, 238] width 278 height 16
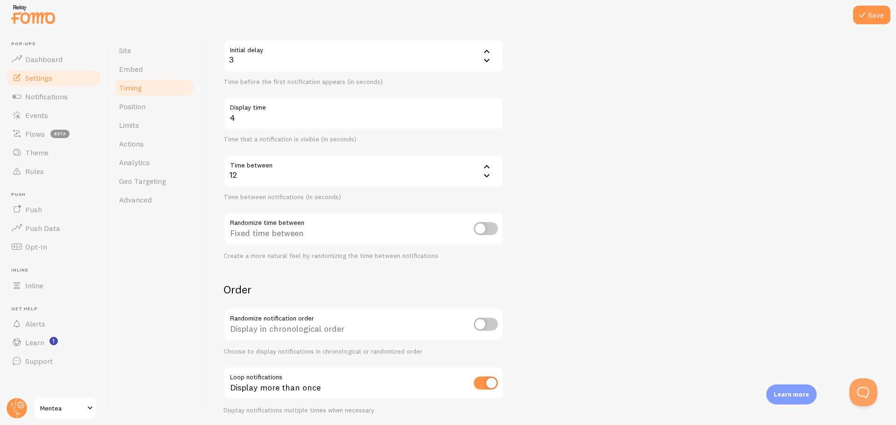
click at [651, 214] on form "Delay Initial delay 3 3 1 2 3 4 5 Time before the first notification appears (i…" at bounding box center [549, 214] width 650 height 401
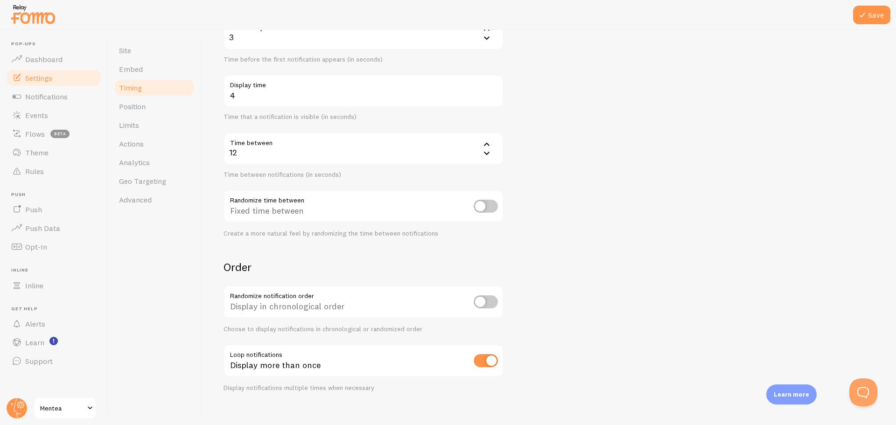
scroll to position [127, 0]
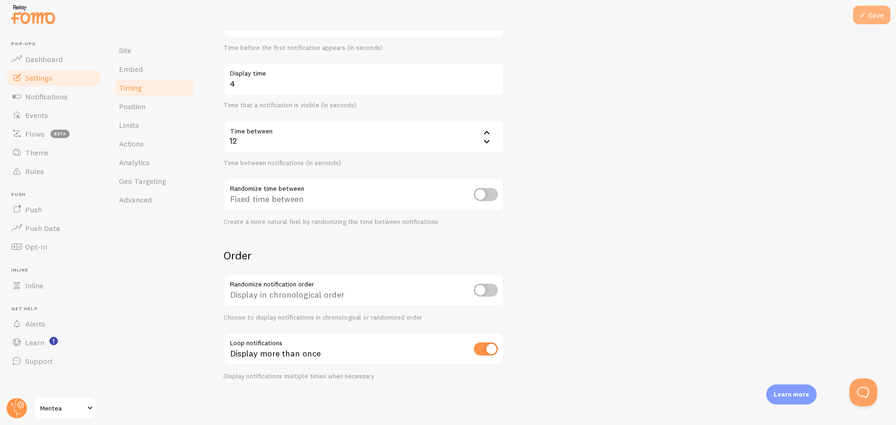
click at [861, 18] on icon at bounding box center [862, 14] width 11 height 11
click at [141, 103] on span "Position" at bounding box center [132, 106] width 27 height 9
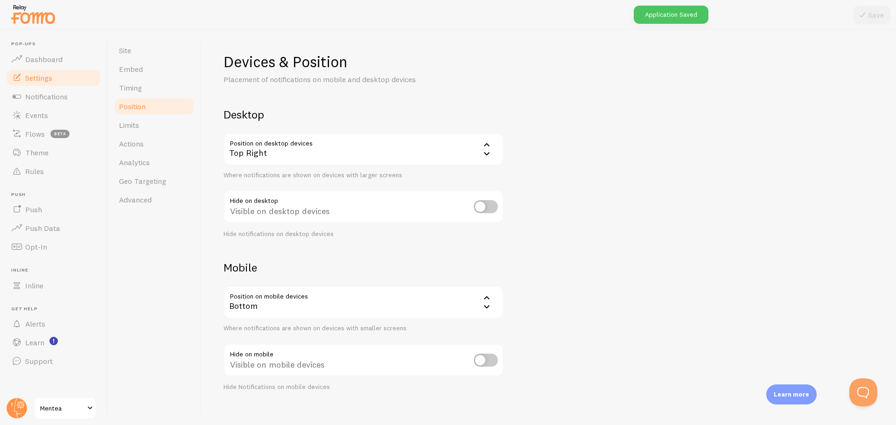
scroll to position [11, 0]
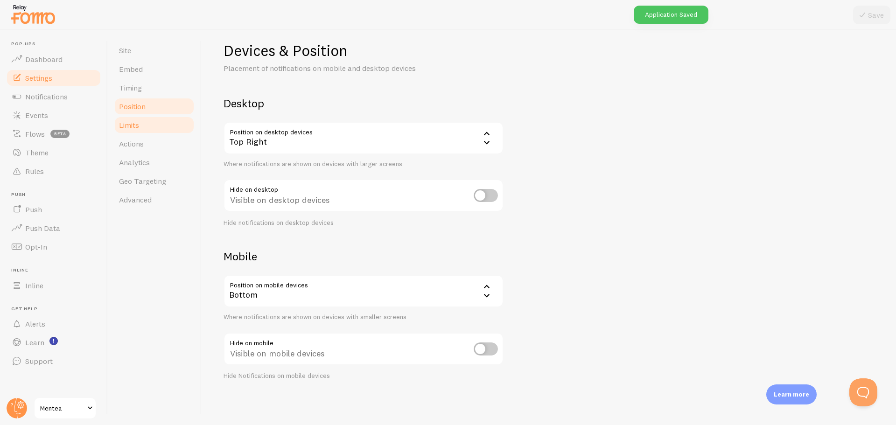
click at [146, 122] on link "Limits" at bounding box center [154, 125] width 82 height 19
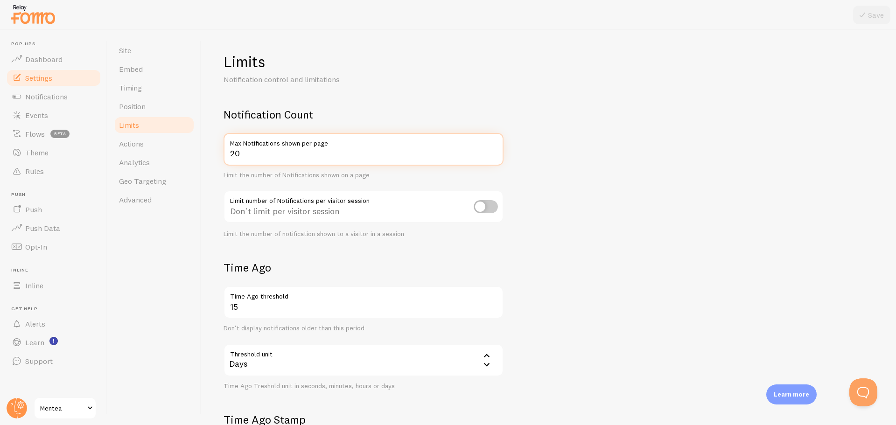
click at [396, 154] on input "20" at bounding box center [364, 149] width 280 height 33
click at [493, 155] on input "19" at bounding box center [364, 149] width 280 height 33
click at [493, 155] on input "18" at bounding box center [364, 149] width 280 height 33
click at [493, 155] on input "17" at bounding box center [364, 149] width 280 height 33
click at [493, 155] on input "16" at bounding box center [364, 149] width 280 height 33
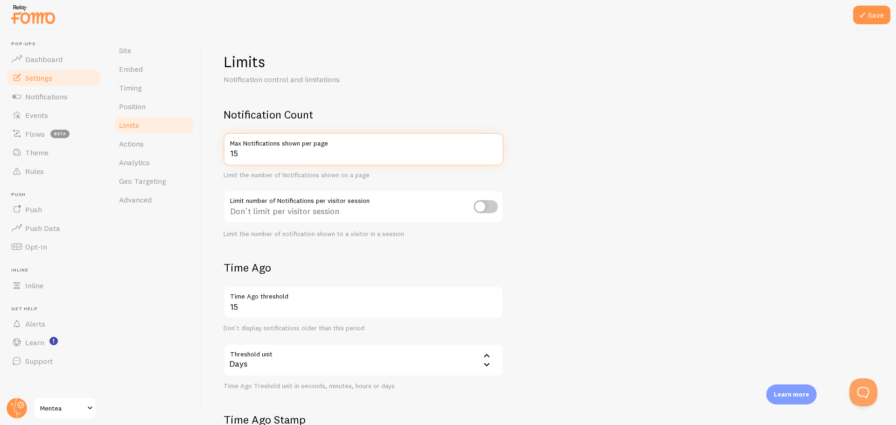
click at [493, 155] on input "15" at bounding box center [364, 149] width 280 height 33
click at [493, 155] on input "14" at bounding box center [364, 149] width 280 height 33
click at [493, 150] on input "15" at bounding box center [364, 149] width 280 height 33
click at [638, 170] on form "Notification Count 15 Max Notifications shown per page Limit the number of Noti…" at bounding box center [549, 324] width 650 height 435
click at [459, 150] on input "15" at bounding box center [364, 149] width 280 height 33
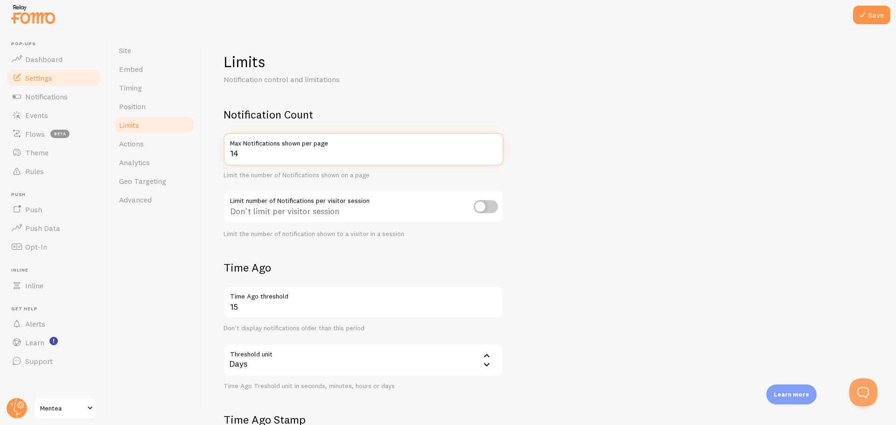
click at [493, 156] on input "14" at bounding box center [364, 149] width 280 height 33
click at [493, 156] on input "13" at bounding box center [364, 149] width 280 height 33
click at [493, 156] on input "12" at bounding box center [364, 149] width 280 height 33
click at [493, 156] on input "11" at bounding box center [364, 149] width 280 height 33
type input "10"
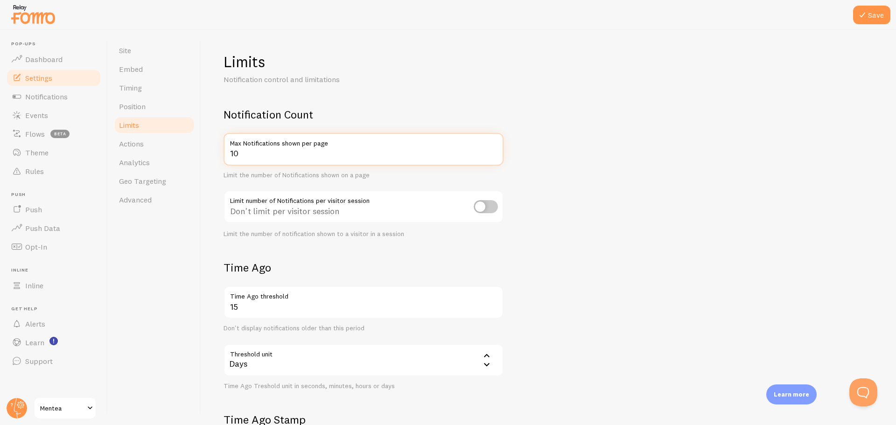
click at [493, 156] on input "10" at bounding box center [364, 149] width 280 height 33
click at [537, 190] on form "Notification Count 10 Max Notifications shown per page Limit the number of Noti…" at bounding box center [549, 324] width 650 height 435
click at [876, 19] on button "Save" at bounding box center [871, 15] width 37 height 19
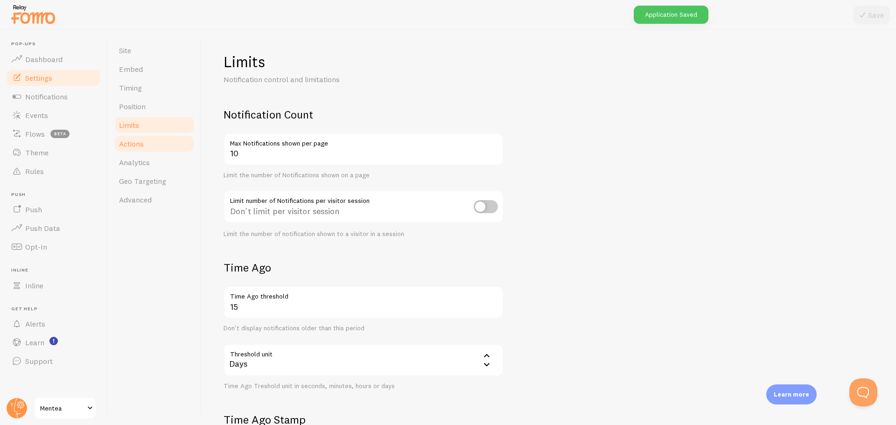
click at [149, 142] on link "Actions" at bounding box center [154, 143] width 82 height 19
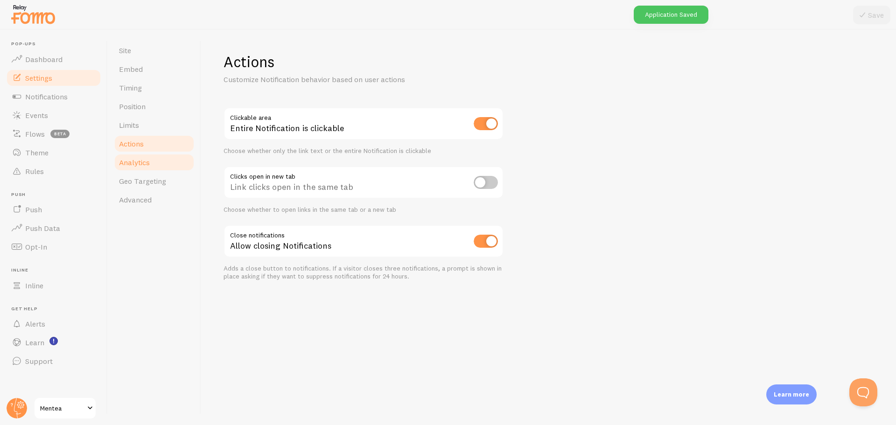
click at [143, 161] on span "Analytics" at bounding box center [134, 162] width 31 height 9
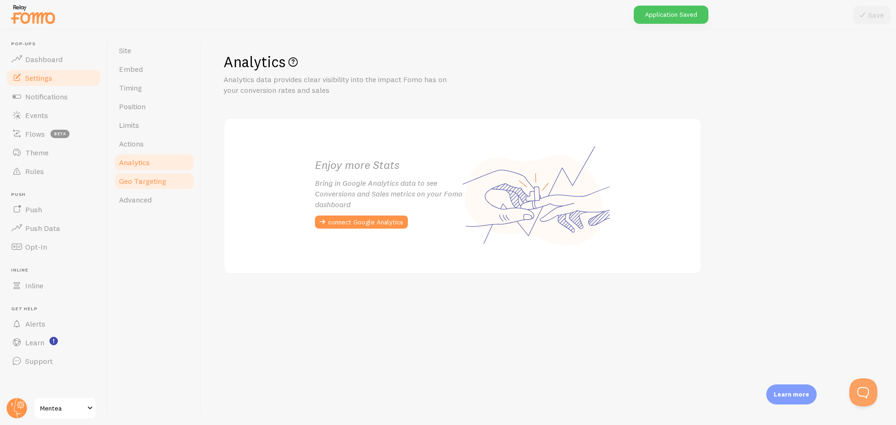
click at [151, 178] on span "Geo Targeting" at bounding box center [142, 180] width 47 height 9
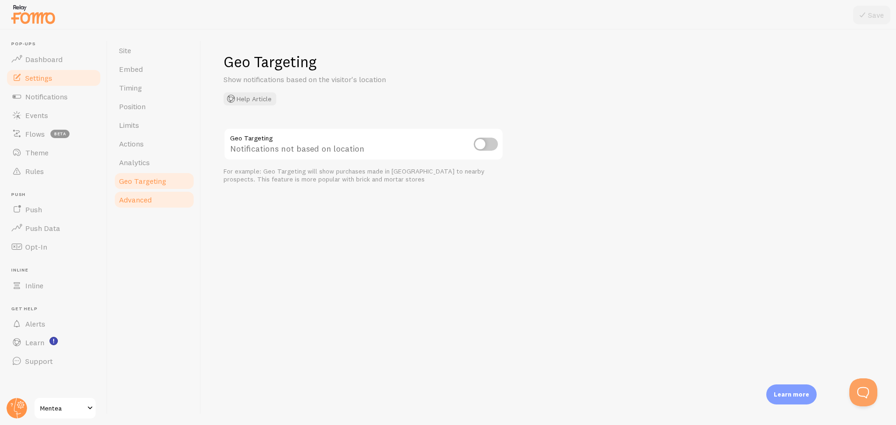
click at [144, 203] on span "Advanced" at bounding box center [135, 199] width 33 height 9
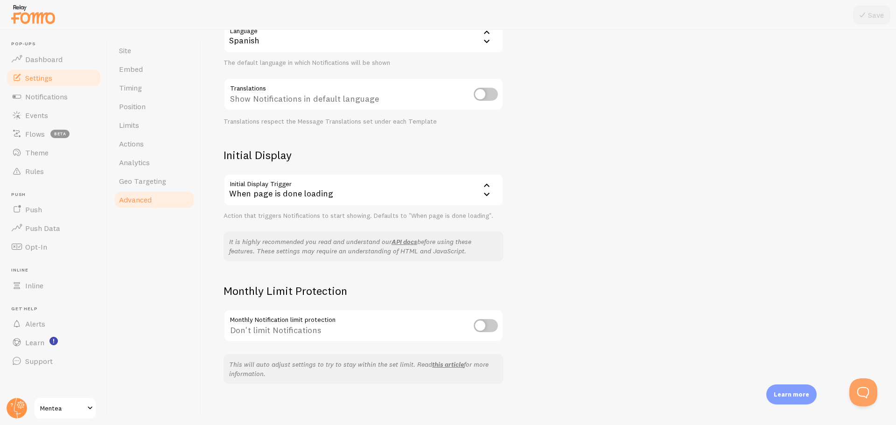
scroll to position [116, 0]
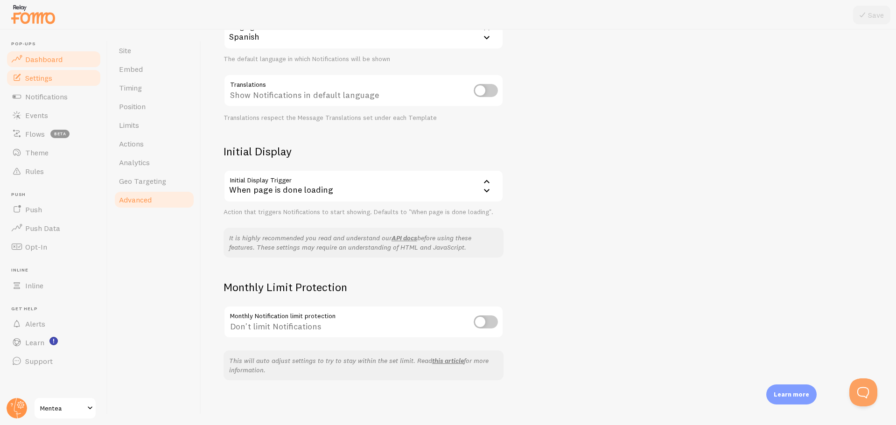
click at [59, 51] on link "Dashboard" at bounding box center [54, 59] width 96 height 19
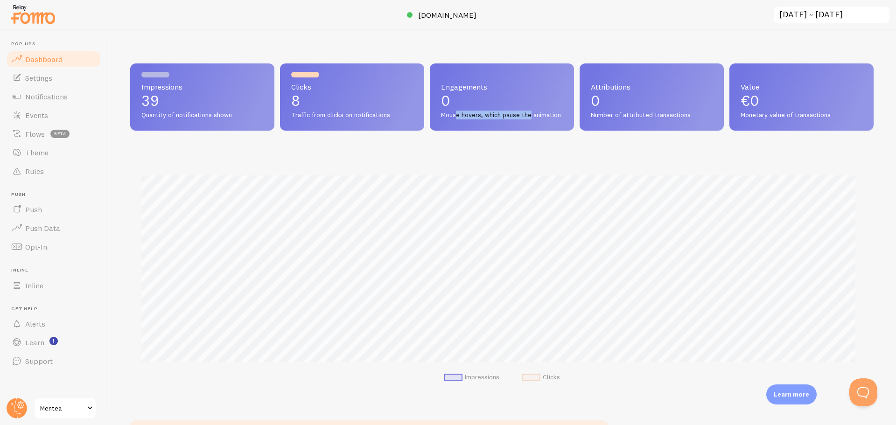
drag, startPoint x: 459, startPoint y: 114, endPoint x: 572, endPoint y: 115, distance: 113.0
click at [572, 115] on div "Impressions 39 Quantity of notifications shown Clicks 8 Traffic from clicks on …" at bounding box center [502, 96] width 744 height 67
click at [517, 120] on span "Mouse hovers, which pause the animation" at bounding box center [502, 115] width 122 height 8
click at [55, 78] on link "Settings" at bounding box center [54, 78] width 96 height 19
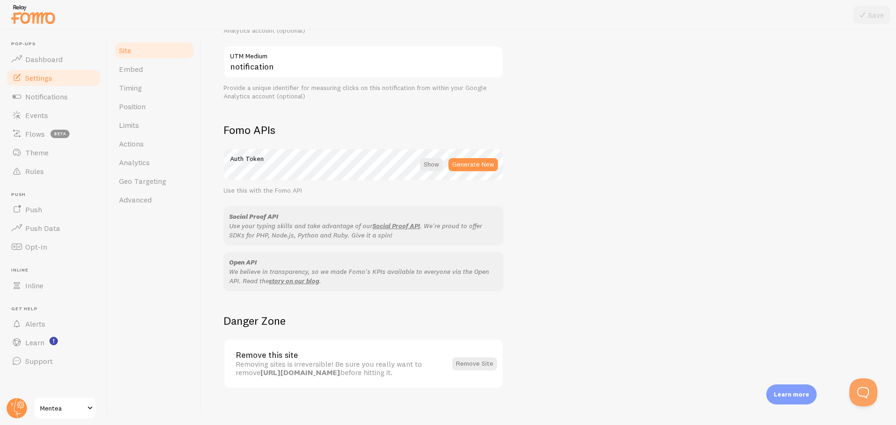
scroll to position [456, 0]
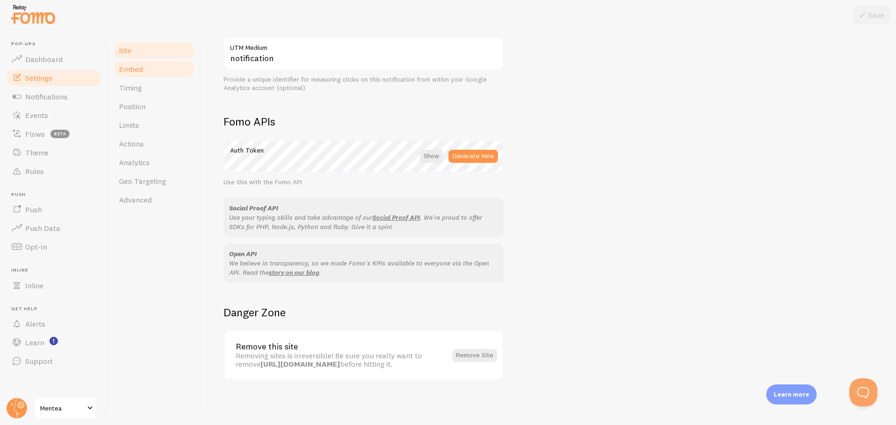
click at [168, 69] on link "Embed" at bounding box center [154, 69] width 82 height 19
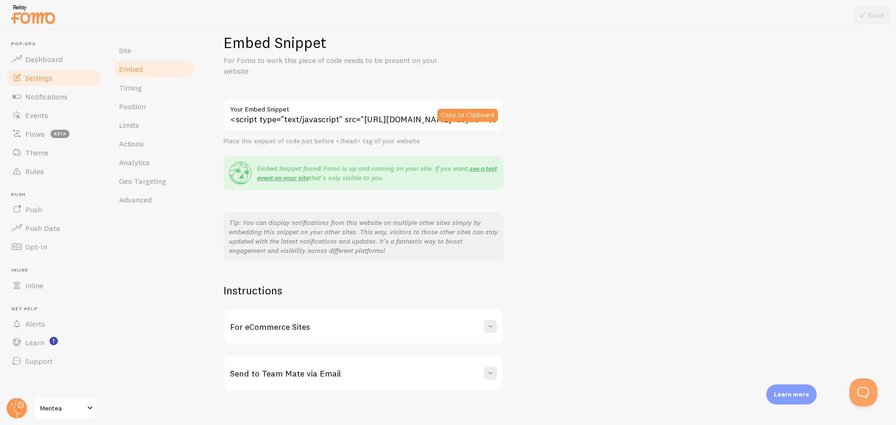
scroll to position [30, 0]
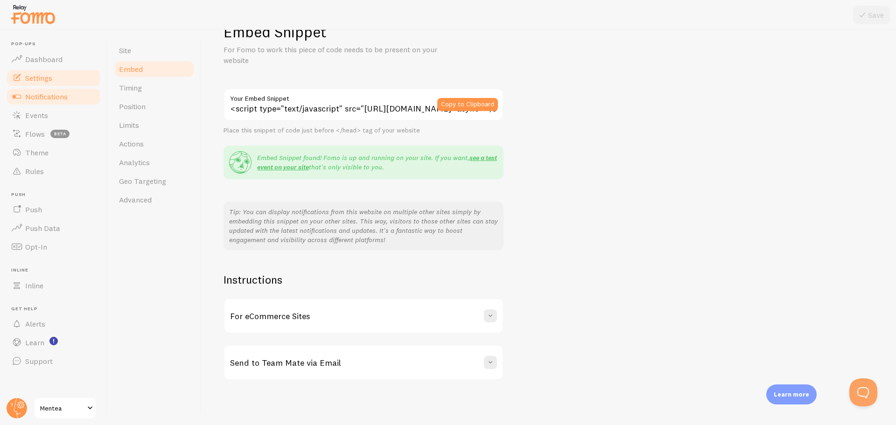
click at [62, 100] on span "Notifications" at bounding box center [46, 96] width 42 height 9
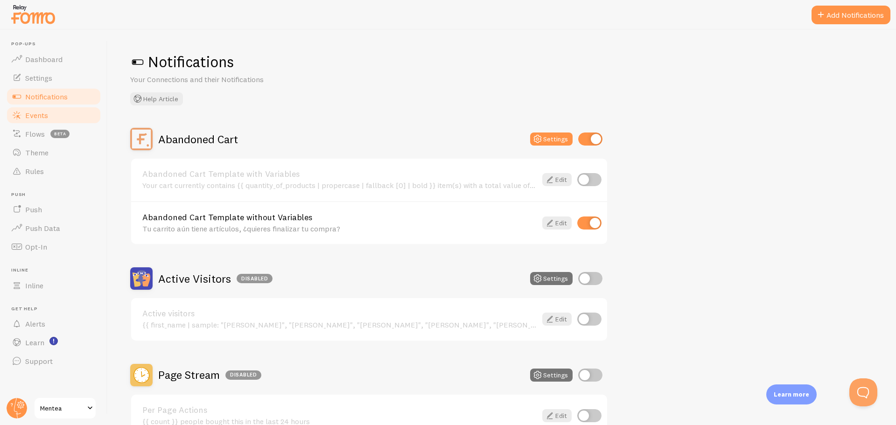
click at [31, 115] on span "Events" at bounding box center [36, 115] width 23 height 9
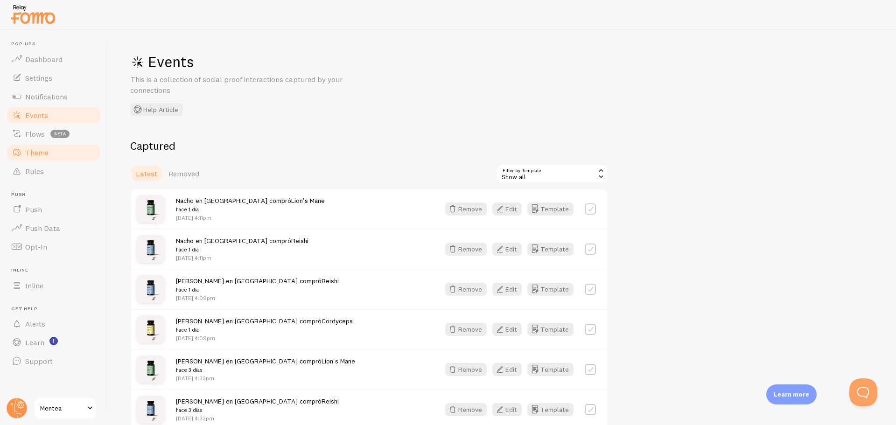
click at [40, 155] on span "Theme" at bounding box center [36, 152] width 23 height 9
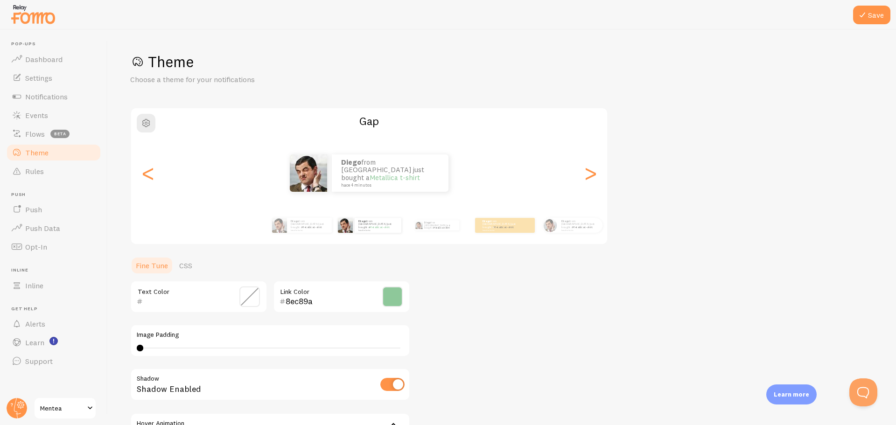
scroll to position [115, 0]
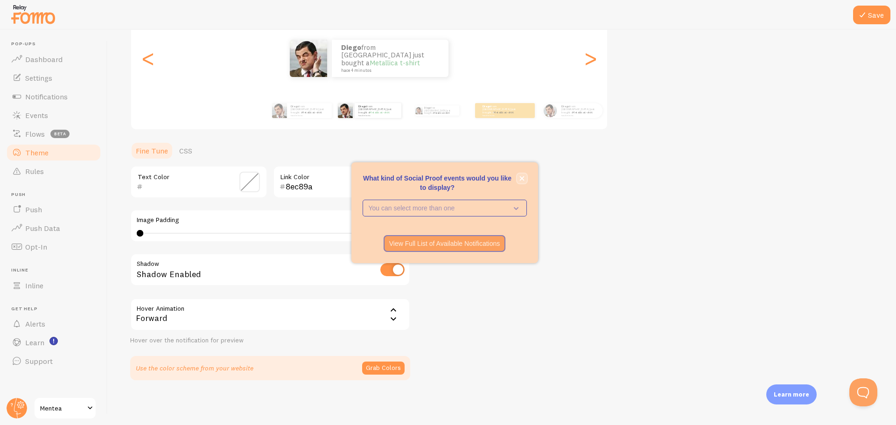
click at [524, 179] on icon "close," at bounding box center [522, 178] width 5 height 5
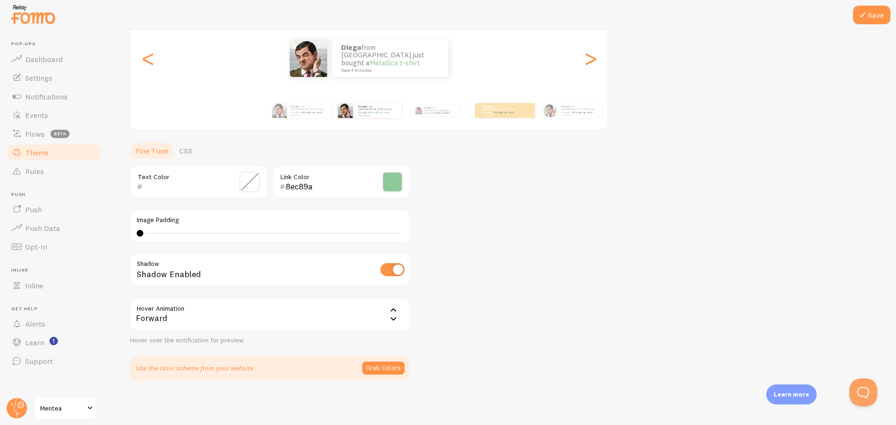
click at [398, 322] on icon at bounding box center [393, 319] width 11 height 11
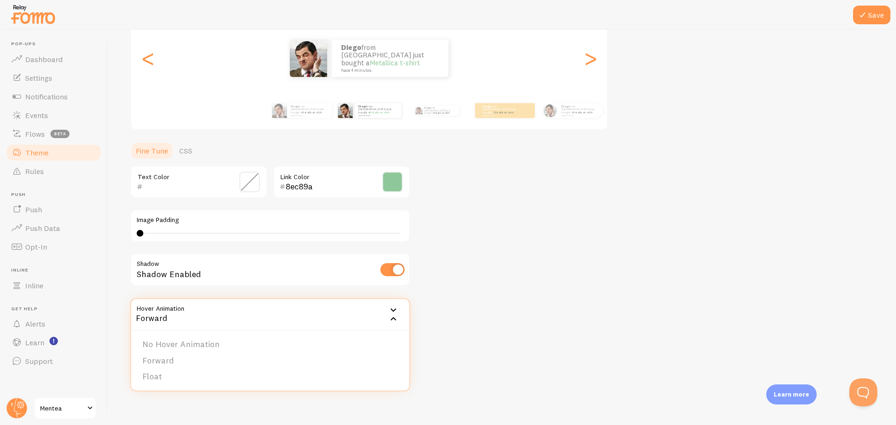
click at [503, 309] on div "Theme Choose a theme for your notifications Gap [PERSON_NAME] from [GEOGRAPHIC_…" at bounding box center [502, 158] width 744 height 443
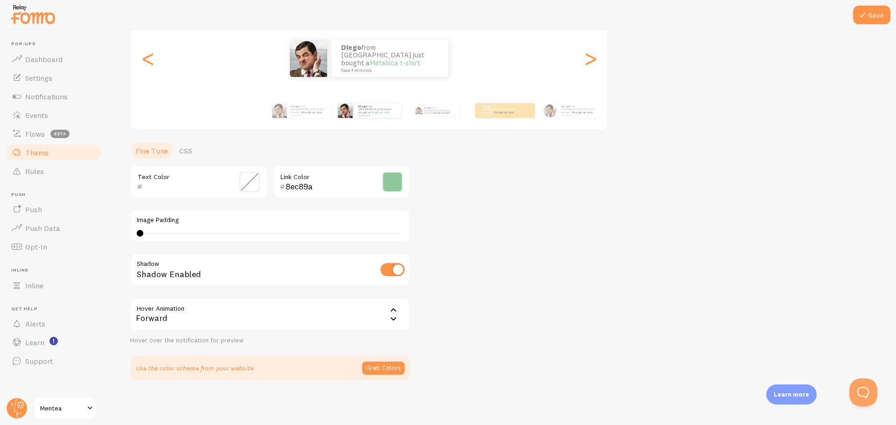
click at [400, 314] on div "Forward" at bounding box center [270, 314] width 280 height 33
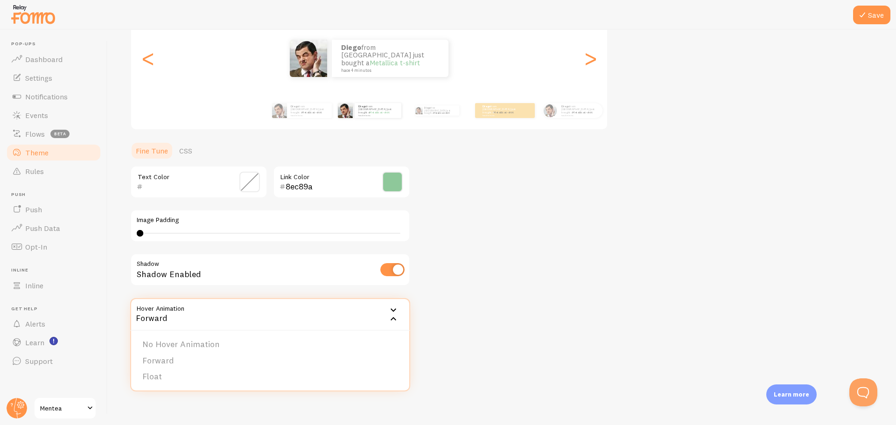
click at [397, 314] on icon at bounding box center [393, 319] width 11 height 11
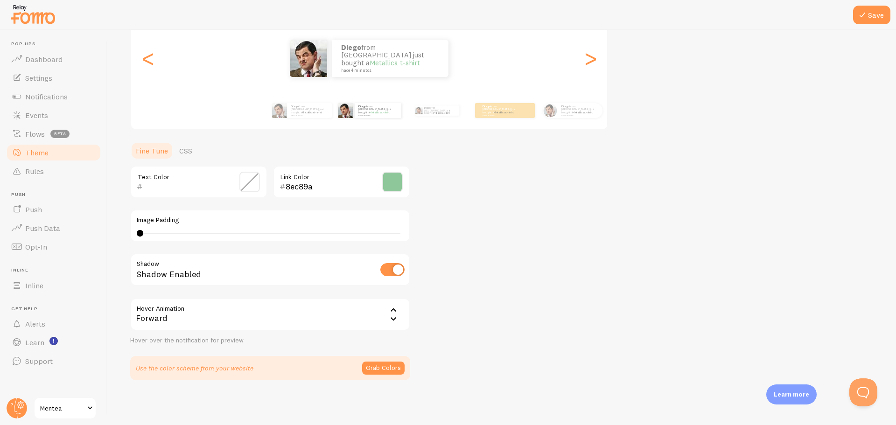
click at [475, 317] on div "Theme Choose a theme for your notifications Gap Diego from France just bought a…" at bounding box center [502, 158] width 744 height 443
click at [55, 55] on span "Dashboard" at bounding box center [43, 59] width 37 height 9
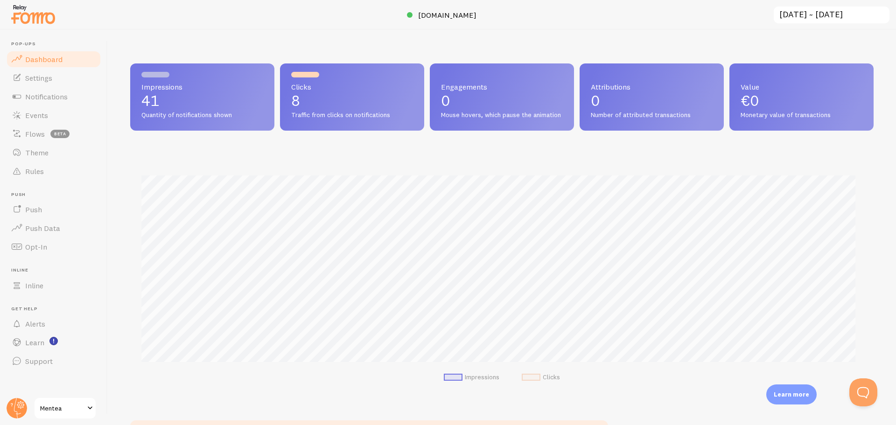
scroll to position [245, 737]
click at [58, 99] on span "Notifications" at bounding box center [46, 96] width 42 height 9
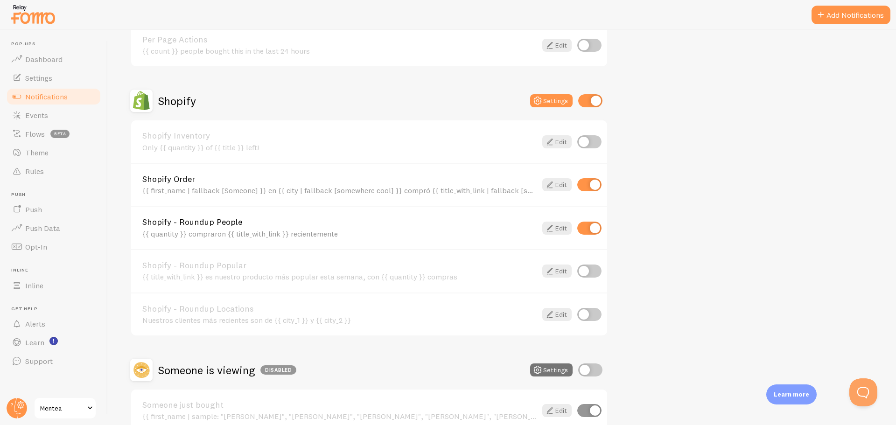
scroll to position [423, 0]
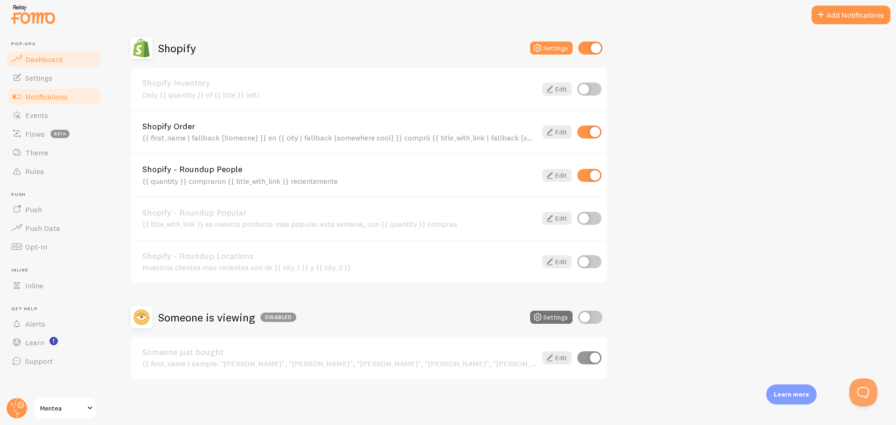
click at [65, 59] on link "Dashboard" at bounding box center [54, 59] width 96 height 19
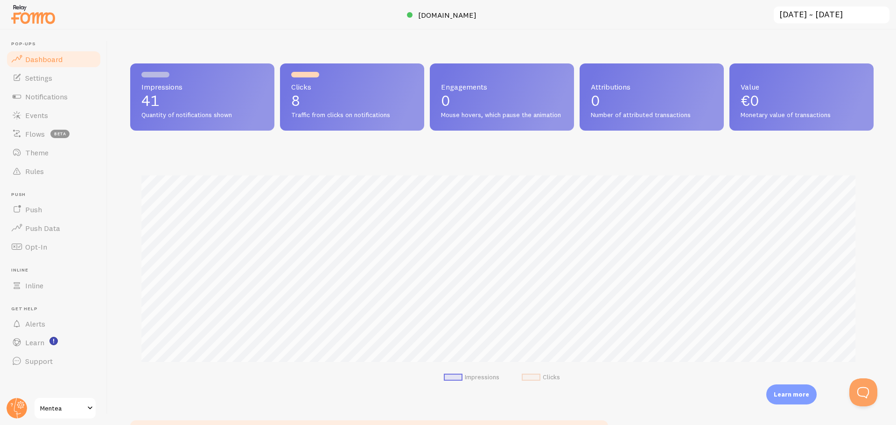
scroll to position [245, 737]
click at [53, 80] on link "Settings" at bounding box center [54, 78] width 96 height 19
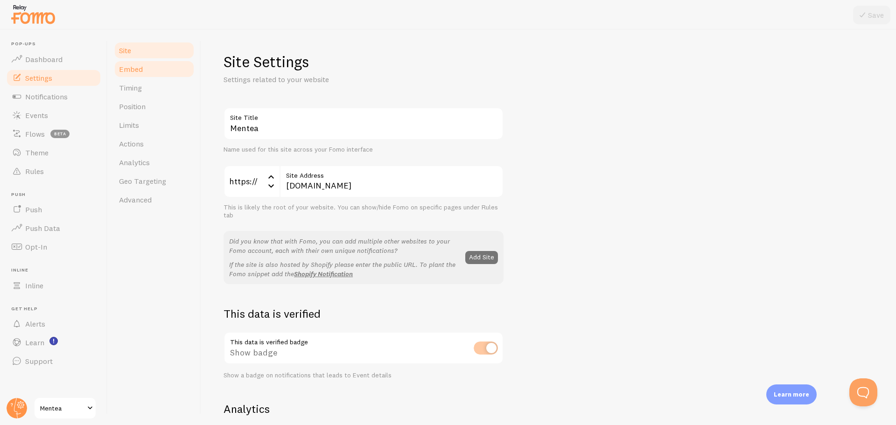
click at [148, 71] on link "Embed" at bounding box center [154, 69] width 82 height 19
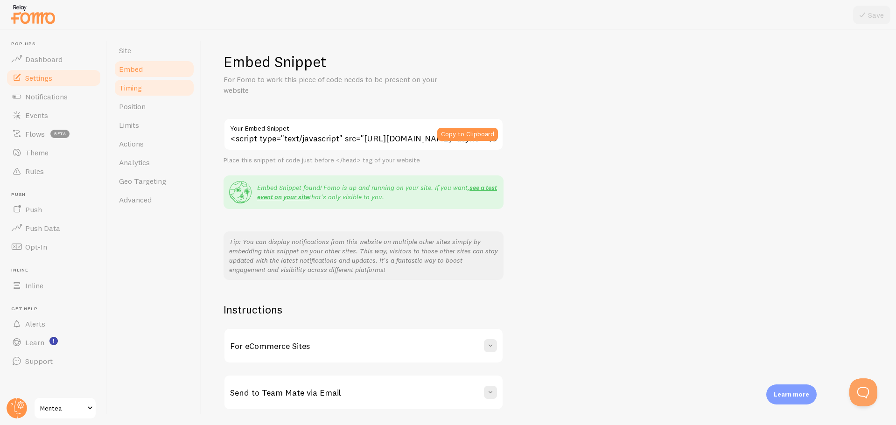
click at [149, 86] on link "Timing" at bounding box center [154, 87] width 82 height 19
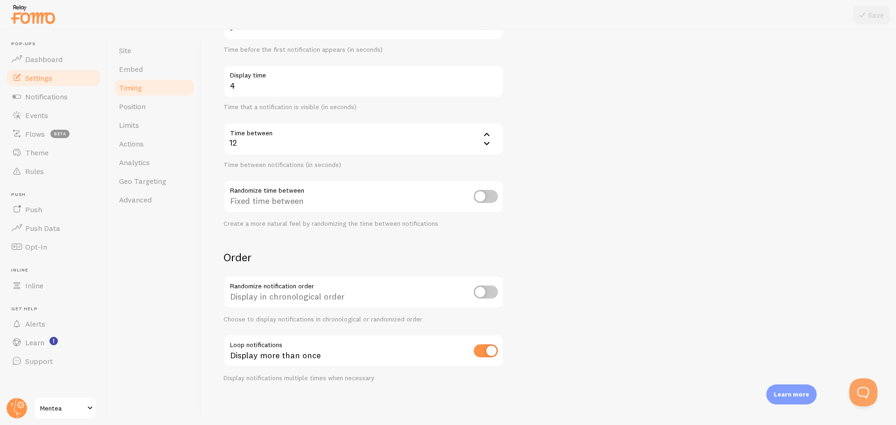
scroll to position [127, 0]
click at [133, 106] on span "Position" at bounding box center [132, 106] width 27 height 9
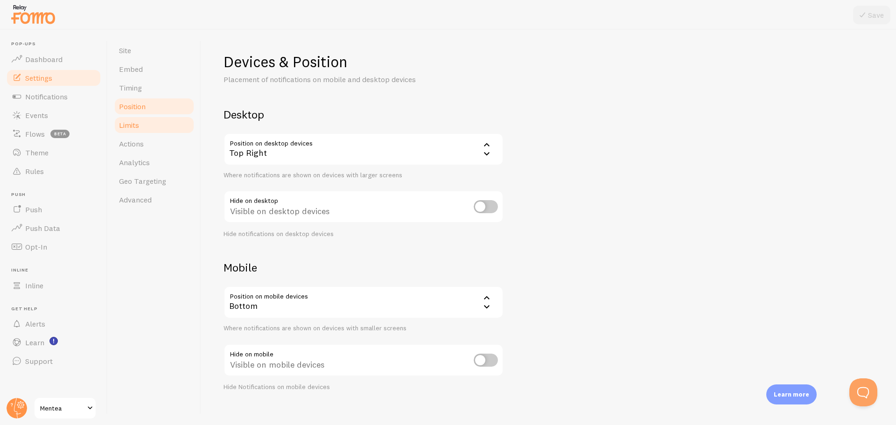
click at [133, 128] on span "Limits" at bounding box center [129, 124] width 20 height 9
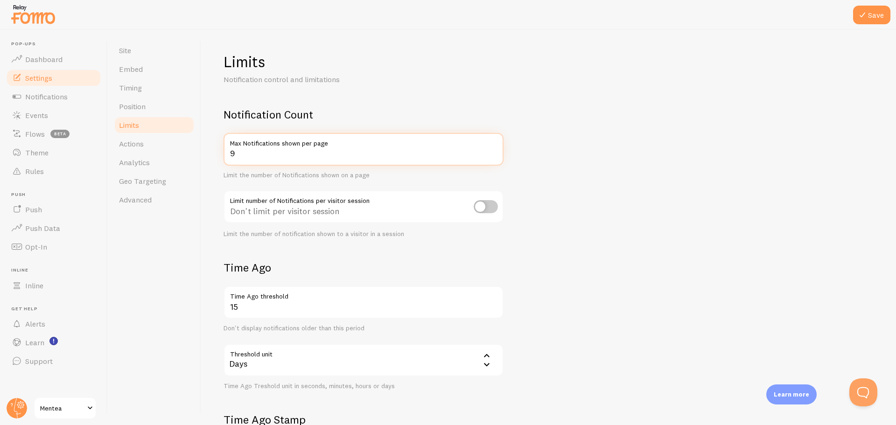
click at [493, 156] on input "9" at bounding box center [364, 149] width 280 height 33
click at [493, 156] on input "8" at bounding box center [364, 149] width 280 height 33
click at [493, 156] on input "7" at bounding box center [364, 149] width 280 height 33
click at [493, 156] on input "6" at bounding box center [364, 149] width 280 height 33
type input "5"
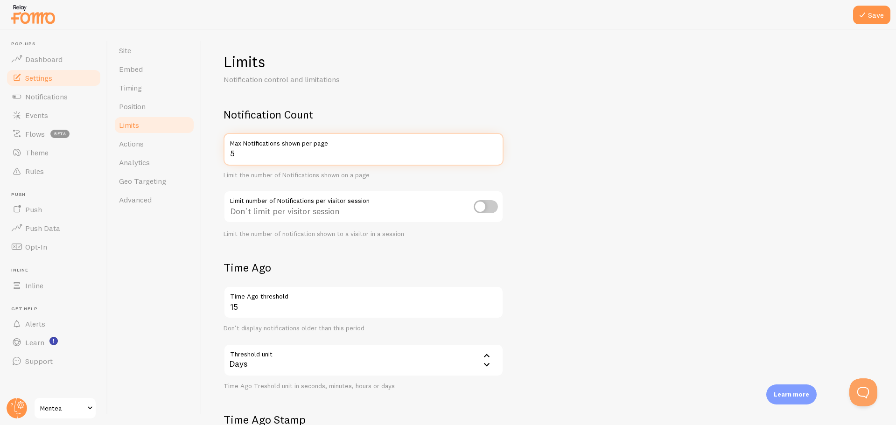
click at [493, 156] on input "5" at bounding box center [364, 149] width 280 height 33
click at [566, 211] on form "Notification Count 5 Max Notifications shown per page Limit the number of Notif…" at bounding box center [549, 324] width 650 height 435
click at [487, 206] on input "checkbox" at bounding box center [486, 206] width 24 height 13
checkbox input "true"
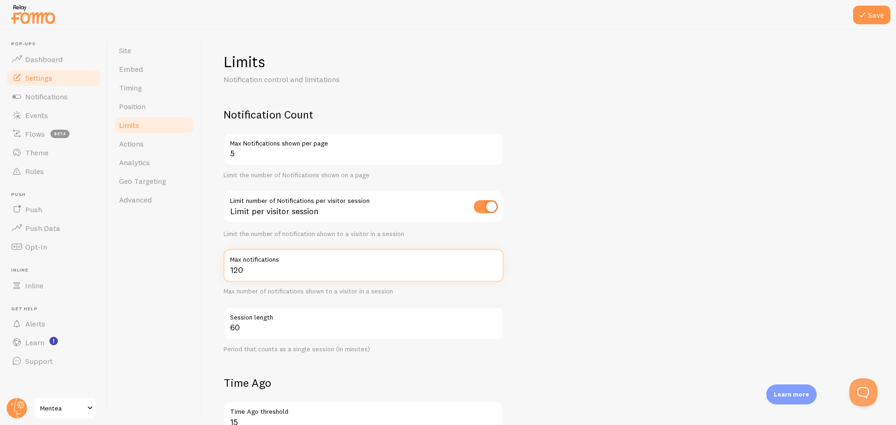
click at [358, 279] on input "120" at bounding box center [364, 265] width 280 height 33
click at [494, 272] on input "37" at bounding box center [364, 265] width 280 height 33
click at [494, 272] on input "23" at bounding box center [364, 265] width 280 height 33
click at [494, 272] on input "13" at bounding box center [364, 265] width 280 height 33
click at [494, 267] on input "14" at bounding box center [364, 265] width 280 height 33
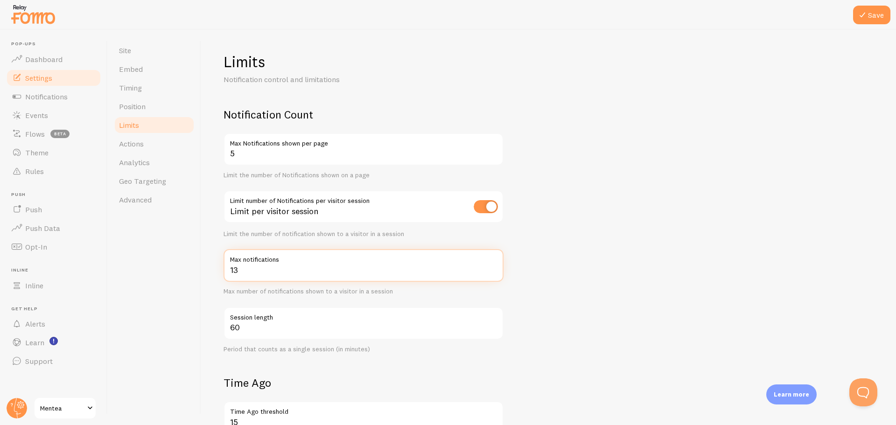
click at [495, 274] on input "13" at bounding box center [364, 265] width 280 height 33
click at [494, 273] on input "12" at bounding box center [364, 265] width 280 height 33
click at [494, 273] on input "11" at bounding box center [364, 265] width 280 height 33
type input "10"
click at [494, 273] on input "10" at bounding box center [364, 265] width 280 height 33
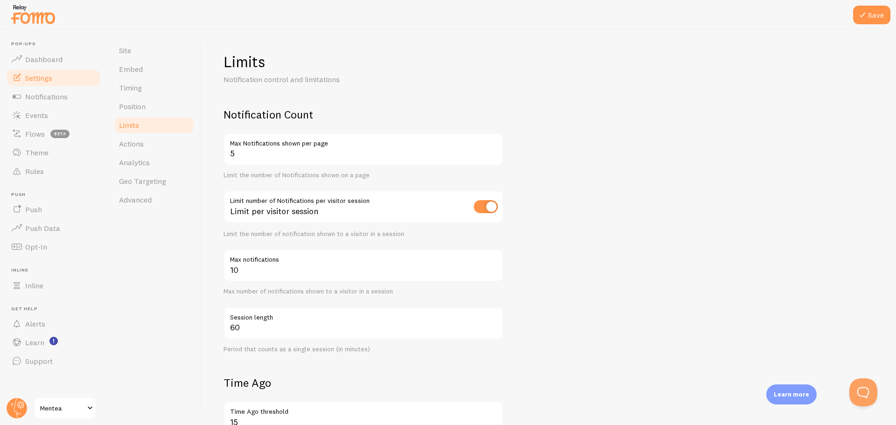
click at [529, 272] on form "Notification Count 5 Max Notifications shown per page Limit the number of Notif…" at bounding box center [549, 382] width 650 height 550
click at [878, 16] on button "Save" at bounding box center [871, 15] width 37 height 19
click at [40, 58] on span "Dashboard" at bounding box center [43, 59] width 37 height 9
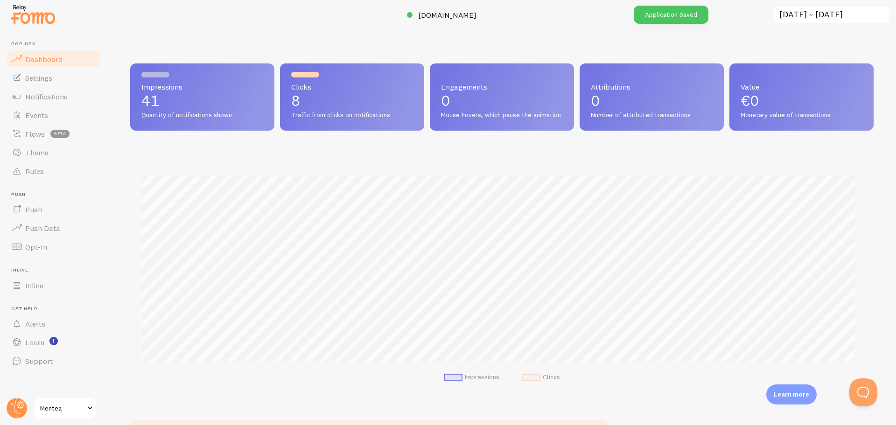
scroll to position [245, 737]
click at [63, 57] on link "Dashboard" at bounding box center [54, 59] width 96 height 19
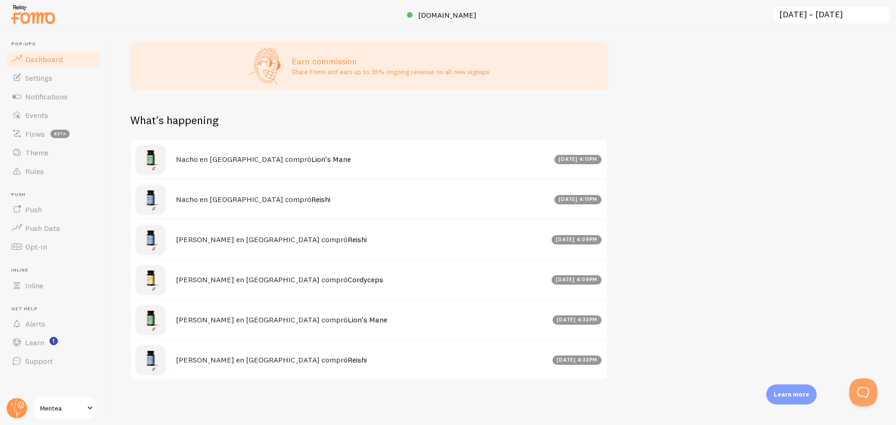
scroll to position [387, 0]
drag, startPoint x: 293, startPoint y: 359, endPoint x: 174, endPoint y: 360, distance: 119.5
click at [174, 360] on div "Yolanda en Bilbao compró Reishi Sep 1st @ 4:33pm" at bounding box center [369, 359] width 476 height 40
copy h4 "Yolanda en Bilbao compró Reishi"
click at [65, 97] on span "Notifications" at bounding box center [46, 96] width 42 height 9
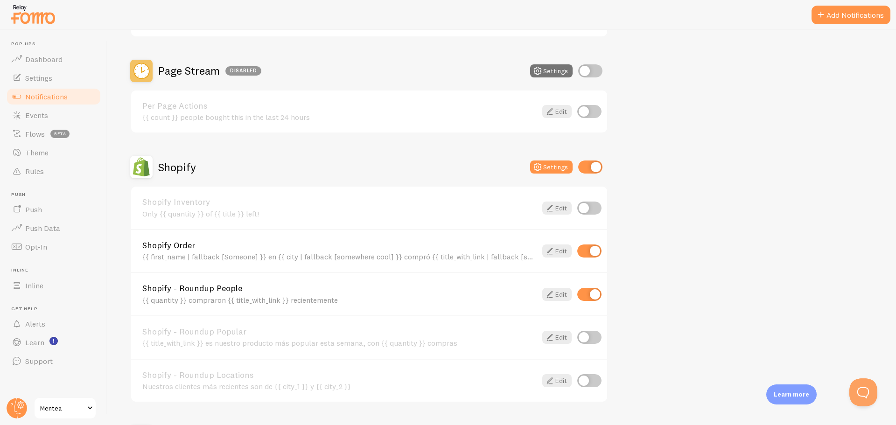
scroll to position [327, 0]
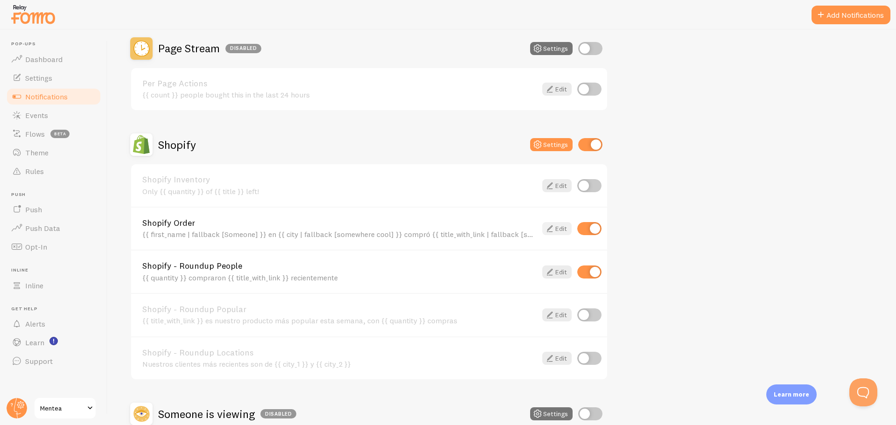
click at [562, 226] on link "Edit" at bounding box center [556, 228] width 29 height 13
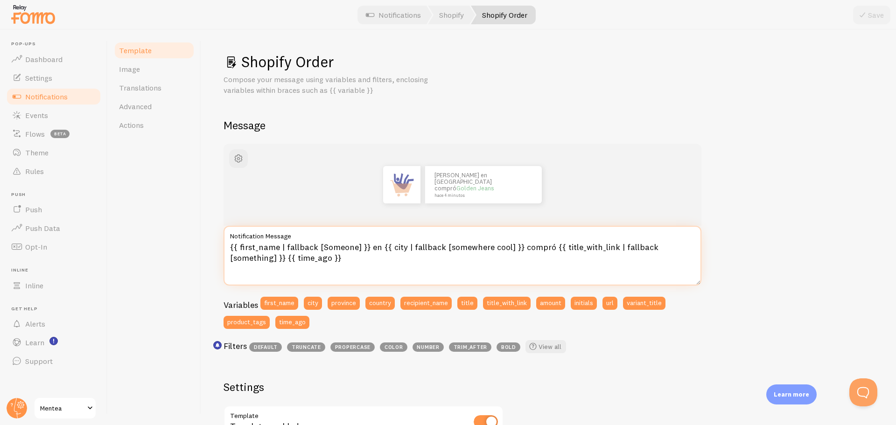
drag, startPoint x: 519, startPoint y: 249, endPoint x: 546, endPoint y: 249, distance: 27.5
click at [546, 249] on textarea "{{ first_name | fallback [Someone] }} en {{ city | fallback [somewhere cool] }}…" at bounding box center [463, 256] width 478 height 60
click at [356, 258] on textarea "{{ first_name | fallback [Someone] }} en {{ city | fallback [somewhere cool] }}…" at bounding box center [463, 256] width 478 height 60
paste textarea "🍄"
click at [287, 258] on textarea "{{ first_name | fallback [Someone] }} en {{ city | fallback [somewhere cool] }}…" at bounding box center [463, 256] width 478 height 60
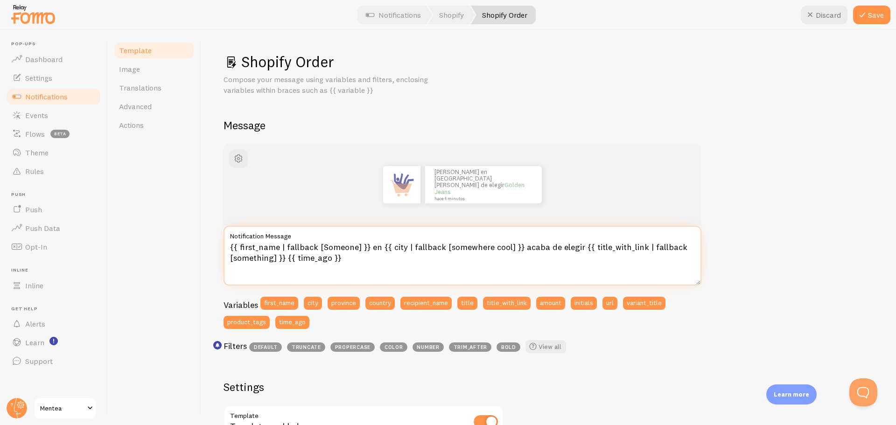
paste textarea "🍄"
type textarea "{{ first_name | fallback [Someone] }} en {{ city | fallback [somewhere cool] }}…"
click at [749, 198] on div "John en San Francisco acaba de elegir Golden Jeans 🍄 hace 4 minutos {{ first_na…" at bounding box center [549, 411] width 650 height 534
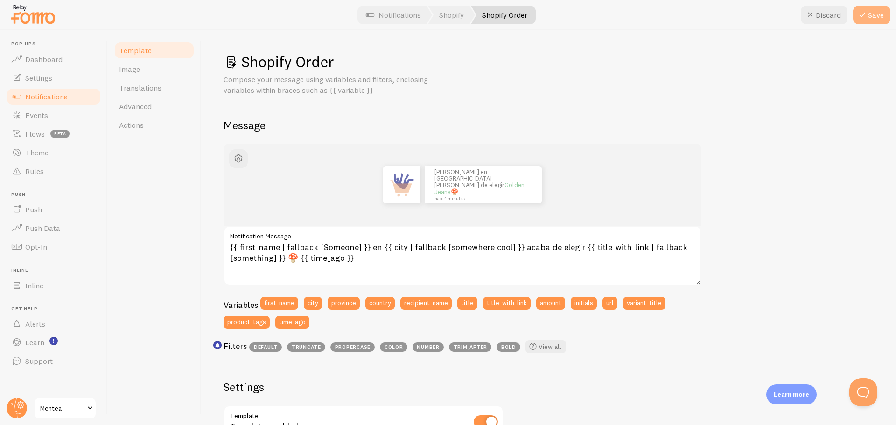
click at [866, 16] on icon at bounding box center [862, 14] width 11 height 11
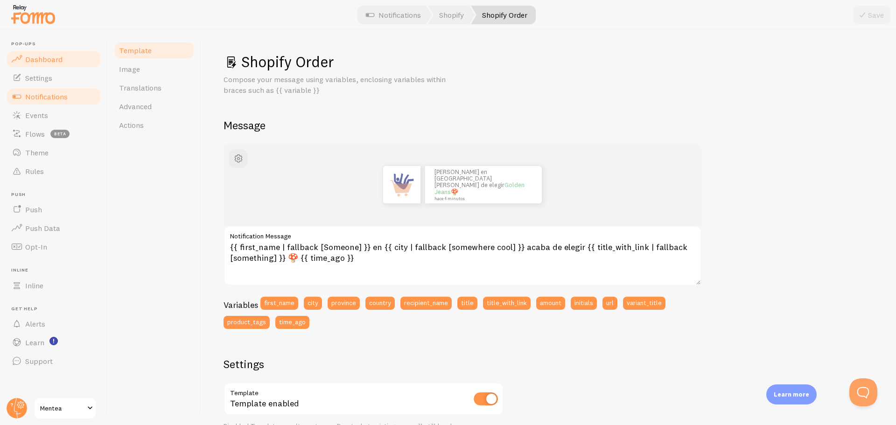
click at [66, 58] on link "Dashboard" at bounding box center [54, 59] width 96 height 19
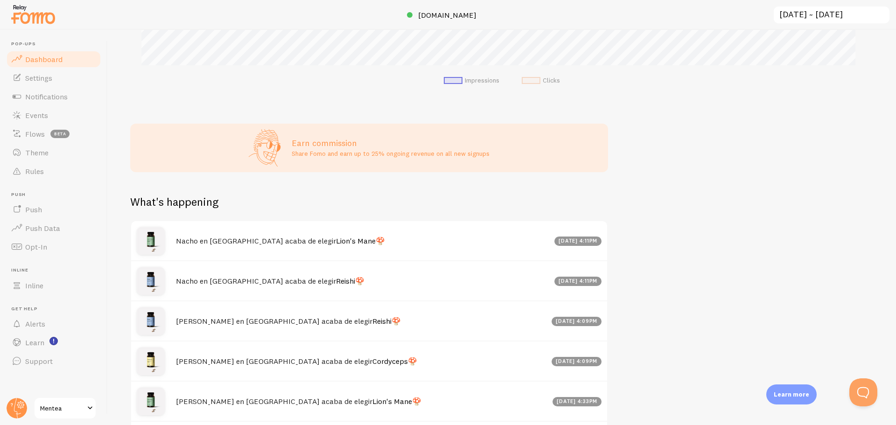
scroll to position [373, 0]
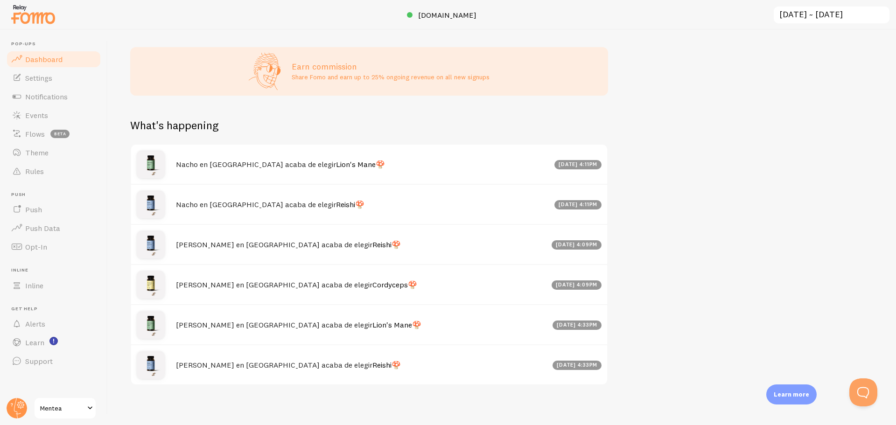
click at [50, 55] on span "Dashboard" at bounding box center [43, 59] width 37 height 9
click at [62, 92] on span "Notifications" at bounding box center [46, 96] width 42 height 9
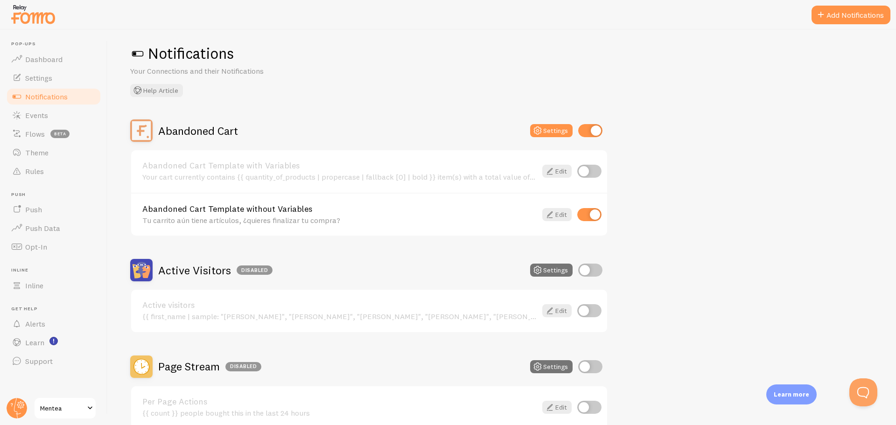
scroll to position [3, 0]
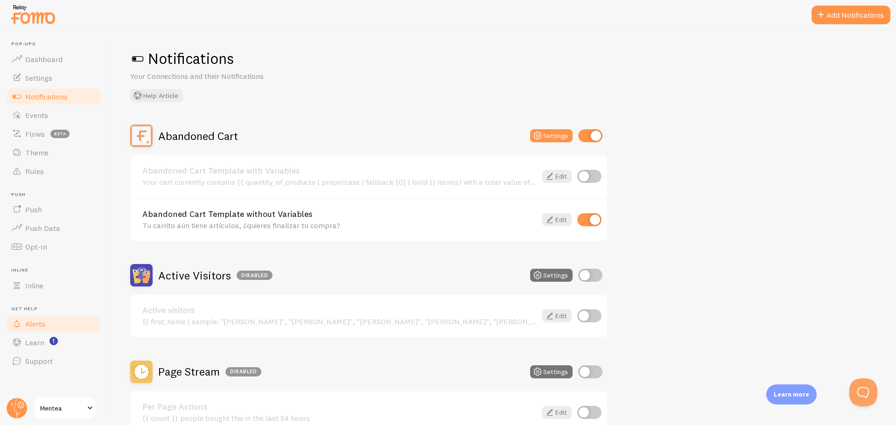
click at [49, 327] on link "Alerts" at bounding box center [54, 324] width 96 height 19
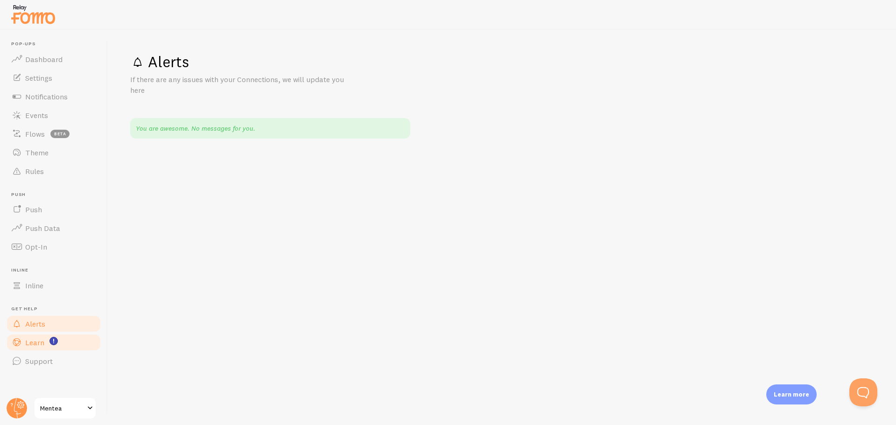
click at [40, 346] on span "Learn" at bounding box center [34, 342] width 19 height 9
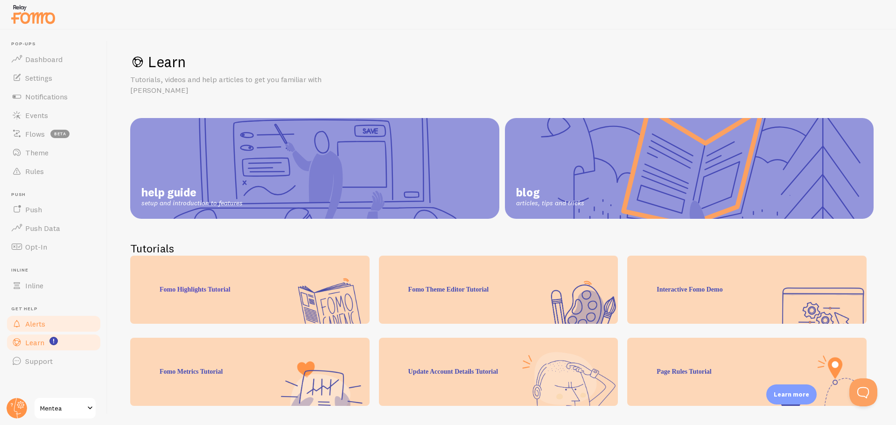
click at [35, 330] on link "Alerts" at bounding box center [54, 324] width 96 height 19
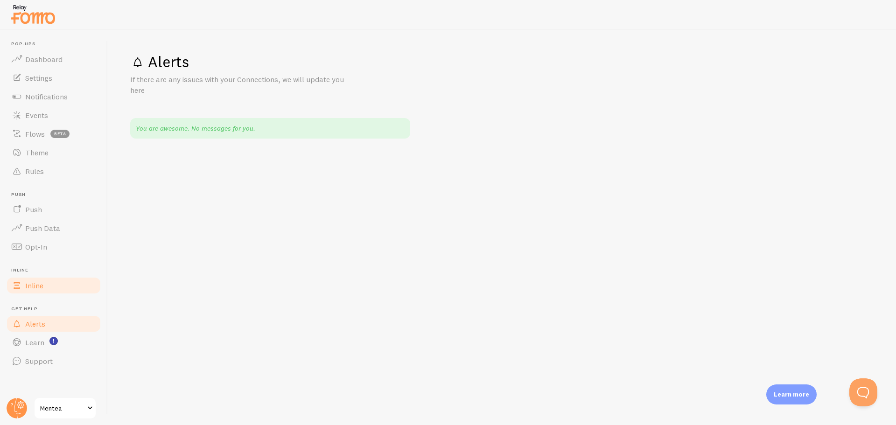
click at [42, 287] on span "Inline" at bounding box center [34, 285] width 18 height 9
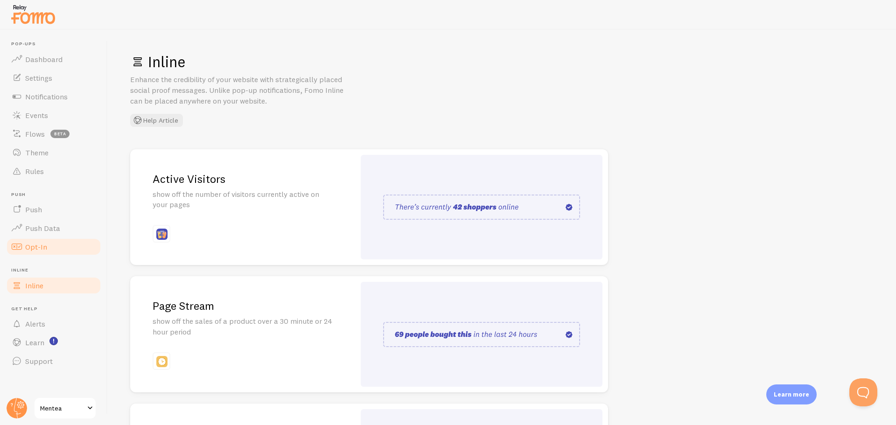
click at [60, 247] on link "Opt-In" at bounding box center [54, 247] width 96 height 19
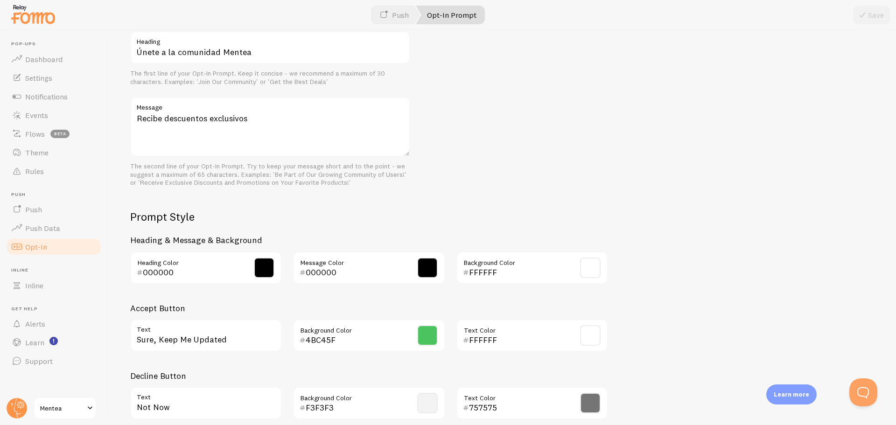
scroll to position [342, 0]
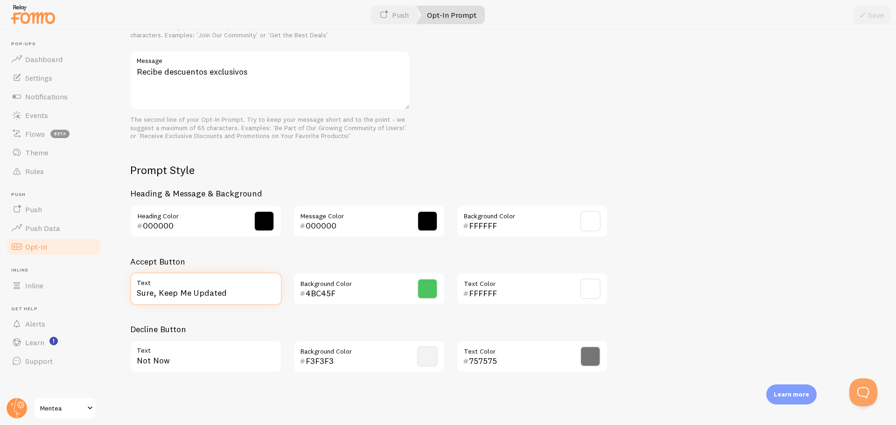
click at [239, 296] on input "Sure, Keep Me Updated" at bounding box center [206, 289] width 152 height 33
drag, startPoint x: 239, startPoint y: 296, endPoint x: 120, endPoint y: 296, distance: 119.0
click at [120, 296] on div "Opt-In Prompt Customize your Push Notification Opt-In Prompt to boost opt-ins. …" at bounding box center [502, 227] width 788 height 395
type input "Claro"
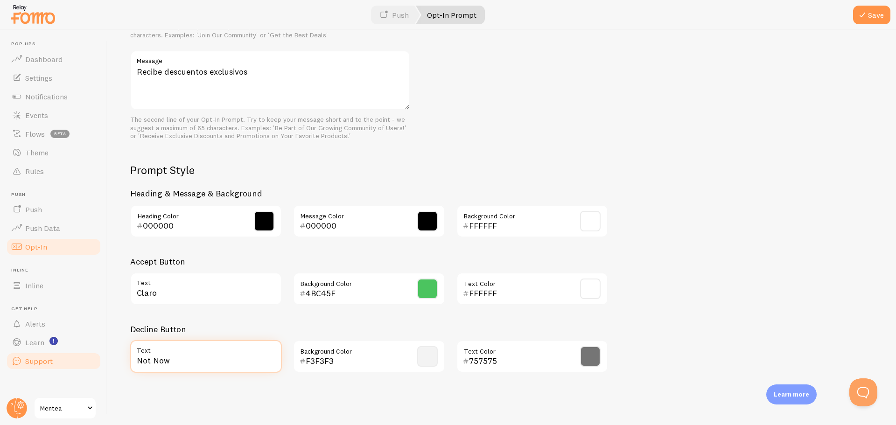
drag, startPoint x: 188, startPoint y: 357, endPoint x: 62, endPoint y: 355, distance: 126.1
click at [62, 356] on main "Pop-ups Dashboard Settings Notifications Events Flows beta Theme Rules Push Pus…" at bounding box center [448, 227] width 896 height 395
click at [210, 367] on input "Not Now" at bounding box center [206, 356] width 152 height 33
drag, startPoint x: 210, startPoint y: 361, endPoint x: 74, endPoint y: 349, distance: 136.4
click at [74, 357] on main "Pop-ups Dashboard Settings Notifications Events Flows beta Theme Rules Push Pus…" at bounding box center [448, 227] width 896 height 395
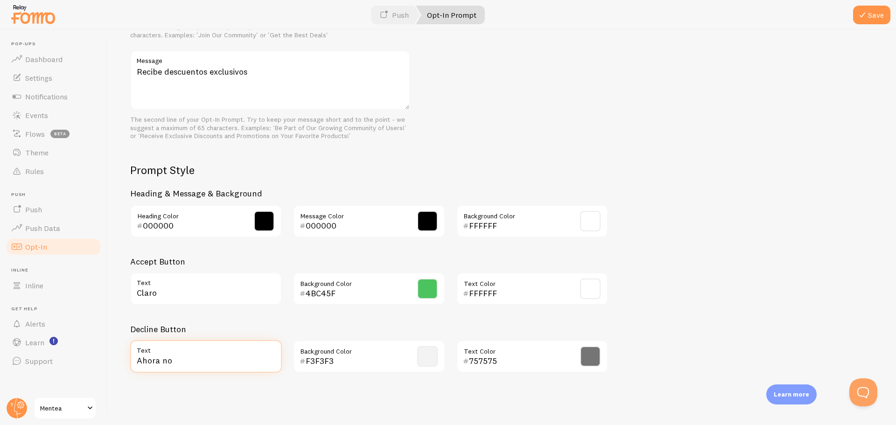
type input "Ahora no"
click at [617, 132] on div "Prompt Text Únete a la comunidad Mentea Heading The first line of your Opt-In P…" at bounding box center [502, 170] width 744 height 422
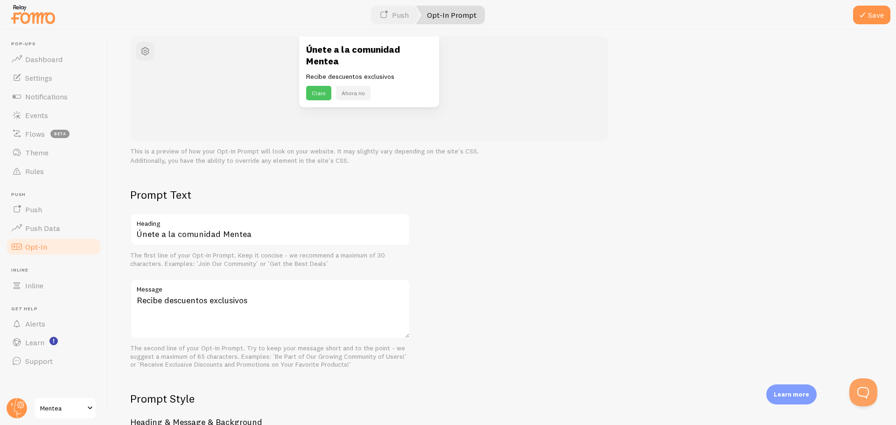
scroll to position [0, 0]
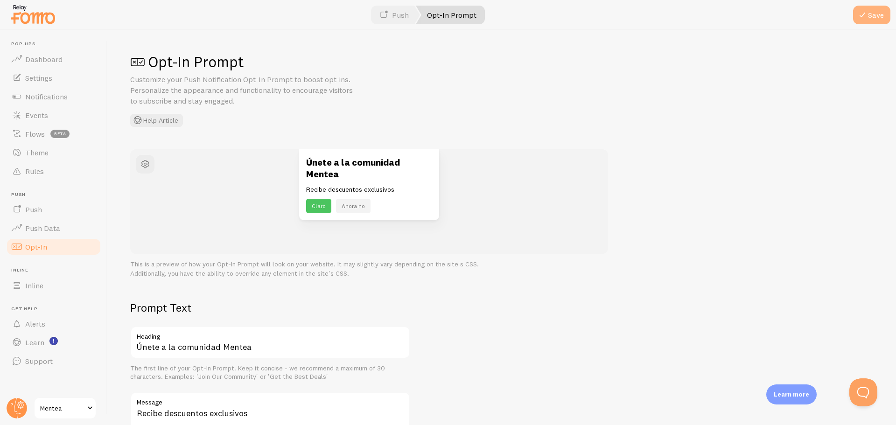
click at [880, 11] on button "Save" at bounding box center [871, 15] width 37 height 19
click at [60, 230] on link "Push Data" at bounding box center [54, 228] width 96 height 19
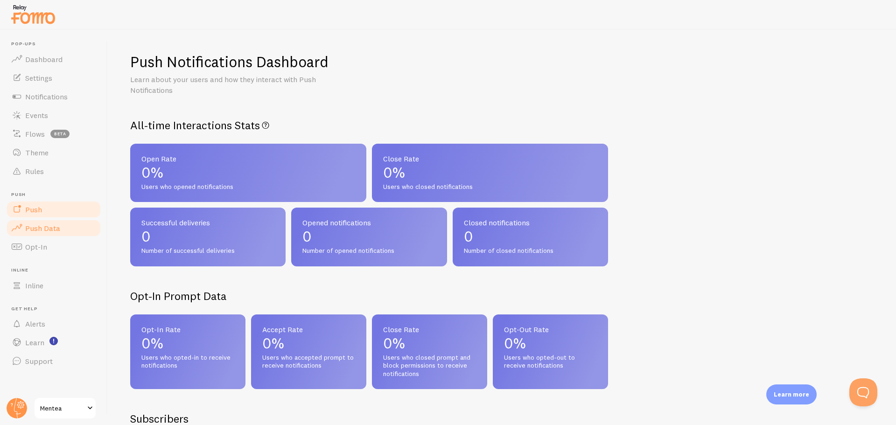
click at [69, 210] on link "Push" at bounding box center [54, 209] width 96 height 19
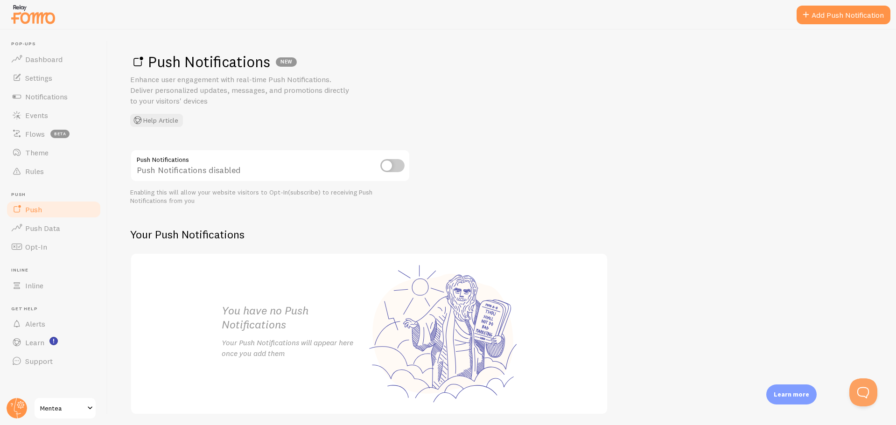
click at [396, 165] on input "checkbox" at bounding box center [392, 165] width 24 height 13
checkbox input "true"
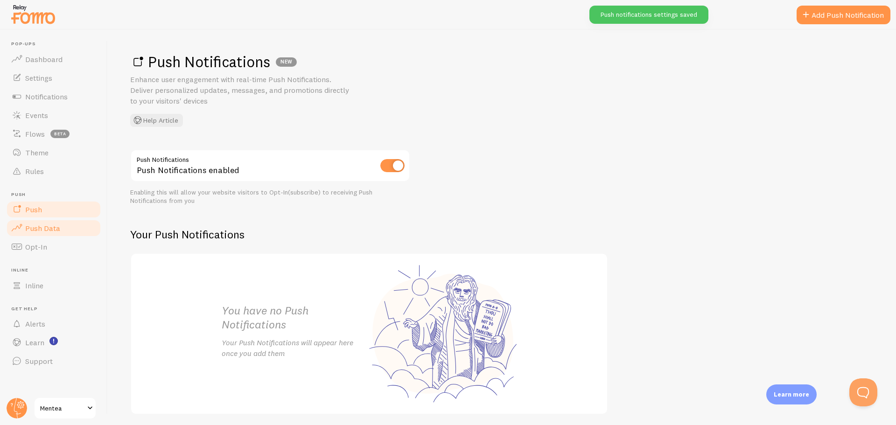
click at [60, 226] on link "Push Data" at bounding box center [54, 228] width 96 height 19
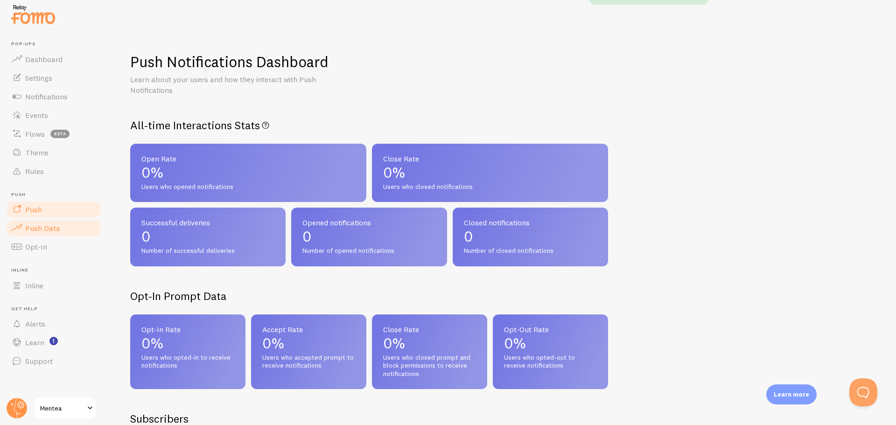
click at [52, 213] on link "Push" at bounding box center [54, 209] width 96 height 19
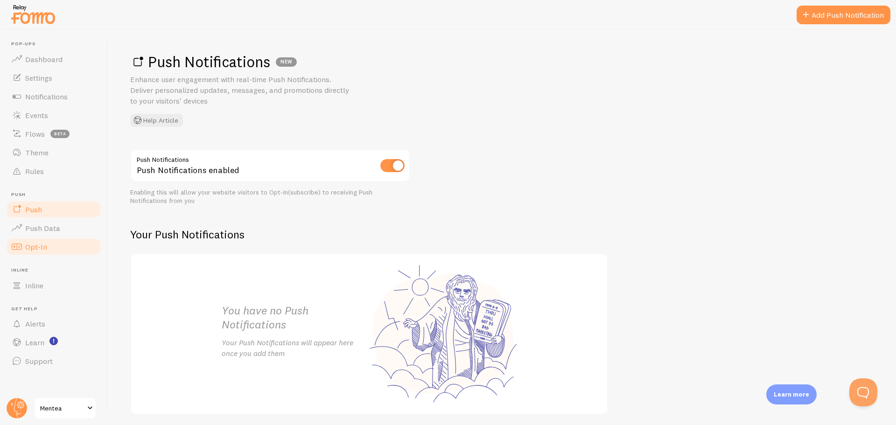
click at [40, 255] on link "Opt-In" at bounding box center [54, 247] width 96 height 19
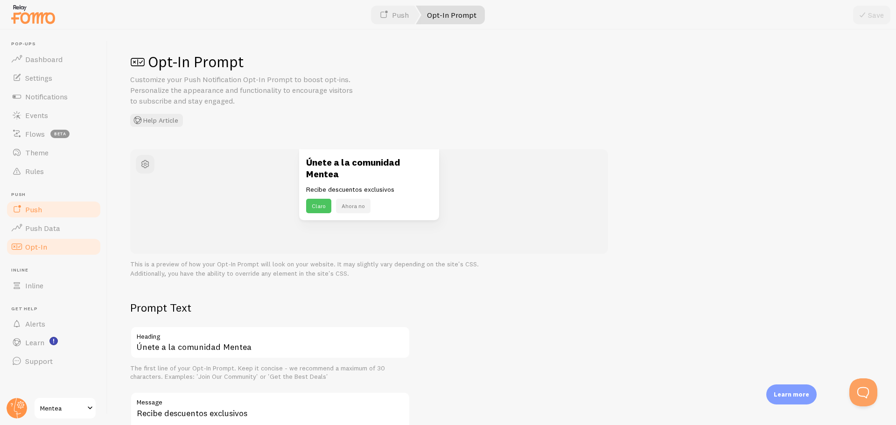
click at [46, 218] on link "Push" at bounding box center [54, 209] width 96 height 19
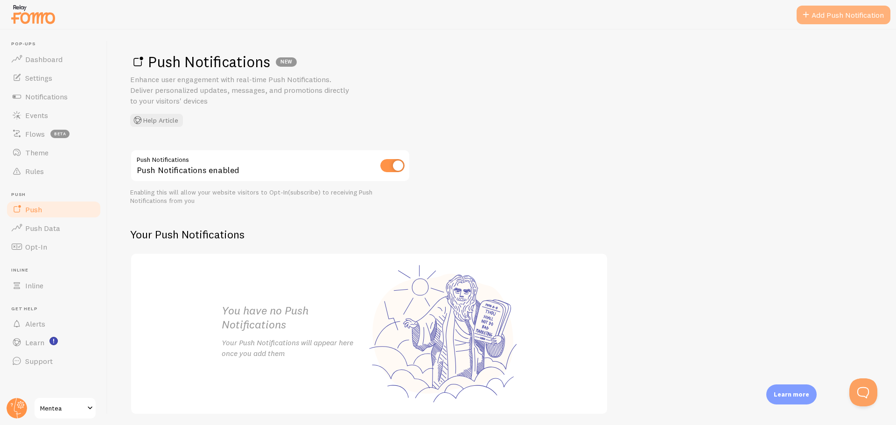
click at [833, 17] on link "Add Push Notification" at bounding box center [844, 15] width 94 height 19
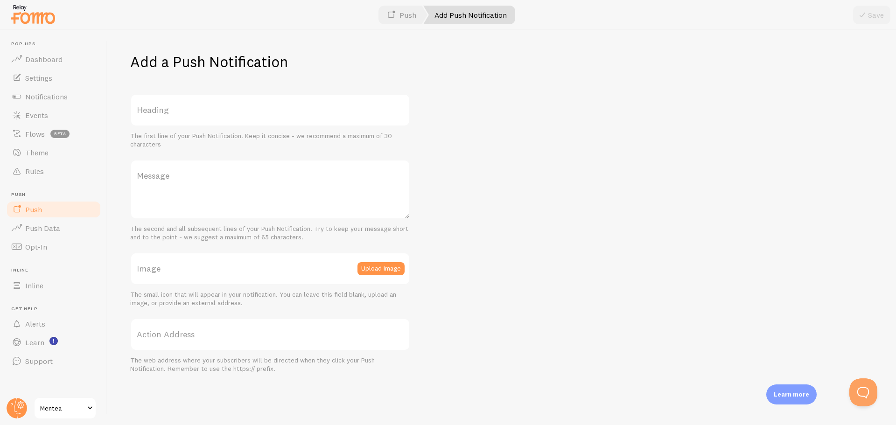
click at [35, 211] on span "Push" at bounding box center [33, 209] width 17 height 9
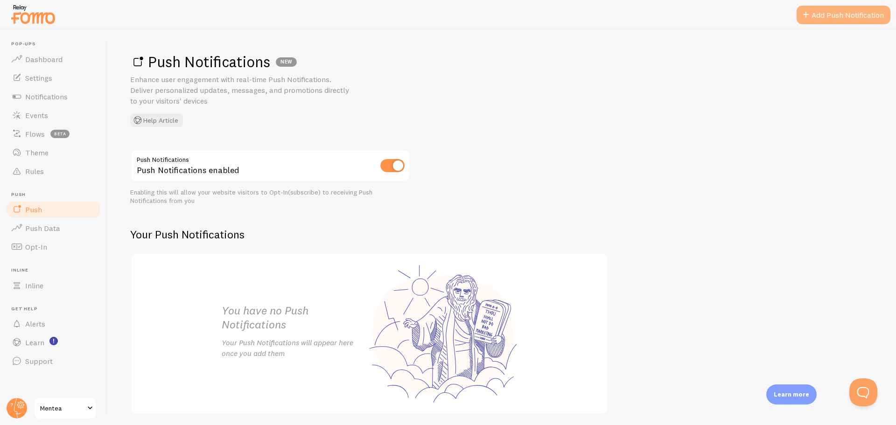
click at [856, 14] on link "Add Push Notification" at bounding box center [844, 15] width 94 height 19
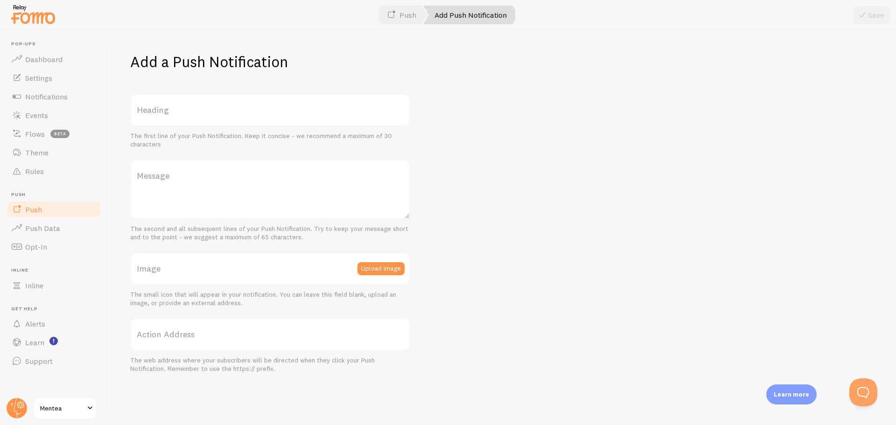
click at [260, 115] on label "Heading" at bounding box center [270, 110] width 280 height 33
click at [260, 115] on input "Heading" at bounding box center [270, 110] width 280 height 33
paste input "Empieza tu cambio hoy"
type input "Empieza tu cambio hoy"
click at [196, 174] on label "Message" at bounding box center [270, 176] width 280 height 33
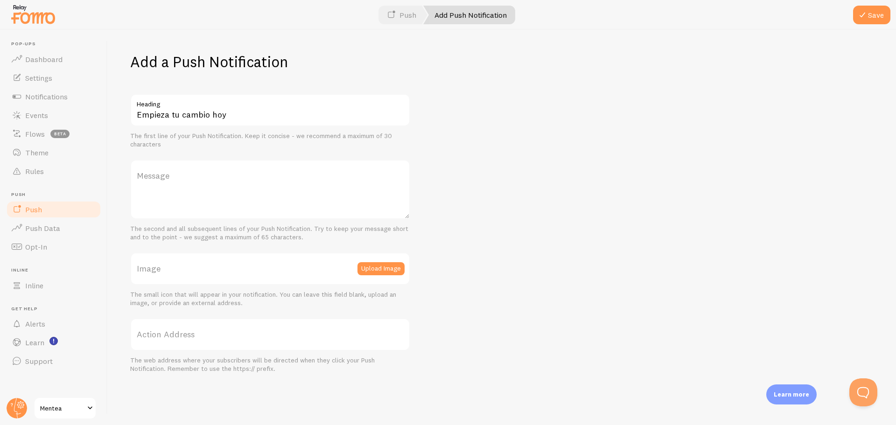
click at [196, 174] on textarea "Message" at bounding box center [270, 190] width 280 height 60
paste textarea "Miles ya confían en Mentea para más calma, energía y foco. ¿Te unes? 🌱"
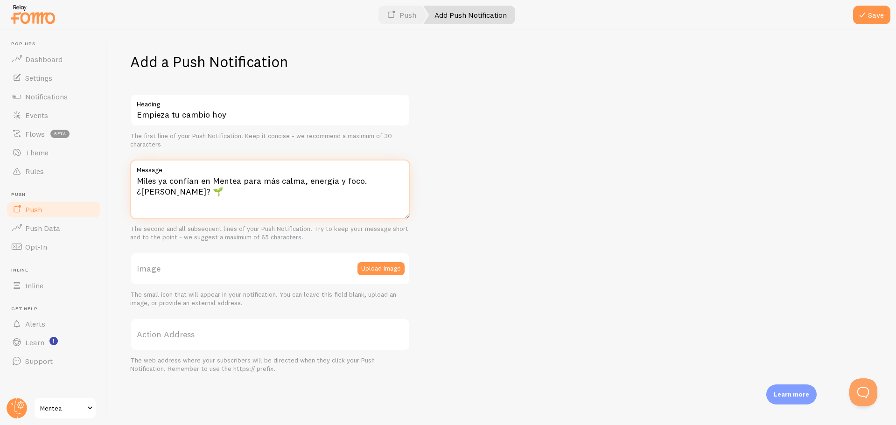
type textarea "Miles ya confían en Mentea para más calma, energía y foco. ¿Te unes? 🌱"
click at [481, 258] on div "Add a Push Notification Empieza tu cambio hoy Heading The first line of your Pu…" at bounding box center [502, 227] width 788 height 395
click at [200, 336] on label "Action Address" at bounding box center [270, 334] width 280 height 33
click at [200, 336] on input "Action Address" at bounding box center [270, 334] width 280 height 33
paste input "https://bementea.com/"
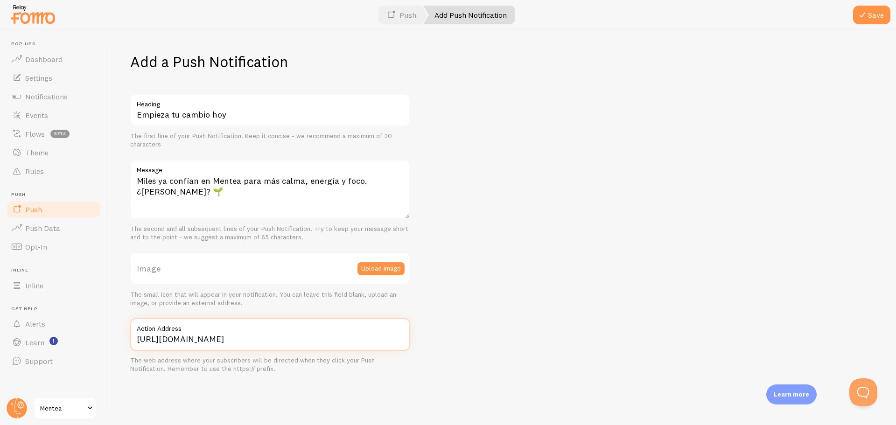
type input "https://bementea.com/"
click at [492, 320] on div "Add a Push Notification Empieza tu cambio hoy Heading The first line of your Pu…" at bounding box center [502, 227] width 788 height 395
drag, startPoint x: 139, startPoint y: 179, endPoint x: 355, endPoint y: 182, distance: 215.7
click at [355, 182] on textarea "Miles ya confían en Mentea para más calma, energía y foco. ¿Te unes? 🌱" at bounding box center [270, 190] width 280 height 60
paste textarea "Ciencia y naturaleza en equilibri"
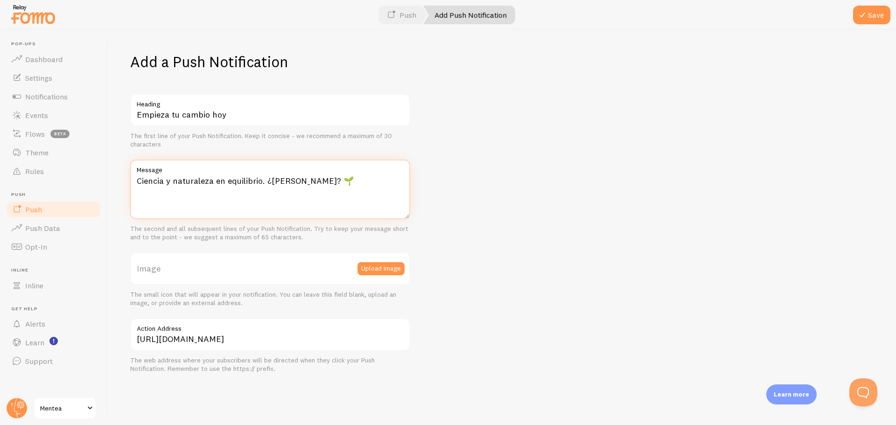
type textarea "Ciencia y naturaleza en equilibrio. ¿Te unes? 🌱"
click at [492, 228] on div "Add a Push Notification Empieza tu cambio hoy Heading The first line of your Pu…" at bounding box center [502, 227] width 788 height 395
click at [875, 8] on button "Save" at bounding box center [871, 15] width 37 height 19
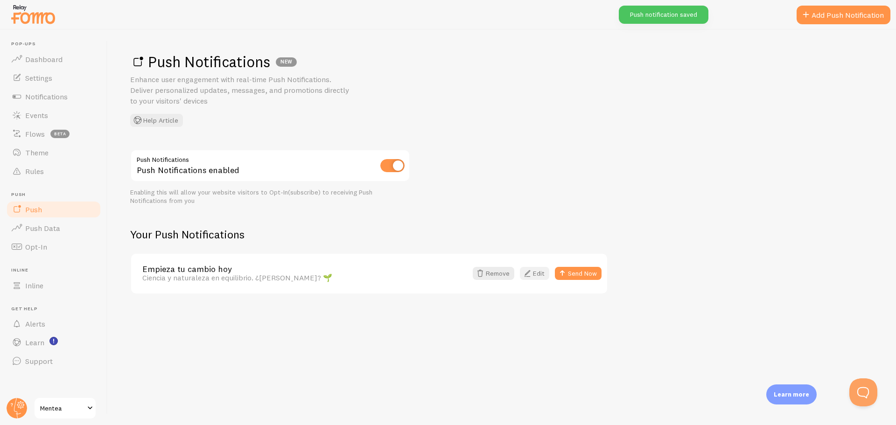
click at [534, 275] on link "Edit" at bounding box center [534, 273] width 29 height 13
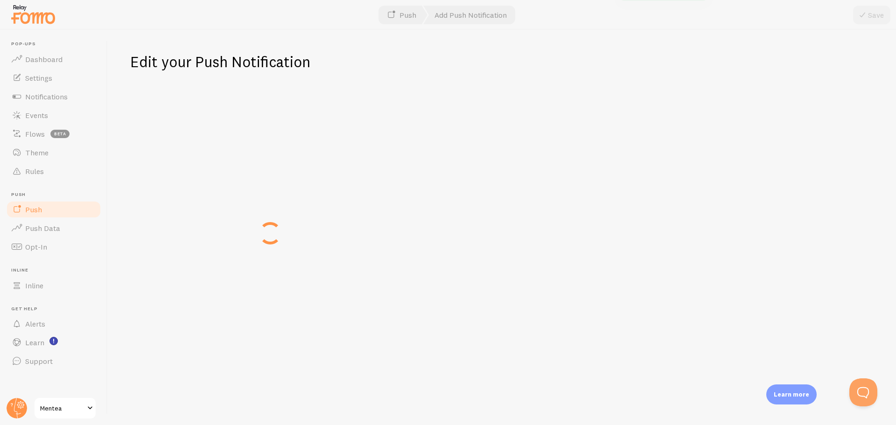
type input "Empieza tu cambio hoy"
type textarea "Ciencia y naturaleza en equilibrio. ¿Te unes? 🌱"
type input "https://bementea.com/"
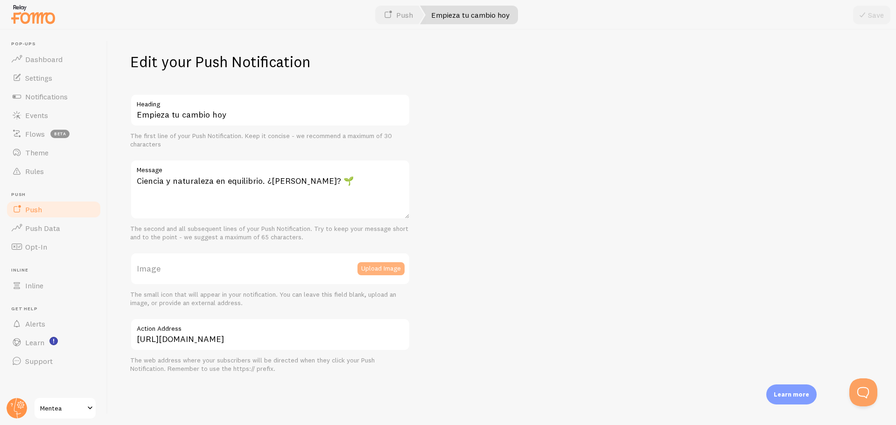
click at [390, 267] on button "Upload Image" at bounding box center [381, 268] width 47 height 13
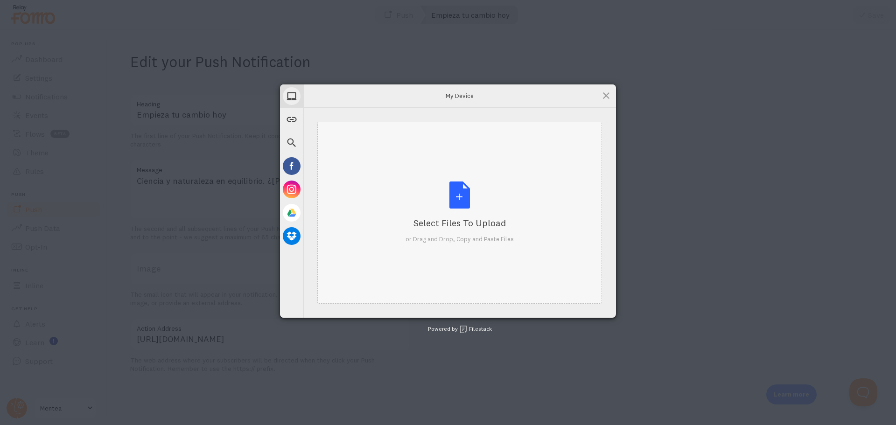
click at [446, 209] on div "Select Files to Upload or Drag and Drop, Copy and Paste Files" at bounding box center [460, 213] width 108 height 62
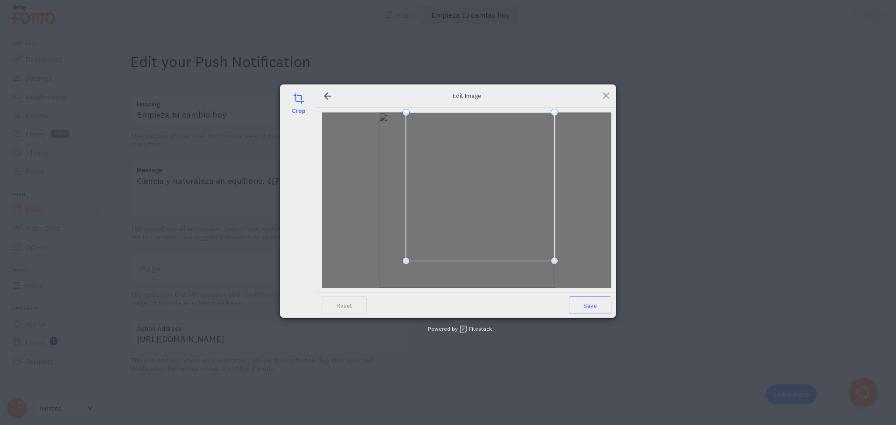
click at [406, 286] on div at bounding box center [466, 201] width 289 height 176
click at [524, 140] on span at bounding box center [527, 139] width 7 height 7
click at [587, 307] on span "Save" at bounding box center [590, 305] width 42 height 18
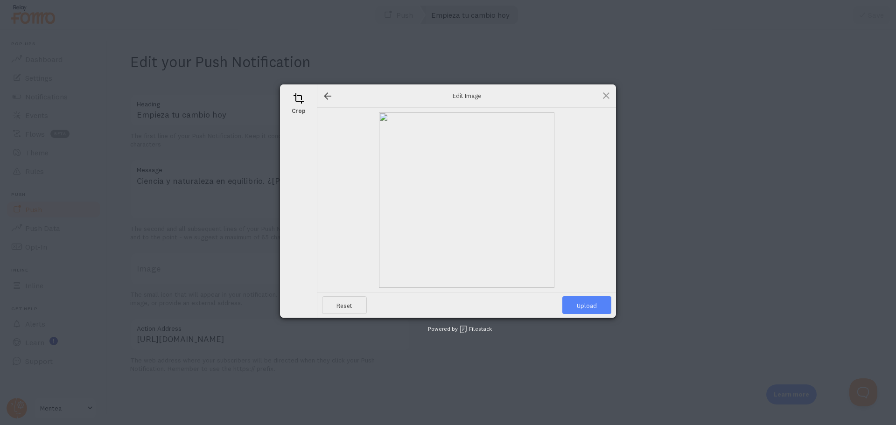
click at [590, 306] on span "Upload" at bounding box center [587, 305] width 49 height 18
type input "https://process.filestackapi.com/ApqhzE1ldTzuKSj33adqez/resize=width:170,height…"
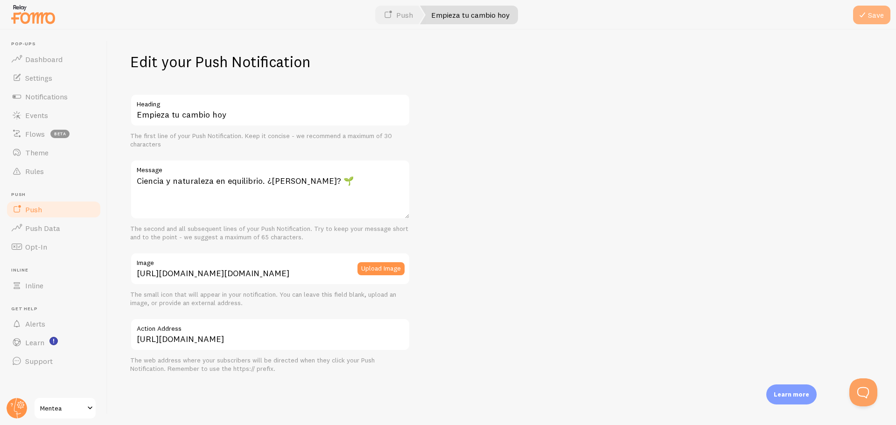
click at [871, 16] on button "Save" at bounding box center [871, 15] width 37 height 19
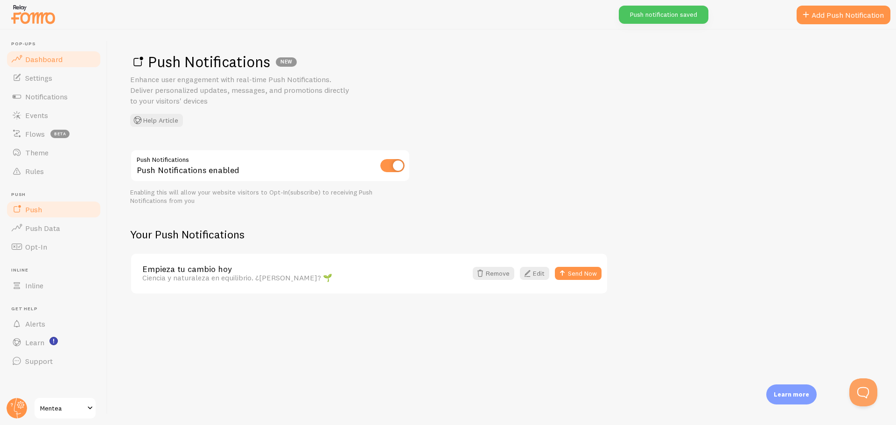
click at [58, 57] on span "Dashboard" at bounding box center [43, 59] width 37 height 9
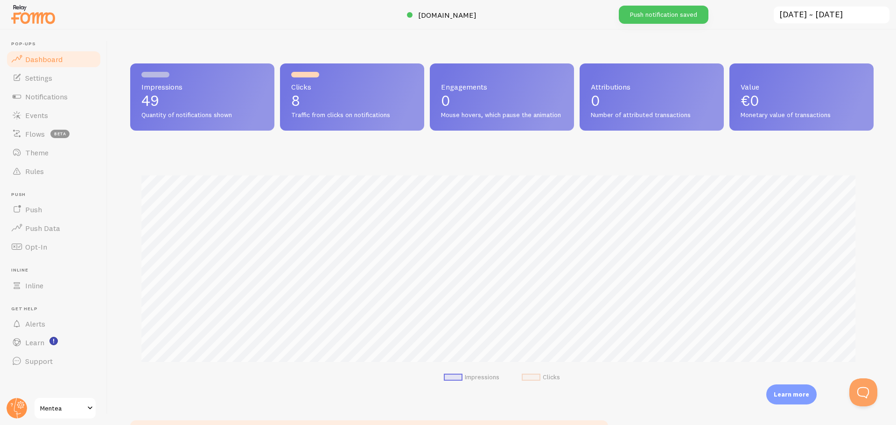
scroll to position [245, 737]
click at [48, 211] on link "Push" at bounding box center [54, 209] width 96 height 19
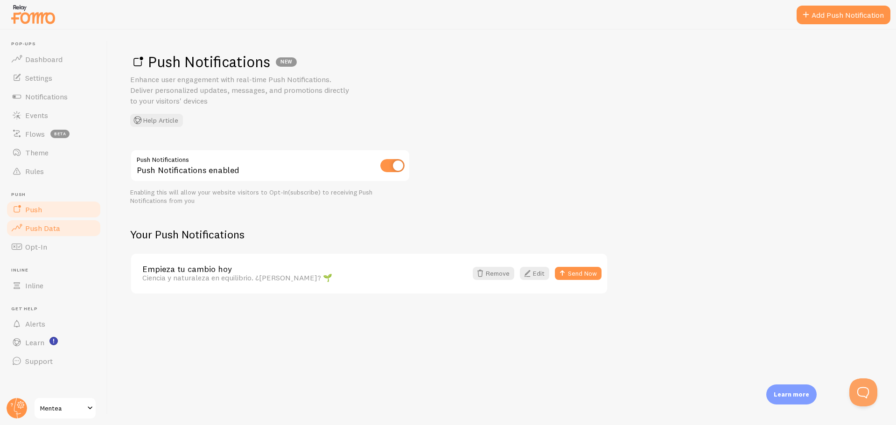
click at [49, 236] on link "Push Data" at bounding box center [54, 228] width 96 height 19
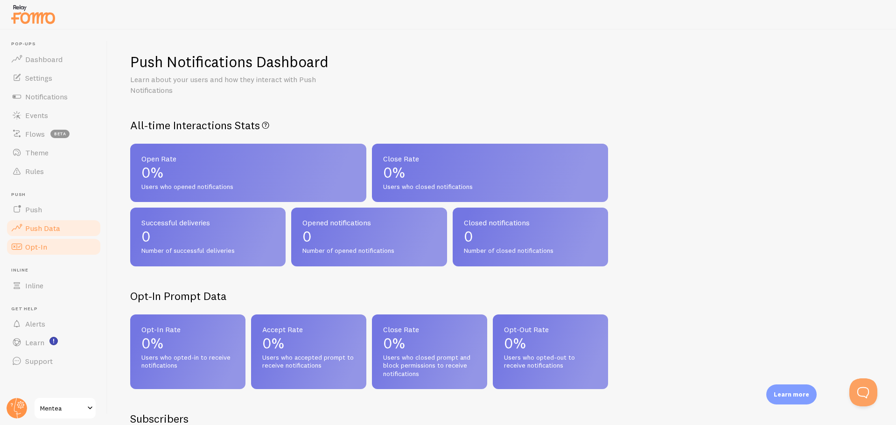
click at [50, 247] on link "Opt-In" at bounding box center [54, 247] width 96 height 19
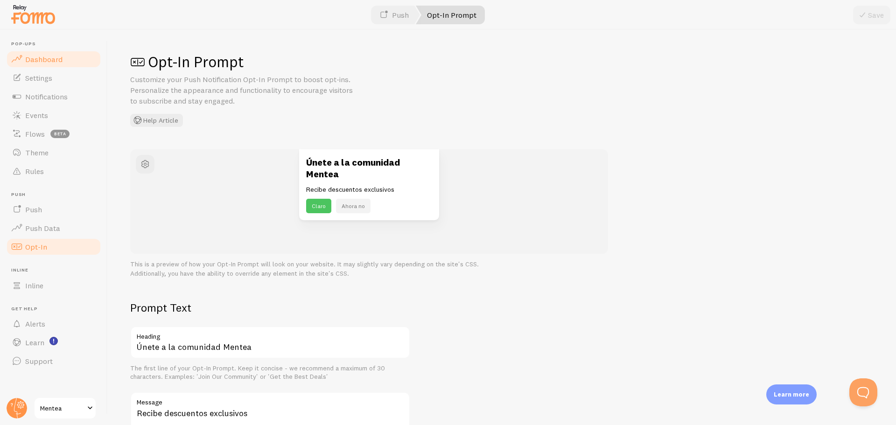
click at [63, 62] on link "Dashboard" at bounding box center [54, 59] width 96 height 19
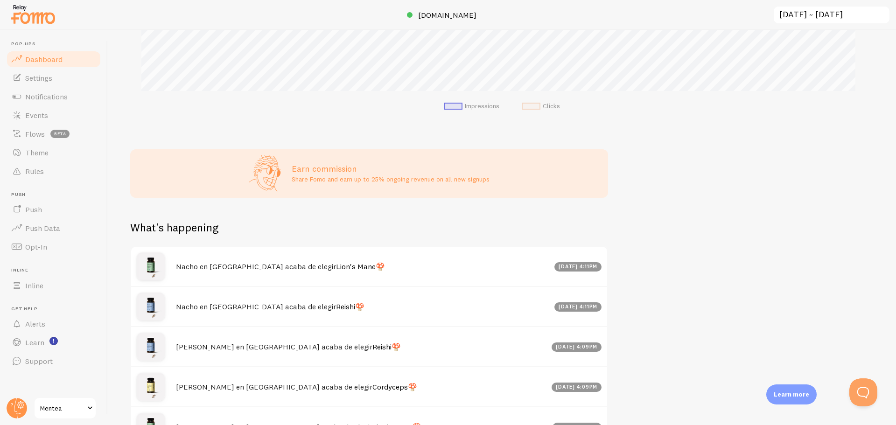
scroll to position [387, 0]
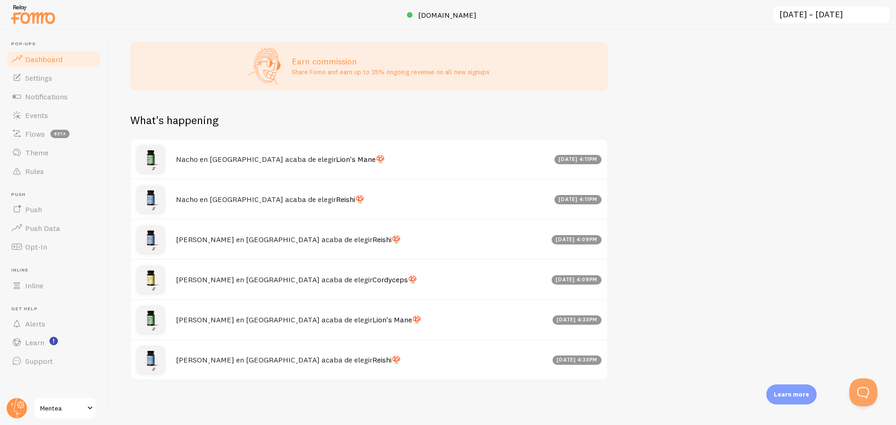
click at [56, 60] on span "Dashboard" at bounding box center [43, 59] width 37 height 9
click at [45, 19] on img at bounding box center [33, 14] width 47 height 24
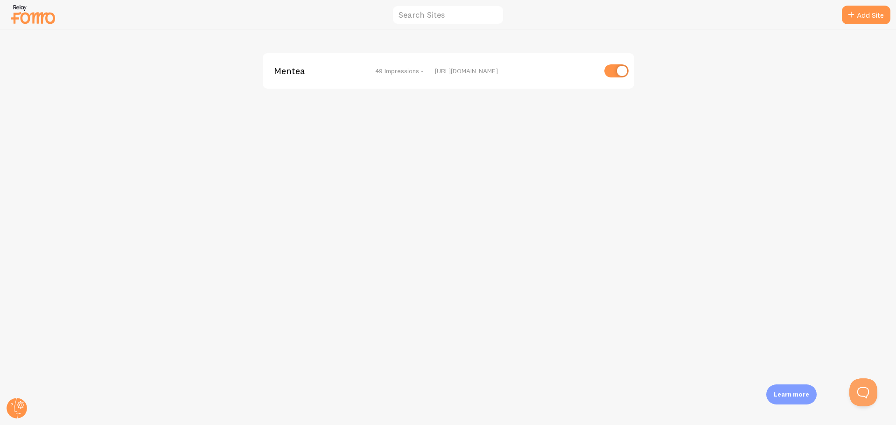
click at [292, 72] on span "Mentea" at bounding box center [311, 71] width 75 height 8
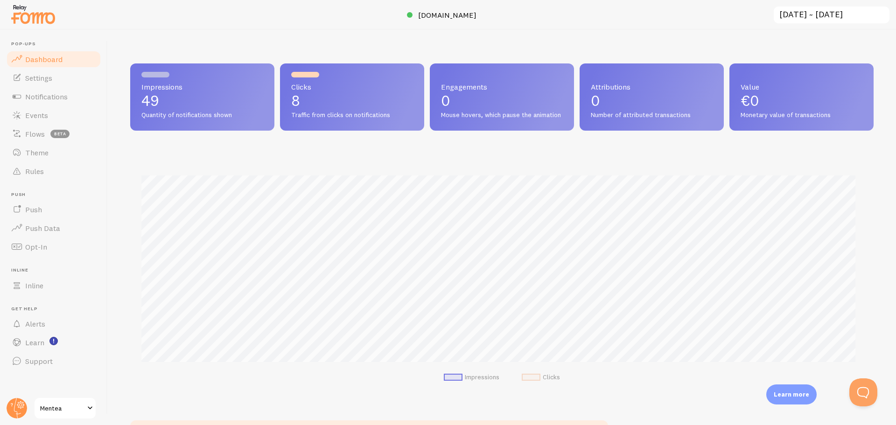
scroll to position [245, 737]
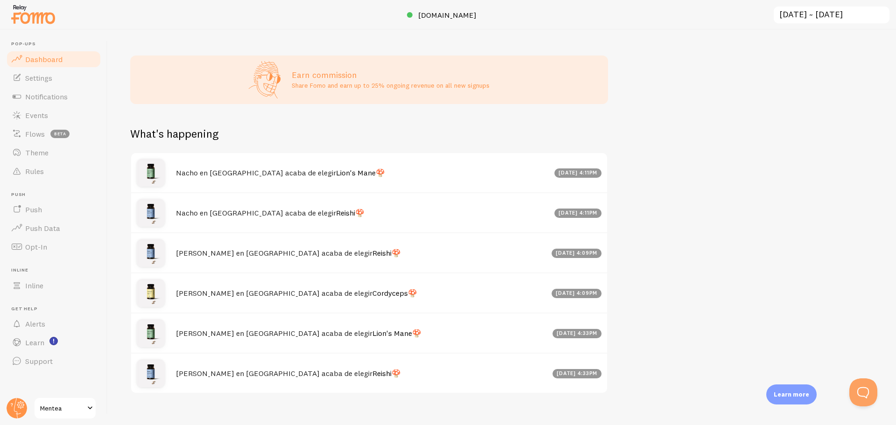
scroll to position [387, 0]
